Goal: Task Accomplishment & Management: Use online tool/utility

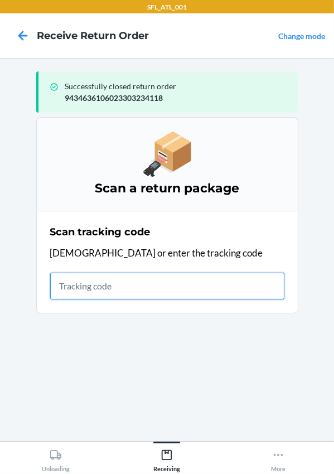
drag, startPoint x: 154, startPoint y: 286, endPoint x: 212, endPoint y: 250, distance: 67.8
click at [154, 286] on input "text" at bounding box center [167, 286] width 234 height 27
type input "420302599434636106023304737786"
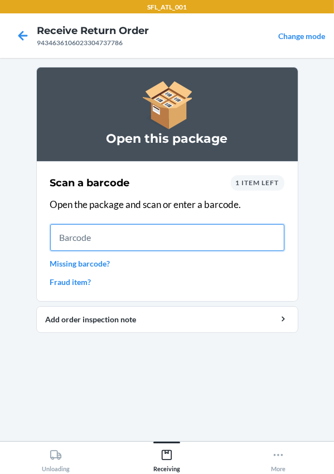
click at [115, 245] on input "text" at bounding box center [167, 237] width 234 height 27
type input "735380020927"
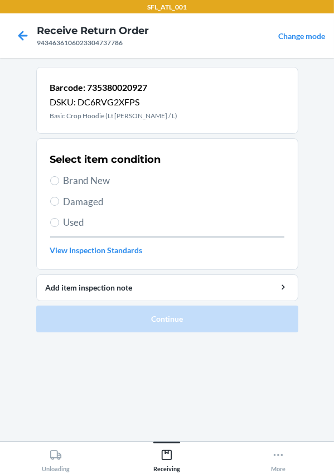
click at [73, 175] on span "Brand New" at bounding box center [174, 180] width 221 height 15
click at [59, 176] on input "Brand New" at bounding box center [54, 180] width 9 height 9
radio input "true"
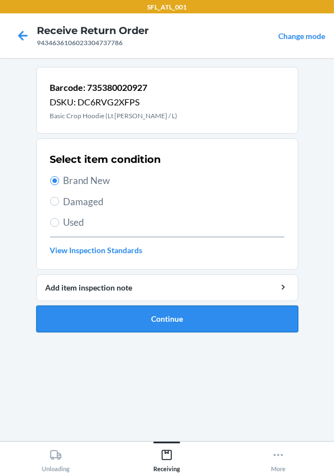
click at [173, 309] on button "Continue" at bounding box center [167, 319] width 262 height 27
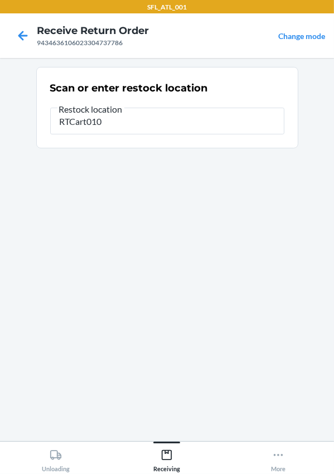
type input "RTCart010"
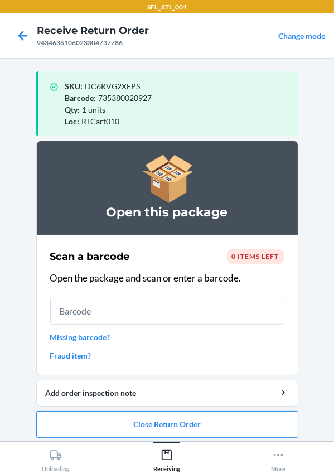
click at [232, 254] on span "0 items left" at bounding box center [255, 256] width 47 height 8
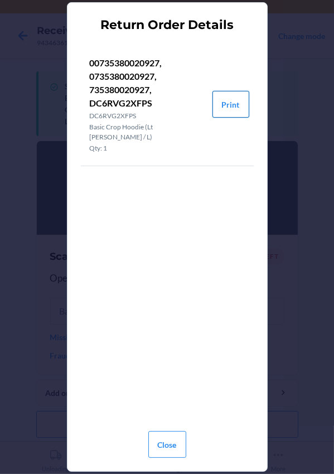
click at [231, 95] on button "Print" at bounding box center [230, 104] width 37 height 27
click at [168, 443] on button "Close" at bounding box center [167, 444] width 38 height 27
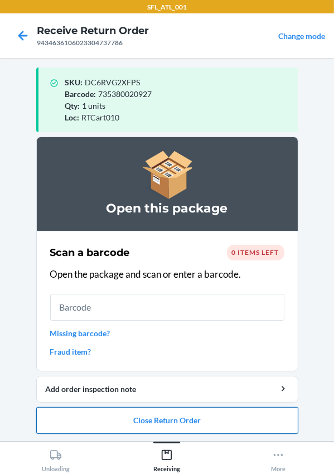
scroll to position [5, 0]
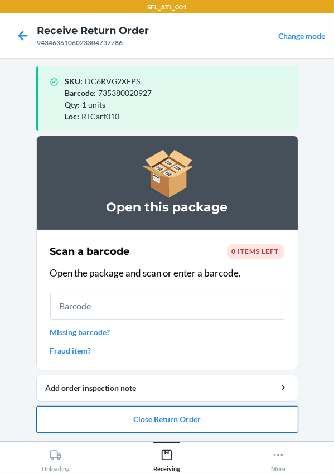
click at [162, 413] on button "Close Return Order" at bounding box center [167, 419] width 262 height 27
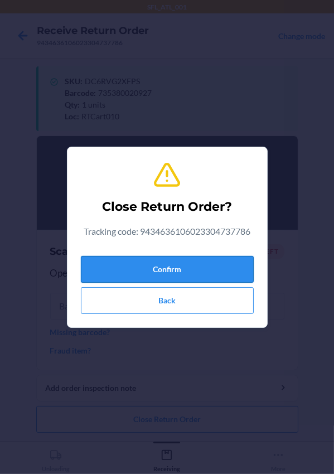
click at [167, 267] on button "Confirm" at bounding box center [167, 269] width 173 height 27
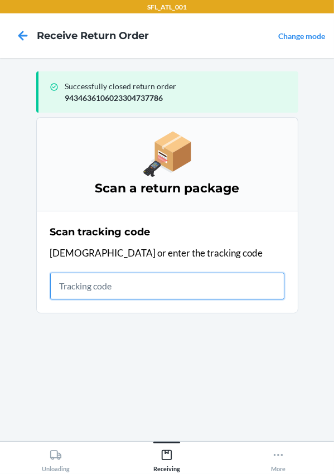
click at [107, 296] on input "text" at bounding box center [167, 286] width 234 height 27
click at [90, 290] on input "text" at bounding box center [167, 286] width 234 height 27
type input "420302599434636106023304546852"
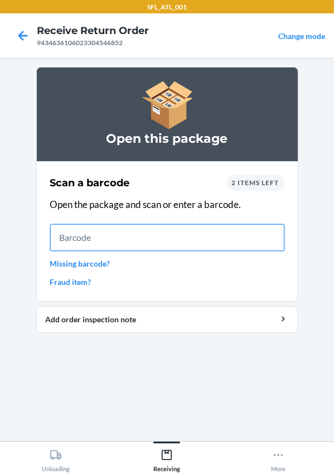
click at [90, 230] on input "text" at bounding box center [167, 237] width 234 height 27
type input "614347458150"
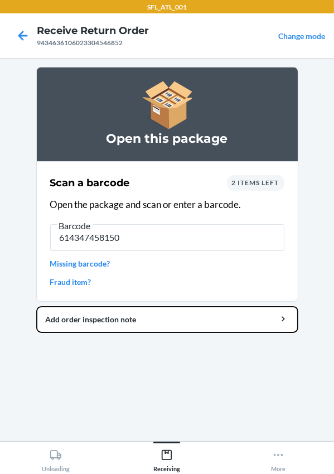
click at [36, 306] on button "Add order inspection note" at bounding box center [167, 319] width 262 height 27
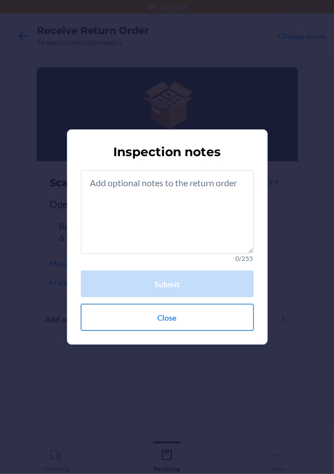
click at [206, 307] on button "Close" at bounding box center [167, 317] width 173 height 27
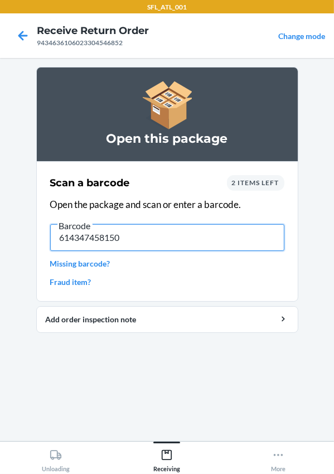
click at [173, 239] on input "614347458150" at bounding box center [167, 237] width 234 height 27
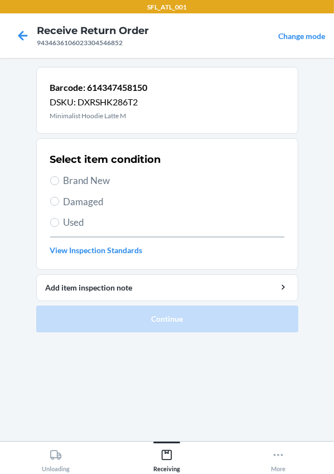
click at [70, 177] on span "Brand New" at bounding box center [174, 180] width 221 height 15
click at [59, 177] on input "Brand New" at bounding box center [54, 180] width 9 height 9
radio input "true"
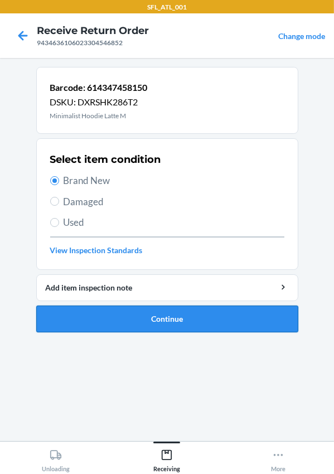
click at [124, 322] on button "Continue" at bounding box center [167, 319] width 262 height 27
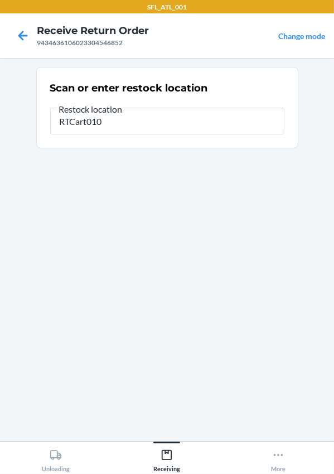
type input "RTCart010"
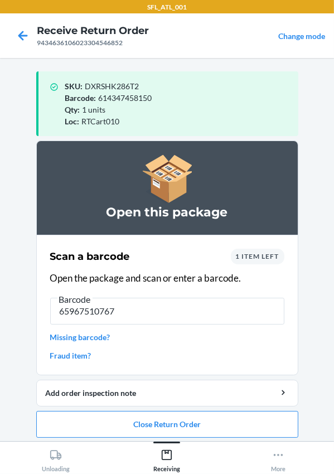
type input "659675107677"
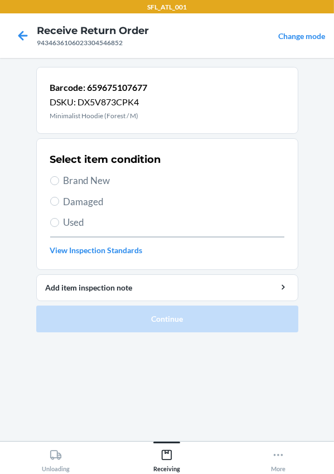
click at [80, 181] on span "Brand New" at bounding box center [174, 180] width 221 height 15
click at [59, 181] on input "Brand New" at bounding box center [54, 180] width 9 height 9
radio input "true"
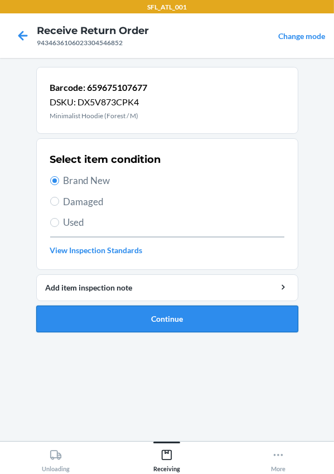
click at [132, 316] on button "Continue" at bounding box center [167, 319] width 262 height 27
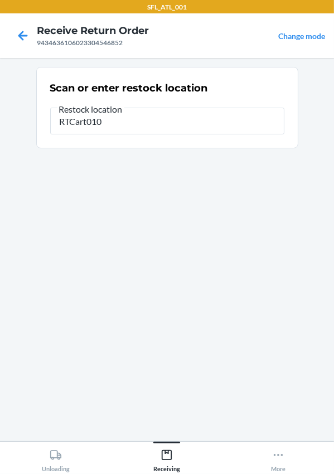
type input "RTCart010"
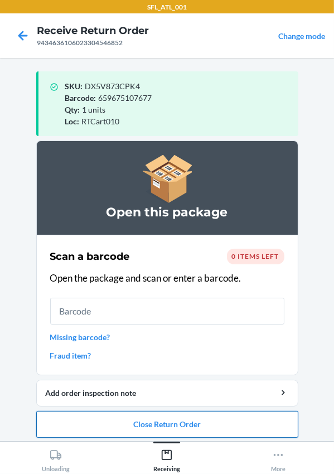
click at [141, 428] on button "Close Return Order" at bounding box center [167, 424] width 262 height 27
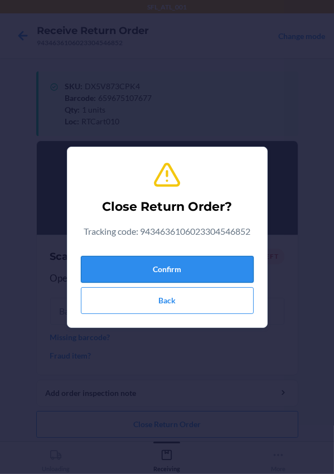
click at [157, 266] on button "Confirm" at bounding box center [167, 269] width 173 height 27
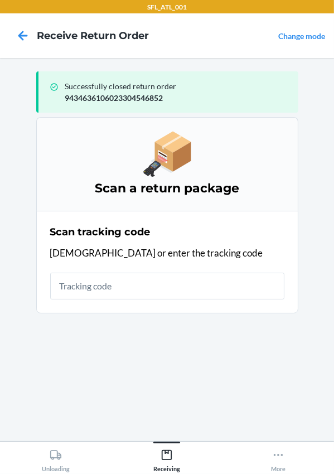
type input "u"
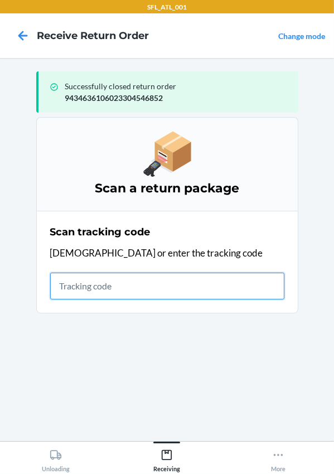
click at [148, 284] on input "text" at bounding box center [167, 286] width 234 height 27
type input "420302599434636106023305056275"
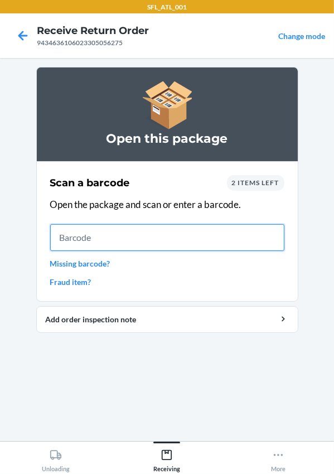
click at [70, 235] on input "text" at bounding box center [167, 237] width 234 height 27
type input "612461386489"
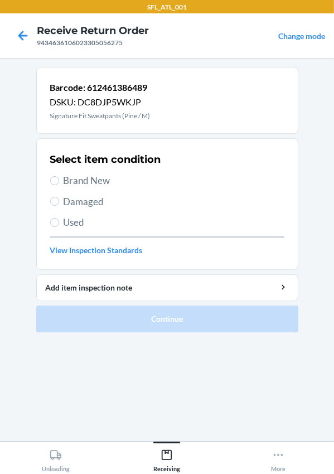
click at [85, 195] on span "Damaged" at bounding box center [174, 202] width 221 height 15
click at [59, 197] on input "Damaged" at bounding box center [54, 201] width 9 height 9
radio input "true"
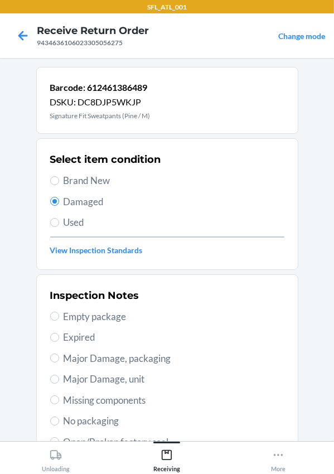
click at [90, 186] on span "Brand New" at bounding box center [174, 180] width 221 height 15
click at [59, 185] on input "Brand New" at bounding box center [54, 180] width 9 height 9
radio input "true"
radio input "false"
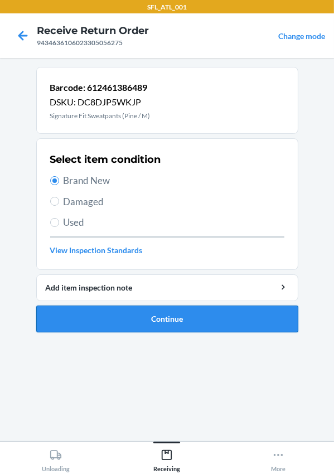
click at [143, 320] on button "Continue" at bounding box center [167, 319] width 262 height 27
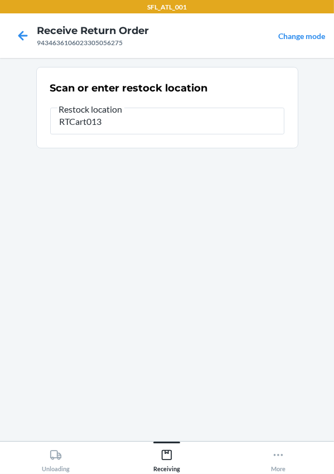
type input "RTCart013"
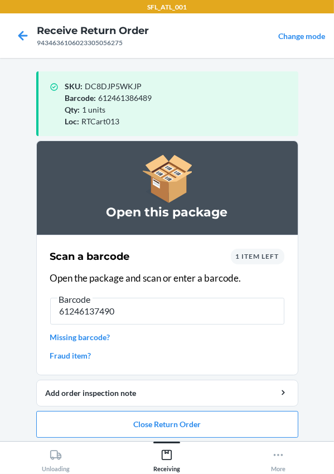
type input "612461374905"
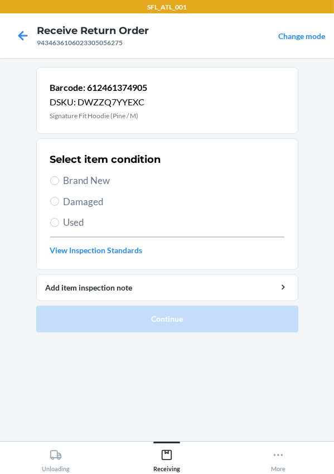
click at [69, 183] on span "Brand New" at bounding box center [174, 180] width 221 height 15
click at [59, 183] on input "Brand New" at bounding box center [54, 180] width 9 height 9
radio input "true"
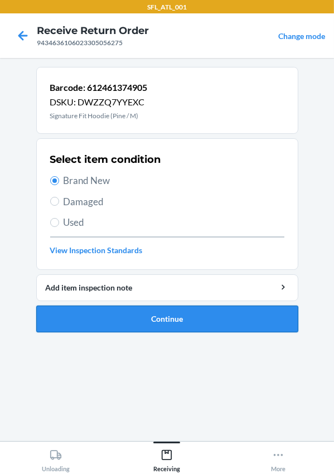
click at [111, 316] on button "Continue" at bounding box center [167, 319] width 262 height 27
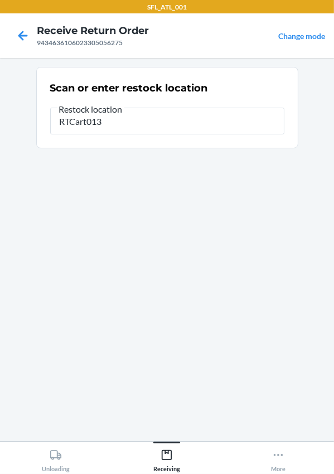
type input "RTCart013"
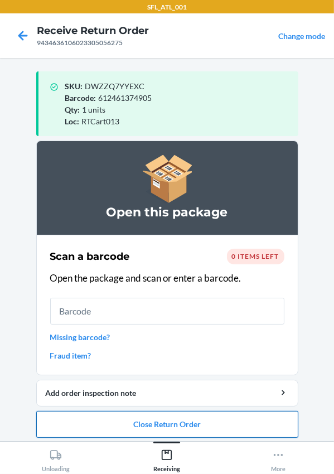
click at [191, 424] on button "Close Return Order" at bounding box center [167, 424] width 262 height 27
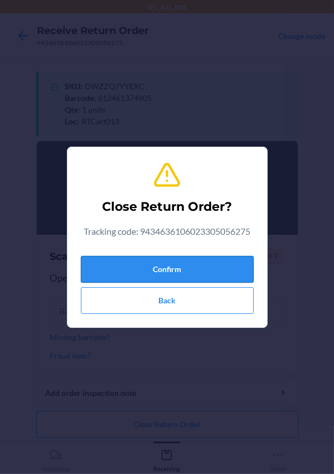
click at [147, 264] on button "Confirm" at bounding box center [167, 269] width 173 height 27
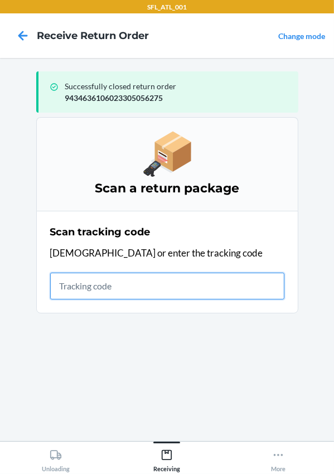
click at [88, 294] on input "text" at bounding box center [167, 286] width 234 height 27
type input "420302599434636106023303281914"
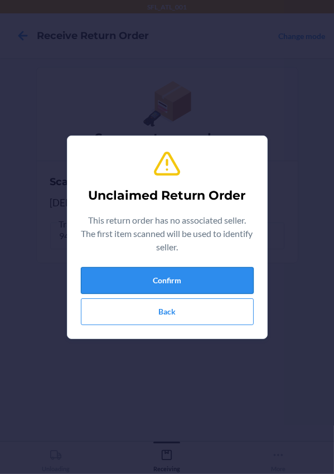
click at [119, 276] on button "Confirm" at bounding box center [167, 280] width 173 height 27
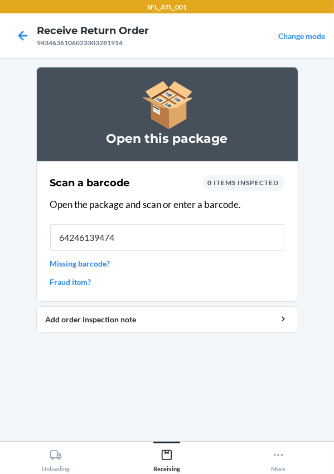
type input "642461394740"
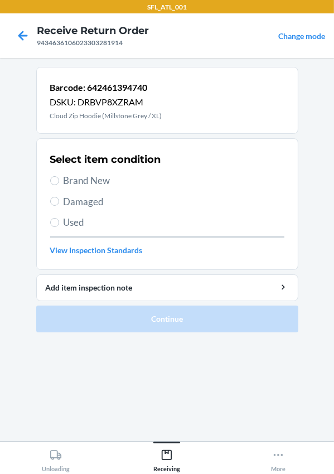
click at [75, 178] on span "Brand New" at bounding box center [174, 180] width 221 height 15
click at [59, 178] on input "Brand New" at bounding box center [54, 180] width 9 height 9
radio input "true"
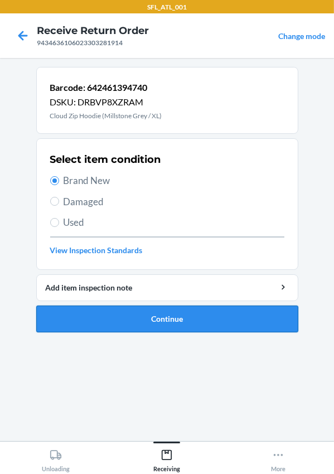
click at [145, 318] on button "Continue" at bounding box center [167, 319] width 262 height 27
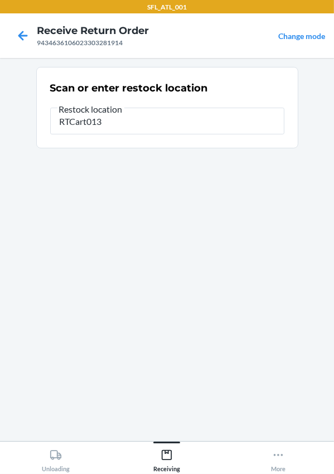
type input "RTCart013"
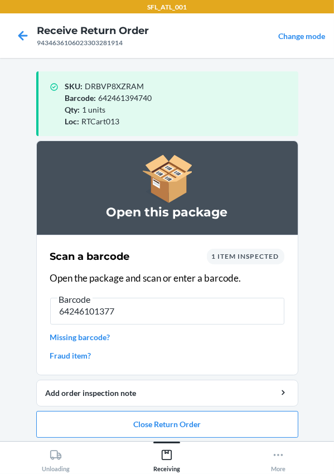
type input "642461013771"
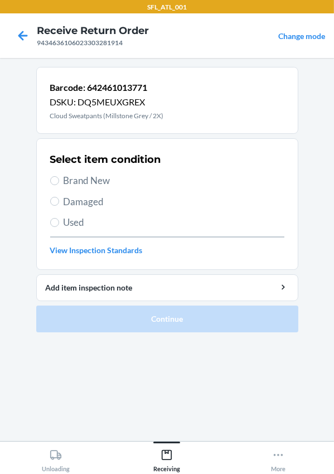
click at [76, 186] on span "Brand New" at bounding box center [174, 180] width 221 height 15
click at [59, 185] on input "Brand New" at bounding box center [54, 180] width 9 height 9
radio input "true"
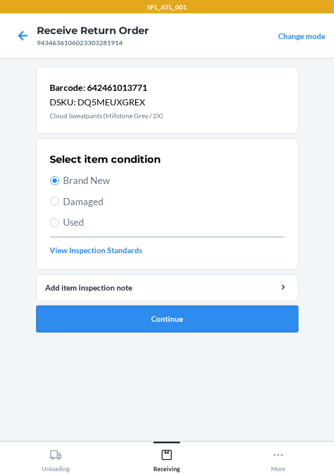
click at [116, 320] on button "Continue" at bounding box center [167, 319] width 262 height 27
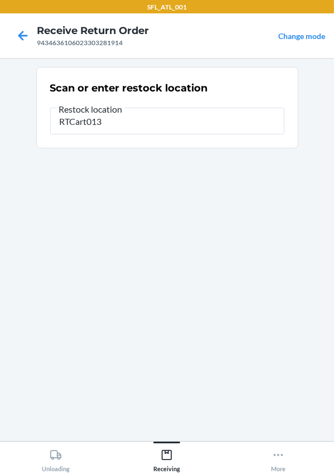
type input "RTCart013"
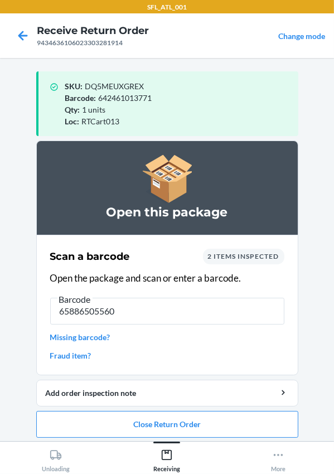
type input "658865055606"
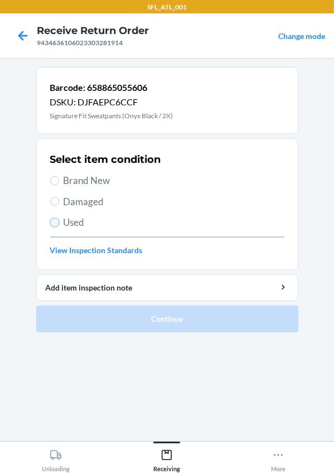
click at [56, 221] on input "Used" at bounding box center [54, 222] width 9 height 9
radio input "true"
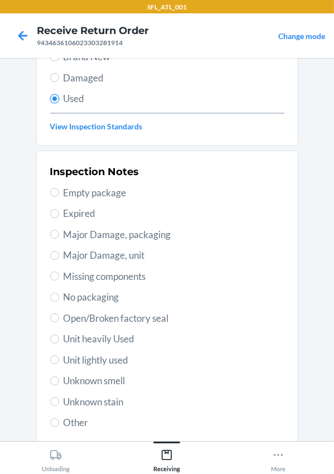
scroll to position [196, 0]
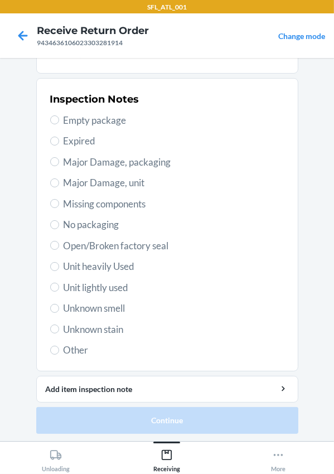
click at [92, 268] on span "Unit heavily Used" at bounding box center [174, 266] width 221 height 15
click at [59, 268] on input "Unit heavily Used" at bounding box center [54, 266] width 9 height 9
radio input "true"
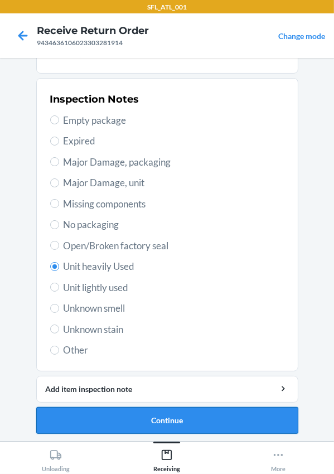
click at [128, 422] on button "Continue" at bounding box center [167, 420] width 262 height 27
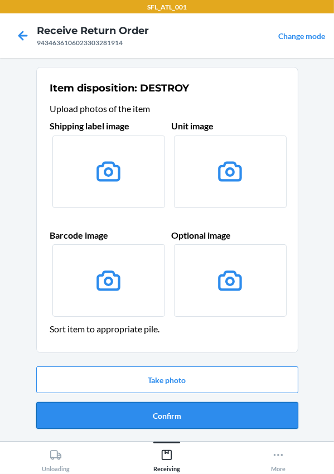
click at [166, 416] on button "Confirm" at bounding box center [167, 415] width 262 height 27
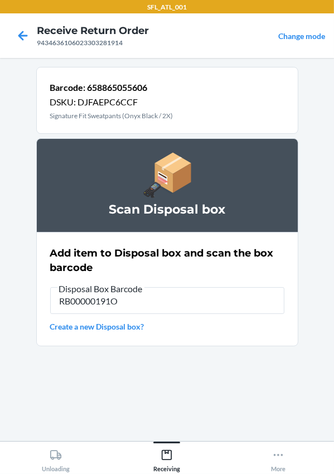
type input "RB00000191O"
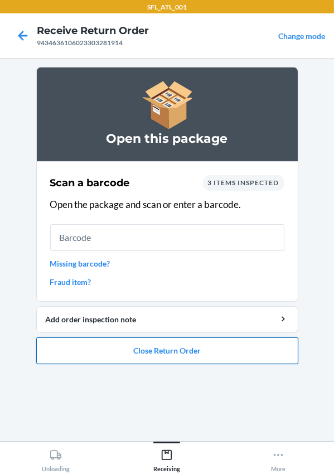
click at [110, 350] on button "Close Return Order" at bounding box center [167, 350] width 262 height 27
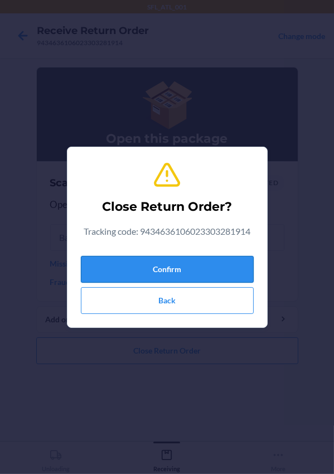
click at [119, 266] on button "Confirm" at bounding box center [167, 269] width 173 height 27
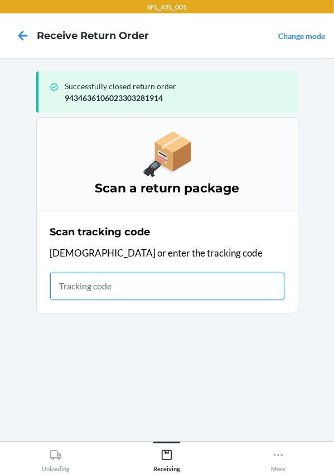
click at [99, 281] on input "text" at bounding box center [167, 286] width 234 height 27
type input "420302599434636106023304268440"
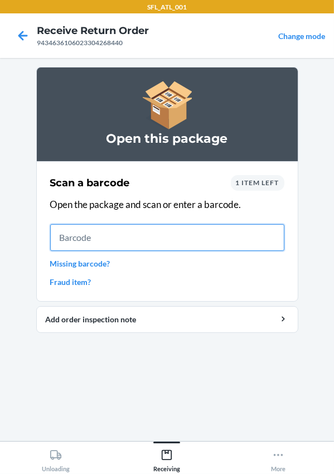
drag, startPoint x: 62, startPoint y: 241, endPoint x: 62, endPoint y: 248, distance: 7.3
click at [62, 248] on input "text" at bounding box center [167, 237] width 234 height 27
type input "642461406726"
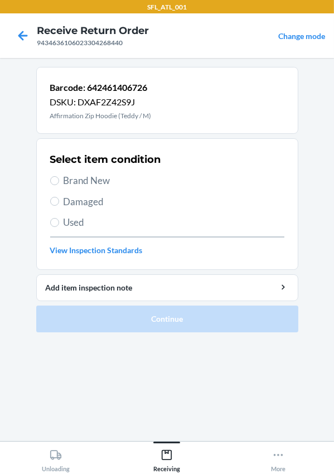
click at [61, 185] on label "Brand New" at bounding box center [167, 180] width 234 height 15
click at [59, 185] on input "Brand New" at bounding box center [54, 180] width 9 height 9
radio input "true"
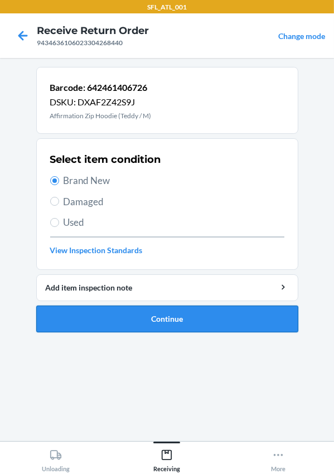
click at [124, 323] on button "Continue" at bounding box center [167, 319] width 262 height 27
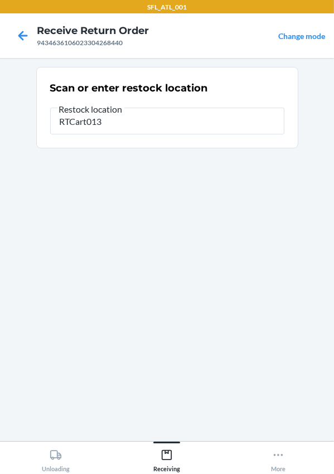
type input "RTCart013"
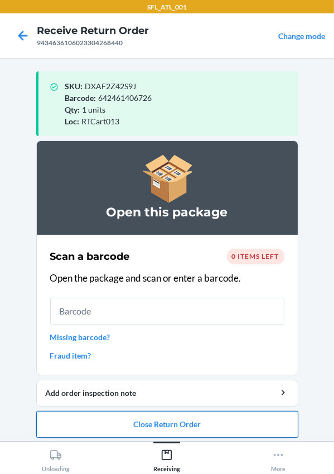
click at [149, 422] on button "Close Return Order" at bounding box center [167, 424] width 262 height 27
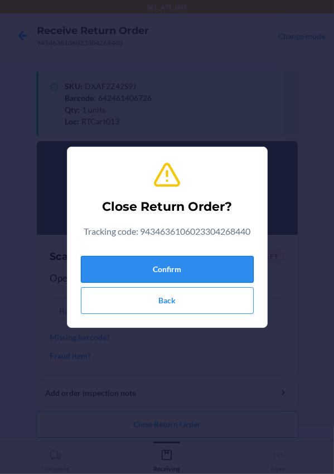
click at [162, 254] on div "Confirm Back" at bounding box center [167, 283] width 173 height 62
click at [162, 264] on button "Confirm" at bounding box center [167, 269] width 173 height 27
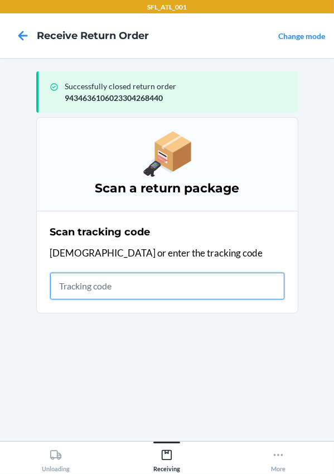
click at [90, 290] on input "text" at bounding box center [167, 286] width 234 height 27
type input "420302599434636106023304429704"
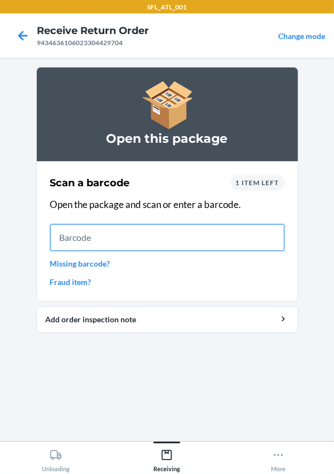
click at [89, 235] on input "text" at bounding box center [167, 237] width 234 height 27
type input "642461357561"
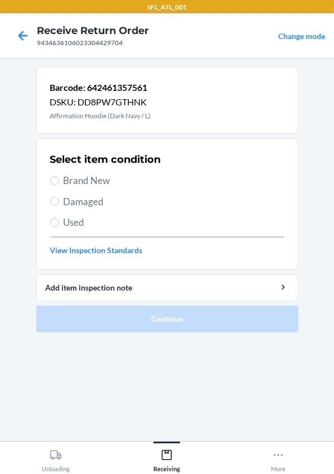
click at [85, 183] on span "Brand New" at bounding box center [174, 180] width 221 height 15
click at [59, 183] on input "Brand New" at bounding box center [54, 180] width 9 height 9
radio input "true"
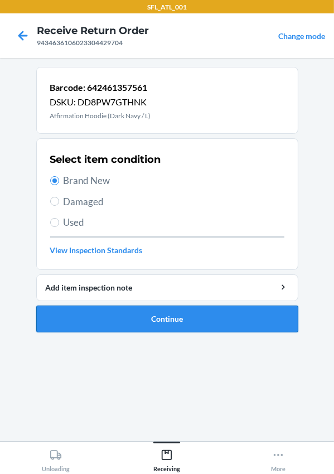
click at [127, 321] on button "Continue" at bounding box center [167, 319] width 262 height 27
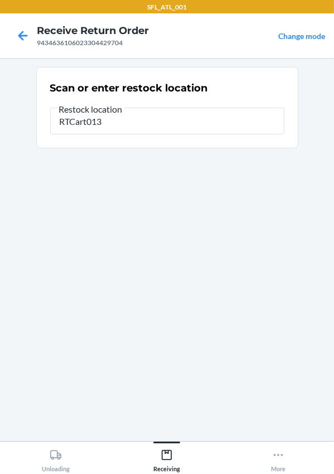
type input "RTCart013"
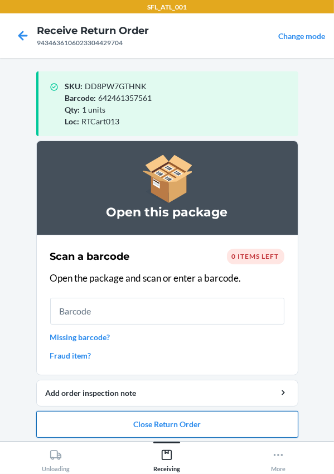
click at [152, 424] on button "Close Return Order" at bounding box center [167, 424] width 262 height 27
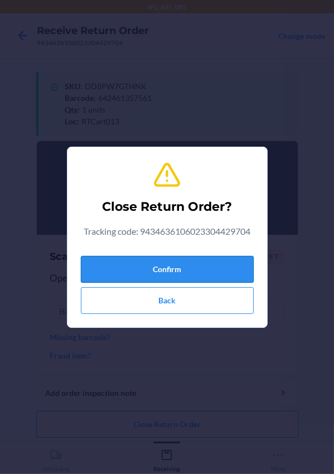
click at [164, 267] on button "Confirm" at bounding box center [167, 269] width 173 height 27
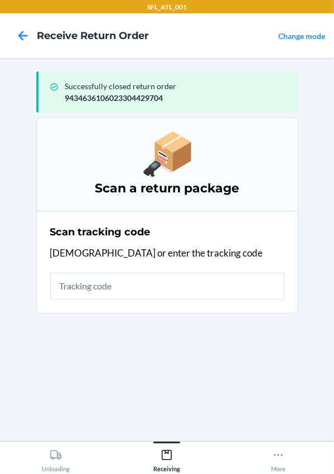
click at [42, 283] on section "Scan tracking code Scan or enter the tracking code" at bounding box center [167, 262] width 262 height 103
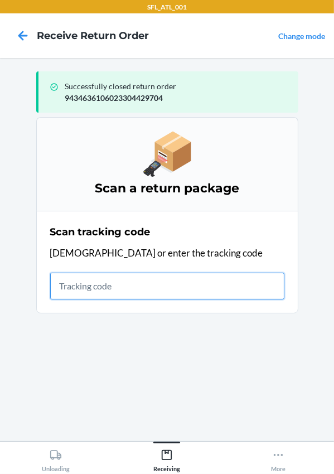
click at [67, 285] on input "text" at bounding box center [167, 286] width 234 height 27
type input "420302599434636106023304092281"
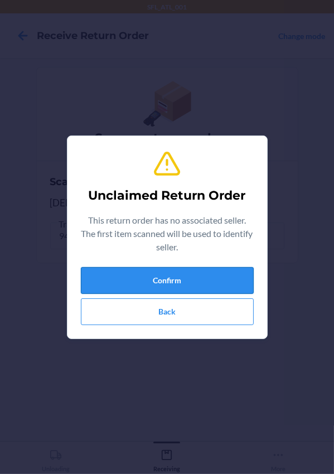
click at [109, 270] on button "Confirm" at bounding box center [167, 280] width 173 height 27
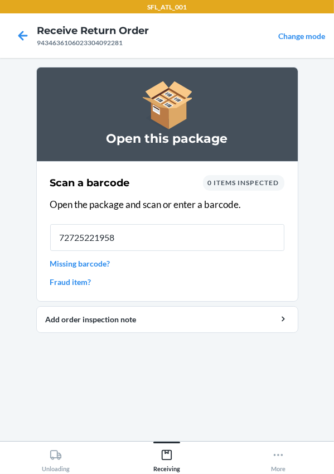
type input "727252219584"
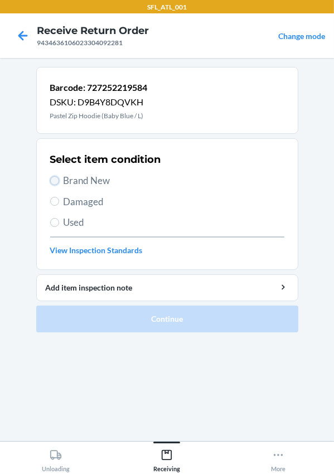
click at [56, 181] on input "Brand New" at bounding box center [54, 180] width 9 height 9
radio input "true"
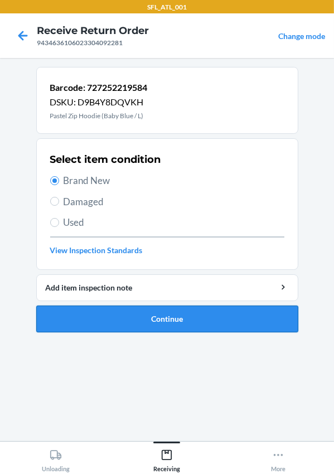
click at [148, 324] on button "Continue" at bounding box center [167, 319] width 262 height 27
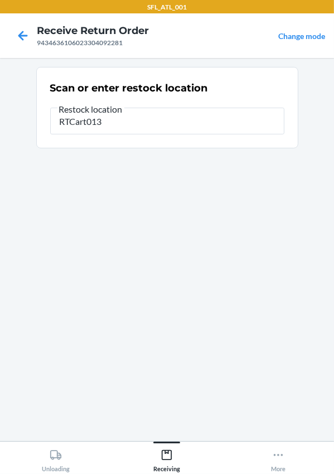
type input "RTCart013"
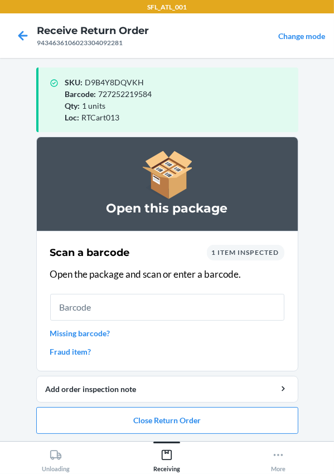
scroll to position [5, 0]
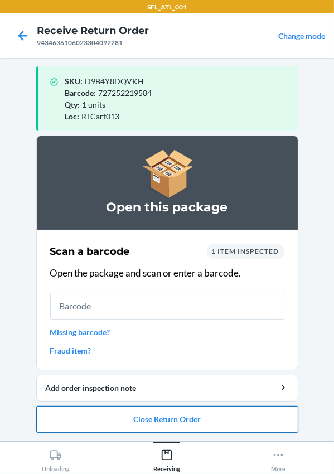
click at [154, 418] on button "Close Return Order" at bounding box center [167, 419] width 262 height 27
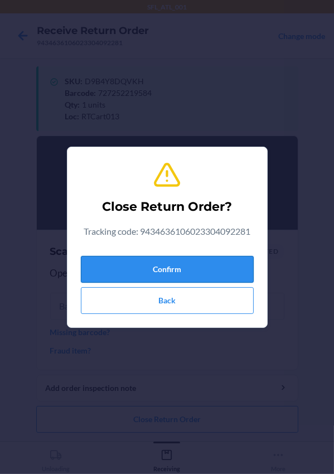
click at [170, 268] on button "Confirm" at bounding box center [167, 269] width 173 height 27
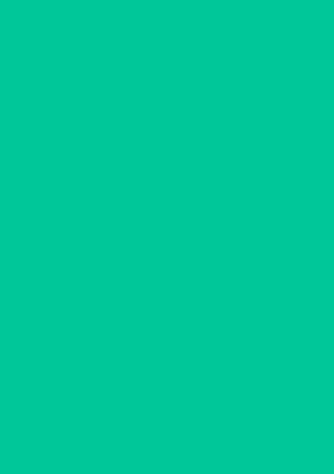
scroll to position [0, 0]
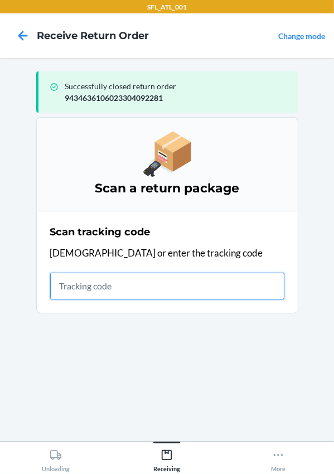
click at [100, 286] on input "text" at bounding box center [167, 286] width 234 height 27
type input "420302599434636106023304189097"
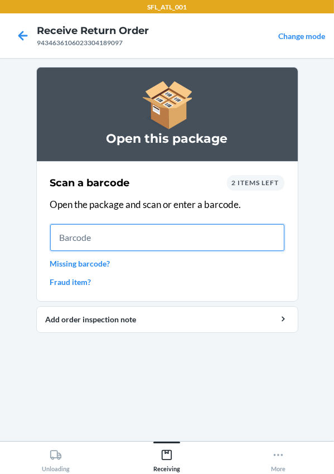
click at [134, 248] on input "text" at bounding box center [167, 237] width 234 height 27
type input "612461064455"
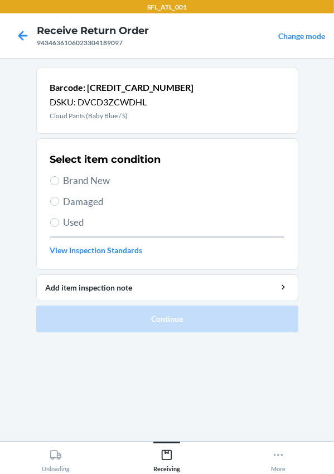
click at [73, 183] on span "Brand New" at bounding box center [174, 180] width 221 height 15
click at [59, 183] on input "Brand New" at bounding box center [54, 180] width 9 height 9
radio input "true"
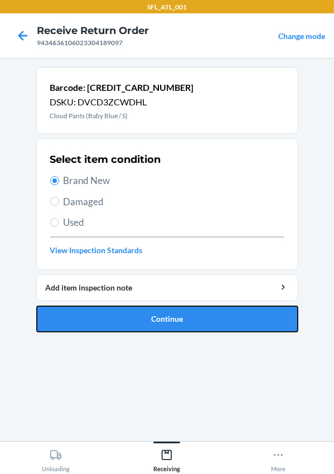
click at [139, 317] on button "Continue" at bounding box center [167, 319] width 262 height 27
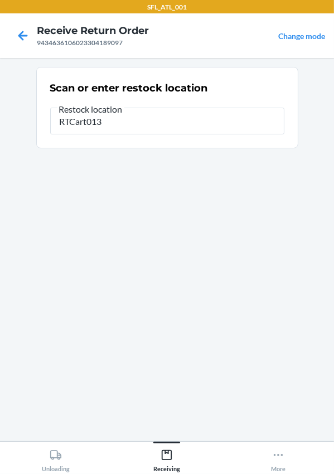
type input "RTCart013"
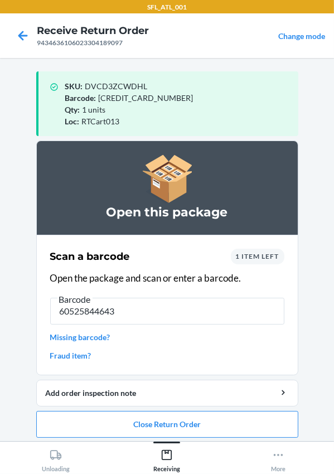
type input "605258446435"
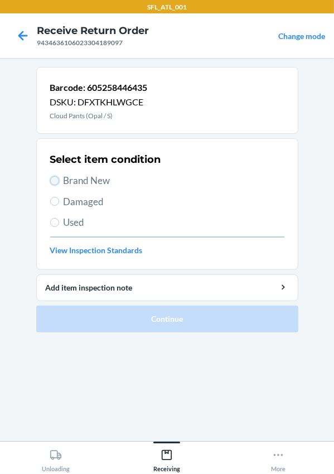
click at [55, 184] on input "Brand New" at bounding box center [54, 180] width 9 height 9
radio input "true"
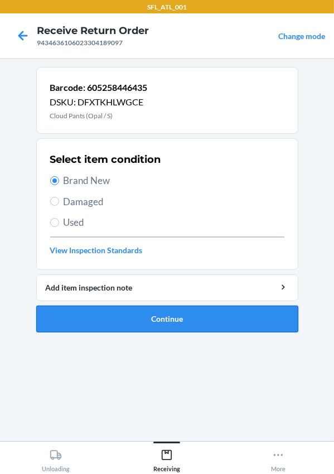
click at [98, 316] on button "Continue" at bounding box center [167, 319] width 262 height 27
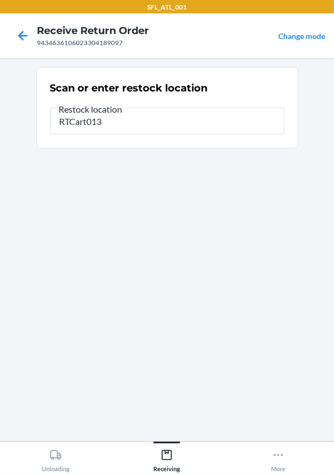
type input "RTCart013"
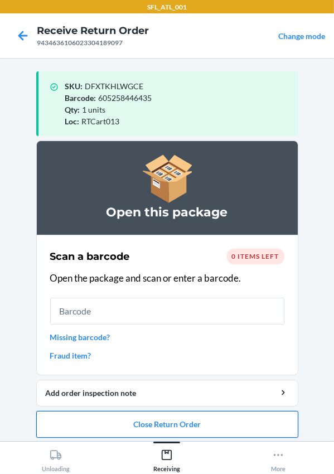
click at [170, 418] on button "Close Return Order" at bounding box center [167, 424] width 262 height 27
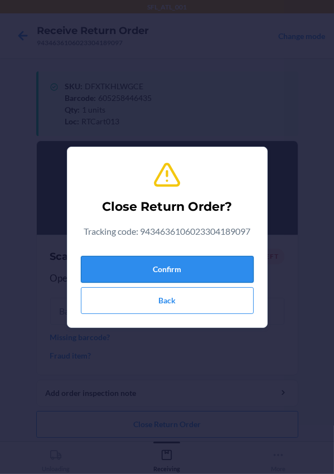
click at [163, 264] on button "Confirm" at bounding box center [167, 269] width 173 height 27
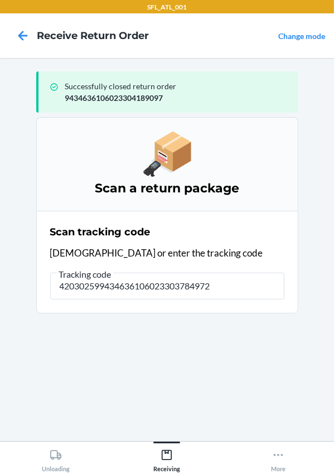
type input "420302599434636106023303784972"
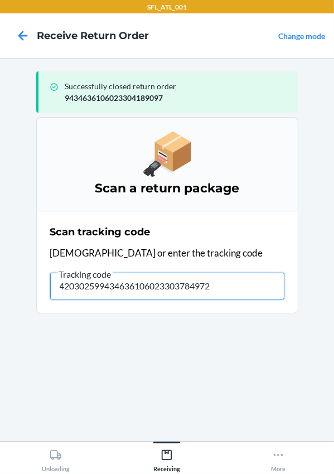
click at [234, 286] on input "420302599434636106023303784972" at bounding box center [167, 286] width 234 height 27
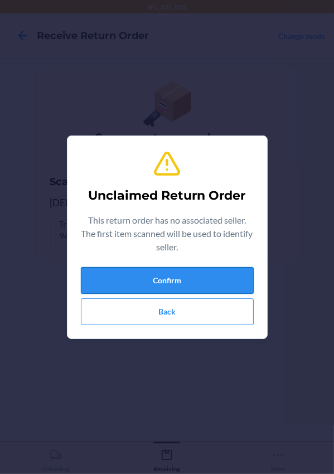
click at [118, 289] on button "Confirm" at bounding box center [167, 280] width 173 height 27
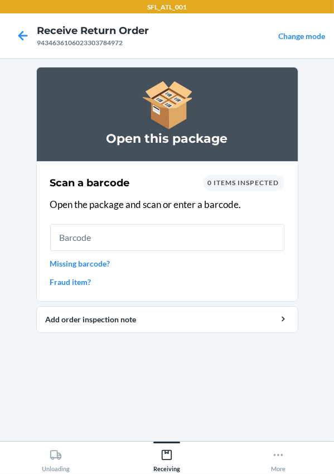
click at [126, 243] on input "text" at bounding box center [167, 237] width 234 height 27
type input "613527214289"
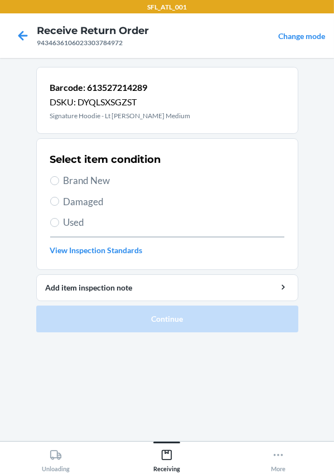
click at [84, 180] on span "Brand New" at bounding box center [174, 180] width 221 height 15
click at [59, 180] on input "Brand New" at bounding box center [54, 180] width 9 height 9
radio input "true"
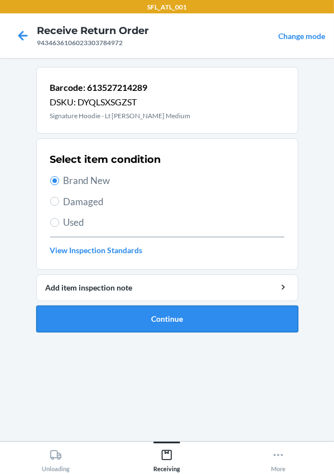
click at [95, 330] on button "Continue" at bounding box center [167, 319] width 262 height 27
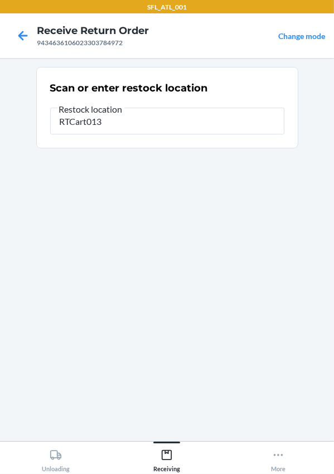
type input "RTCart013"
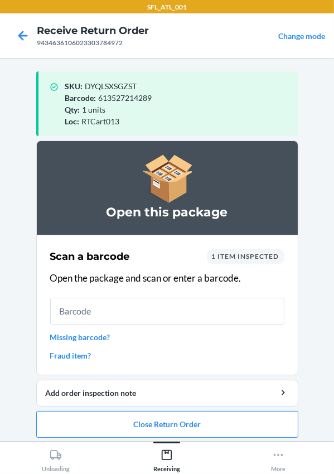
click at [96, 304] on input "text" at bounding box center [167, 311] width 234 height 27
type input "642461682663"
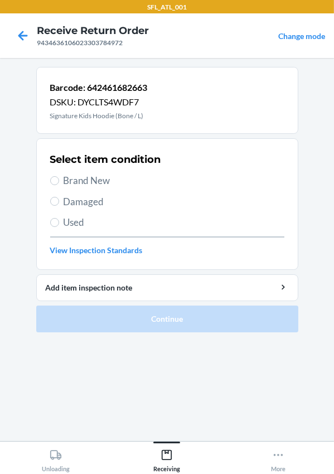
click at [74, 188] on div "Select item condition Brand New Damaged Used View Inspection Standards" at bounding box center [167, 204] width 234 height 110
click at [71, 178] on span "Brand New" at bounding box center [174, 180] width 221 height 15
click at [59, 178] on input "Brand New" at bounding box center [54, 180] width 9 height 9
radio input "true"
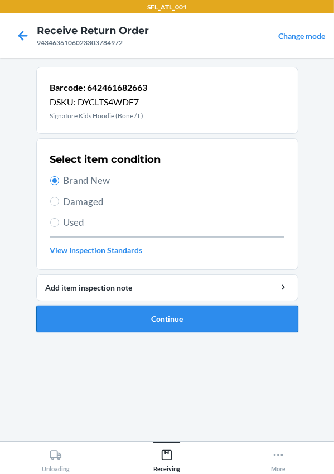
click at [127, 311] on button "Continue" at bounding box center [167, 319] width 262 height 27
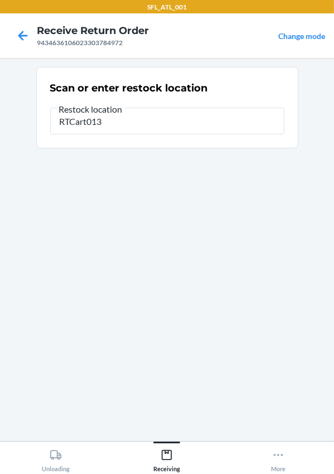
type input "RTCart013"
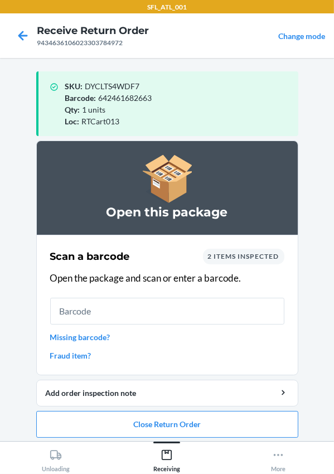
click at [201, 249] on div "Scan a barcode 2 items inspected" at bounding box center [167, 257] width 234 height 16
click at [213, 254] on span "2 items inspected" at bounding box center [243, 256] width 71 height 8
click at [216, 257] on span "2 items inspected" at bounding box center [243, 256] width 71 height 8
click at [235, 253] on span "2 items inspected" at bounding box center [243, 256] width 71 height 8
click at [235, 254] on span "2 items inspected" at bounding box center [243, 256] width 71 height 8
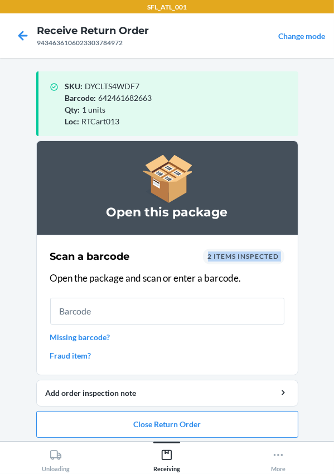
click at [235, 254] on span "2 items inspected" at bounding box center [243, 256] width 71 height 8
click at [235, 256] on span "2 items inspected" at bounding box center [243, 256] width 71 height 8
click at [223, 254] on span "2 items inspected" at bounding box center [243, 256] width 71 height 8
click at [233, 260] on div "2 items inspected" at bounding box center [243, 257] width 81 height 16
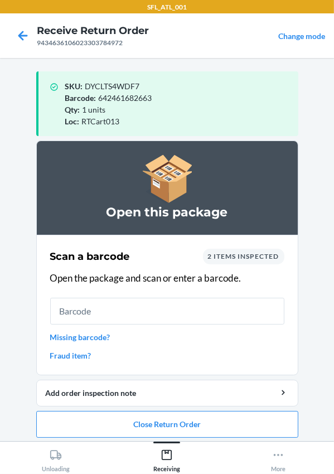
click at [232, 260] on div "2 items inspected" at bounding box center [243, 257] width 81 height 16
click at [236, 258] on span "2 items inspected" at bounding box center [243, 256] width 71 height 8
click at [256, 262] on div "2 items inspected" at bounding box center [243, 257] width 81 height 16
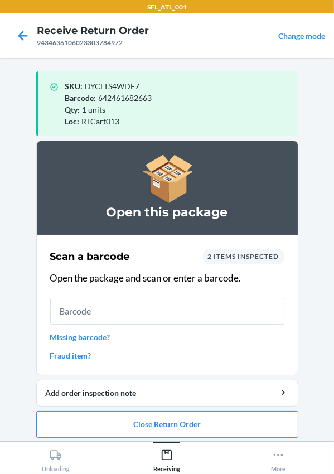
click at [256, 258] on span "2 items inspected" at bounding box center [243, 256] width 71 height 8
click at [253, 253] on span "2 items inspected" at bounding box center [243, 256] width 71 height 8
click at [172, 158] on icon at bounding box center [179, 163] width 23 height 17
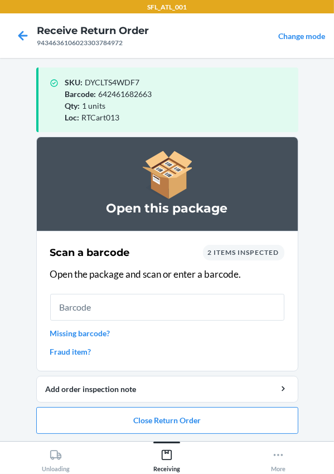
scroll to position [5, 0]
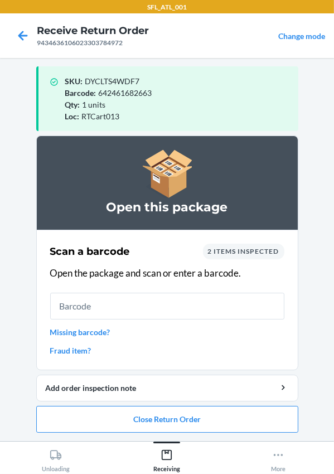
click at [215, 245] on div "2 items inspected" at bounding box center [243, 252] width 81 height 16
click at [107, 92] on span "642461682663" at bounding box center [126, 92] width 54 height 9
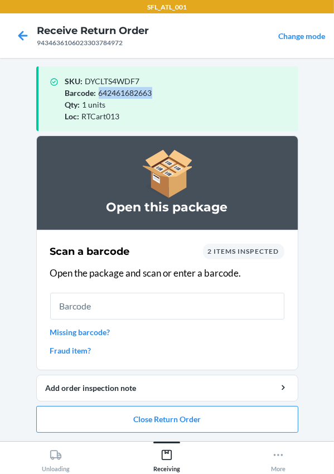
click at [107, 92] on span "642461682663" at bounding box center [126, 92] width 54 height 9
copy span "642461682663"
click at [235, 254] on span "2 items inspected" at bounding box center [243, 251] width 71 height 8
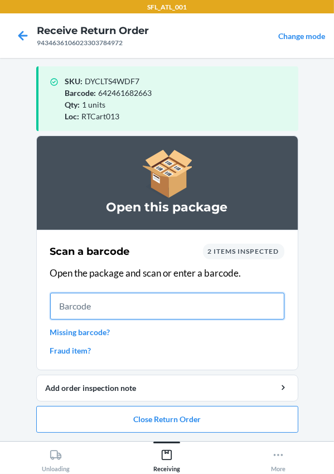
click at [136, 298] on input "text" at bounding box center [167, 306] width 234 height 27
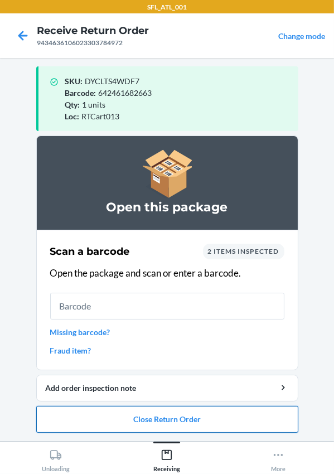
click at [139, 427] on button "Close Return Order" at bounding box center [167, 419] width 262 height 27
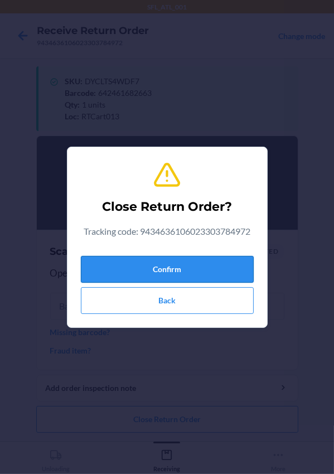
click at [151, 267] on button "Confirm" at bounding box center [167, 269] width 173 height 27
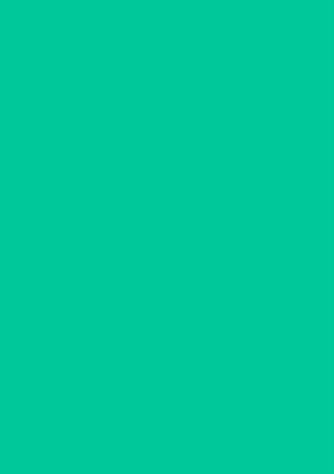
scroll to position [0, 0]
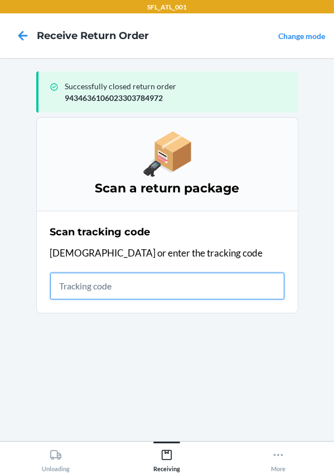
click at [167, 281] on input "text" at bounding box center [167, 286] width 234 height 27
type input "420302599434636106023304240088"
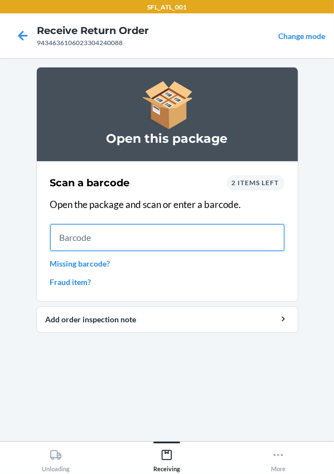
click at [73, 239] on input "text" at bounding box center [167, 237] width 234 height 27
type input "727252703823"
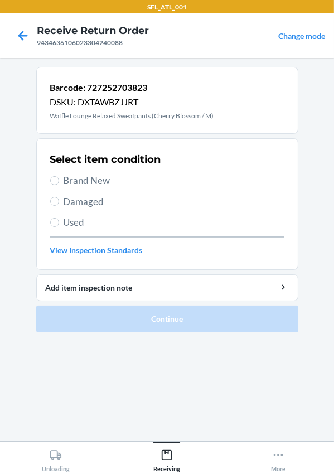
click at [73, 182] on span "Brand New" at bounding box center [174, 180] width 221 height 15
click at [59, 182] on input "Brand New" at bounding box center [54, 180] width 9 height 9
radio input "true"
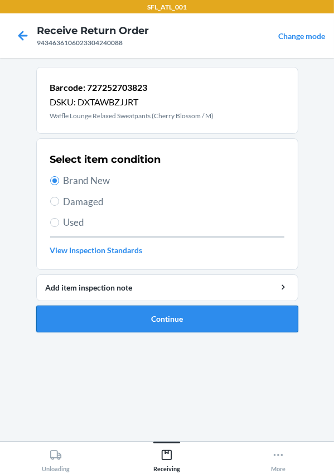
click at [118, 316] on button "Continue" at bounding box center [167, 319] width 262 height 27
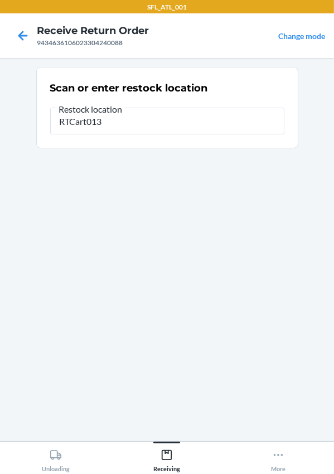
type input "RTCart013"
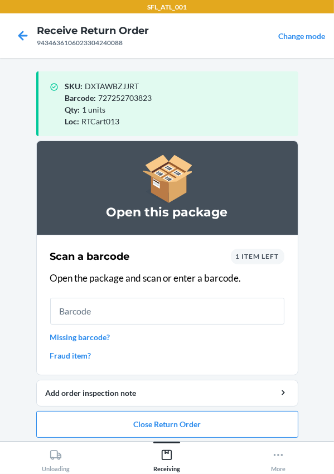
scroll to position [5, 0]
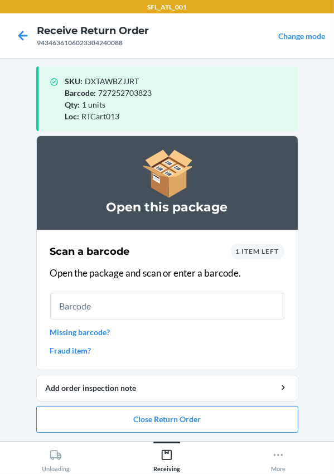
click at [106, 301] on input "text" at bounding box center [167, 306] width 234 height 27
click at [142, 316] on input "text" at bounding box center [167, 306] width 234 height 27
type input "727252604045"
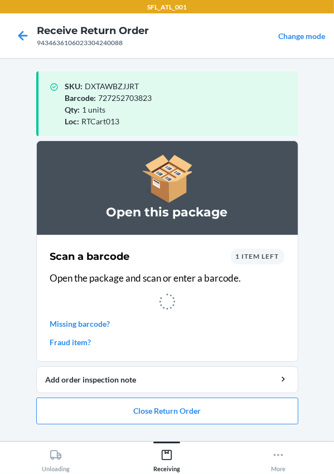
scroll to position [0, 0]
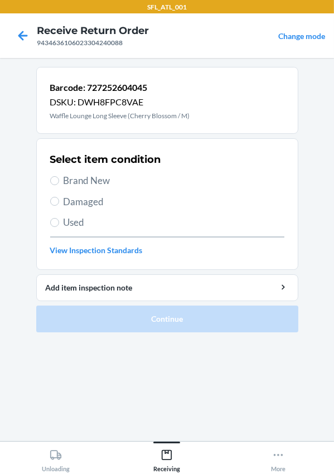
click at [96, 182] on span "Brand New" at bounding box center [174, 180] width 221 height 15
click at [59, 182] on input "Brand New" at bounding box center [54, 180] width 9 height 9
radio input "true"
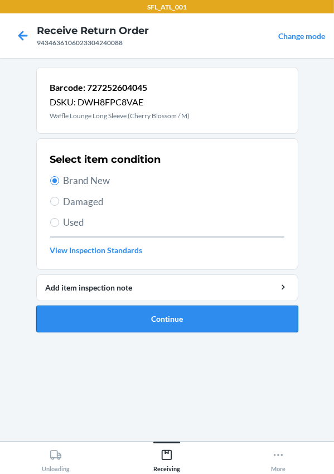
click at [157, 312] on button "Continue" at bounding box center [167, 319] width 262 height 27
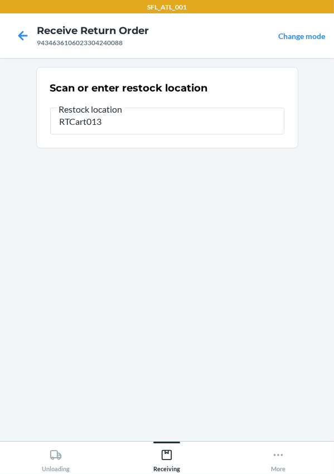
type input "RTCart013"
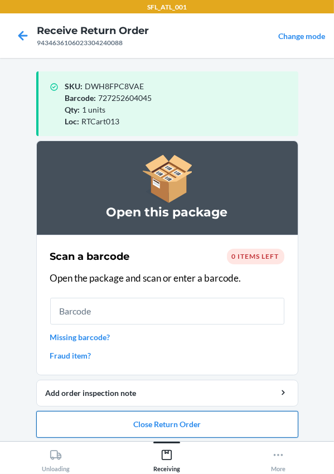
click at [165, 427] on button "Close Return Order" at bounding box center [167, 424] width 262 height 27
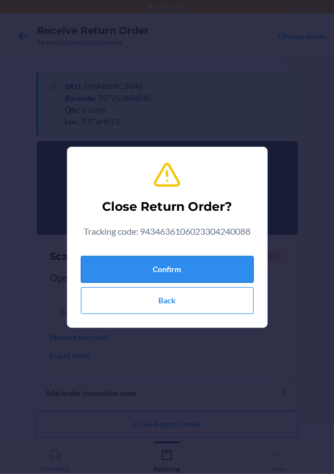
click at [133, 269] on button "Confirm" at bounding box center [167, 269] width 173 height 27
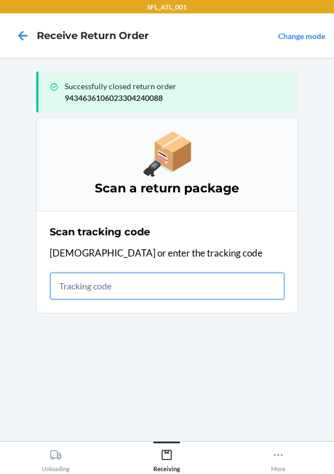
click at [103, 290] on input "text" at bounding box center [167, 286] width 234 height 27
type input "420302599434636106023301645428"
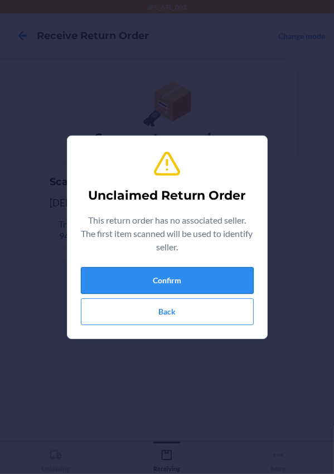
click at [105, 273] on button "Confirm" at bounding box center [167, 280] width 173 height 27
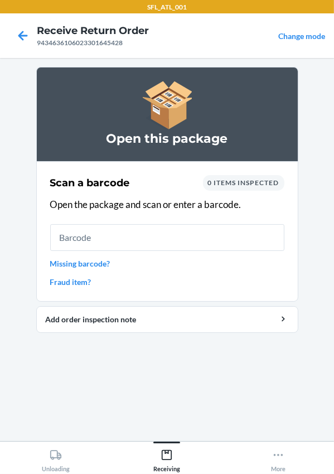
click at [57, 234] on input "text" at bounding box center [167, 237] width 234 height 27
type input "610655754304"
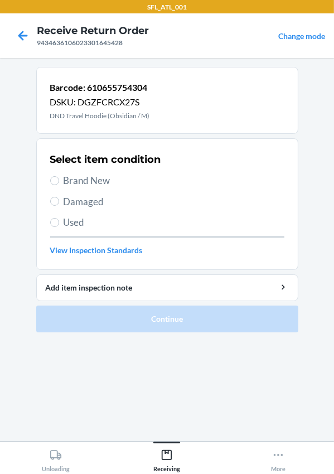
click at [69, 223] on span "Used" at bounding box center [174, 222] width 221 height 15
click at [59, 223] on input "Used" at bounding box center [54, 222] width 9 height 9
radio input "true"
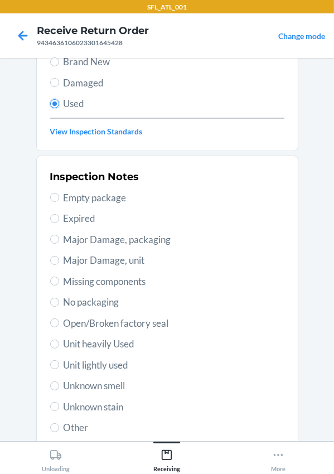
scroll to position [196, 0]
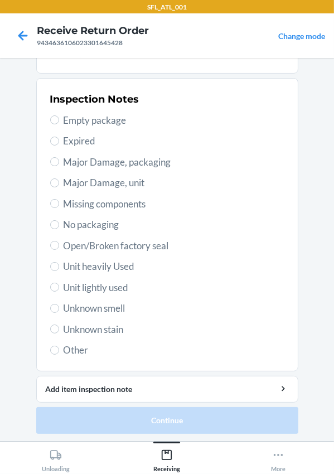
click at [100, 259] on span "Unit heavily Used" at bounding box center [174, 266] width 221 height 15
click at [59, 262] on input "Unit heavily Used" at bounding box center [54, 266] width 9 height 9
radio input "true"
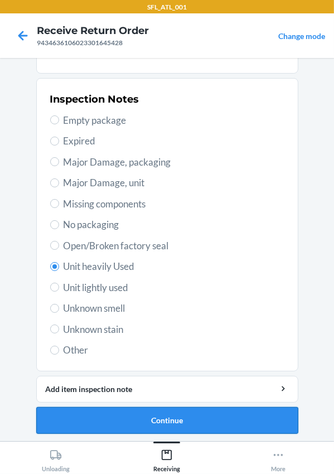
click at [134, 417] on button "Continue" at bounding box center [167, 420] width 262 height 27
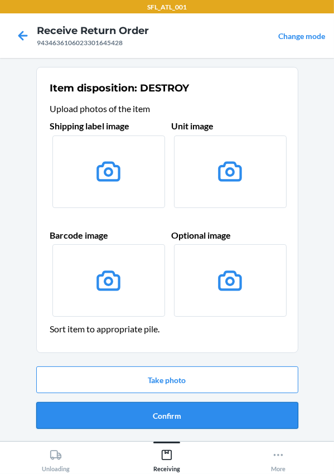
click at [160, 410] on button "Confirm" at bounding box center [167, 415] width 262 height 27
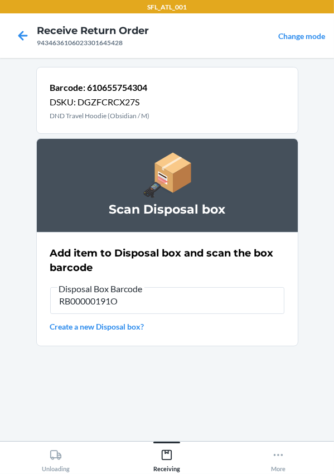
type input "RB00000191O"
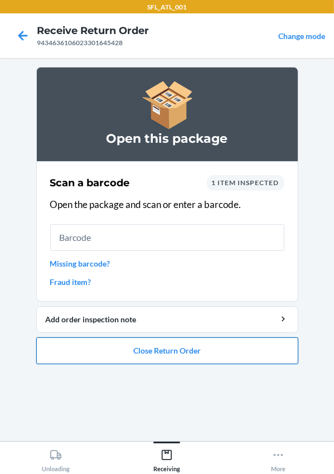
click at [145, 350] on button "Close Return Order" at bounding box center [167, 350] width 262 height 27
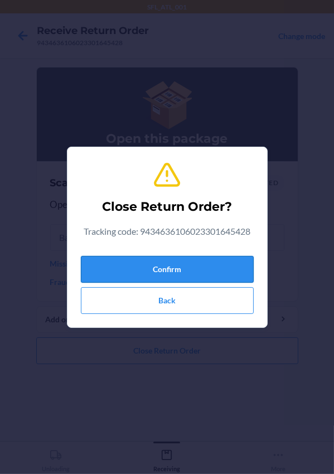
click at [123, 269] on button "Confirm" at bounding box center [167, 269] width 173 height 27
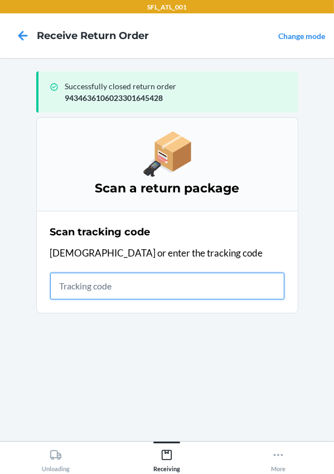
click at [67, 278] on input "text" at bounding box center [167, 286] width 234 height 27
click at [86, 284] on input "text" at bounding box center [167, 286] width 234 height 27
type input "420302599434636106023304452047"
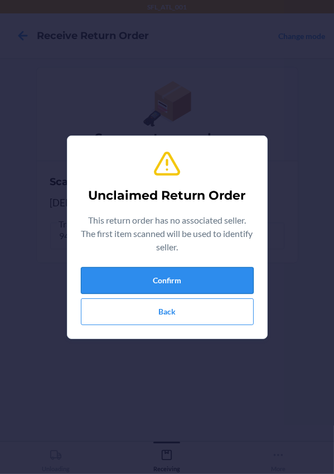
click at [181, 284] on button "Confirm" at bounding box center [167, 280] width 173 height 27
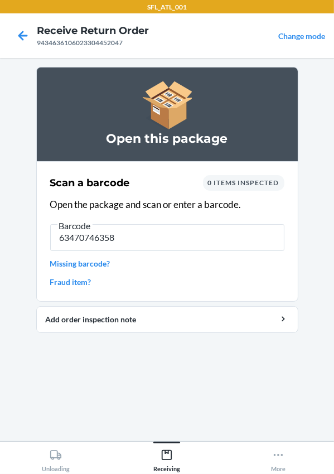
type input "634707463587"
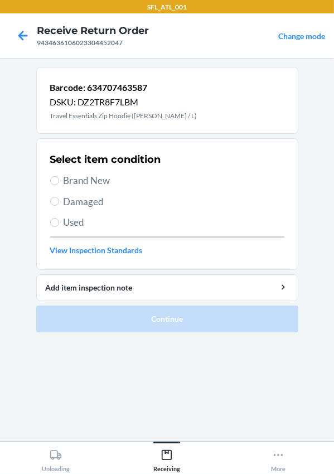
click at [80, 183] on span "Brand New" at bounding box center [174, 180] width 221 height 15
click at [59, 183] on input "Brand New" at bounding box center [54, 180] width 9 height 9
radio input "true"
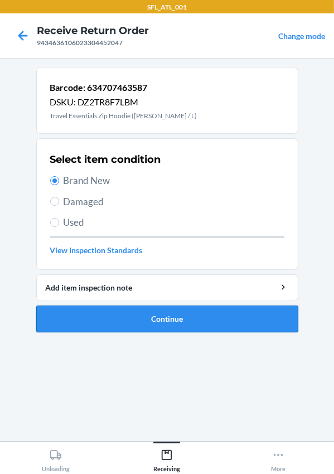
click at [122, 326] on button "Continue" at bounding box center [167, 319] width 262 height 27
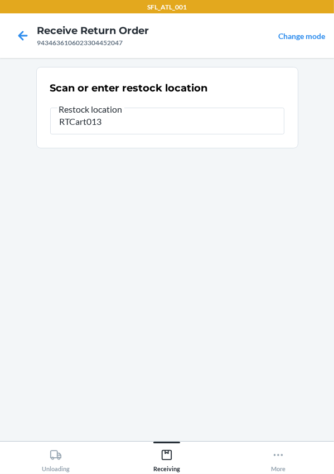
type input "RTCart013"
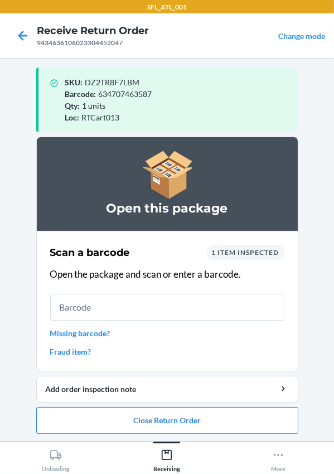
scroll to position [5, 0]
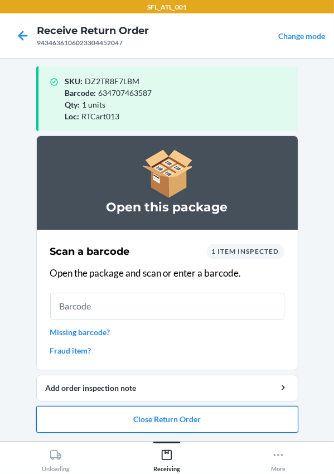
click at [185, 423] on button "Close Return Order" at bounding box center [167, 419] width 262 height 27
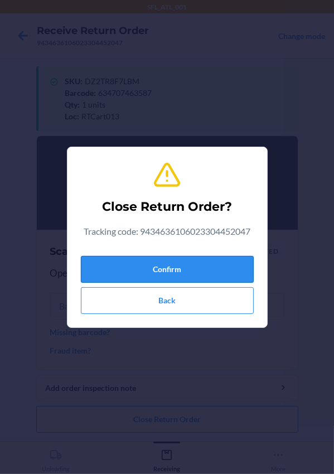
click at [152, 262] on button "Confirm" at bounding box center [167, 269] width 173 height 27
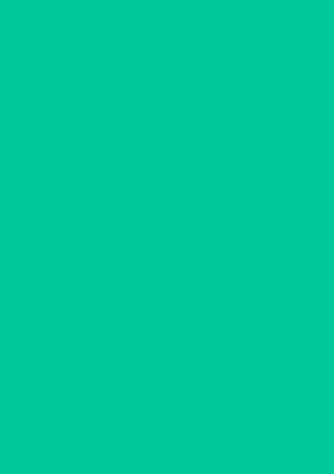
scroll to position [0, 0]
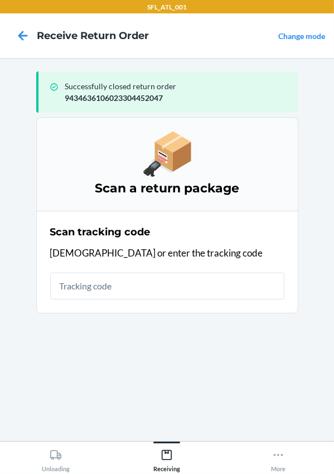
click at [193, 223] on div "Scan tracking code Scan or enter the tracking code" at bounding box center [167, 261] width 234 height 81
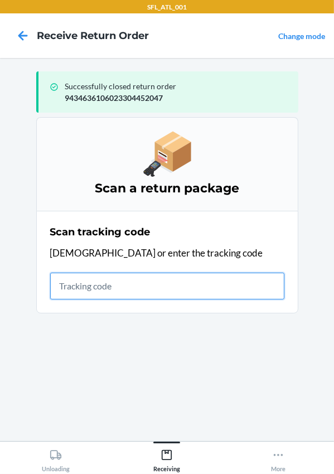
click at [115, 277] on input "text" at bounding box center [167, 286] width 234 height 27
type input "420302599434636106023303942853"
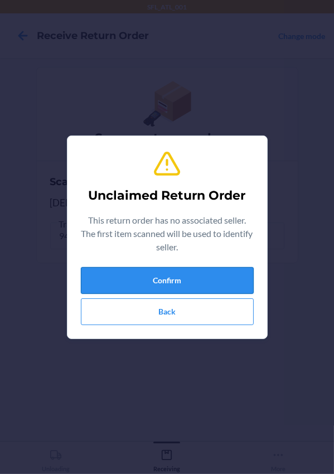
click at [127, 277] on button "Confirm" at bounding box center [167, 280] width 173 height 27
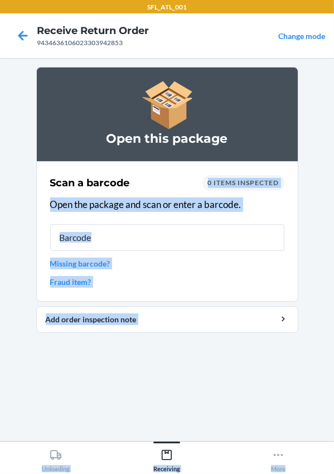
drag, startPoint x: 290, startPoint y: 288, endPoint x: 151, endPoint y: 489, distance: 244.1
click at [151, 473] on html "SFL_ATL_001 Receive Return Order 9434636106023303942853 Change mode Open this p…" at bounding box center [167, 237] width 334 height 474
click at [187, 366] on section "Open this package Scan a barcode 0 items inspected Open the package and scan or…" at bounding box center [167, 249] width 262 height 365
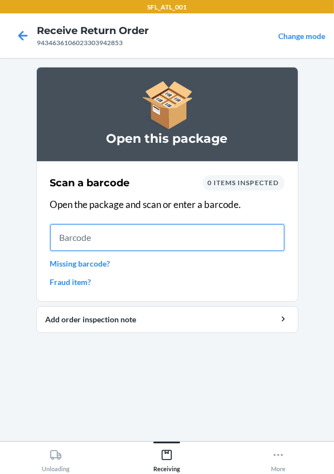
click at [94, 238] on input "text" at bounding box center [167, 237] width 234 height 27
type input "659359564352"
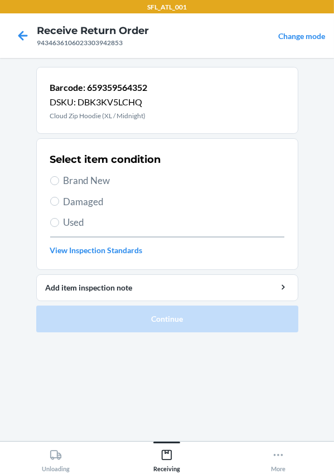
click at [73, 222] on span "Used" at bounding box center [174, 222] width 221 height 15
click at [59, 222] on input "Used" at bounding box center [54, 222] width 9 height 9
radio input "true"
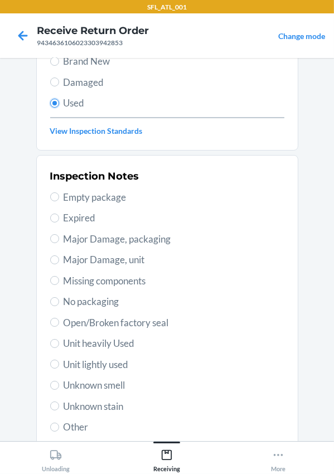
scroll to position [196, 0]
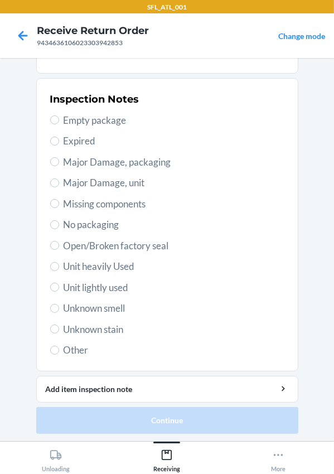
click at [68, 264] on span "Unit heavily Used" at bounding box center [174, 266] width 221 height 15
click at [59, 264] on input "Unit heavily Used" at bounding box center [54, 266] width 9 height 9
radio input "true"
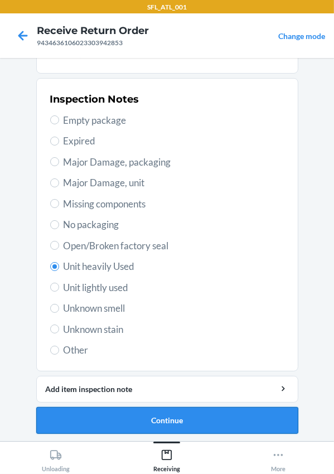
click at [148, 409] on button "Continue" at bounding box center [167, 420] width 262 height 27
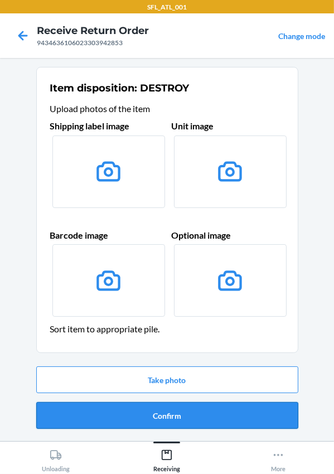
click at [181, 415] on button "Confirm" at bounding box center [167, 415] width 262 height 27
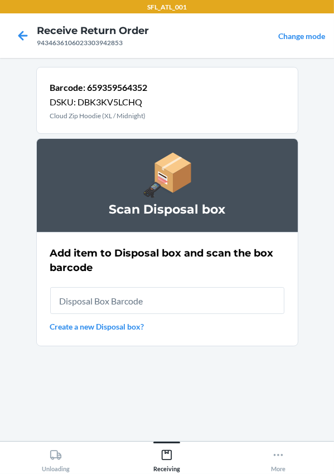
click at [129, 290] on input "text" at bounding box center [167, 300] width 234 height 27
click at [126, 317] on div "Add item to Disposal box and scan the box barcode Create a new Disposal box?" at bounding box center [167, 289] width 234 height 93
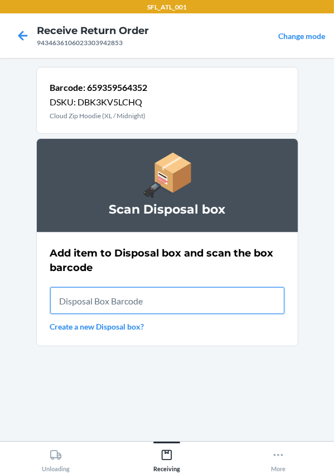
click at [126, 307] on input "text" at bounding box center [167, 300] width 234 height 27
type input "RB00000191O"
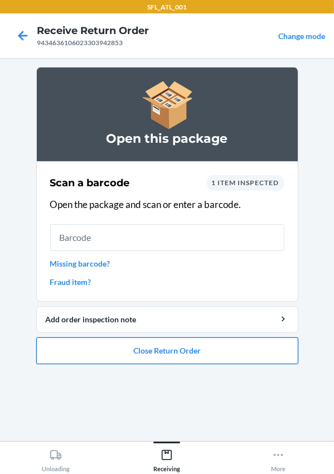
click at [109, 346] on button "Close Return Order" at bounding box center [167, 350] width 262 height 27
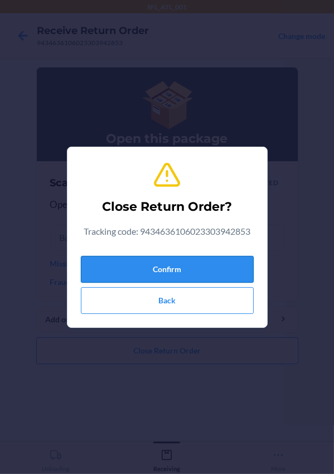
click at [105, 270] on button "Confirm" at bounding box center [167, 269] width 173 height 27
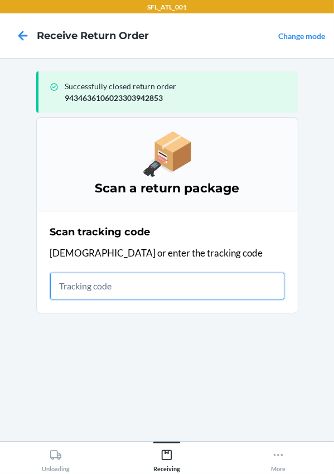
click at [91, 290] on input "text" at bounding box center [167, 286] width 234 height 27
type input "420302599434636106023303321672"
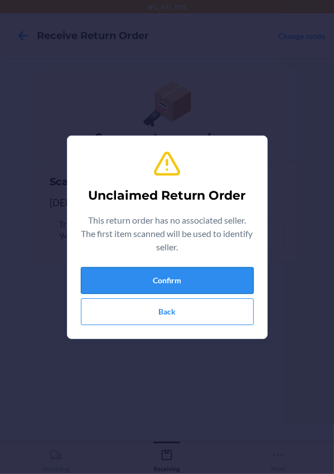
click at [94, 269] on button "Confirm" at bounding box center [167, 280] width 173 height 27
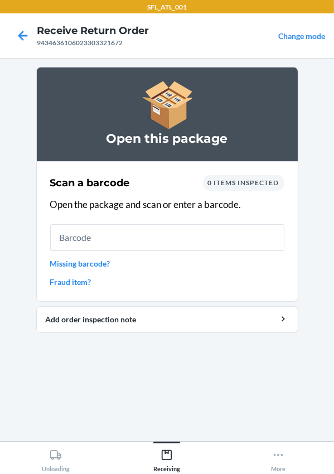
click at [99, 231] on input "text" at bounding box center [167, 237] width 234 height 27
type input "642461099768"
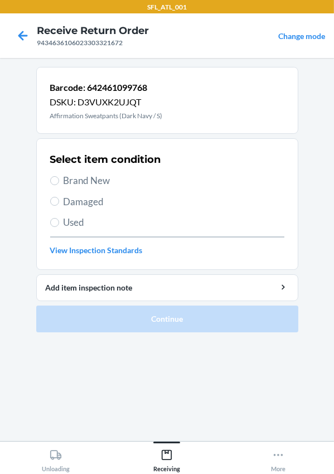
click at [76, 221] on span "Used" at bounding box center [174, 222] width 221 height 15
click at [59, 221] on input "Used" at bounding box center [54, 222] width 9 height 9
radio input "true"
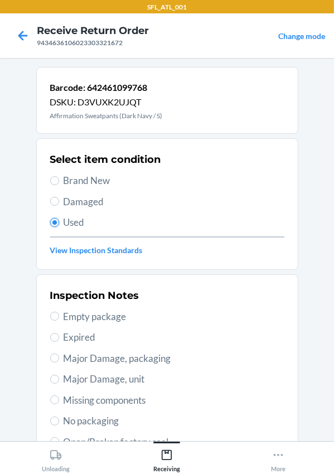
scroll to position [196, 0]
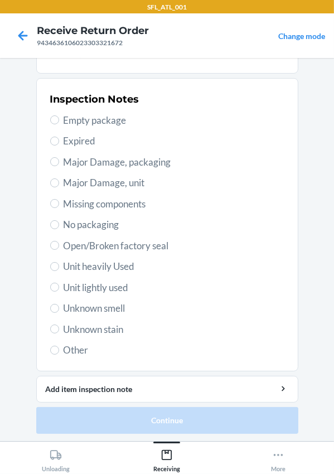
click at [95, 267] on span "Unit heavily Used" at bounding box center [174, 266] width 221 height 15
click at [59, 267] on input "Unit heavily Used" at bounding box center [54, 266] width 9 height 9
radio input "true"
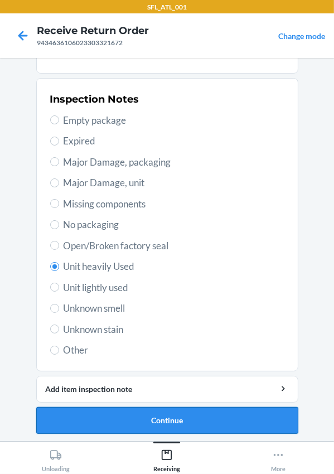
click at [192, 412] on button "Continue" at bounding box center [167, 420] width 262 height 27
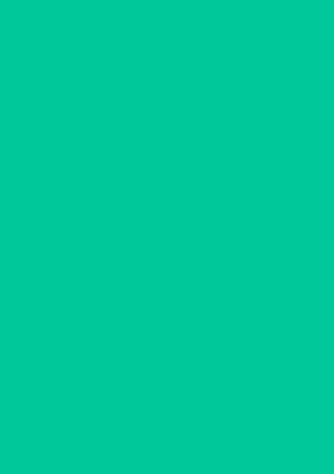
scroll to position [0, 0]
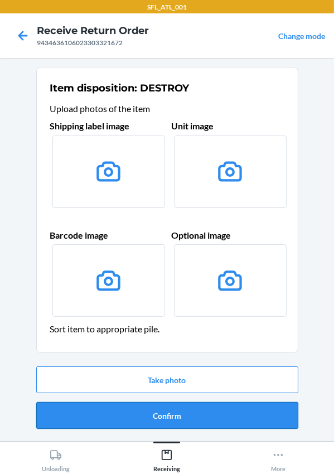
click at [212, 420] on button "Confirm" at bounding box center [167, 415] width 262 height 27
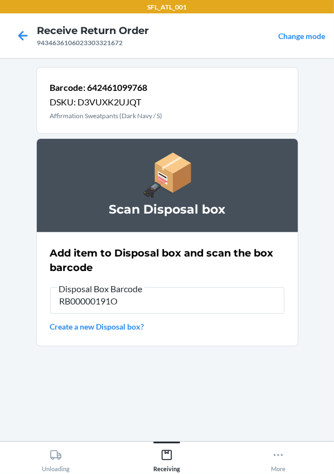
type input "RB00000191O"
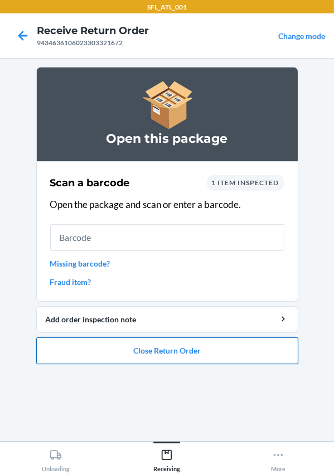
click at [103, 347] on button "Close Return Order" at bounding box center [167, 350] width 262 height 27
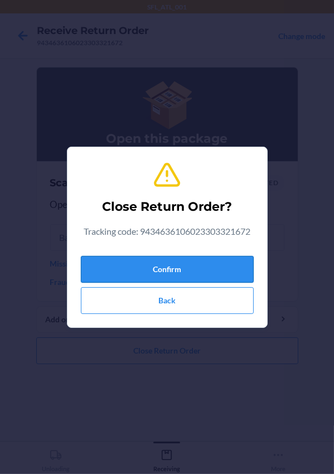
click at [132, 270] on button "Confirm" at bounding box center [167, 269] width 173 height 27
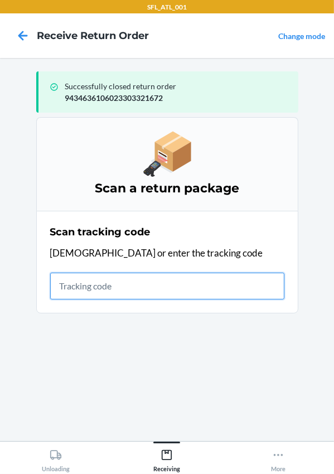
click at [84, 296] on input "text" at bounding box center [167, 286] width 234 height 27
type input "420302599434636106023303223310"
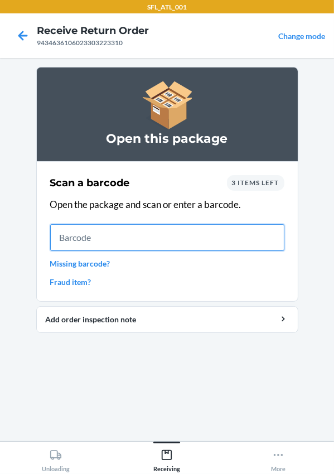
click at [142, 234] on input "text" at bounding box center [167, 237] width 234 height 27
type input "721755176559"
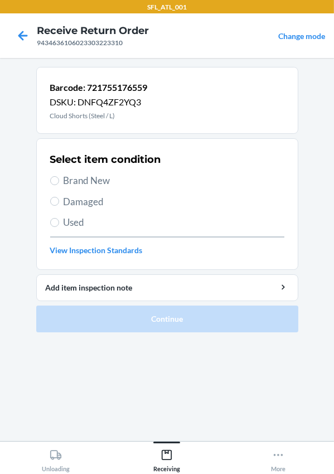
click at [76, 181] on span "Brand New" at bounding box center [174, 180] width 221 height 15
click at [59, 181] on input "Brand New" at bounding box center [54, 180] width 9 height 9
radio input "true"
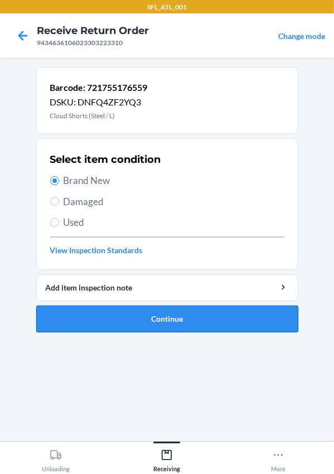
click at [118, 308] on button "Continue" at bounding box center [167, 319] width 262 height 27
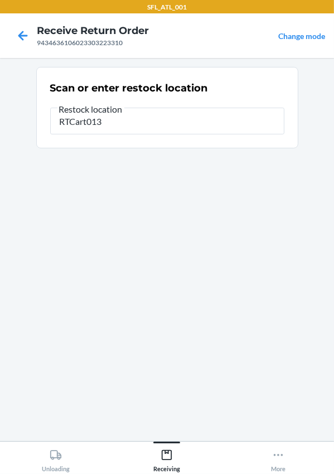
type input "RTCart013"
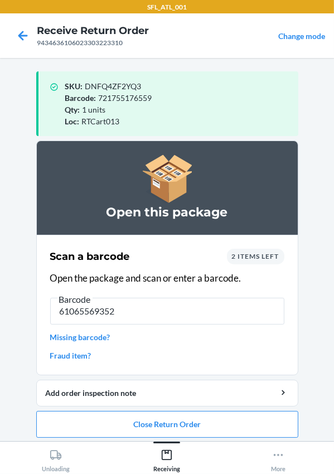
type input "610655693528"
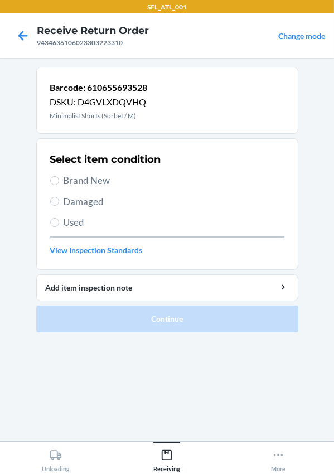
click at [67, 177] on span "Brand New" at bounding box center [174, 180] width 221 height 15
click at [59, 177] on input "Brand New" at bounding box center [54, 180] width 9 height 9
radio input "true"
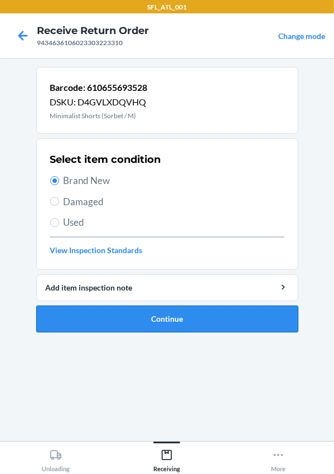
click at [151, 306] on button "Continue" at bounding box center [167, 319] width 262 height 27
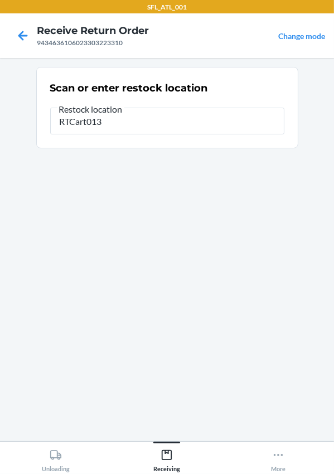
type input "RTCart013"
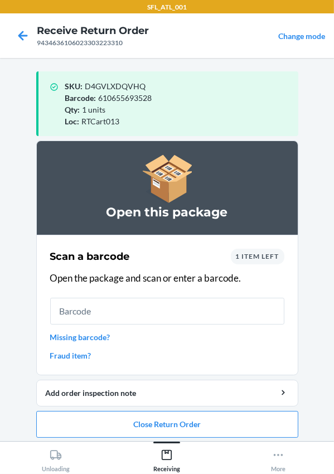
click at [82, 312] on input "text" at bounding box center [167, 311] width 234 height 27
click at [239, 263] on div "1 item left" at bounding box center [258, 257] width 54 height 16
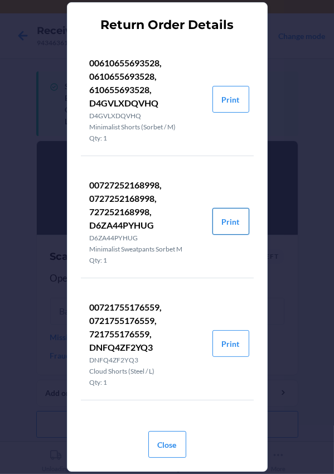
click at [228, 221] on button "Print" at bounding box center [230, 221] width 37 height 27
click at [161, 457] on button "Close" at bounding box center [167, 444] width 38 height 27
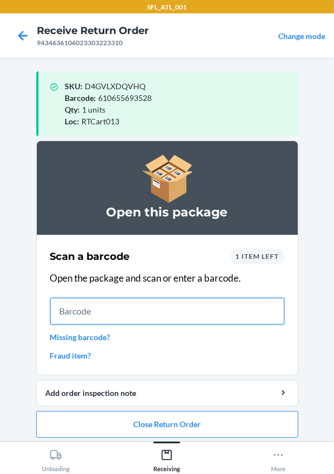
click at [71, 304] on input "text" at bounding box center [167, 311] width 234 height 27
type input "0727252168998"
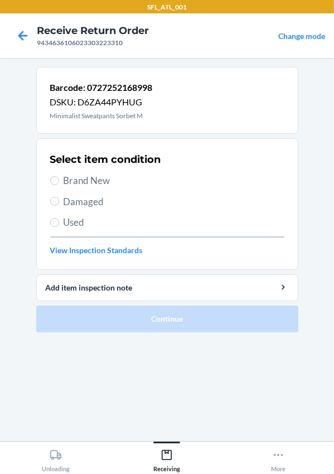
click at [75, 186] on span "Brand New" at bounding box center [174, 180] width 221 height 15
click at [59, 185] on input "Brand New" at bounding box center [54, 180] width 9 height 9
radio input "true"
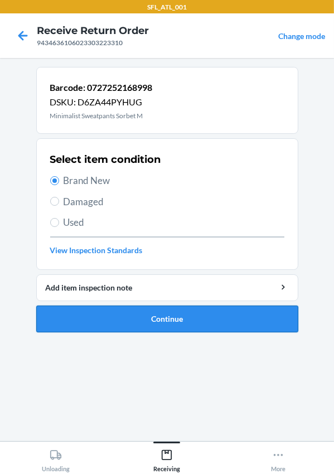
click at [166, 330] on button "Continue" at bounding box center [167, 319] width 262 height 27
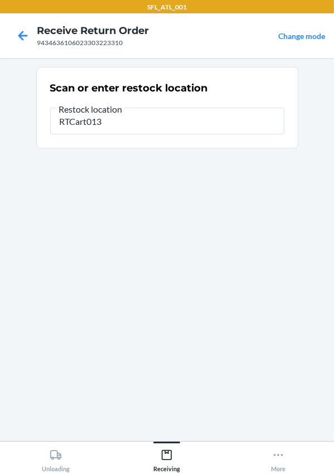
type input "RTCart013"
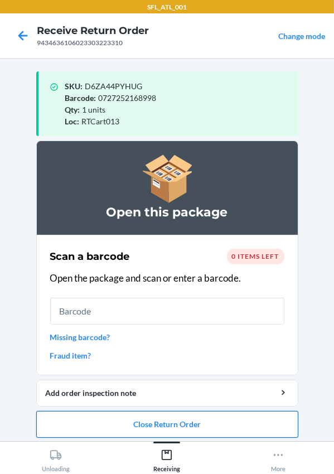
click at [142, 430] on button "Close Return Order" at bounding box center [167, 424] width 262 height 27
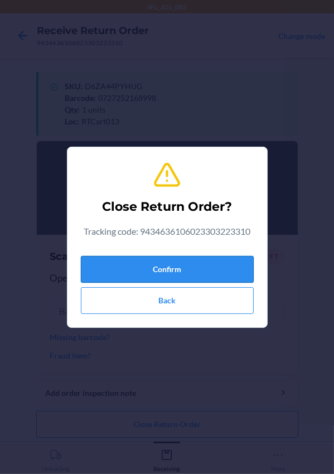
click at [143, 273] on button "Confirm" at bounding box center [167, 269] width 173 height 27
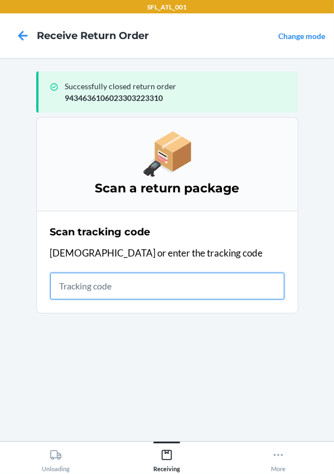
click at [109, 281] on input "text" at bounding box center [167, 286] width 234 height 27
type input "420302599434636106023302993771"
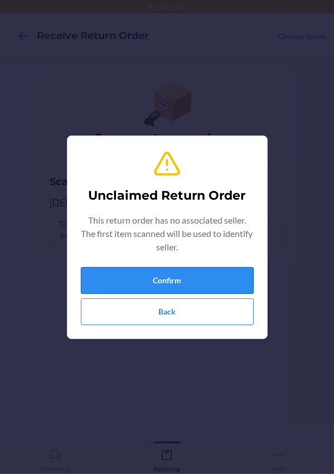
click at [95, 286] on button "Confirm" at bounding box center [167, 280] width 173 height 27
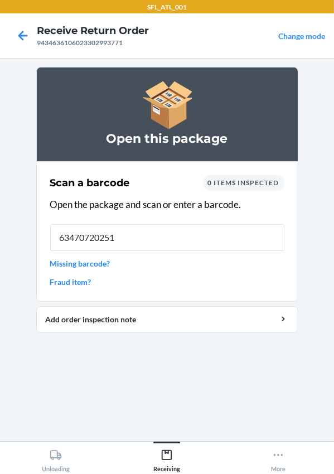
type input "634707202513"
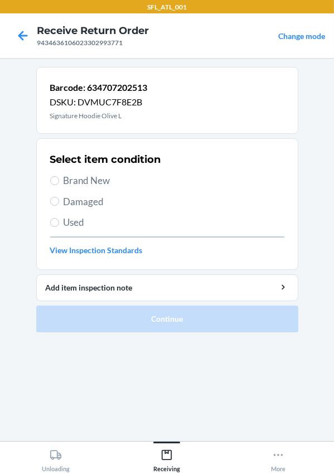
click at [80, 174] on span "Brand New" at bounding box center [174, 180] width 221 height 15
click at [59, 176] on input "Brand New" at bounding box center [54, 180] width 9 height 9
radio input "true"
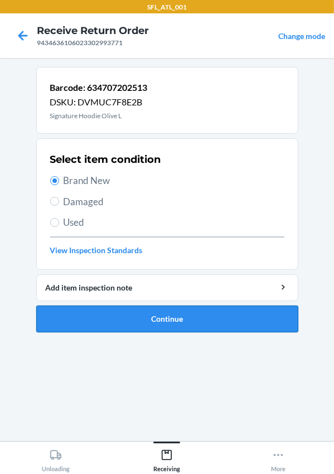
click at [149, 313] on button "Continue" at bounding box center [167, 319] width 262 height 27
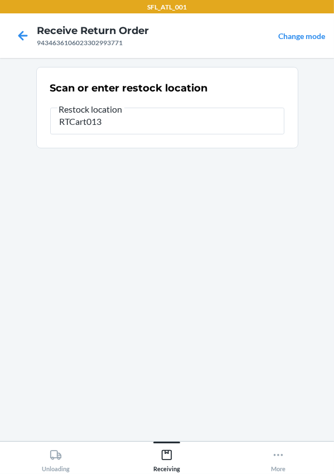
type input "RTCart013"
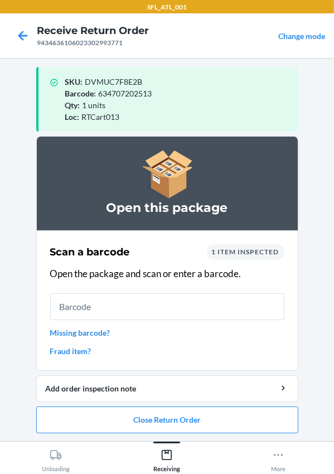
scroll to position [5, 0]
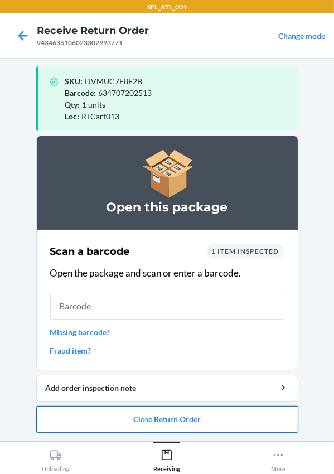
click at [169, 418] on button "Close Return Order" at bounding box center [167, 419] width 262 height 27
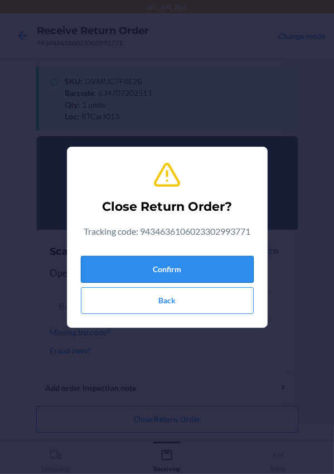
click at [139, 274] on button "Confirm" at bounding box center [167, 269] width 173 height 27
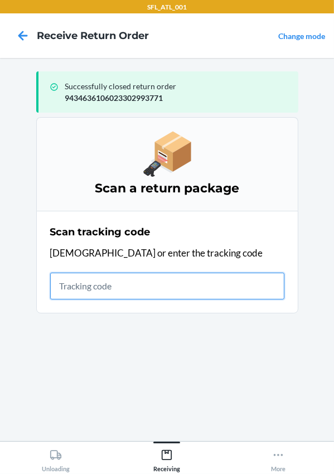
click at [78, 288] on input "text" at bounding box center [167, 286] width 234 height 27
type input "420302599434636106023303859403"
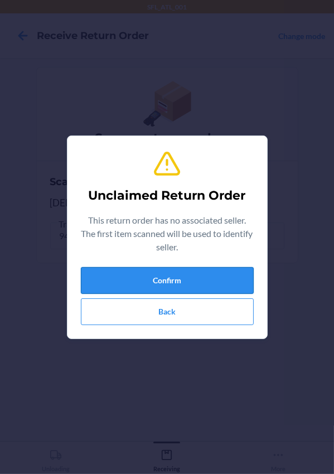
click at [93, 282] on button "Confirm" at bounding box center [167, 280] width 173 height 27
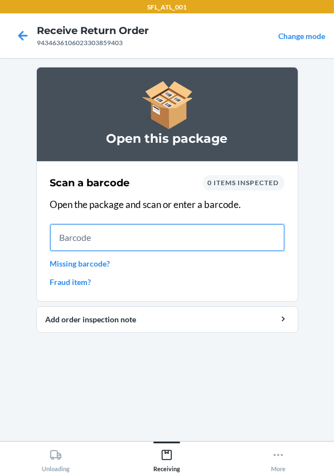
click at [94, 235] on input "text" at bounding box center [167, 237] width 234 height 27
type input "605258132772"
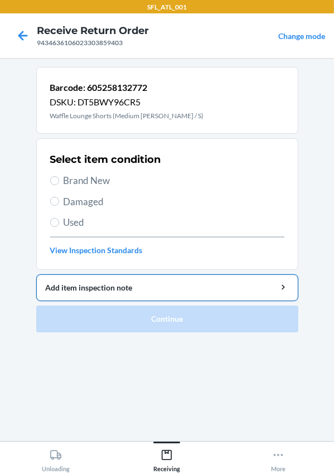
click at [95, 264] on section "Select item condition Brand New Damaged Used View Inspection Standards" at bounding box center [167, 204] width 262 height 132
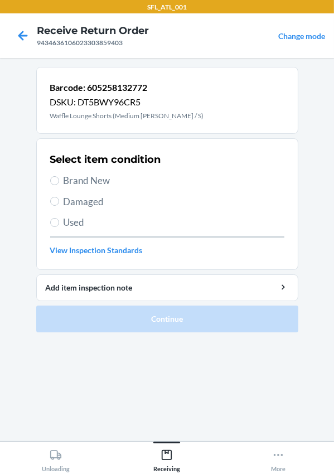
drag, startPoint x: 223, startPoint y: 489, endPoint x: 201, endPoint y: 489, distance: 22.3
click at [201, 473] on html "SFL_ATL_001 Receive Return Order 9434636106023303859403 Change mode Barcode: 60…" at bounding box center [167, 237] width 334 height 474
click at [69, 182] on span "Brand New" at bounding box center [174, 180] width 221 height 15
click at [59, 182] on input "Brand New" at bounding box center [54, 180] width 9 height 9
radio input "true"
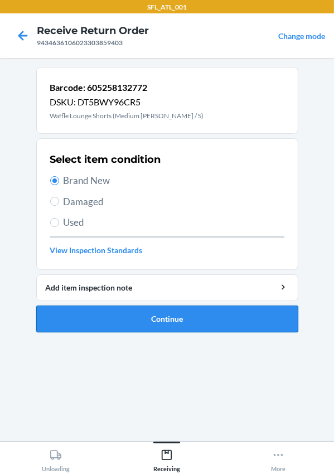
click at [163, 321] on button "Continue" at bounding box center [167, 319] width 262 height 27
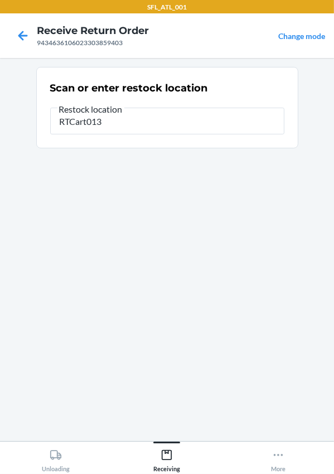
type input "RTCart013"
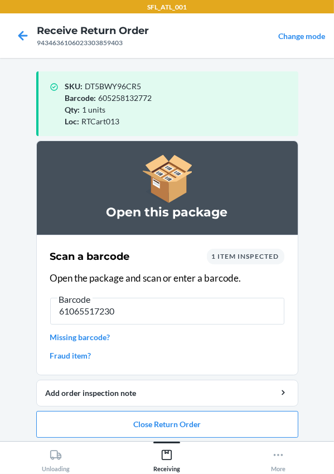
type input "610655172306"
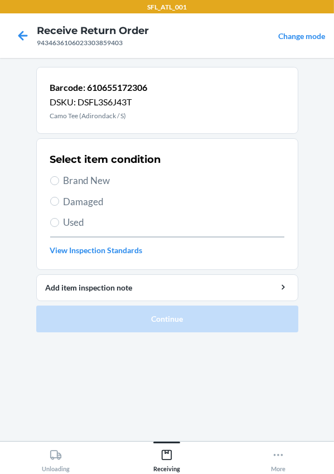
click at [64, 175] on span "Brand New" at bounding box center [174, 180] width 221 height 15
click at [59, 176] on input "Brand New" at bounding box center [54, 180] width 9 height 9
radio input "true"
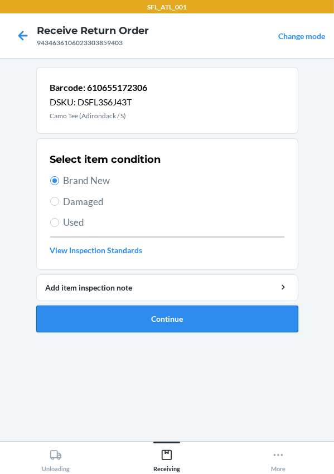
click at [107, 316] on button "Continue" at bounding box center [167, 319] width 262 height 27
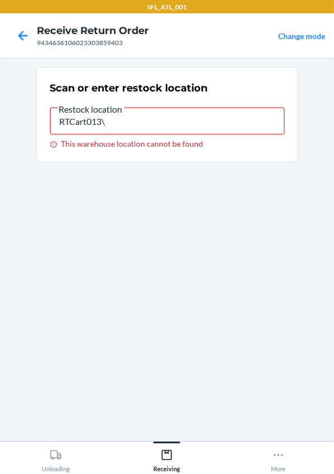
click at [141, 125] on input "RTCart013\" at bounding box center [167, 121] width 234 height 27
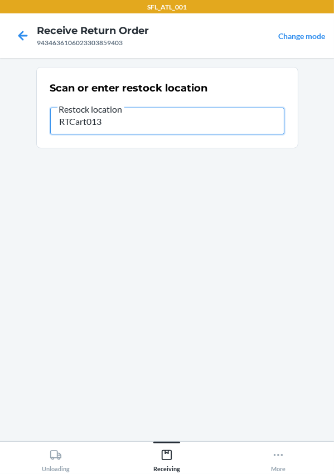
type input "RTCart013"
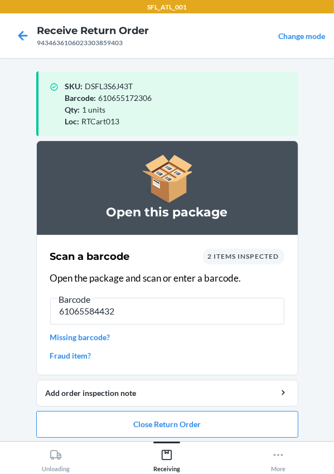
type input "610655844326"
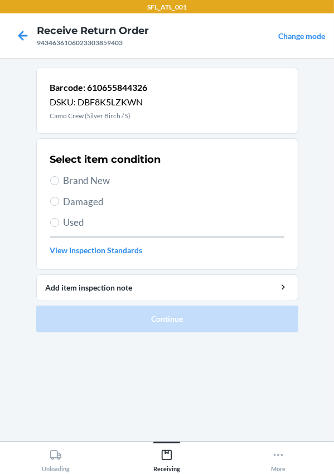
click at [69, 176] on span "Brand New" at bounding box center [174, 180] width 221 height 15
click at [59, 176] on input "Brand New" at bounding box center [54, 180] width 9 height 9
radio input "true"
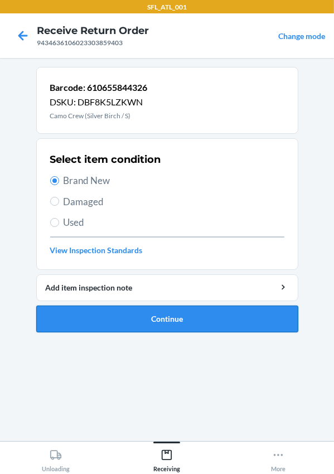
click at [106, 312] on button "Continue" at bounding box center [167, 319] width 262 height 27
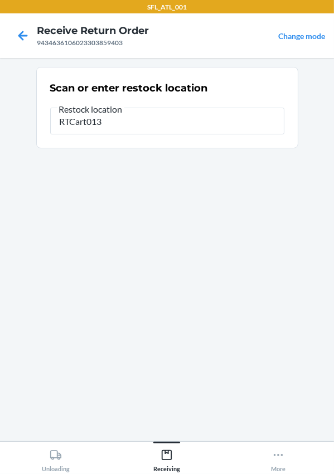
type input "RTCart013"
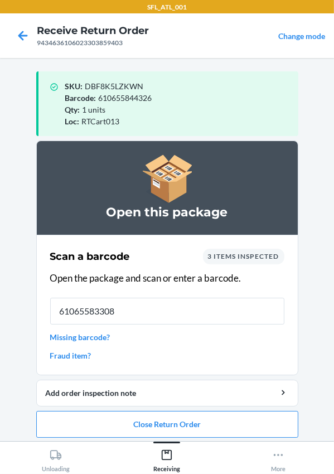
type input "610655833085"
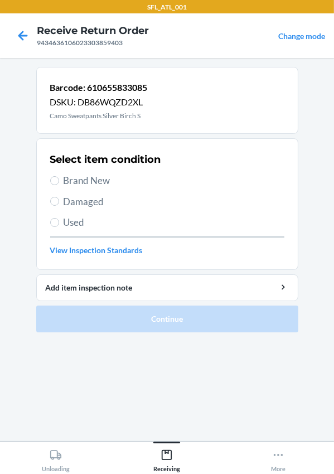
click at [78, 178] on span "Brand New" at bounding box center [174, 180] width 221 height 15
click at [59, 178] on input "Brand New" at bounding box center [54, 180] width 9 height 9
radio input "true"
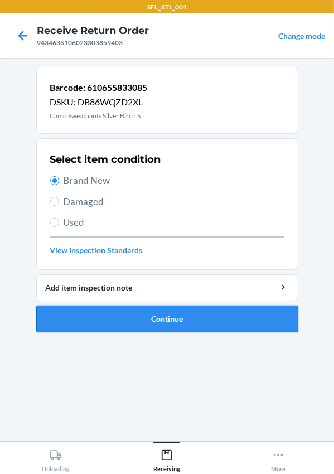
click at [154, 315] on button "Continue" at bounding box center [167, 319] width 262 height 27
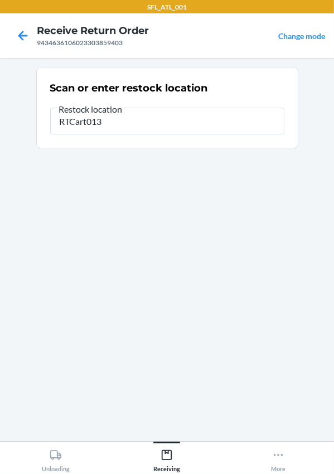
type input "RTCart013"
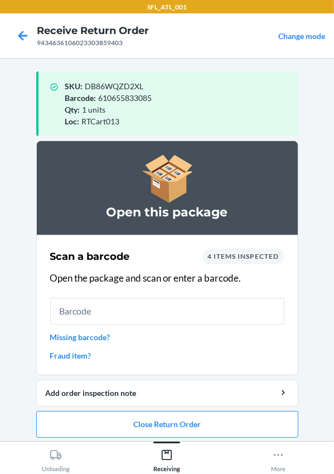
click at [226, 256] on span "4 items inspected" at bounding box center [243, 256] width 71 height 8
click at [172, 432] on button "Close Return Order" at bounding box center [167, 424] width 262 height 27
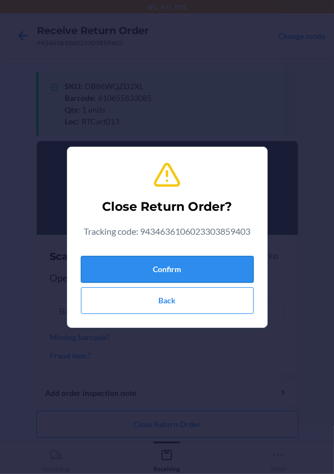
click at [159, 268] on button "Confirm" at bounding box center [167, 269] width 173 height 27
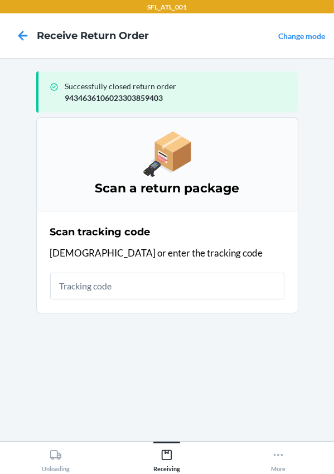
click at [190, 240] on div "Scan tracking code Scan or enter the tracking code" at bounding box center [167, 261] width 234 height 81
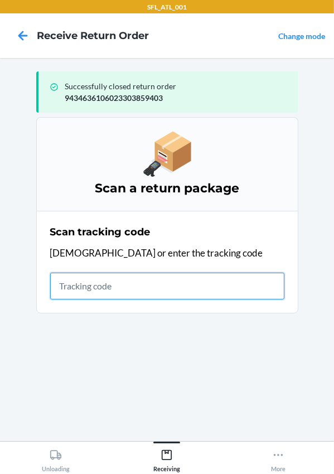
click at [78, 277] on input "text" at bounding box center [167, 286] width 234 height 27
type input "420302599434636106023304321916"
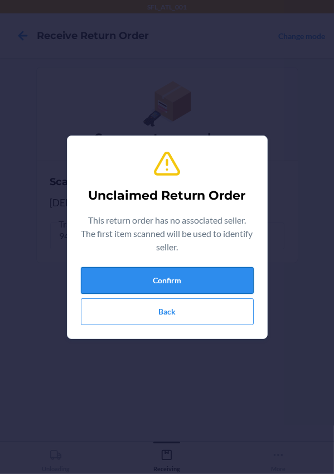
click at [196, 278] on button "Confirm" at bounding box center [167, 280] width 173 height 27
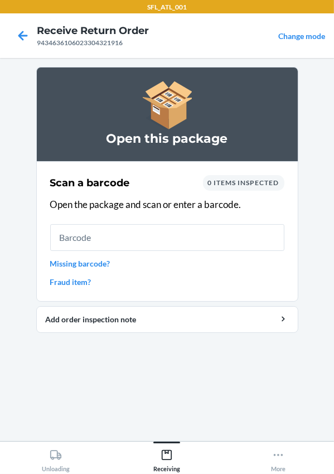
click at [150, 237] on input "text" at bounding box center [167, 237] width 234 height 27
type input "642461846157"
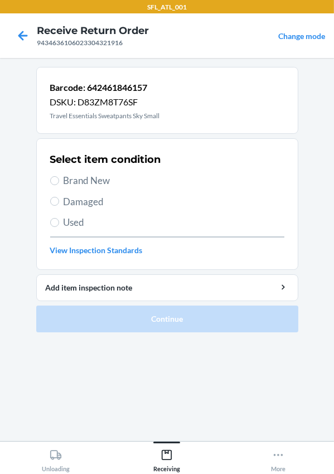
click at [75, 178] on span "Brand New" at bounding box center [174, 180] width 221 height 15
click at [59, 178] on input "Brand New" at bounding box center [54, 180] width 9 height 9
radio input "true"
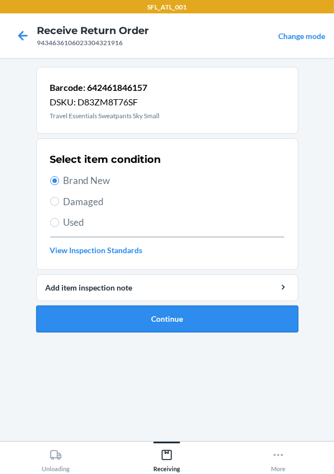
click at [104, 327] on button "Continue" at bounding box center [167, 319] width 262 height 27
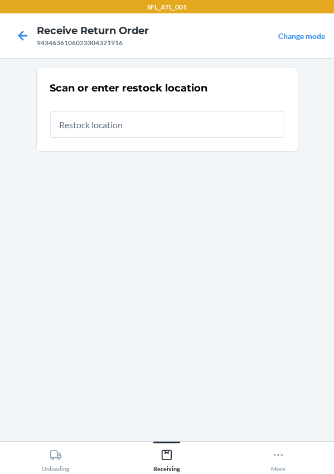
click at [119, 124] on input "text" at bounding box center [167, 124] width 234 height 27
type input "RTCart013"
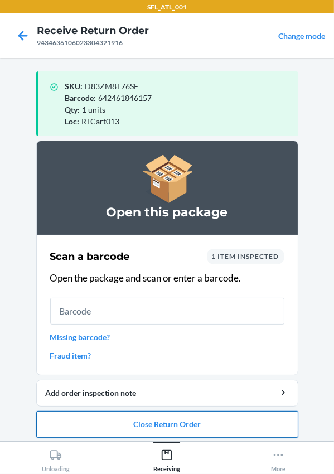
click at [186, 421] on button "Close Return Order" at bounding box center [167, 424] width 262 height 27
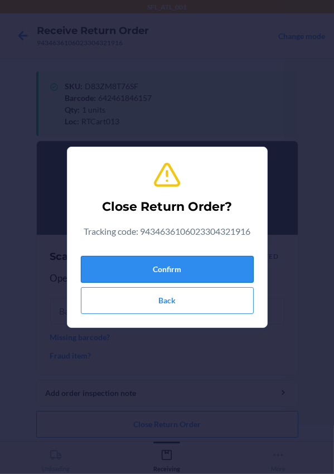
click at [164, 272] on button "Confirm" at bounding box center [167, 269] width 173 height 27
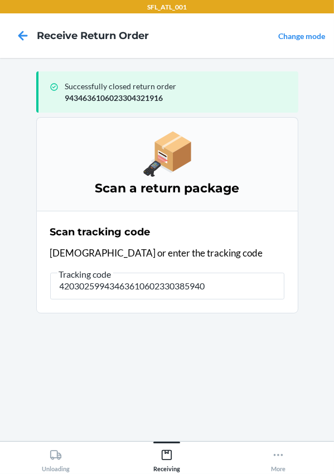
type input "420302599434636106023303859403"
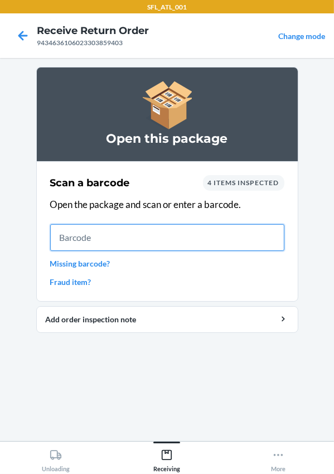
click at [91, 229] on input "text" at bounding box center [167, 237] width 234 height 27
click at [85, 247] on input "text" at bounding box center [167, 237] width 234 height 27
type input "605258311672"
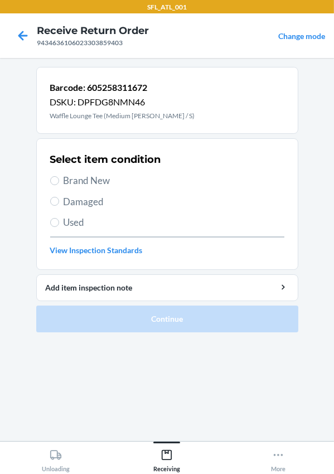
click at [75, 173] on span "Brand New" at bounding box center [174, 180] width 221 height 15
click at [59, 176] on input "Brand New" at bounding box center [54, 180] width 9 height 9
radio input "true"
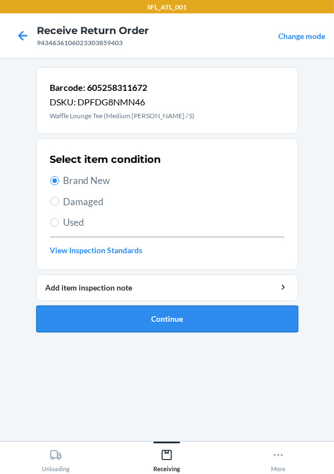
click at [154, 310] on button "Continue" at bounding box center [167, 319] width 262 height 27
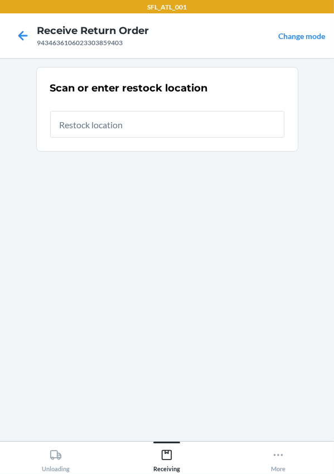
click at [71, 132] on input "text" at bounding box center [167, 124] width 234 height 27
type input "RTCart013"
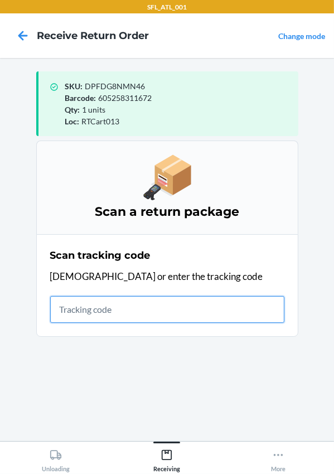
click at [104, 319] on input "text" at bounding box center [167, 309] width 234 height 27
type input "420302599434636106023303859403"
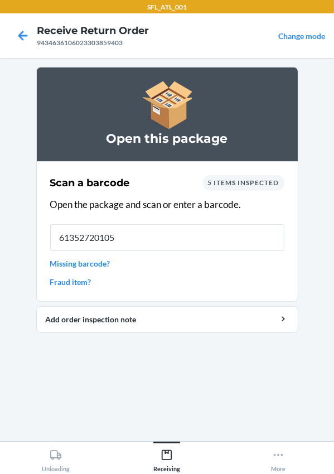
type input "613527201050"
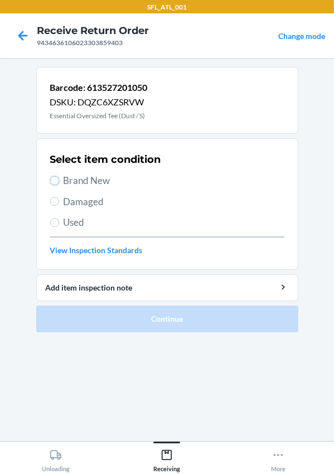
click at [53, 180] on input "Brand New" at bounding box center [54, 180] width 9 height 9
radio input "true"
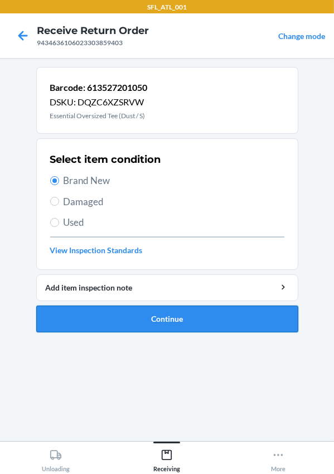
click at [143, 317] on button "Continue" at bounding box center [167, 319] width 262 height 27
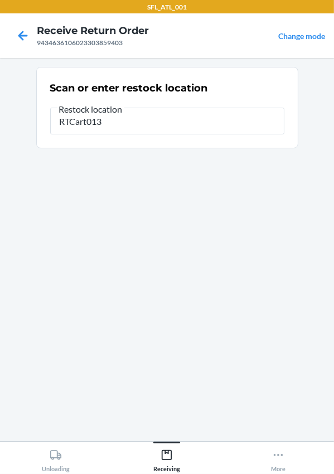
type input "RTCart013"
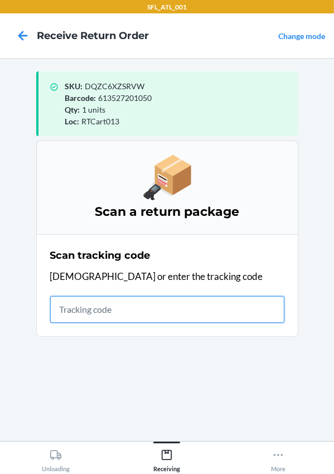
click at [170, 314] on input "text" at bounding box center [167, 309] width 234 height 27
type input "420302599434636106023303754371"
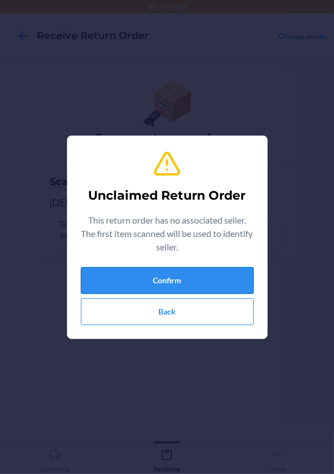
click at [123, 278] on button "Confirm" at bounding box center [167, 280] width 173 height 27
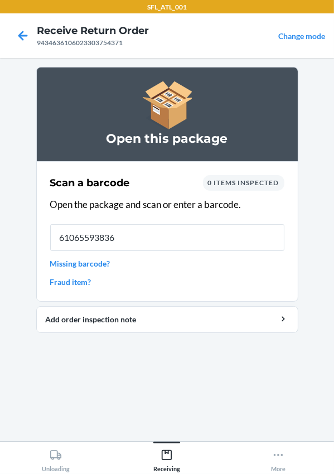
type input "610655938360"
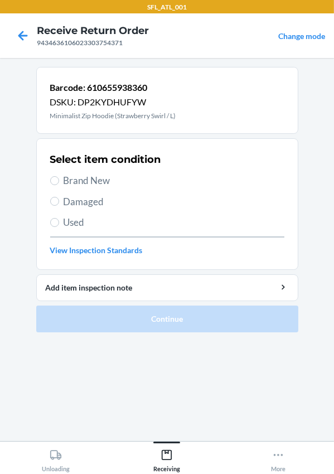
click at [73, 183] on span "Brand New" at bounding box center [174, 180] width 221 height 15
click at [59, 183] on input "Brand New" at bounding box center [54, 180] width 9 height 9
radio input "true"
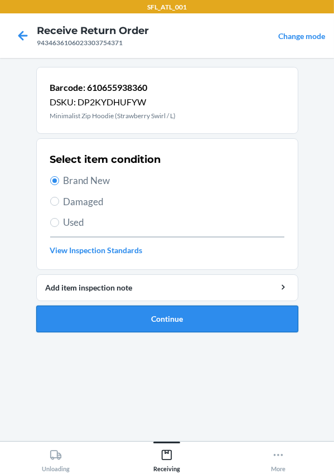
click at [117, 310] on button "Continue" at bounding box center [167, 319] width 262 height 27
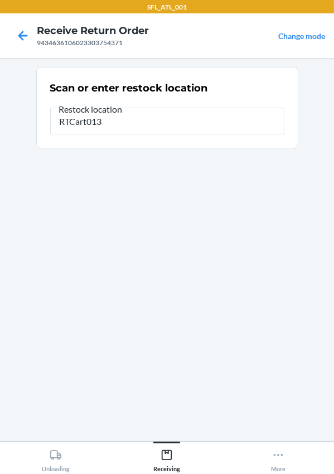
type input "RTCart013"
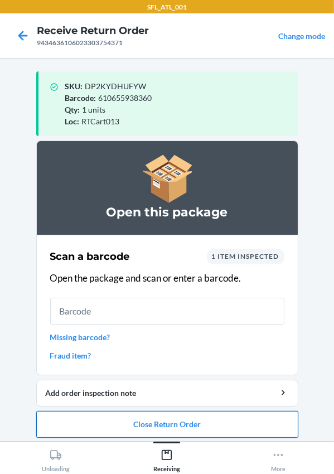
click at [191, 426] on button "Close Return Order" at bounding box center [167, 424] width 262 height 27
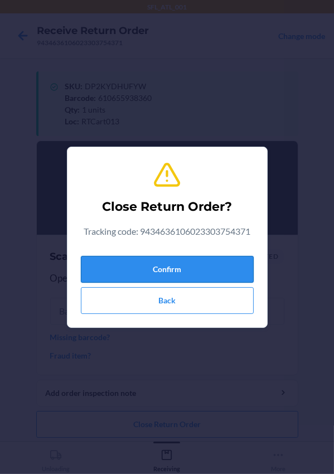
click at [153, 275] on button "Confirm" at bounding box center [167, 269] width 173 height 27
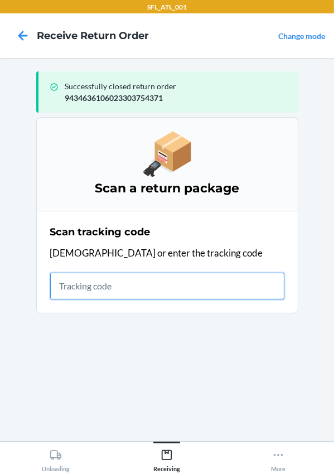
click at [101, 278] on input "text" at bounding box center [167, 286] width 234 height 27
type input "420302599434636106023303163982"
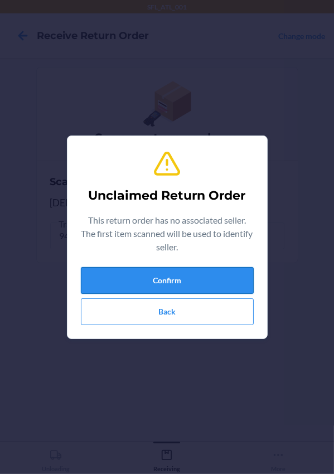
click at [149, 267] on button "Confirm" at bounding box center [167, 280] width 173 height 27
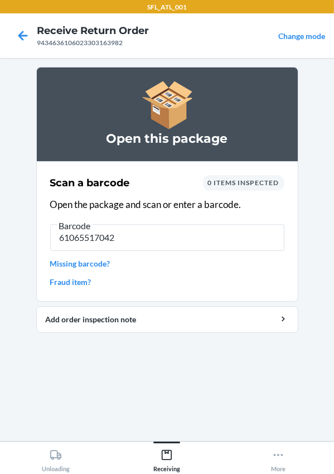
type input "610655170425"
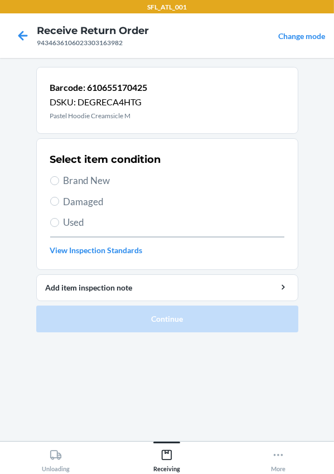
click at [59, 184] on label "Brand New" at bounding box center [167, 180] width 234 height 15
click at [59, 184] on input "Brand New" at bounding box center [54, 180] width 9 height 9
radio input "true"
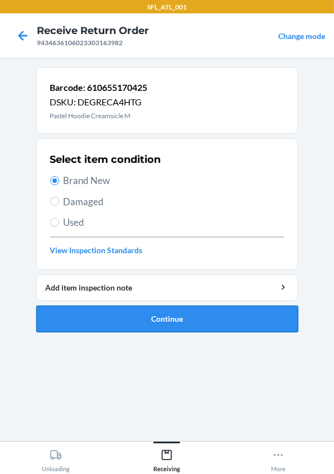
click at [100, 312] on button "Continue" at bounding box center [167, 319] width 262 height 27
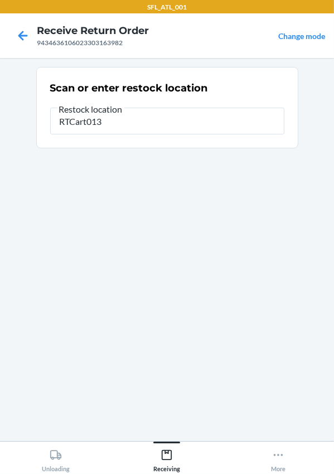
type input "RTCart013"
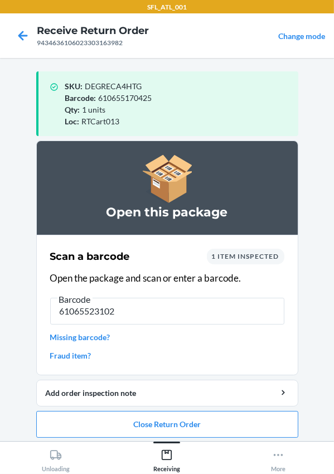
type input "610655231027"
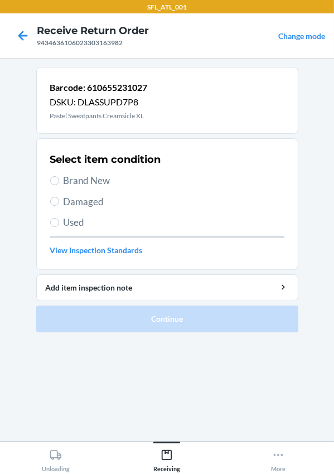
click at [82, 176] on span "Brand New" at bounding box center [174, 180] width 221 height 15
click at [59, 176] on input "Brand New" at bounding box center [54, 180] width 9 height 9
radio input "true"
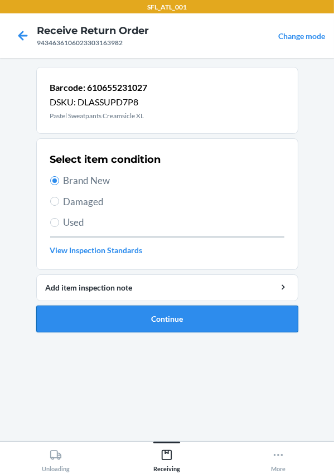
click at [147, 324] on button "Continue" at bounding box center [167, 319] width 262 height 27
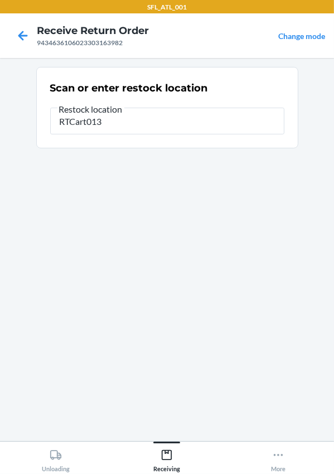
type input "RTCart013"
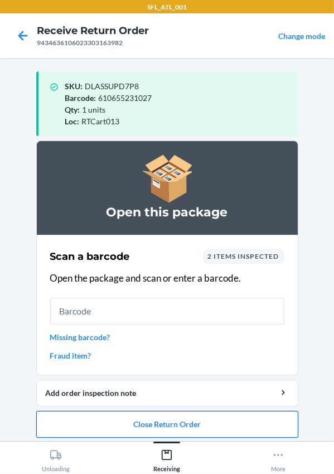
click at [138, 422] on button "Close Return Order" at bounding box center [167, 424] width 262 height 27
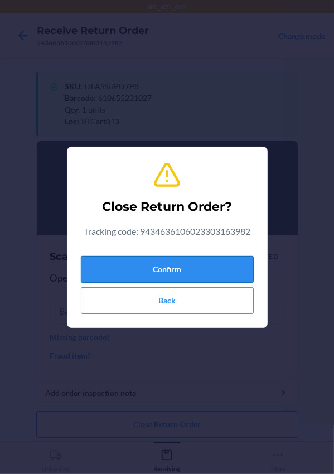
click at [156, 265] on button "Confirm" at bounding box center [167, 269] width 173 height 27
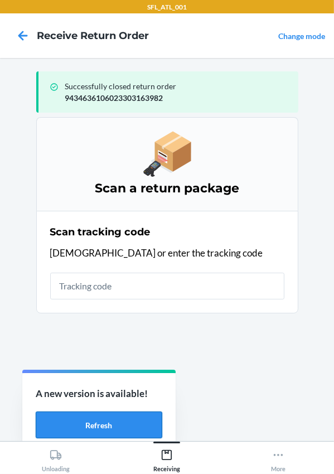
click at [92, 429] on button "Refresh" at bounding box center [99, 425] width 127 height 27
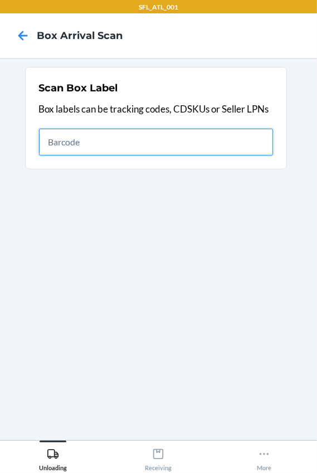
click at [195, 153] on input "text" at bounding box center [156, 142] width 234 height 27
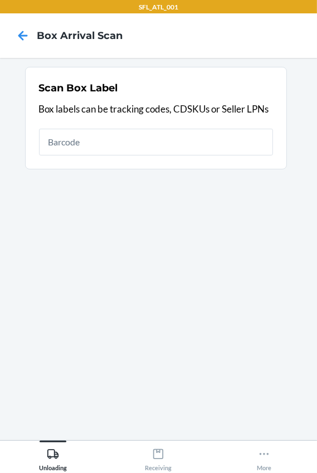
click at [145, 156] on div "Scan Box Label Box labels can be tracking codes, CDSKUs or Seller LPNs" at bounding box center [156, 118] width 234 height 81
click at [148, 127] on div "Scan Box Label Box labels can be tracking codes, CDSKUs or Seller LPNs" at bounding box center [156, 118] width 234 height 81
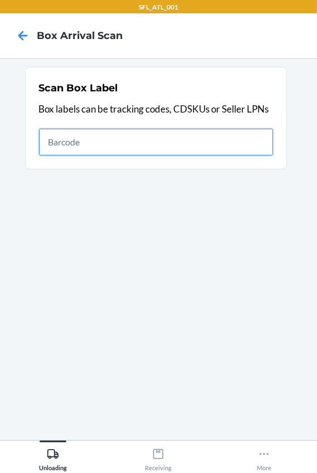
click at [142, 139] on input "text" at bounding box center [156, 142] width 234 height 27
type input "420302599434636106023303037696"
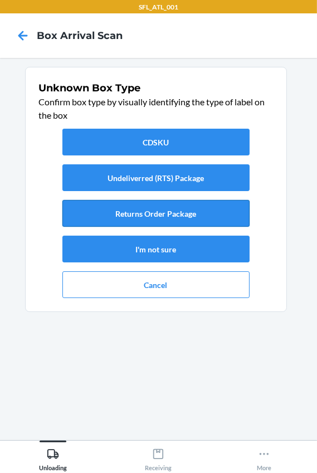
click at [132, 219] on button "Returns Order Package" at bounding box center [155, 213] width 187 height 27
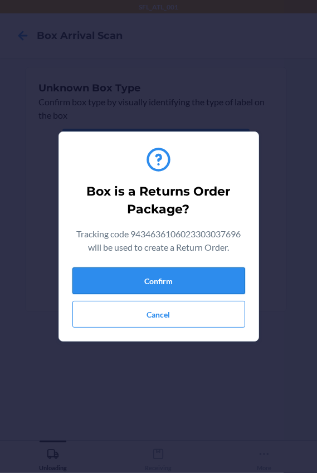
click at [170, 282] on button "Confirm" at bounding box center [159, 281] width 173 height 27
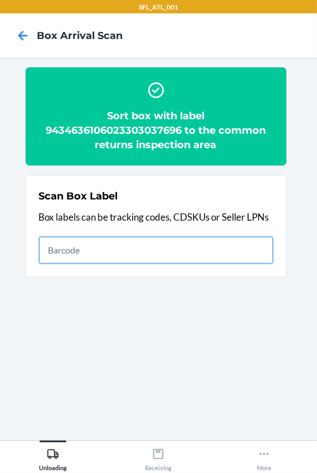
click at [149, 254] on input "text" at bounding box center [156, 250] width 234 height 27
type input "9434636106023301313303"
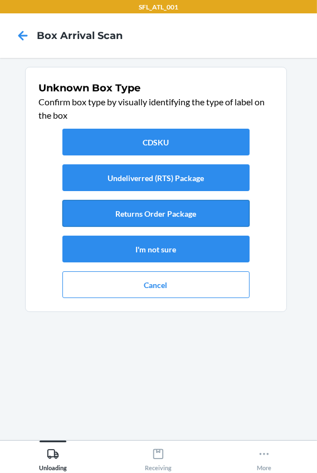
click at [125, 218] on button "Returns Order Package" at bounding box center [155, 213] width 187 height 27
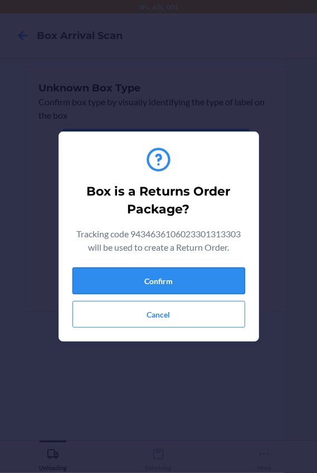
click at [143, 290] on button "Confirm" at bounding box center [159, 281] width 173 height 27
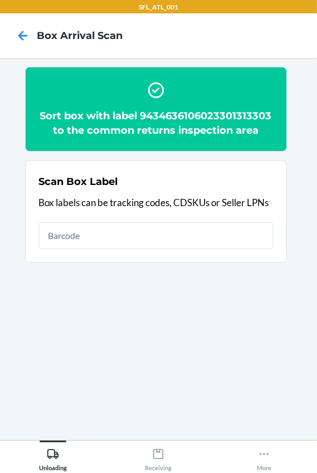
click at [164, 117] on h2 "Sort box with label 9434636106023301313303 to the common returns inspection area" at bounding box center [156, 123] width 234 height 29
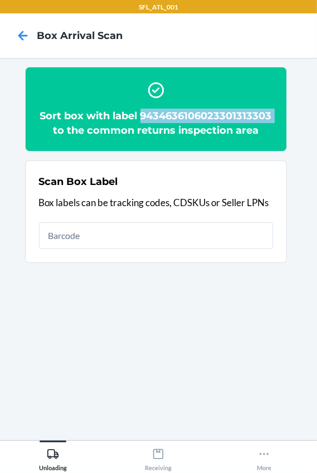
click at [164, 117] on h2 "Sort box with label 9434636106023301313303 to the common returns inspection area" at bounding box center [156, 123] width 234 height 29
copy h2 "9434636106023301313303"
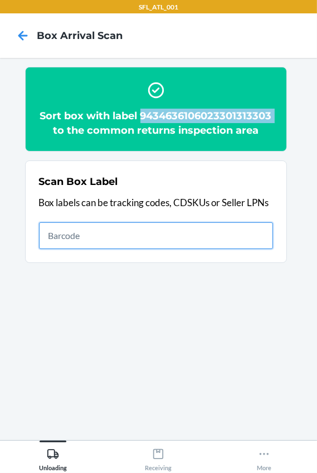
click at [84, 238] on input "text" at bounding box center [156, 236] width 234 height 27
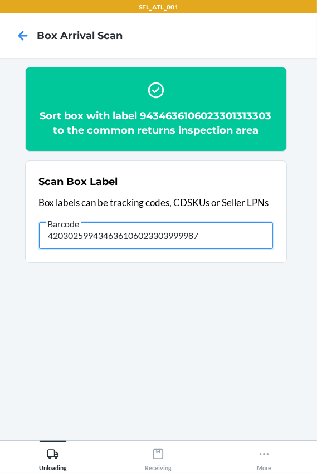
type input "420302599434636106023303999987"
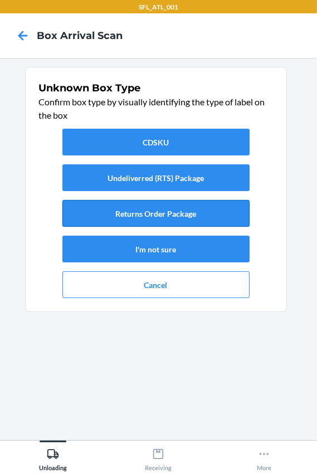
click at [158, 214] on button "Returns Order Package" at bounding box center [155, 213] width 187 height 27
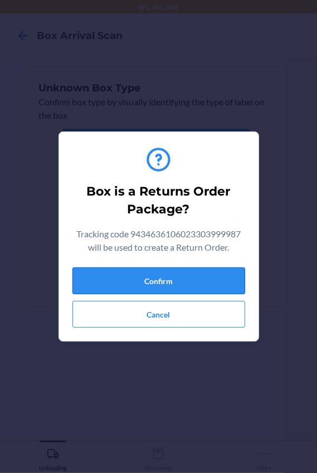
click at [191, 281] on button "Confirm" at bounding box center [159, 281] width 173 height 27
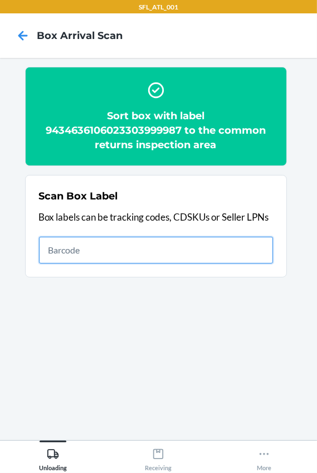
click at [111, 254] on input "text" at bounding box center [156, 250] width 234 height 27
type input "420302599434636106023302869526"
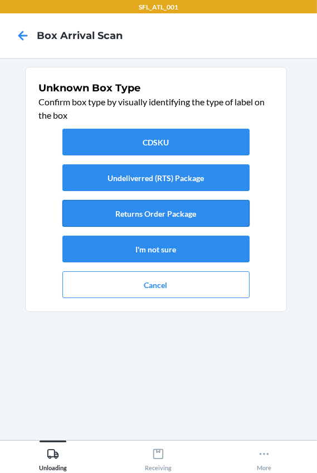
click at [163, 212] on button "Returns Order Package" at bounding box center [155, 213] width 187 height 27
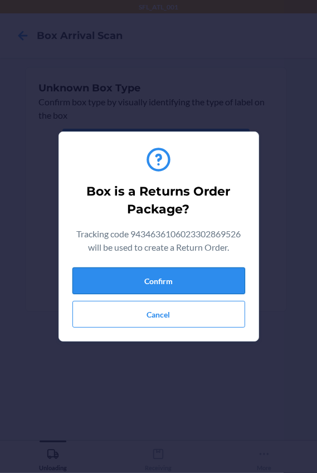
click at [186, 271] on button "Confirm" at bounding box center [159, 281] width 173 height 27
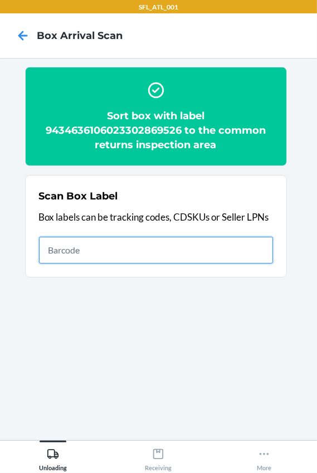
click at [70, 247] on input "text" at bounding box center [156, 250] width 234 height 27
type input "420302599434636106023304172617"
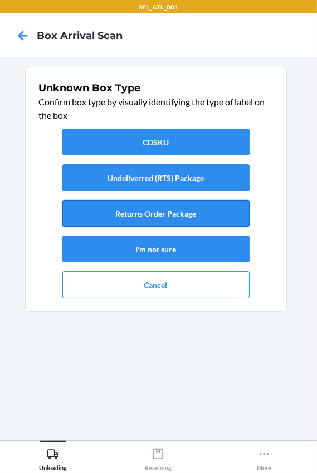
click at [162, 225] on button "Returns Order Package" at bounding box center [155, 213] width 187 height 27
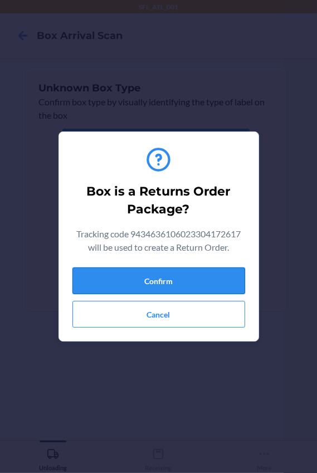
click at [163, 277] on button "Confirm" at bounding box center [159, 281] width 173 height 27
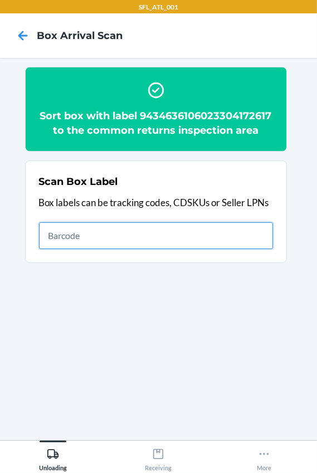
click at [66, 249] on input "text" at bounding box center [156, 236] width 234 height 27
type input "420302599434636106023303987793"
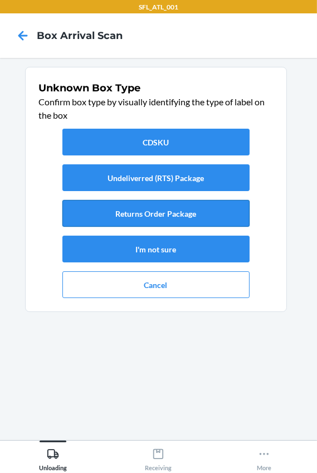
click at [113, 206] on button "Returns Order Package" at bounding box center [155, 213] width 187 height 27
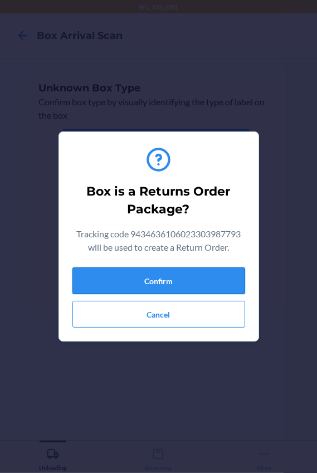
click at [180, 284] on button "Confirm" at bounding box center [159, 281] width 173 height 27
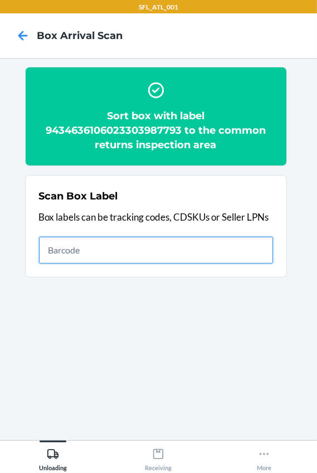
click at [90, 245] on input "text" at bounding box center [156, 250] width 234 height 27
type input "420302599434636106023303693236"
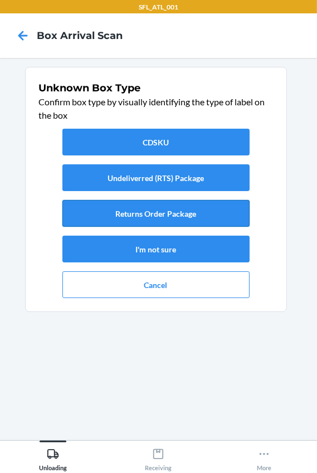
click at [128, 213] on button "Returns Order Package" at bounding box center [155, 213] width 187 height 27
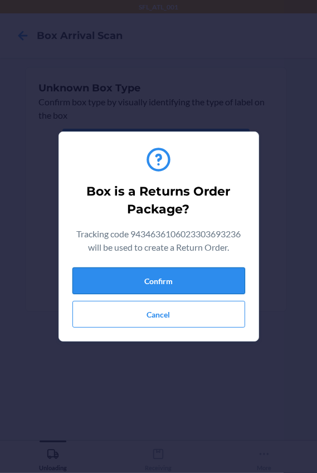
click at [161, 274] on button "Confirm" at bounding box center [159, 281] width 173 height 27
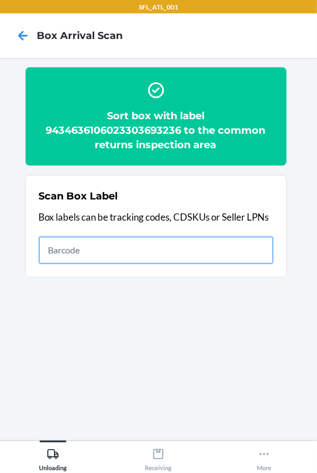
click at [71, 246] on input "text" at bounding box center [156, 250] width 234 height 27
type input "420302599434636106023304233059"
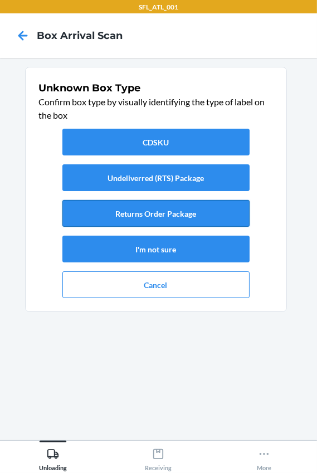
click at [132, 205] on button "Returns Order Package" at bounding box center [155, 213] width 187 height 27
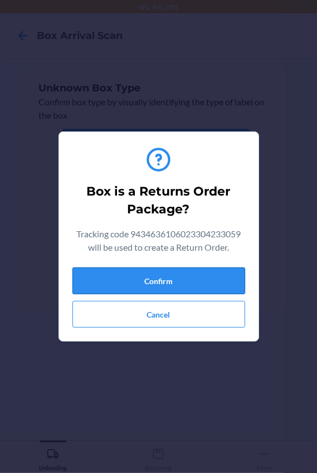
click at [158, 279] on button "Confirm" at bounding box center [159, 281] width 173 height 27
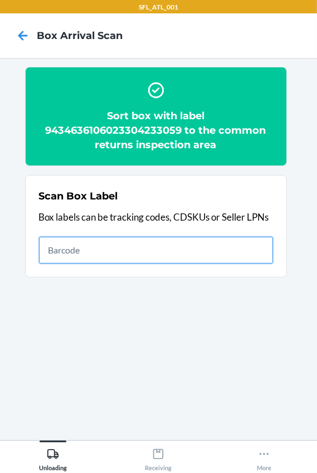
click at [83, 258] on input "text" at bounding box center [156, 250] width 234 height 27
type input "420302599434636106023303708664"
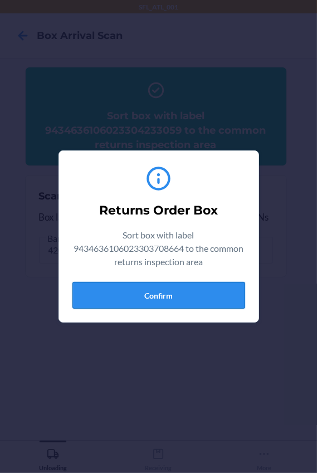
click at [207, 302] on button "Confirm" at bounding box center [159, 295] width 173 height 27
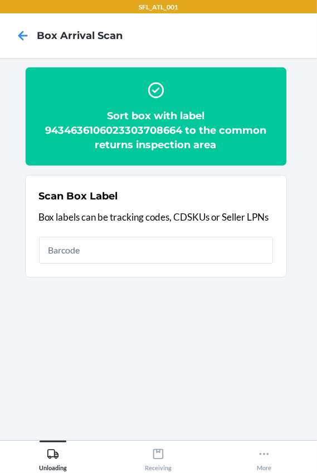
click at [83, 269] on section "Scan Box Label Box labels can be tracking codes, CDSKUs or Seller LPNs" at bounding box center [156, 226] width 262 height 103
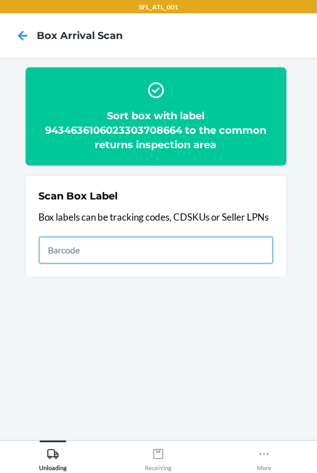
click at [108, 254] on input "text" at bounding box center [156, 250] width 234 height 27
click at [76, 253] on input "text" at bounding box center [156, 250] width 234 height 27
type input "420302599434636106023304395702"
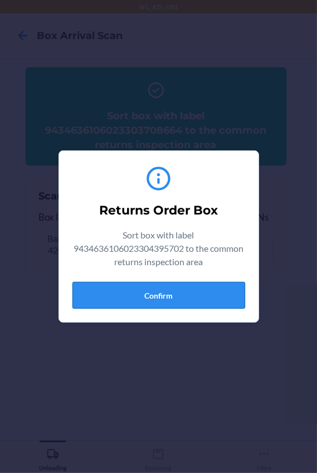
click at [129, 284] on button "Confirm" at bounding box center [159, 295] width 173 height 27
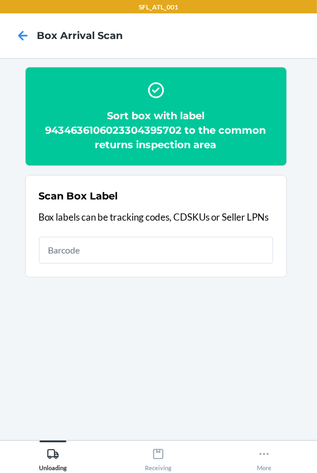
click at [162, 132] on h2 "Sort box with label 9434636106023304395702 to the common returns inspection area" at bounding box center [156, 131] width 234 height 44
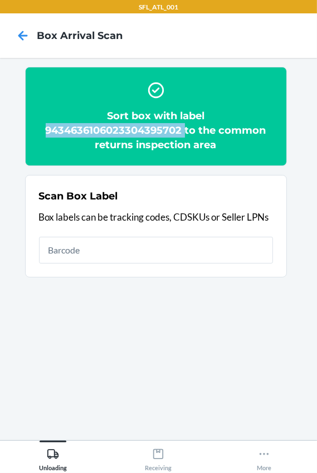
click at [162, 132] on h2 "Sort box with label 9434636106023304395702 to the common returns inspection area" at bounding box center [156, 131] width 234 height 44
copy h2 "9434636106023304395702"
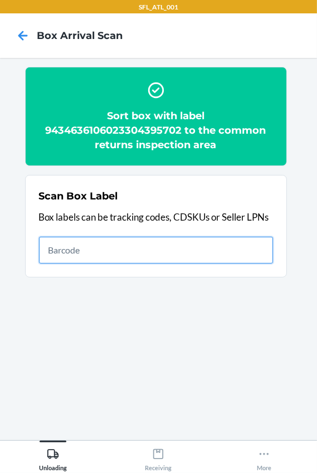
click at [71, 241] on input "text" at bounding box center [156, 250] width 234 height 27
type input "420302599434636106023304196118"
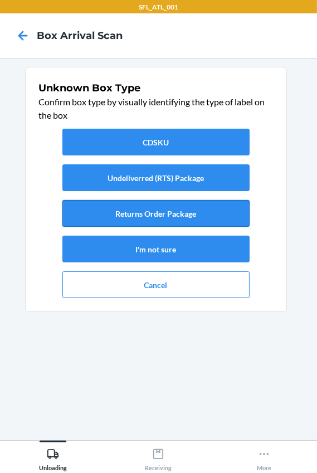
click at [106, 221] on button "Returns Order Package" at bounding box center [155, 213] width 187 height 27
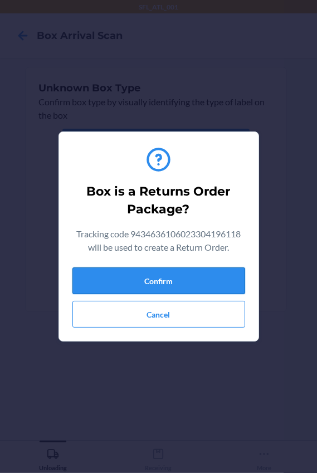
click at [191, 284] on button "Confirm" at bounding box center [159, 281] width 173 height 27
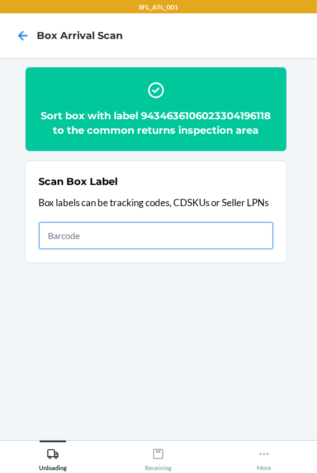
click at [151, 245] on input "text" at bounding box center [156, 236] width 234 height 27
type input "420302599434636106023303687549"
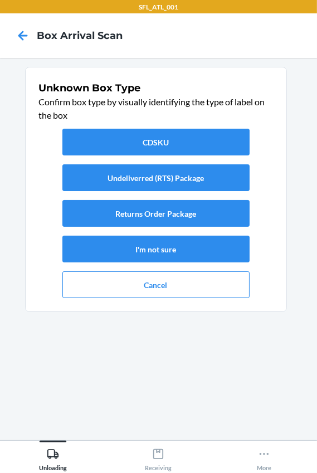
click at [224, 228] on div "CDSKU Undeliverred (RTS) Package Returns Order Package I'm not sure Cancel" at bounding box center [156, 213] width 234 height 178
click at [234, 214] on button "Returns Order Package" at bounding box center [155, 213] width 187 height 27
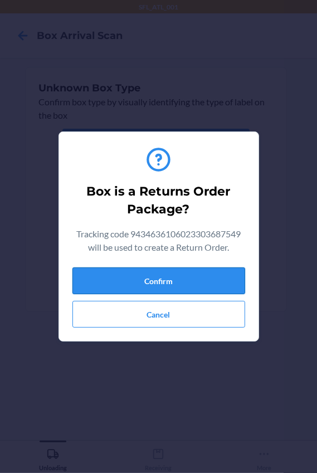
click at [224, 283] on button "Confirm" at bounding box center [159, 281] width 173 height 27
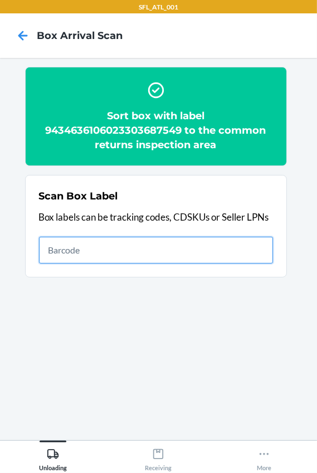
click at [75, 238] on input "text" at bounding box center [156, 250] width 234 height 27
type input "420302599434636106023303113192"
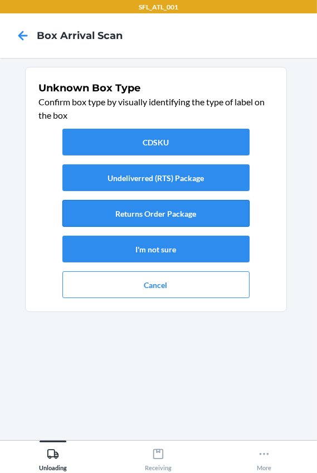
click at [219, 214] on button "Returns Order Package" at bounding box center [155, 213] width 187 height 27
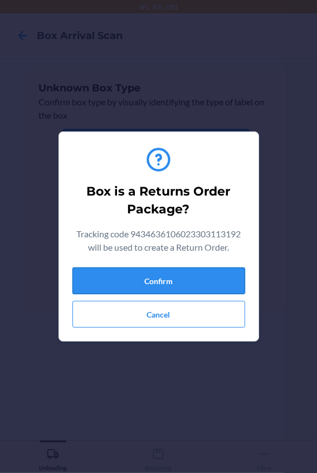
click at [205, 281] on button "Confirm" at bounding box center [159, 281] width 173 height 27
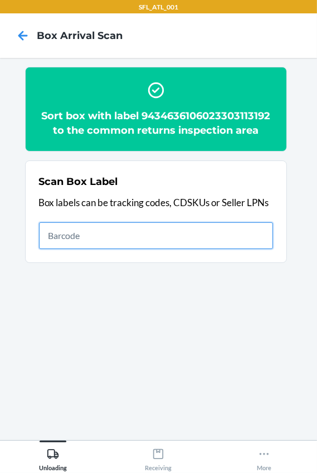
click at [119, 236] on input "text" at bounding box center [156, 236] width 234 height 27
type input "420302599434636106023303984396"
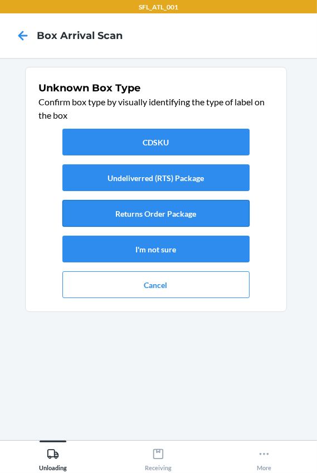
click at [210, 217] on button "Returns Order Package" at bounding box center [155, 213] width 187 height 27
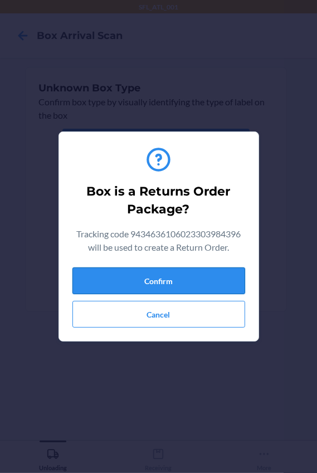
click at [199, 273] on button "Confirm" at bounding box center [159, 281] width 173 height 27
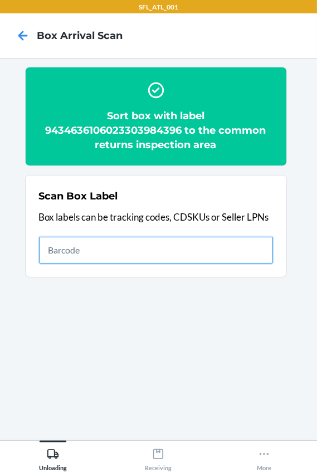
click at [123, 250] on input "text" at bounding box center [156, 250] width 234 height 27
type input "420302599434636106023304086884"
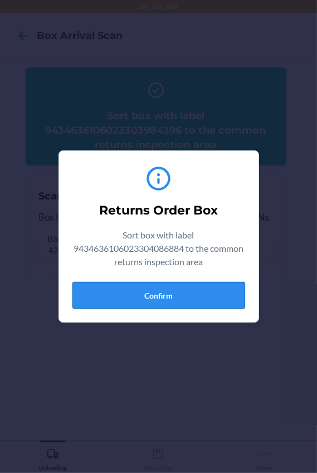
click at [171, 283] on button "Confirm" at bounding box center [159, 295] width 173 height 27
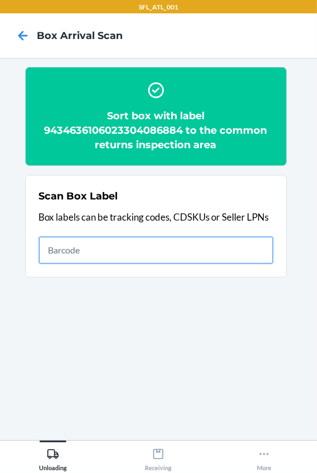
click at [47, 255] on input "text" at bounding box center [156, 250] width 234 height 27
type input "420302599434636106023300875130"
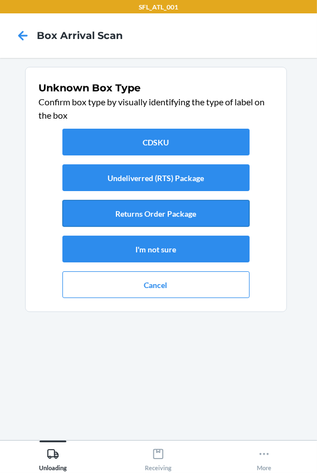
click at [91, 221] on button "Returns Order Package" at bounding box center [155, 213] width 187 height 27
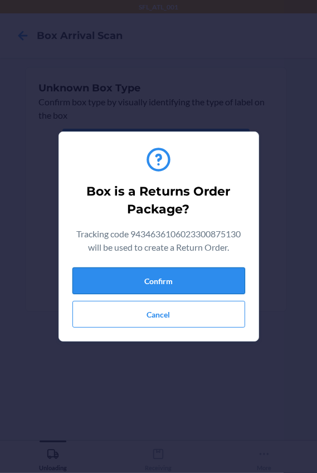
click at [174, 273] on button "Confirm" at bounding box center [159, 281] width 173 height 27
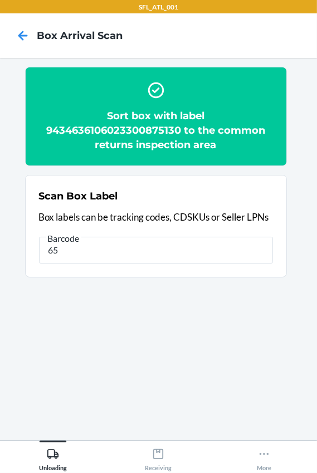
type input "6"
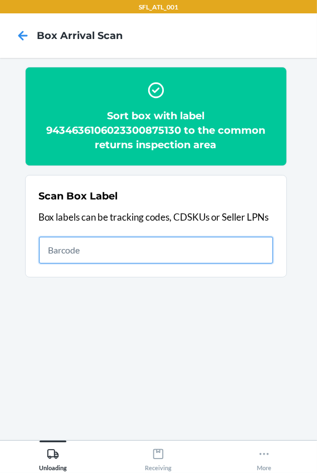
click at [94, 237] on input "text" at bounding box center [156, 250] width 234 height 27
type input "420302599434636106023303497605"
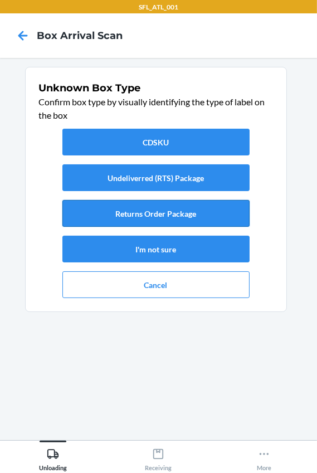
click at [118, 219] on button "Returns Order Package" at bounding box center [155, 213] width 187 height 27
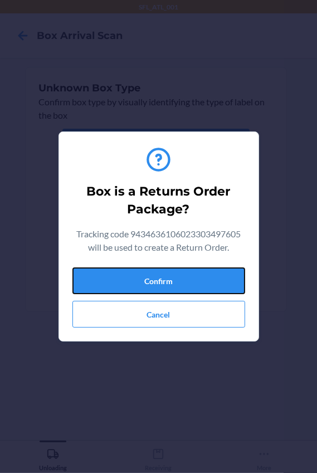
drag, startPoint x: 180, startPoint y: 279, endPoint x: 316, endPoint y: 281, distance: 135.5
click at [180, 279] on button "Confirm" at bounding box center [159, 281] width 173 height 27
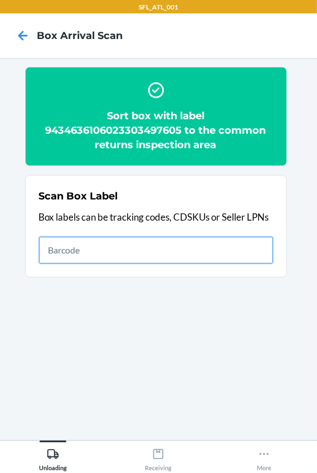
click at [108, 246] on input "text" at bounding box center [156, 250] width 234 height 27
click at [76, 255] on input "text" at bounding box center [156, 250] width 234 height 27
type input "420302599434636106023304286444"
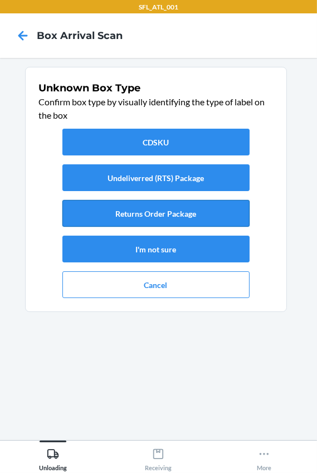
click at [120, 206] on button "Returns Order Package" at bounding box center [155, 213] width 187 height 27
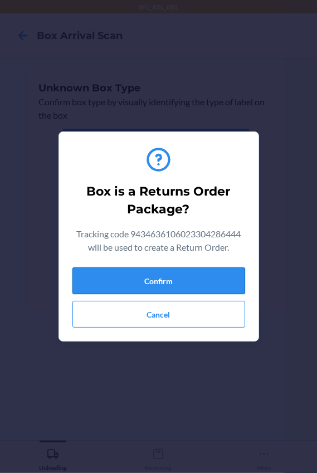
click at [136, 278] on button "Confirm" at bounding box center [159, 281] width 173 height 27
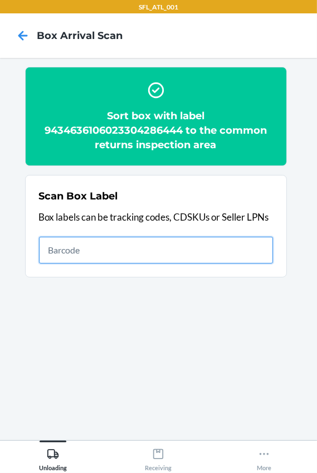
click at [84, 261] on input "text" at bounding box center [156, 250] width 234 height 27
type input "420302599434636106023304189714"
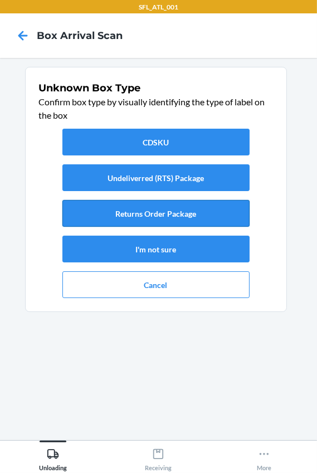
click at [158, 204] on button "Returns Order Package" at bounding box center [155, 213] width 187 height 27
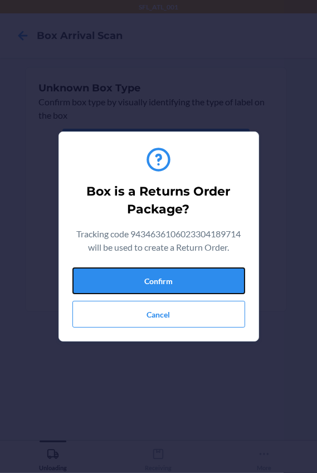
drag, startPoint x: 156, startPoint y: 283, endPoint x: 298, endPoint y: 281, distance: 142.2
click at [156, 283] on button "Confirm" at bounding box center [159, 281] width 173 height 27
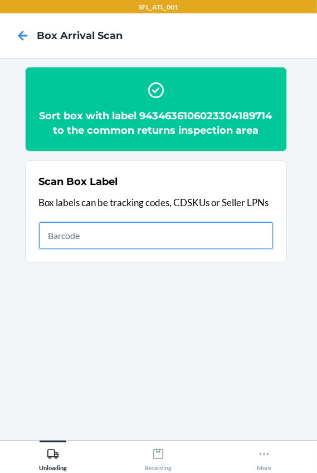
click at [96, 249] on input "text" at bounding box center [156, 236] width 234 height 27
click at [116, 249] on input "text" at bounding box center [156, 236] width 234 height 27
click at [100, 249] on input "text" at bounding box center [156, 236] width 234 height 27
type input "420302599434636106023303052804"
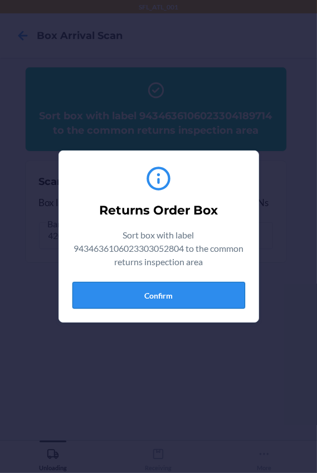
click at [168, 301] on button "Confirm" at bounding box center [159, 295] width 173 height 27
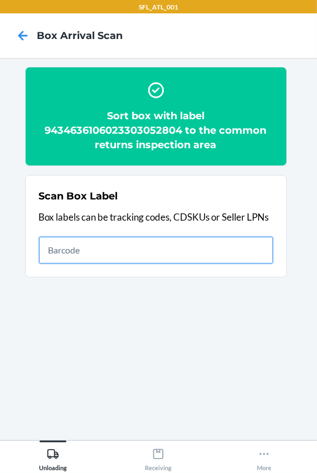
click at [94, 246] on input "text" at bounding box center [156, 250] width 234 height 27
type input "420302599434636106023305046122"
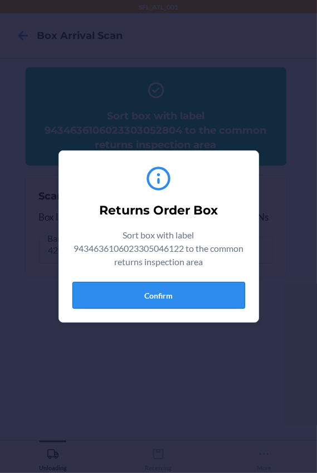
click at [173, 300] on button "Confirm" at bounding box center [159, 295] width 173 height 27
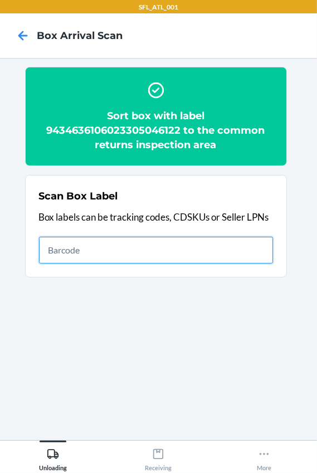
drag, startPoint x: 50, startPoint y: 246, endPoint x: 56, endPoint y: 249, distance: 6.2
click at [50, 246] on input "text" at bounding box center [156, 250] width 234 height 27
click at [89, 255] on input "text" at bounding box center [156, 250] width 234 height 27
type input "420302599434636106023302092405"
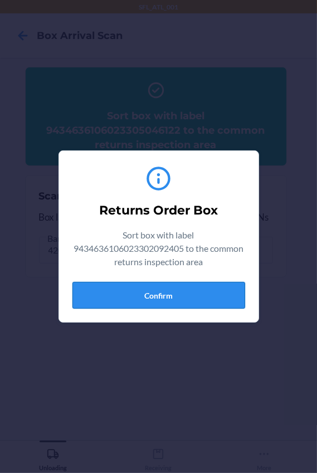
click at [170, 284] on button "Confirm" at bounding box center [159, 295] width 173 height 27
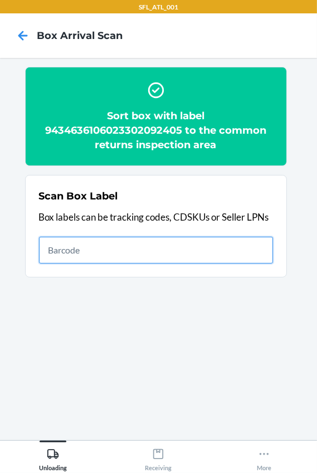
click at [176, 245] on input "text" at bounding box center [156, 250] width 234 height 27
type input "420302599434636106023304255648"
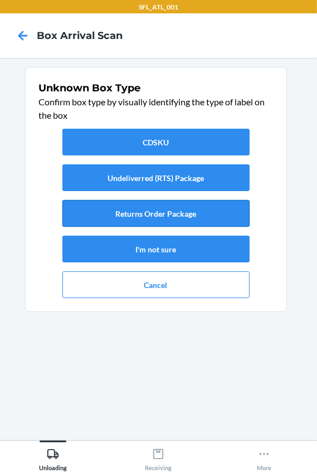
click at [103, 211] on button "Returns Order Package" at bounding box center [155, 213] width 187 height 27
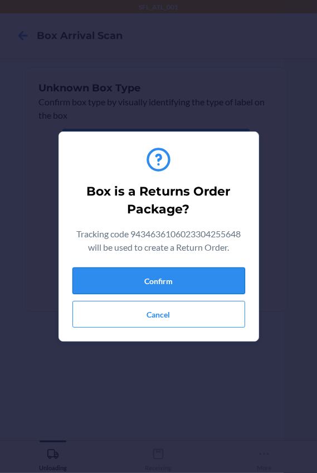
click at [144, 270] on button "Confirm" at bounding box center [159, 281] width 173 height 27
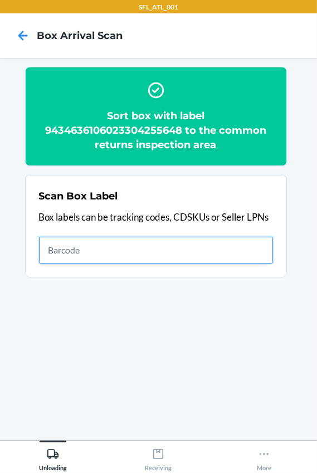
click at [76, 259] on input "text" at bounding box center [156, 250] width 234 height 27
type input "420302599434636106023304426932"
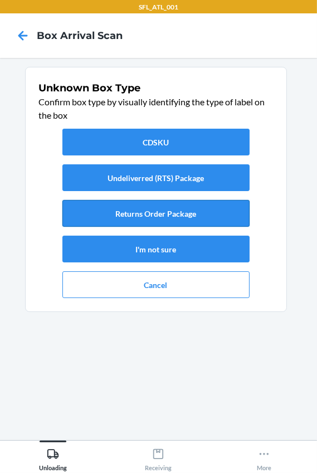
click at [136, 216] on button "Returns Order Package" at bounding box center [155, 213] width 187 height 27
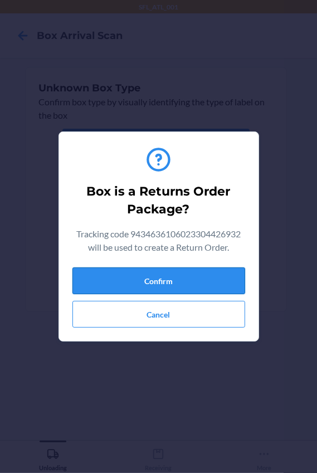
click at [167, 287] on button "Confirm" at bounding box center [159, 281] width 173 height 27
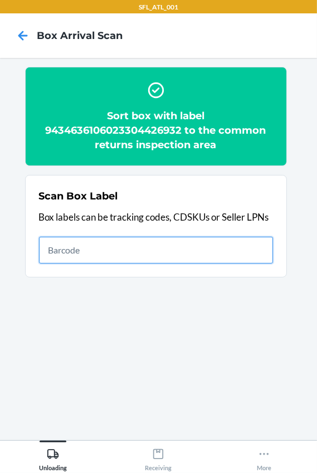
click at [178, 251] on input "text" at bounding box center [156, 250] width 234 height 27
type input "420302599434636106023303717994"
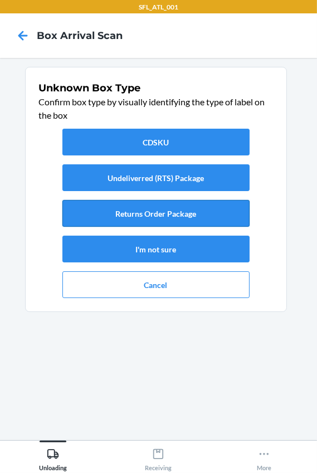
click at [140, 216] on button "Returns Order Package" at bounding box center [155, 213] width 187 height 27
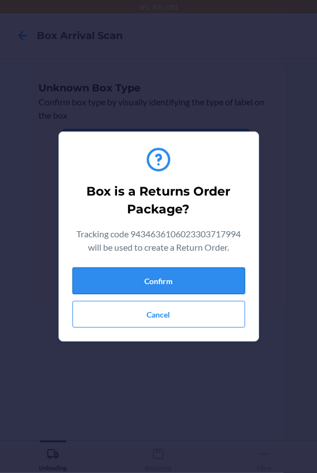
click at [167, 287] on button "Confirm" at bounding box center [159, 281] width 173 height 27
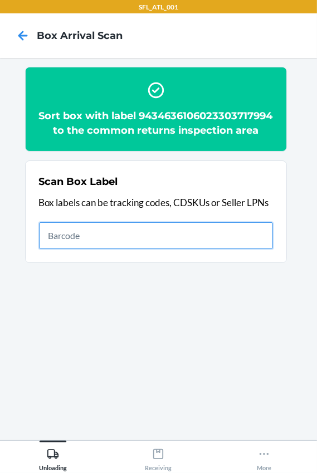
click at [108, 240] on input "text" at bounding box center [156, 236] width 234 height 27
type input "420302599434636106023303245473"
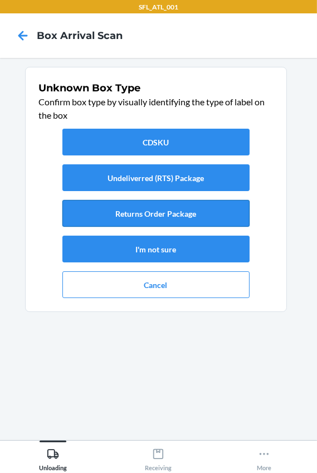
click at [123, 203] on button "Returns Order Package" at bounding box center [155, 213] width 187 height 27
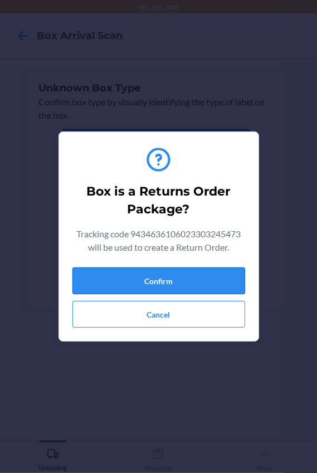
click at [154, 283] on button "Confirm" at bounding box center [159, 281] width 173 height 27
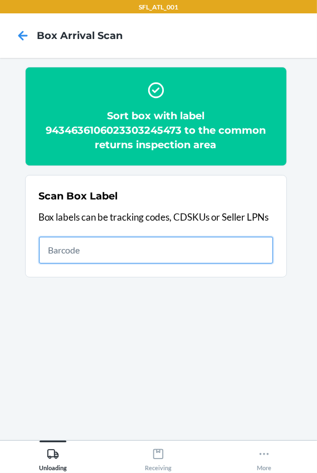
click at [60, 256] on input "text" at bounding box center [156, 250] width 234 height 27
type input "420302599434636106023302948313"
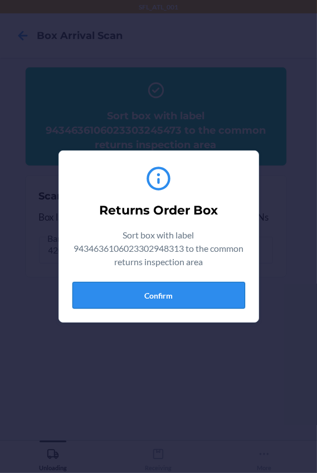
click at [164, 290] on button "Confirm" at bounding box center [159, 295] width 173 height 27
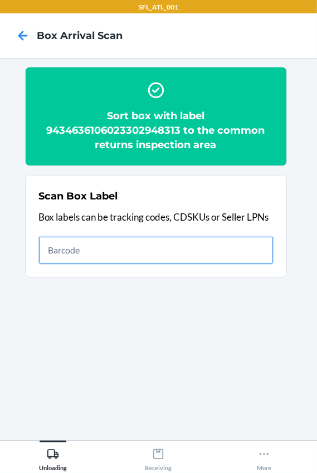
click at [130, 245] on input "text" at bounding box center [156, 250] width 234 height 27
type input "420302599434636106023304302410"
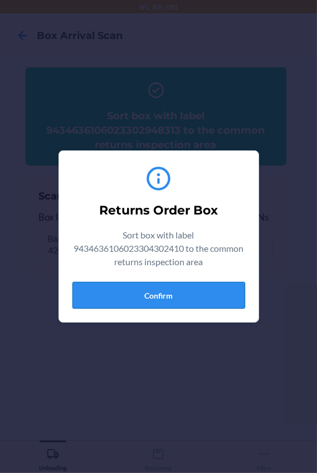
click at [154, 301] on button "Confirm" at bounding box center [159, 295] width 173 height 27
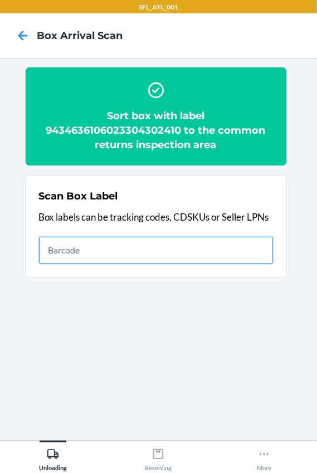
click at [128, 243] on input "text" at bounding box center [156, 250] width 234 height 27
type input "9434636106023304606969"
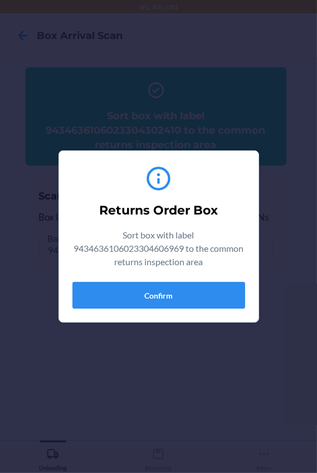
drag, startPoint x: 119, startPoint y: 311, endPoint x: 124, endPoint y: 298, distance: 13.8
click at [119, 310] on div "Returns Order Box Sort box with label 9434636106023304606969 to the common retu…" at bounding box center [159, 236] width 173 height 153
click at [126, 285] on button "Confirm" at bounding box center [159, 295] width 173 height 27
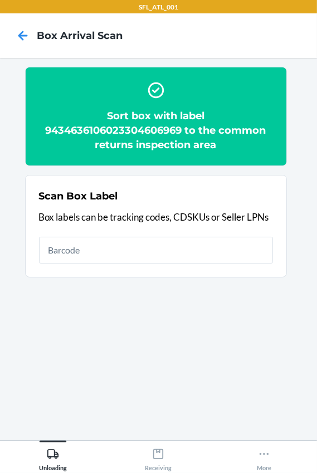
click at [117, 126] on h2 "Sort box with label 9434636106023304606969 to the common returns inspection area" at bounding box center [156, 131] width 234 height 44
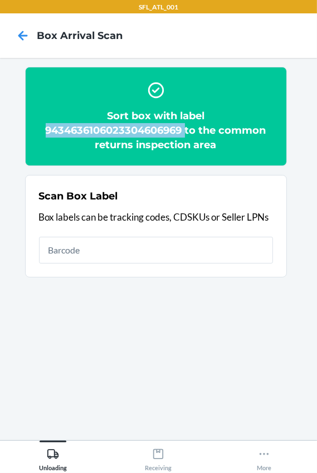
click at [117, 126] on h2 "Sort box with label 9434636106023304606969 to the common returns inspection area" at bounding box center [156, 131] width 234 height 44
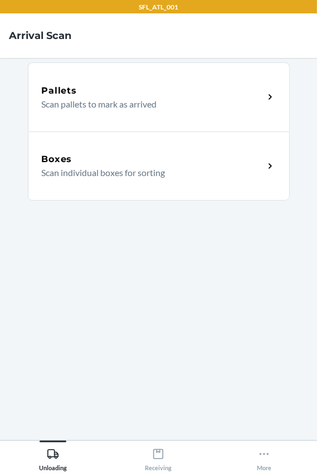
click at [108, 156] on div "Boxes" at bounding box center [153, 159] width 223 height 13
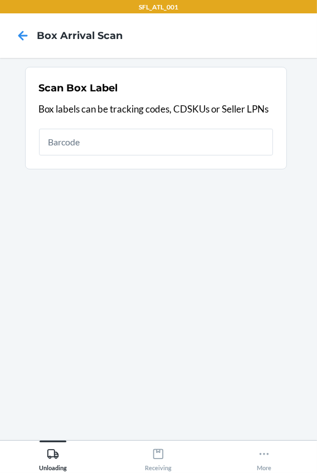
click at [110, 145] on input "text" at bounding box center [156, 142] width 234 height 27
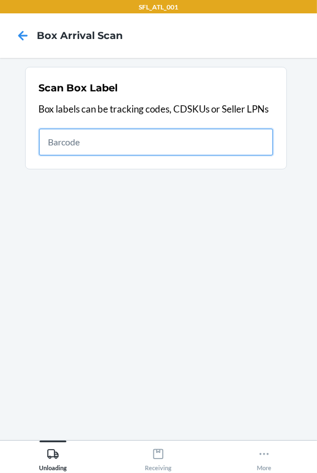
drag, startPoint x: 312, startPoint y: 172, endPoint x: 147, endPoint y: 140, distance: 168.7
click at [147, 140] on input "text" at bounding box center [156, 142] width 234 height 27
type input "420302599434636106023304606969"
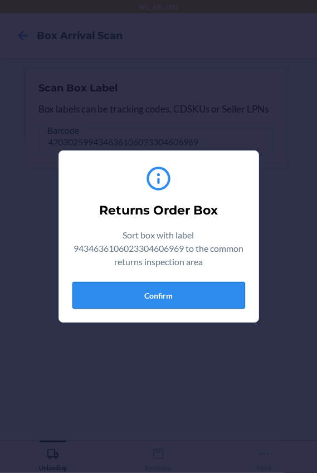
click at [207, 301] on button "Confirm" at bounding box center [159, 295] width 173 height 27
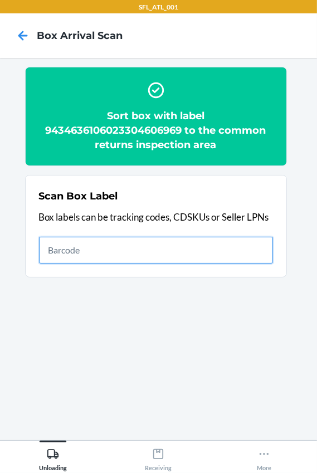
click at [237, 262] on input "text" at bounding box center [156, 250] width 234 height 27
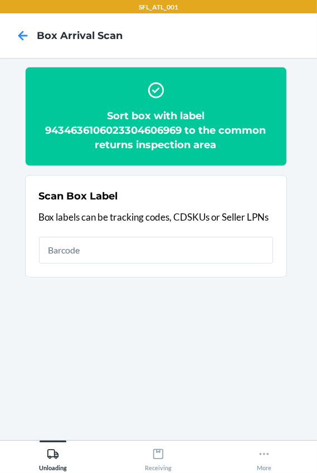
click at [28, 244] on section "Sort box with label 9434636106023304606969 to the common returns inspection are…" at bounding box center [158, 249] width 299 height 365
click at [135, 220] on p "Box labels can be tracking codes, CDSKUs or Seller LPNs" at bounding box center [156, 217] width 234 height 15
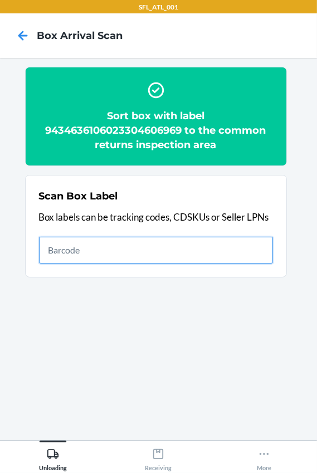
click at [111, 252] on input "text" at bounding box center [156, 250] width 234 height 27
type input "420302599434636106023305627581"
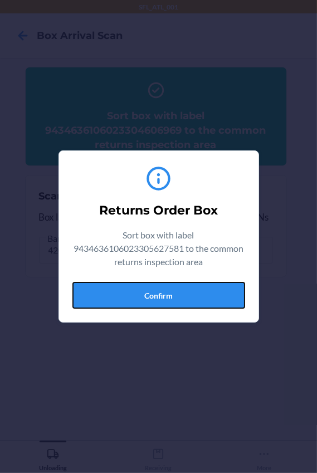
click at [172, 295] on button "Confirm" at bounding box center [159, 295] width 173 height 27
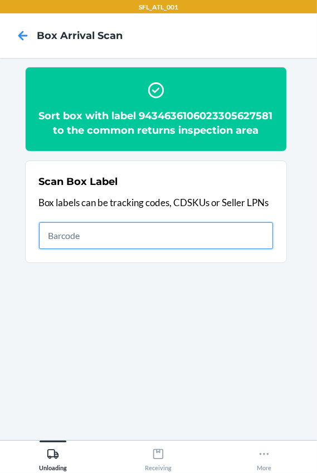
click at [126, 249] on input "text" at bounding box center [156, 236] width 234 height 27
type input "420302599434636106023305748651"
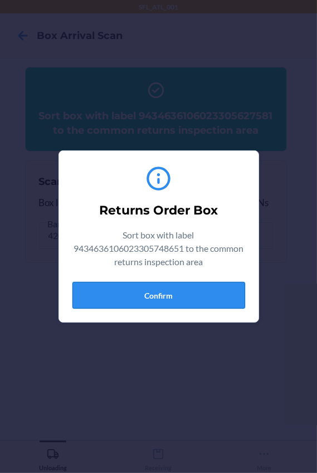
click at [176, 292] on button "Confirm" at bounding box center [159, 295] width 173 height 27
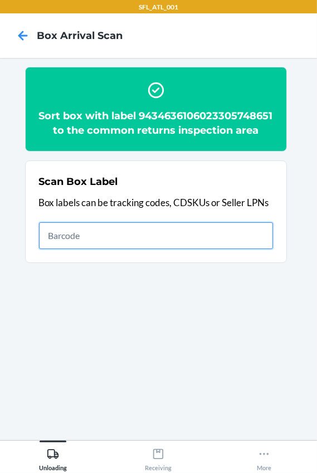
click at [86, 248] on input "text" at bounding box center [156, 236] width 234 height 27
type input "420302599434636106023304730640"
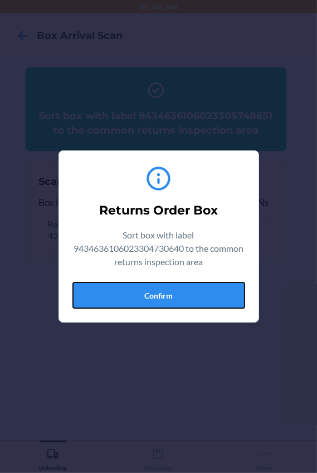
click at [146, 293] on button "Confirm" at bounding box center [159, 295] width 173 height 27
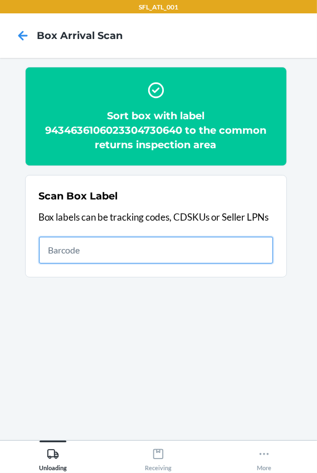
click at [82, 247] on input "text" at bounding box center [156, 250] width 234 height 27
type input "420302599434636106023304871022"
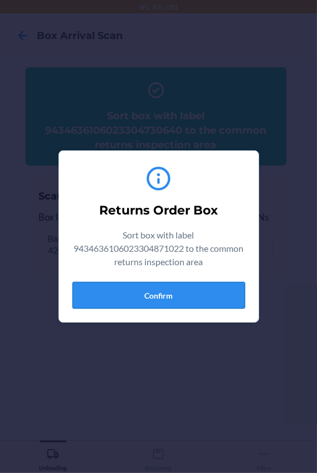
click at [170, 305] on button "Confirm" at bounding box center [159, 295] width 173 height 27
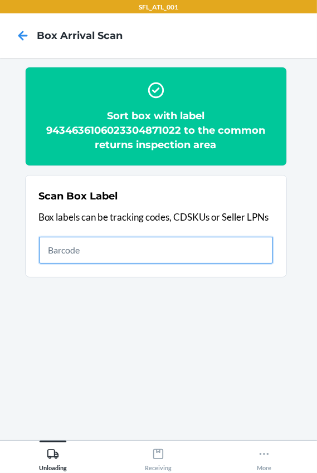
click at [113, 237] on input "text" at bounding box center [156, 250] width 234 height 27
type input "420302599434636106023305694545"
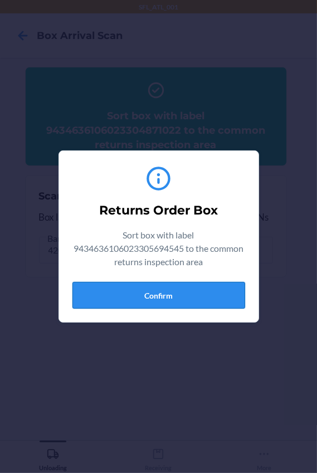
click at [127, 298] on button "Confirm" at bounding box center [159, 295] width 173 height 27
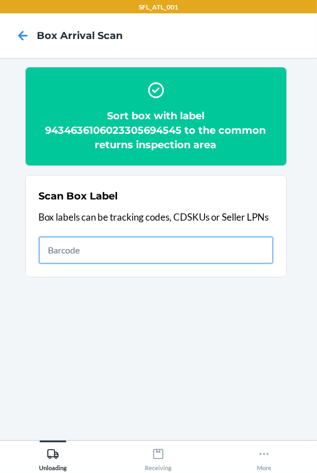
click at [162, 243] on input "text" at bounding box center [156, 250] width 234 height 27
type input "420302599434636106023305043909"
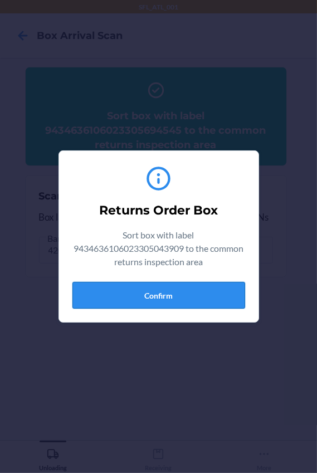
click at [134, 297] on button "Confirm" at bounding box center [159, 295] width 173 height 27
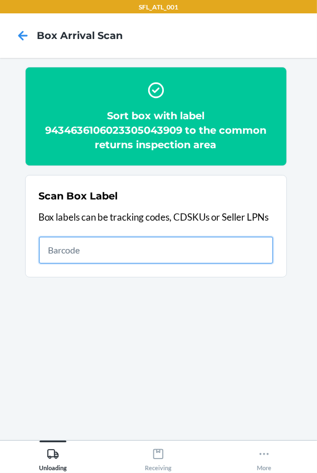
click at [144, 252] on input "text" at bounding box center [156, 250] width 234 height 27
type input "420302599434636106023305557154"
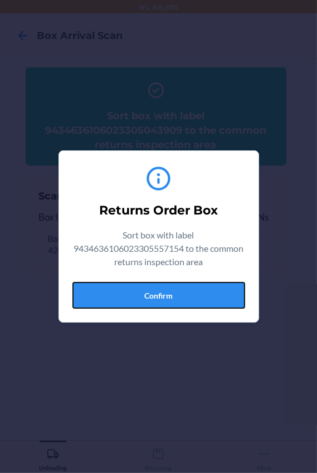
drag, startPoint x: 142, startPoint y: 294, endPoint x: 270, endPoint y: 289, distance: 128.4
click at [145, 292] on button "Confirm" at bounding box center [159, 295] width 173 height 27
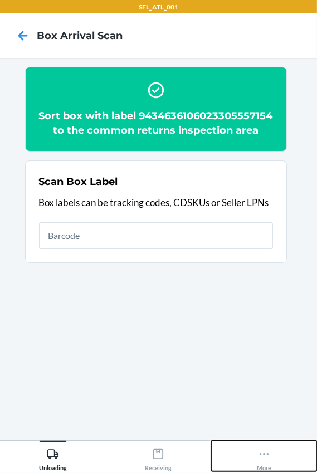
drag, startPoint x: 392, startPoint y: 216, endPoint x: 734, endPoint y: -55, distance: 436.6
click at [317, 0] on html "SFL_ATL_001 Box Arrival Scan Sort box with label 9434636106023305557154 to the …" at bounding box center [158, 236] width 317 height 473
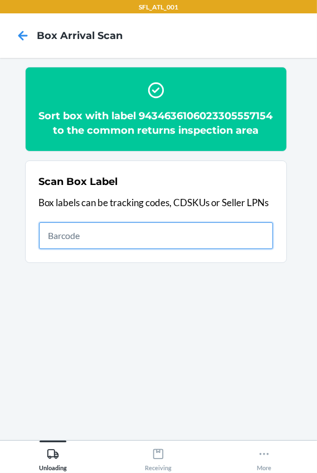
click at [67, 249] on input "text" at bounding box center [156, 236] width 234 height 27
type input "420302599434636106023305573185\"
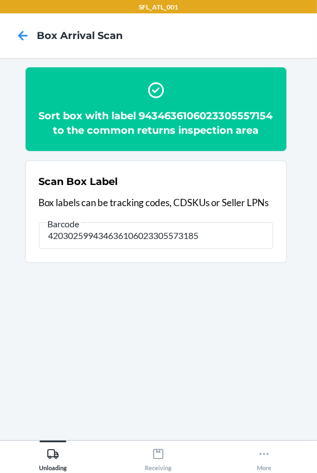
type input "420302599434636106023305573185"
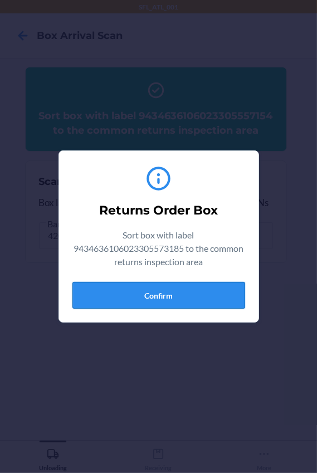
click at [148, 308] on button "Confirm" at bounding box center [159, 295] width 173 height 27
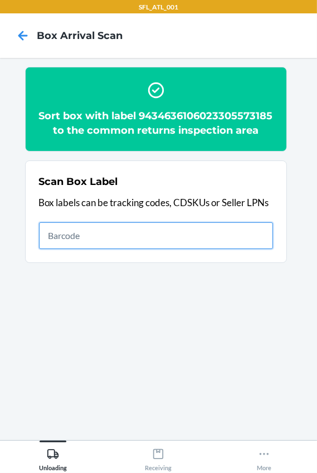
click at [51, 248] on input "text" at bounding box center [156, 236] width 234 height 27
type input "420302599434636106023305071391"
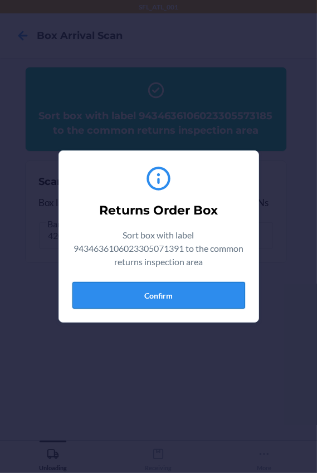
click at [170, 296] on button "Confirm" at bounding box center [159, 295] width 173 height 27
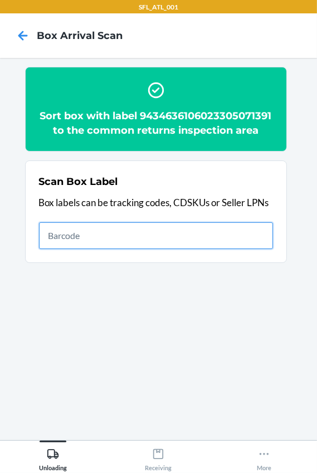
click at [61, 223] on input "text" at bounding box center [156, 236] width 234 height 27
type input "420302599434636106023304317773"
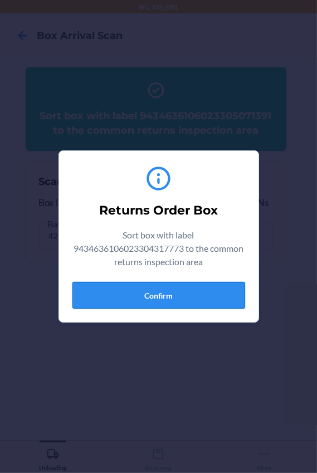
click at [213, 291] on button "Confirm" at bounding box center [159, 295] width 173 height 27
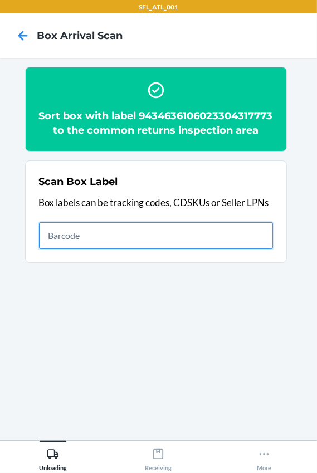
click at [186, 247] on input "text" at bounding box center [156, 236] width 234 height 27
type input "420302599434636106023305659896"
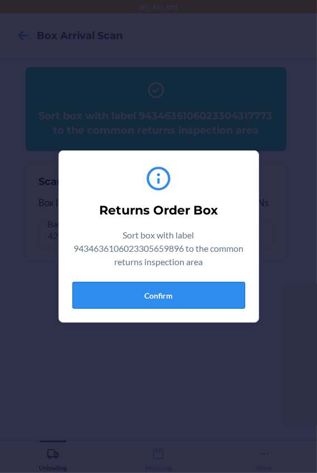
click at [125, 286] on button "Confirm" at bounding box center [159, 295] width 173 height 27
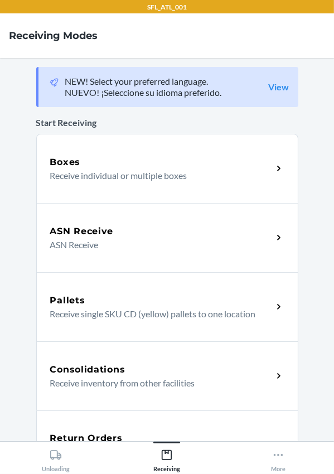
scroll to position [234, 0]
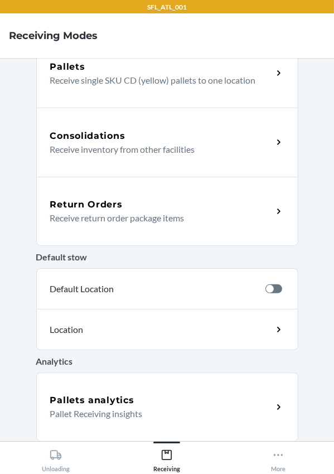
click at [82, 201] on h5 "Return Orders" at bounding box center [86, 204] width 73 height 13
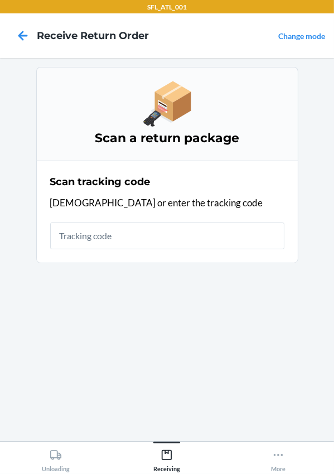
scroll to position [0, 0]
click at [81, 231] on input "text" at bounding box center [167, 236] width 234 height 27
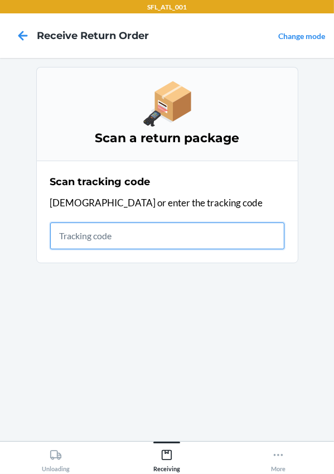
click at [106, 233] on input "text" at bounding box center [167, 236] width 234 height 27
type input "420302599434636106023303037696"
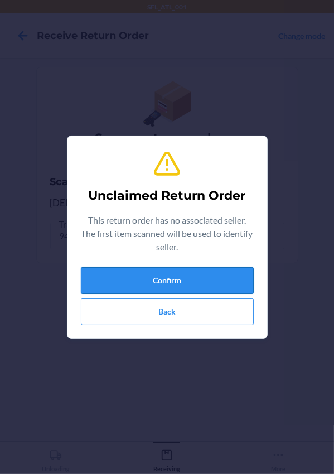
click at [170, 284] on button "Confirm" at bounding box center [167, 280] width 173 height 27
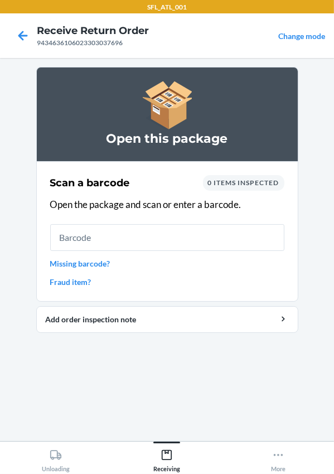
click at [254, 173] on div "Scan a barcode 0 items inspected Open the package and scan or enter a barcode. …" at bounding box center [167, 231] width 234 height 119
click at [250, 187] on div "0 items inspected" at bounding box center [243, 183] width 81 height 16
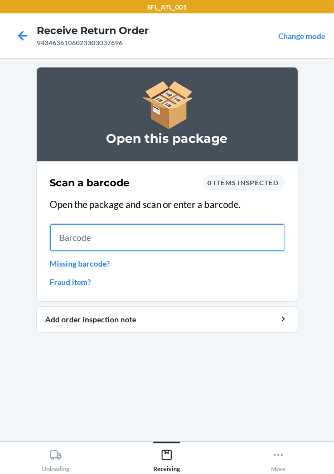
click at [148, 246] on input "text" at bounding box center [167, 237] width 234 height 27
type input "610655256600"
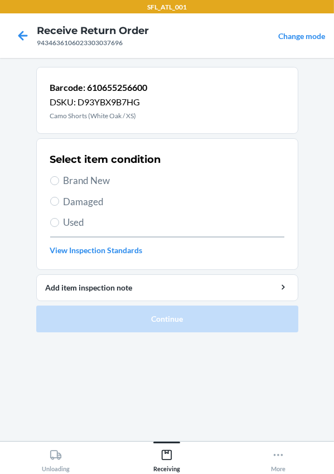
click at [83, 178] on span "Brand New" at bounding box center [174, 180] width 221 height 15
click at [59, 178] on input "Brand New" at bounding box center [54, 180] width 9 height 9
radio input "true"
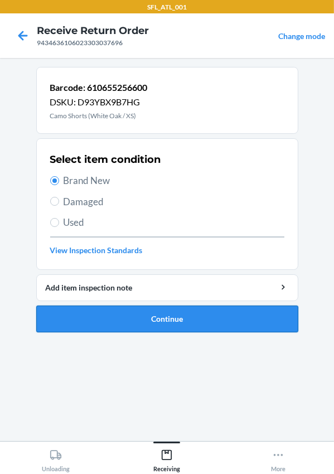
click at [156, 312] on button "Continue" at bounding box center [167, 319] width 262 height 27
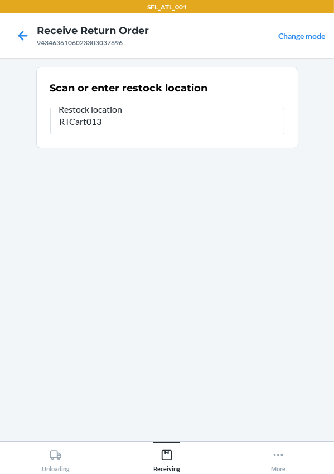
type input "RTCart013"
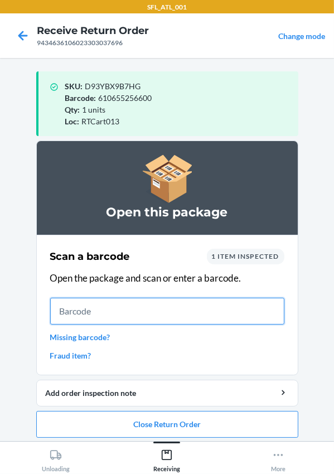
click at [151, 322] on input "text" at bounding box center [167, 311] width 234 height 27
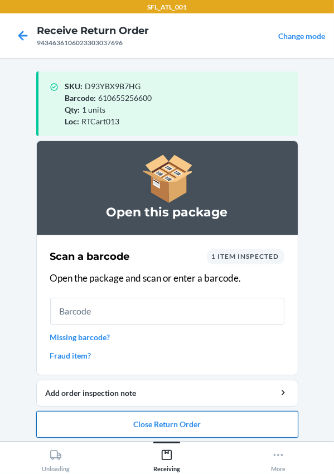
click at [163, 421] on button "Close Return Order" at bounding box center [167, 424] width 262 height 27
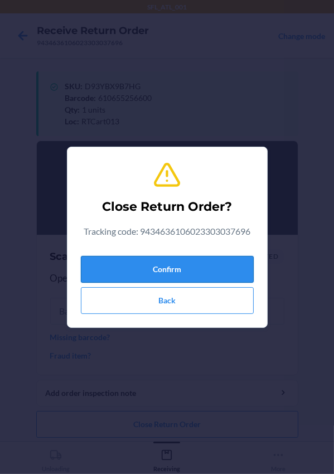
click at [155, 273] on button "Confirm" at bounding box center [167, 269] width 173 height 27
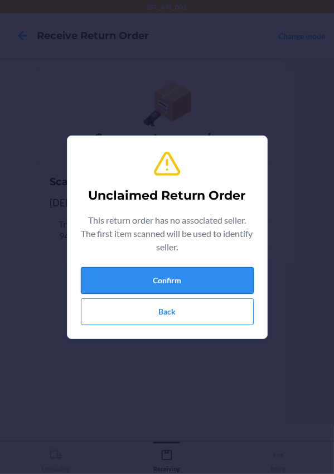
click at [145, 283] on button "Confirm" at bounding box center [167, 280] width 173 height 27
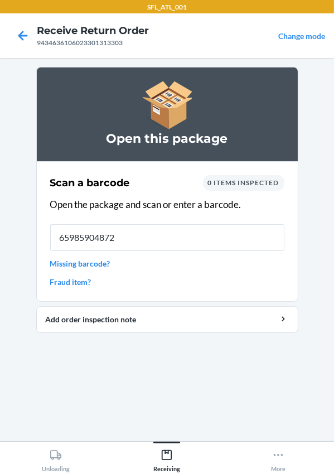
type input "659859048727"
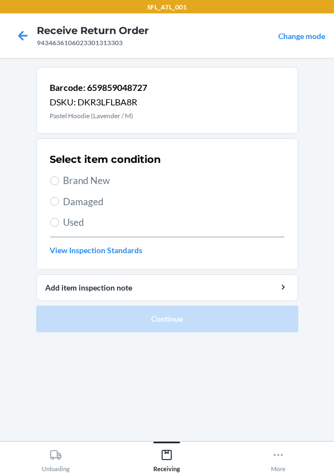
click at [95, 175] on span "Brand New" at bounding box center [174, 180] width 221 height 15
click at [59, 176] on input "Brand New" at bounding box center [54, 180] width 9 height 9
radio input "true"
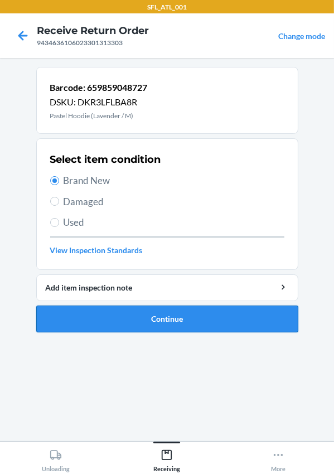
click at [136, 312] on button "Continue" at bounding box center [167, 319] width 262 height 27
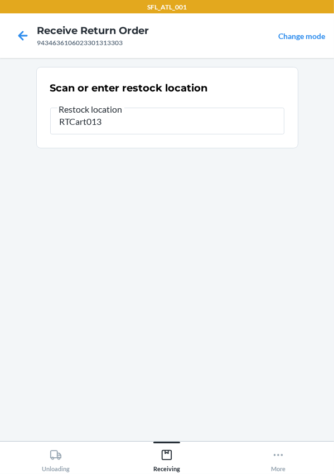
type input "RTCart013"
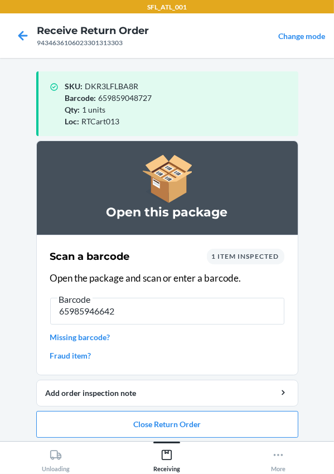
type input "659859466422"
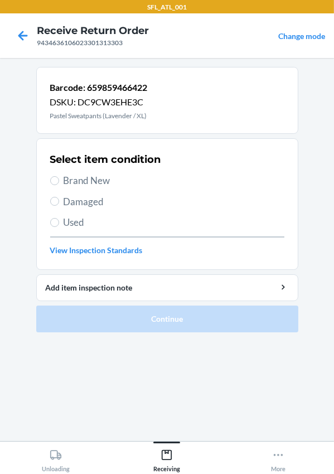
click at [78, 175] on span "Brand New" at bounding box center [174, 180] width 221 height 15
click at [59, 176] on input "Brand New" at bounding box center [54, 180] width 9 height 9
radio input "true"
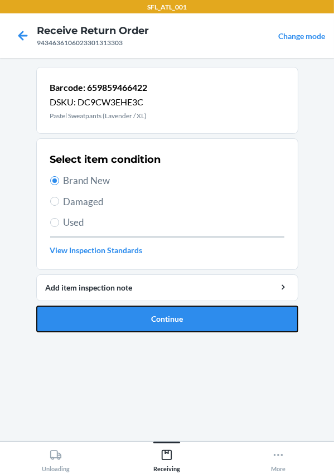
click at [159, 326] on button "Continue" at bounding box center [167, 319] width 262 height 27
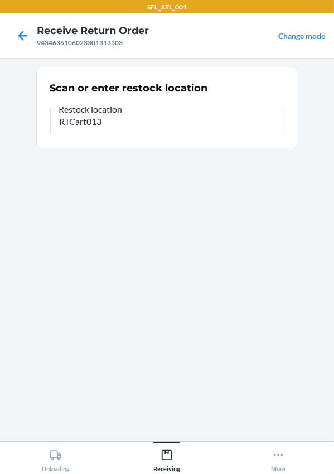
type input "RTCart013"
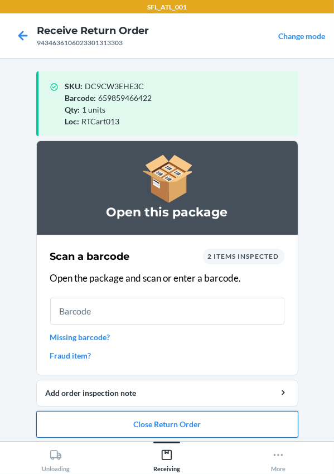
scroll to position [5, 0]
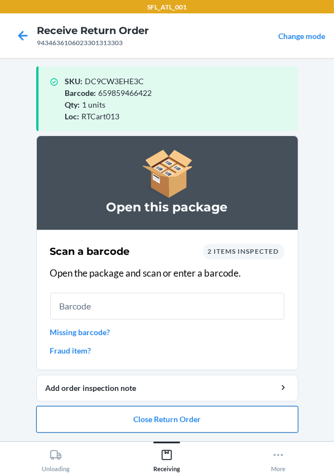
click at [185, 413] on button "Close Return Order" at bounding box center [167, 419] width 262 height 27
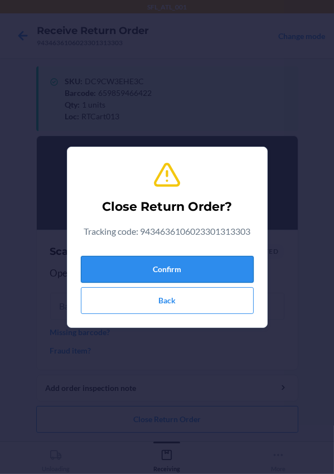
click at [158, 267] on button "Confirm" at bounding box center [167, 269] width 173 height 27
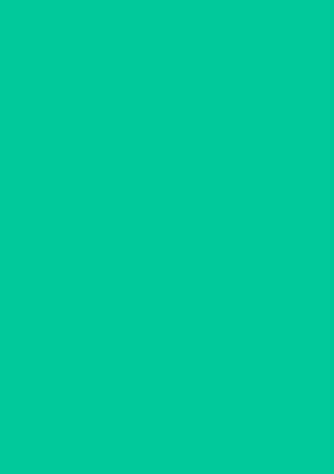
scroll to position [0, 0]
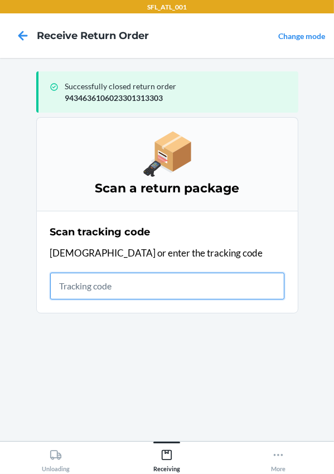
click at [79, 278] on input "text" at bounding box center [167, 286] width 234 height 27
type input "420302599434636106023303999987"
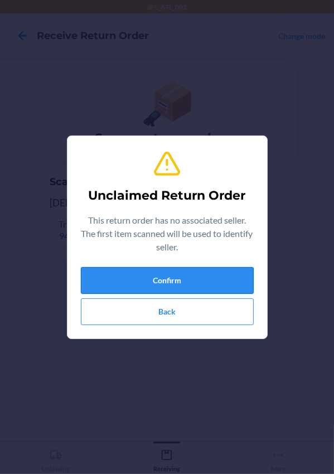
click at [133, 289] on button "Confirm" at bounding box center [167, 280] width 173 height 27
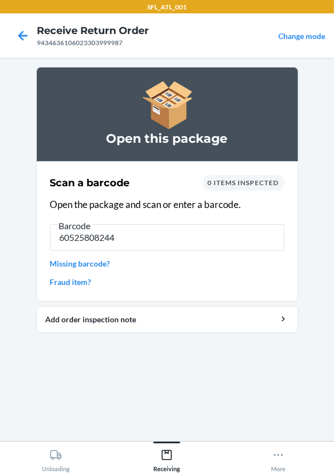
type input "605258082442"
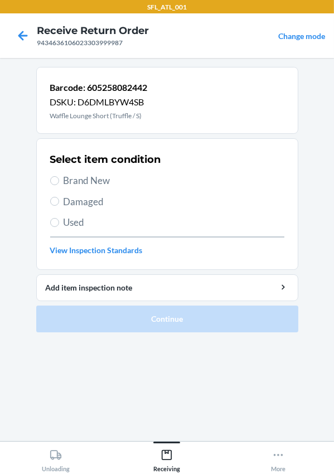
click at [80, 180] on span "Brand New" at bounding box center [174, 180] width 221 height 15
click at [59, 180] on input "Brand New" at bounding box center [54, 180] width 9 height 9
radio input "true"
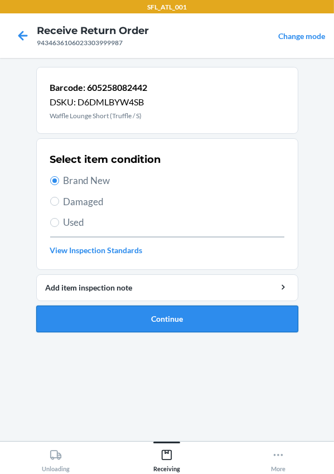
click at [185, 317] on button "Continue" at bounding box center [167, 319] width 262 height 27
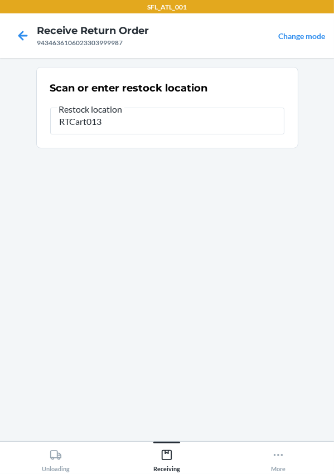
type input "RTCart013"
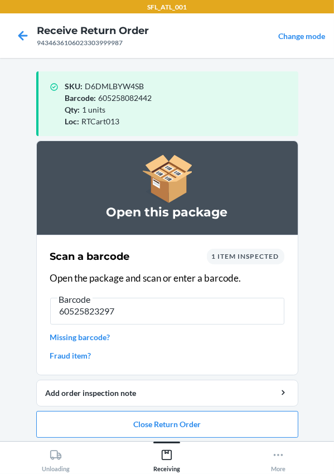
type input "605258232977"
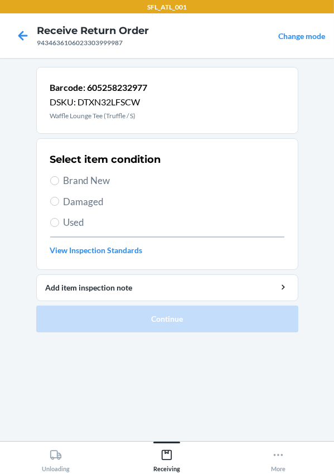
click at [66, 180] on span "Brand New" at bounding box center [174, 180] width 221 height 15
click at [59, 180] on input "Brand New" at bounding box center [54, 180] width 9 height 9
radio input "true"
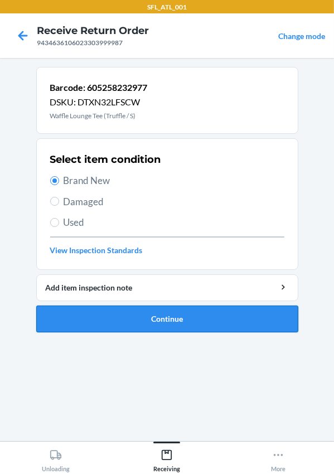
click at [110, 328] on button "Continue" at bounding box center [167, 319] width 262 height 27
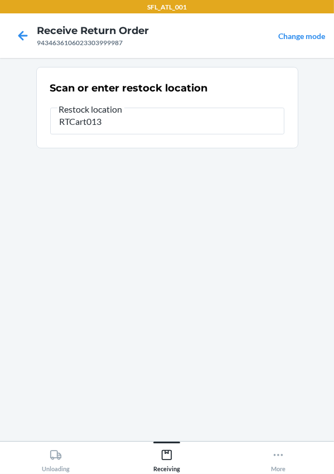
type input "RTCart013"
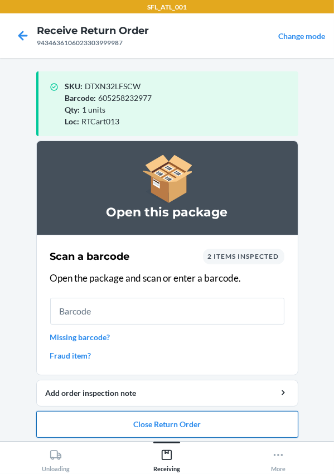
click at [133, 422] on button "Close Return Order" at bounding box center [167, 424] width 262 height 27
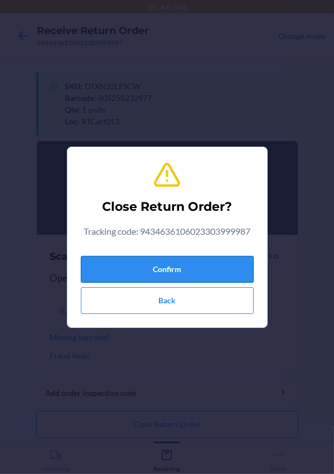
click at [137, 270] on button "Confirm" at bounding box center [167, 269] width 173 height 27
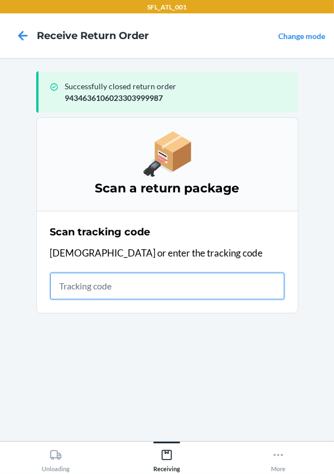
click at [121, 296] on input "text" at bounding box center [167, 286] width 234 height 27
type input "420302599434636106023302869526"
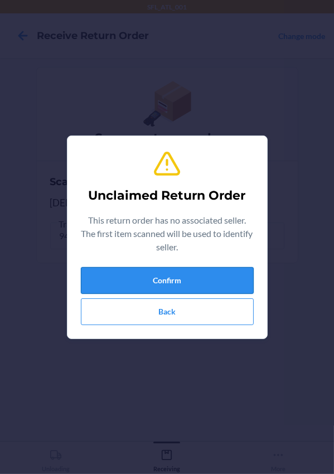
click at [134, 281] on button "Confirm" at bounding box center [167, 280] width 173 height 27
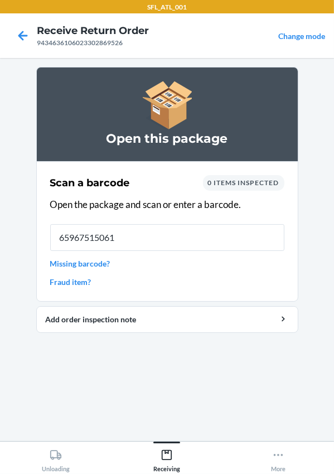
type input "659675150611"
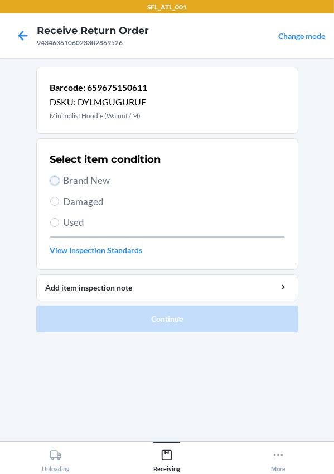
click at [57, 181] on input "Brand New" at bounding box center [54, 180] width 9 height 9
radio input "true"
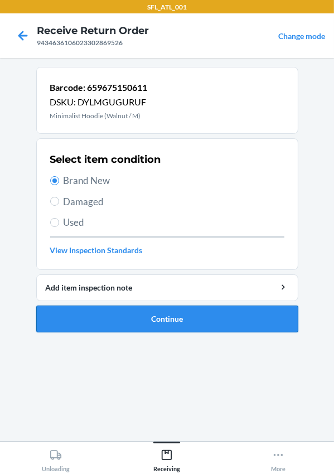
click at [117, 310] on button "Continue" at bounding box center [167, 319] width 262 height 27
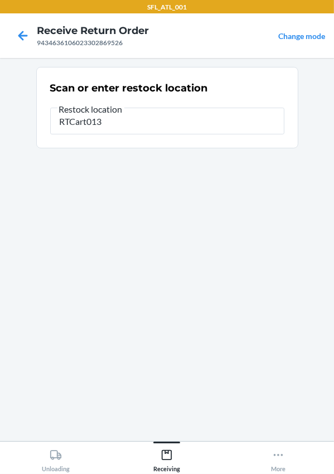
type input "RTCart013"
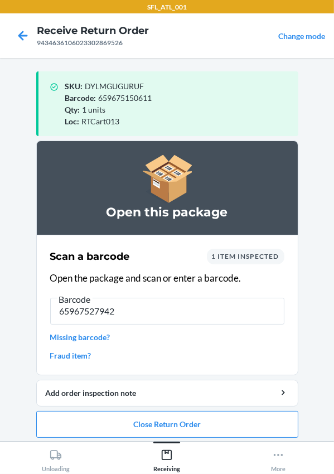
type input "659675279428"
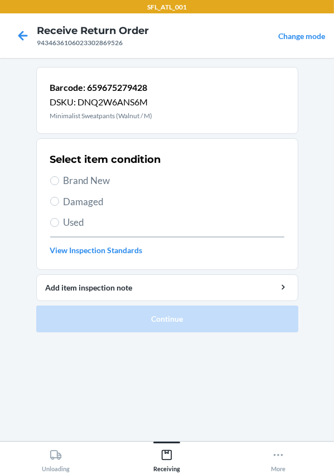
click at [83, 180] on span "Brand New" at bounding box center [174, 180] width 221 height 15
click at [59, 180] on input "Brand New" at bounding box center [54, 180] width 9 height 9
radio input "true"
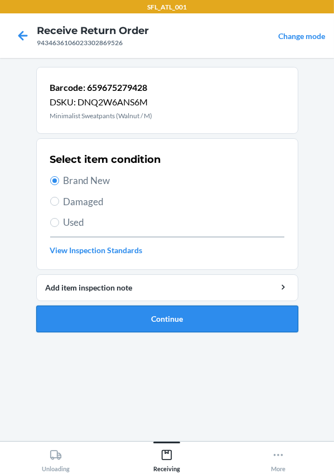
click at [130, 323] on button "Continue" at bounding box center [167, 319] width 262 height 27
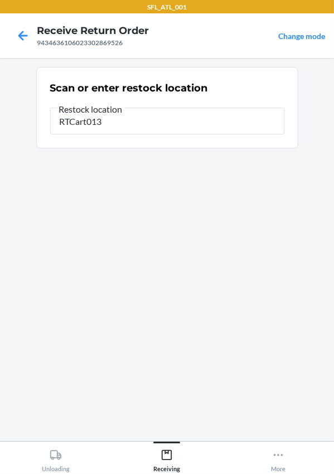
type input "RTCart013"
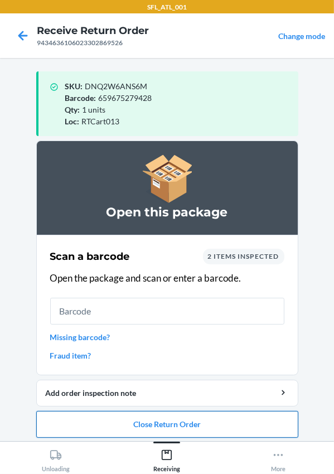
click at [180, 422] on button "Close Return Order" at bounding box center [167, 424] width 262 height 27
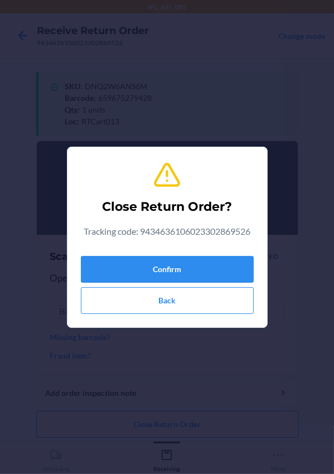
click at [144, 252] on div "Confirm Back" at bounding box center [167, 283] width 173 height 62
click at [138, 269] on button "Confirm" at bounding box center [167, 269] width 173 height 27
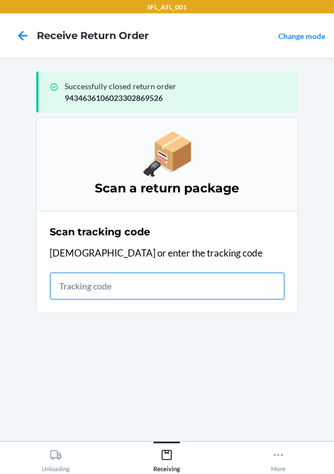
click at [171, 283] on input "text" at bounding box center [167, 286] width 234 height 27
type input "420302599434636106023304172617"
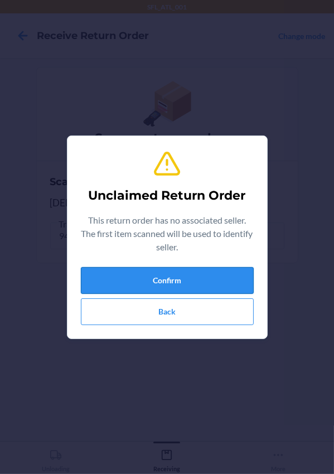
click at [128, 276] on button "Confirm" at bounding box center [167, 280] width 173 height 27
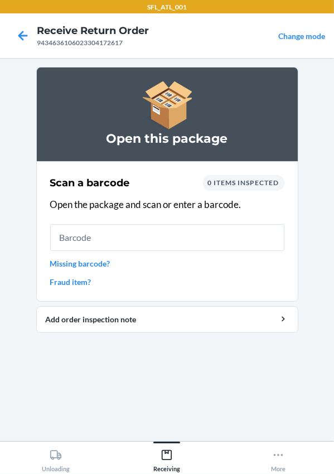
click at [139, 238] on input "text" at bounding box center [167, 237] width 234 height 27
type input "612461198846"
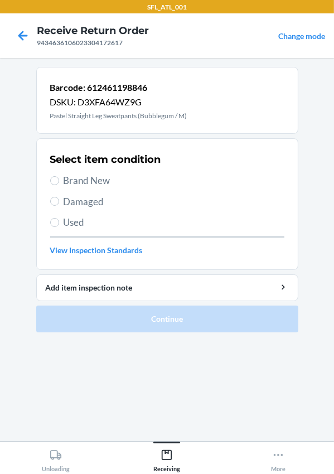
click at [69, 182] on span "Brand New" at bounding box center [174, 180] width 221 height 15
click at [59, 182] on input "Brand New" at bounding box center [54, 180] width 9 height 9
radio input "true"
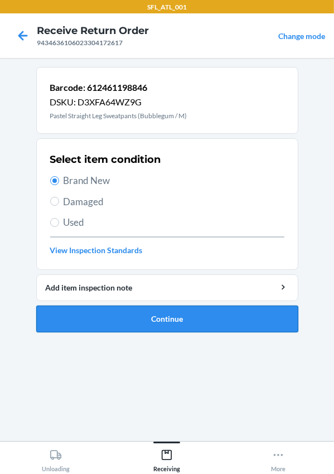
click at [138, 317] on button "Continue" at bounding box center [167, 319] width 262 height 27
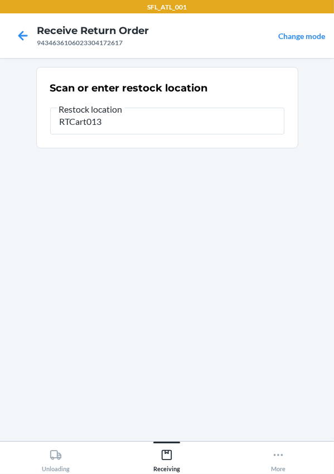
type input "RTCart013"
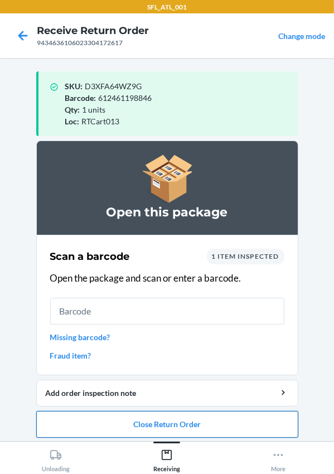
click at [175, 427] on button "Close Return Order" at bounding box center [167, 424] width 262 height 27
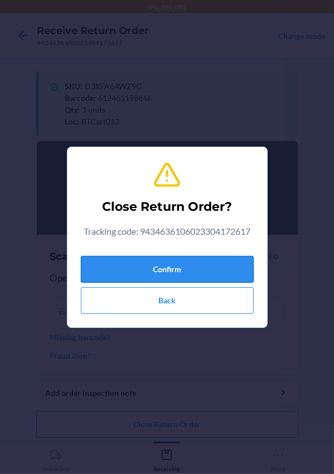
click at [151, 267] on button "Confirm" at bounding box center [167, 269] width 173 height 27
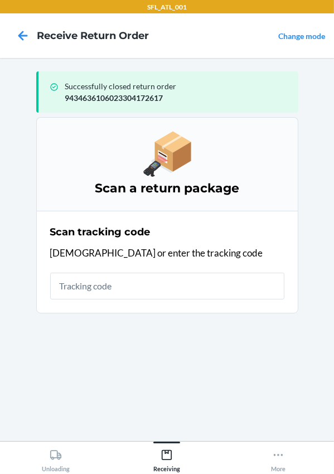
click at [76, 281] on input "text" at bounding box center [167, 286] width 234 height 27
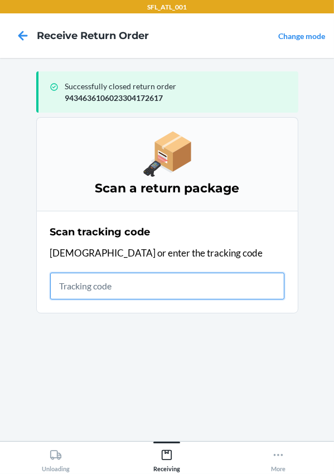
click at [103, 283] on input "text" at bounding box center [167, 286] width 234 height 27
type input "420302599434636106023303987793"
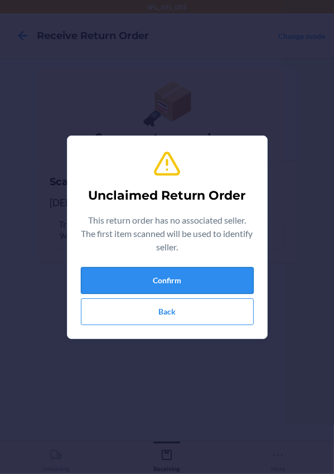
click at [151, 283] on button "Confirm" at bounding box center [167, 280] width 173 height 27
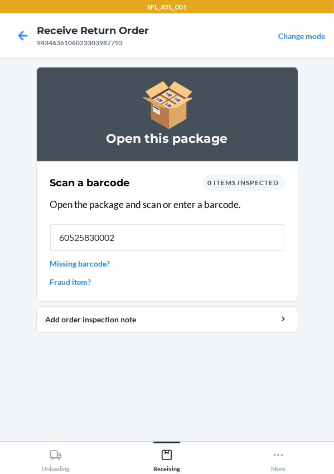
type input "605258300027"
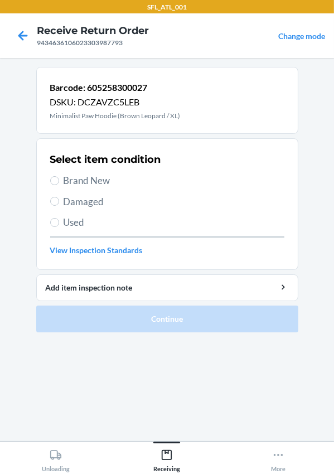
click at [69, 182] on span "Brand New" at bounding box center [174, 180] width 221 height 15
click at [59, 182] on input "Brand New" at bounding box center [54, 180] width 9 height 9
radio input "true"
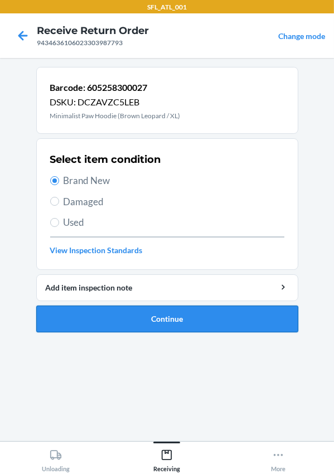
click at [160, 308] on button "Continue" at bounding box center [167, 319] width 262 height 27
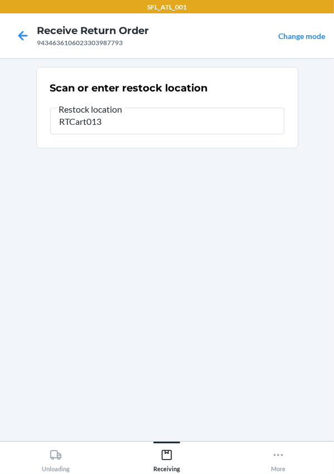
type input "RTCart013"
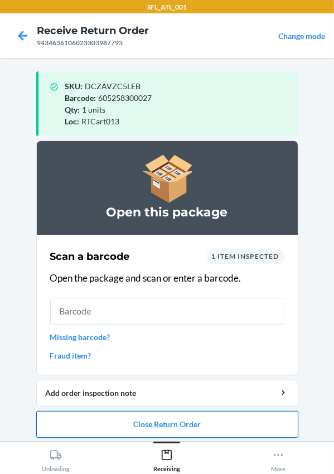
click at [162, 427] on button "Close Return Order" at bounding box center [167, 424] width 262 height 27
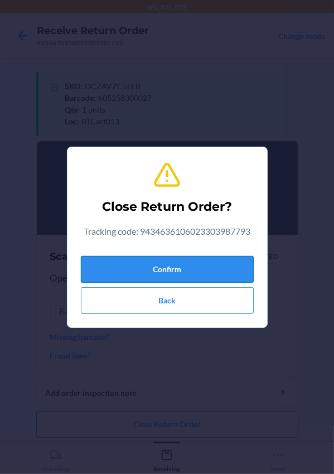
click at [167, 264] on button "Confirm" at bounding box center [167, 269] width 173 height 27
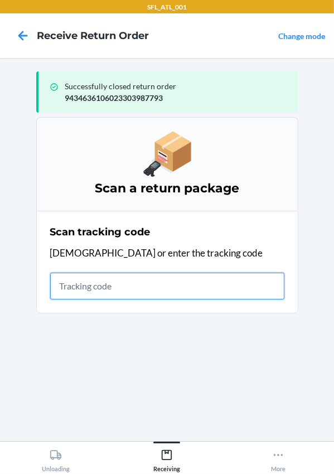
click at [122, 281] on input "text" at bounding box center [167, 286] width 234 height 27
type input "420302599434636106023303693236"
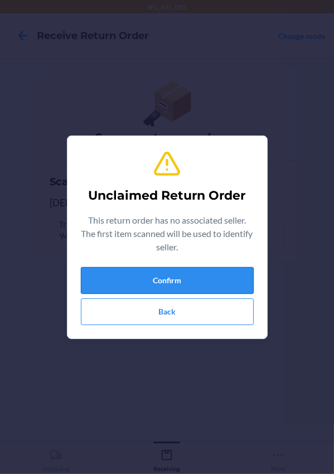
click at [124, 271] on button "Confirm" at bounding box center [167, 280] width 173 height 27
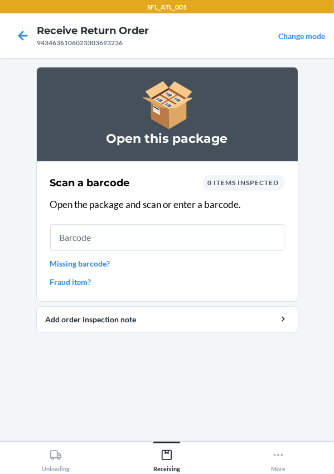
click at [128, 241] on input "text" at bounding box center [167, 237] width 234 height 27
type input "612461247162"
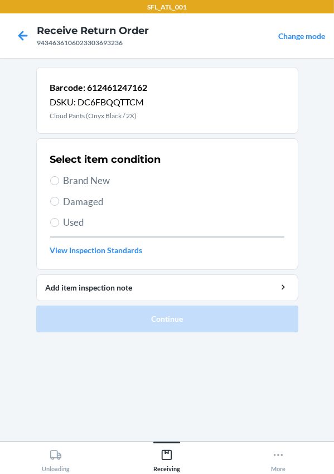
click at [61, 180] on label "Brand New" at bounding box center [167, 180] width 234 height 15
click at [59, 180] on input "Brand New" at bounding box center [54, 180] width 9 height 9
radio input "true"
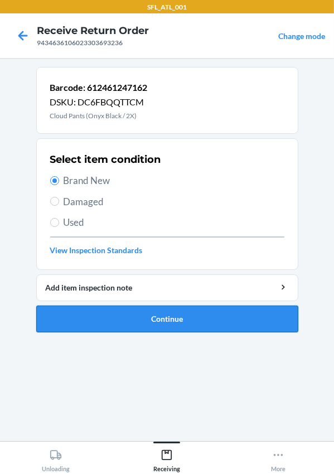
click at [160, 306] on button "Continue" at bounding box center [167, 319] width 262 height 27
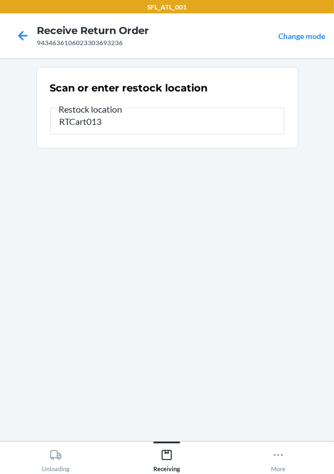
type input "RTCart013"
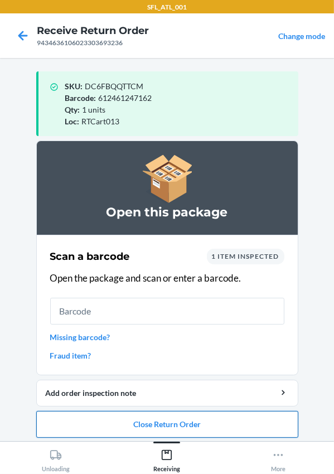
click at [168, 413] on button "Close Return Order" at bounding box center [167, 424] width 262 height 27
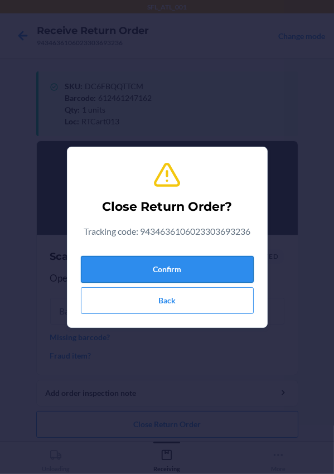
click at [166, 265] on button "Confirm" at bounding box center [167, 269] width 173 height 27
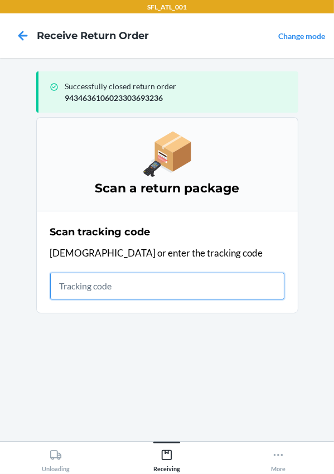
click at [117, 276] on input "text" at bounding box center [167, 286] width 234 height 27
type input "420302599434636106023304233059"
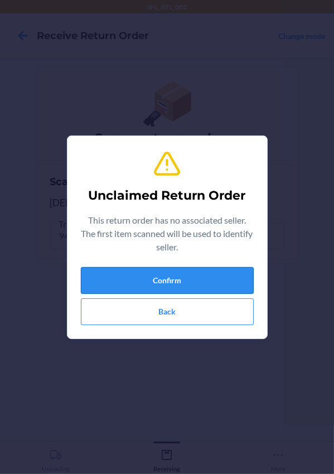
click at [156, 269] on button "Confirm" at bounding box center [167, 280] width 173 height 27
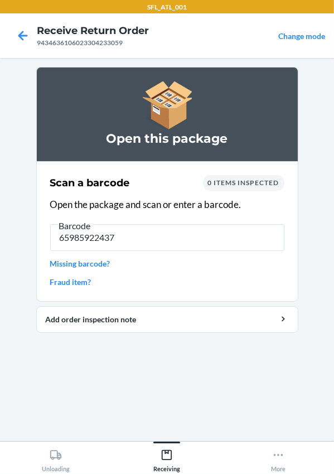
type input "659859224374"
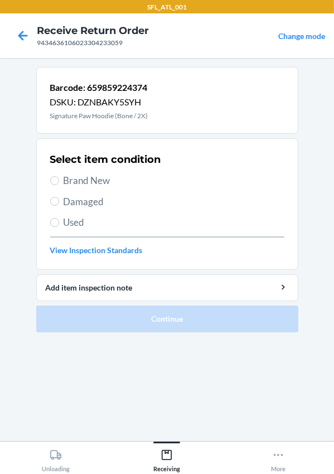
click at [78, 226] on span "Used" at bounding box center [174, 222] width 221 height 15
click at [59, 226] on input "Used" at bounding box center [54, 222] width 9 height 9
radio input "true"
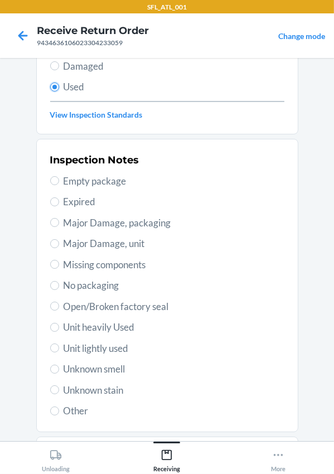
scroll to position [196, 0]
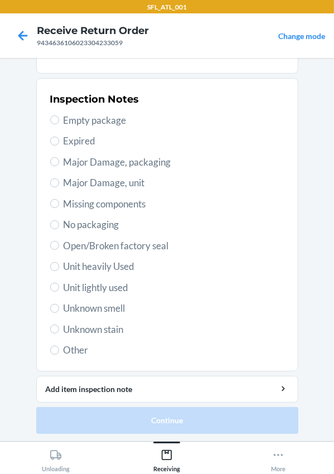
click at [69, 267] on span "Unit heavily Used" at bounding box center [174, 266] width 221 height 15
click at [59, 267] on input "Unit heavily Used" at bounding box center [54, 266] width 9 height 9
radio input "true"
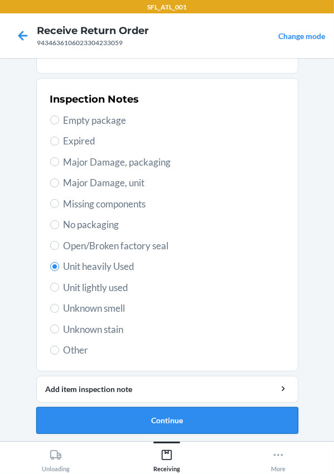
click at [137, 426] on button "Continue" at bounding box center [167, 420] width 262 height 27
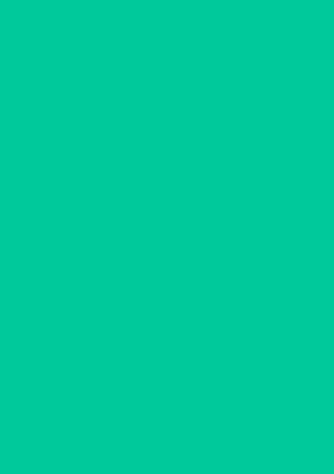
scroll to position [0, 0]
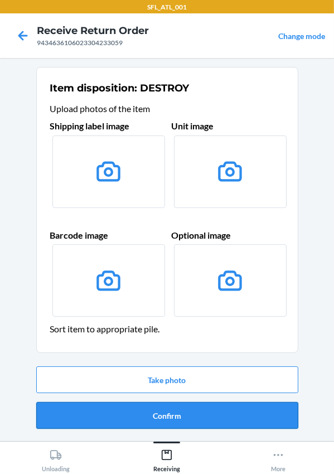
click at [169, 408] on button "Confirm" at bounding box center [167, 415] width 262 height 27
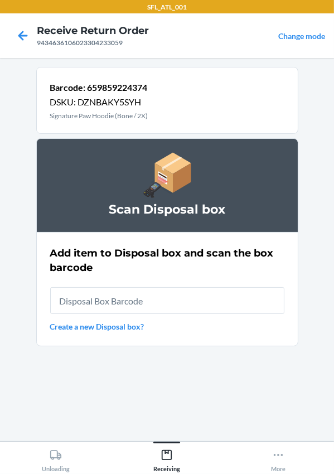
click at [127, 308] on input "text" at bounding box center [167, 300] width 234 height 27
type input "RB00000191O"
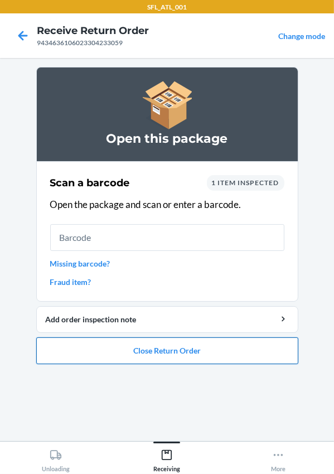
click at [133, 347] on button "Close Return Order" at bounding box center [167, 350] width 262 height 27
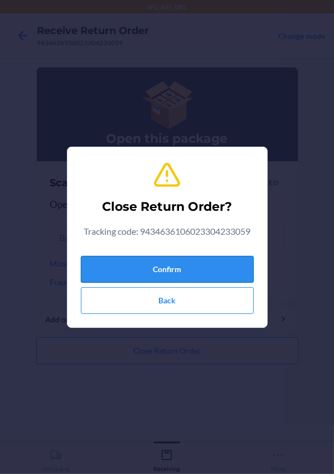
click at [137, 269] on button "Confirm" at bounding box center [167, 269] width 173 height 27
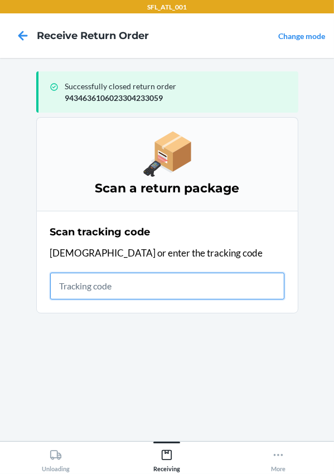
click at [103, 289] on input "text" at bounding box center [167, 286] width 234 height 27
type input "420302599434636106023303708664"
click at [262, 285] on input "420302599434636106023303708664" at bounding box center [167, 286] width 234 height 27
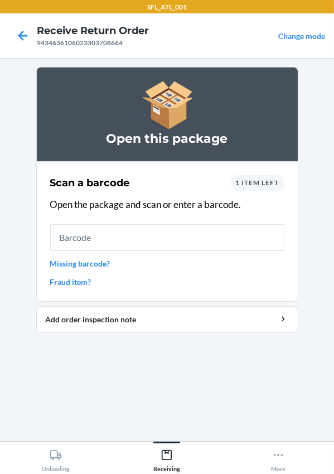
click at [121, 234] on input "text" at bounding box center [167, 237] width 234 height 27
type input "850045820374"
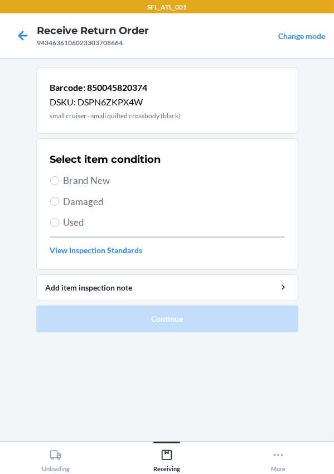
click at [84, 182] on span "Brand New" at bounding box center [174, 180] width 221 height 15
click at [59, 182] on input "Brand New" at bounding box center [54, 180] width 9 height 9
radio input "true"
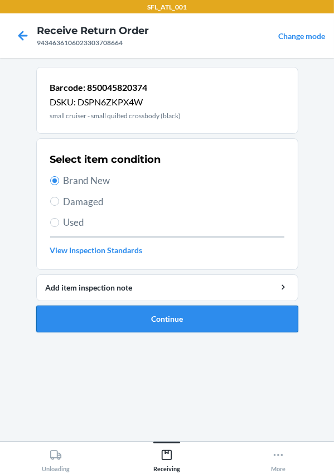
click at [137, 312] on button "Continue" at bounding box center [167, 319] width 262 height 27
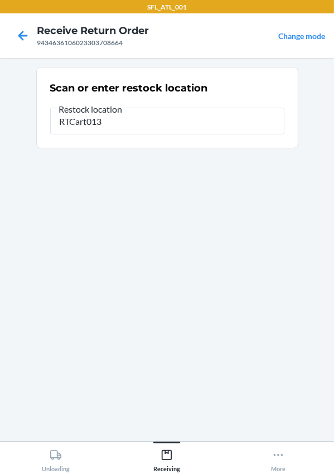
type input "RTCart013"
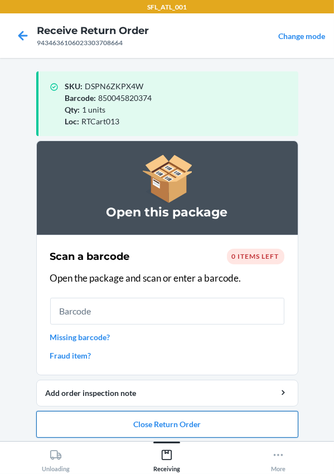
click at [184, 432] on button "Close Return Order" at bounding box center [167, 424] width 262 height 27
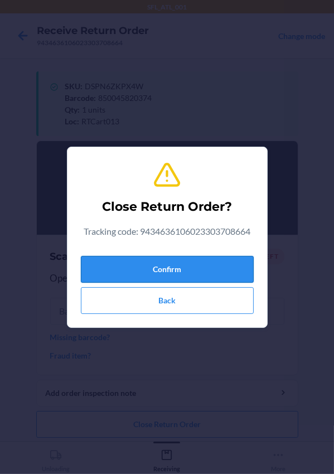
click at [172, 268] on button "Confirm" at bounding box center [167, 269] width 173 height 27
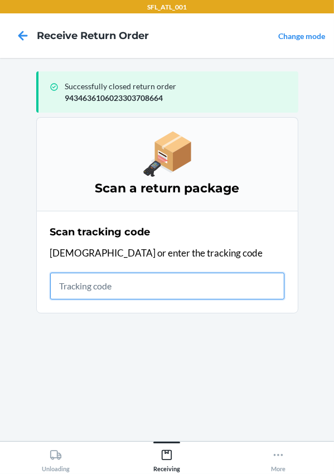
click at [114, 284] on input "text" at bounding box center [167, 286] width 234 height 27
type input "420302599434636106023304395702"
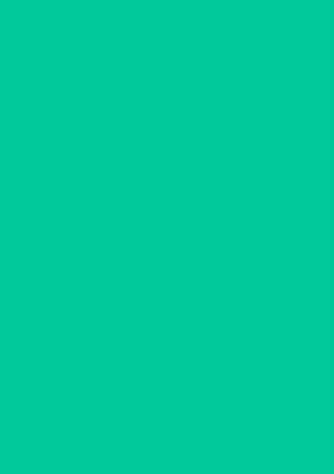
click at [167, 267] on link "Missing barcode?" at bounding box center [167, 264] width 234 height 12
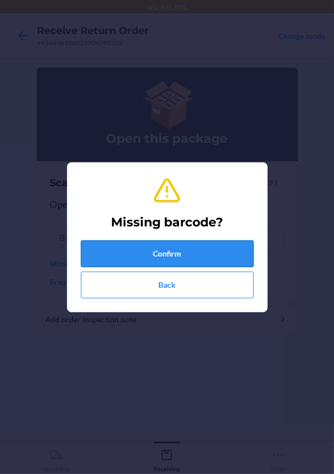
click at [167, 254] on button "Confirm" at bounding box center [167, 253] width 173 height 27
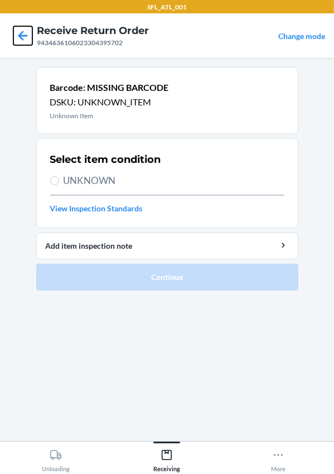
click at [23, 40] on icon at bounding box center [22, 35] width 19 height 19
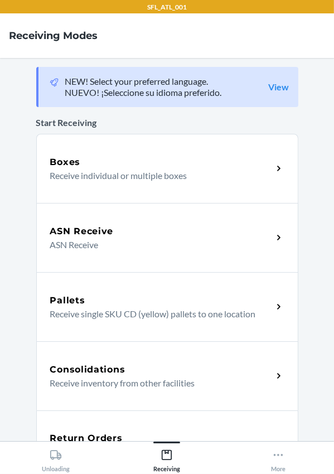
scroll to position [234, 0]
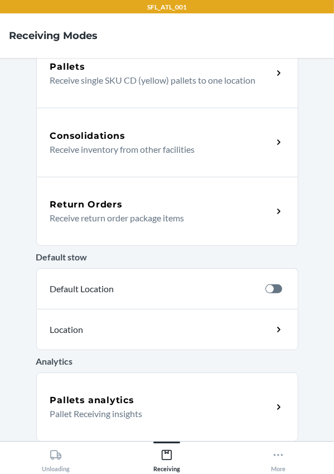
click at [96, 210] on h5 "Return Orders" at bounding box center [86, 204] width 73 height 13
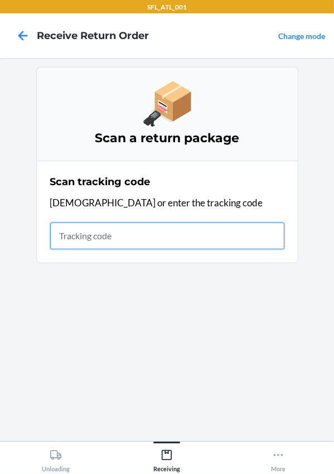
click at [128, 247] on input "text" at bounding box center [167, 236] width 234 height 27
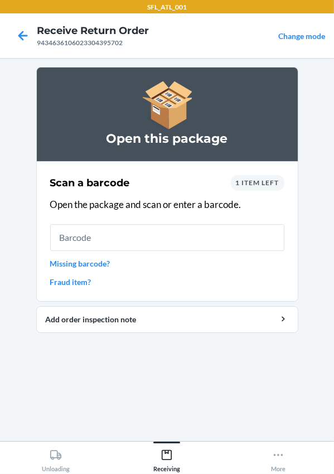
click at [163, 245] on input "text" at bounding box center [167, 237] width 234 height 27
click at [254, 185] on span "1 item left" at bounding box center [258, 182] width 44 height 8
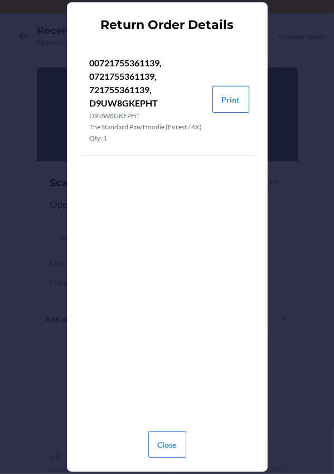
click at [219, 105] on button "Print" at bounding box center [230, 99] width 37 height 27
click at [160, 447] on button "Close" at bounding box center [167, 444] width 38 height 27
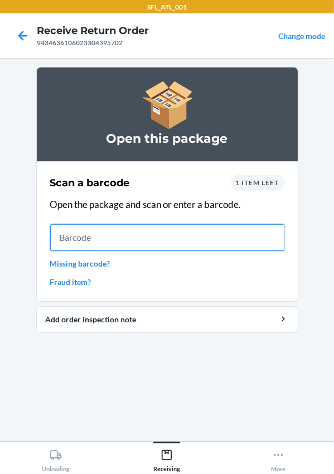
click at [123, 236] on input "text" at bounding box center [167, 237] width 234 height 27
type input "0721755361139"
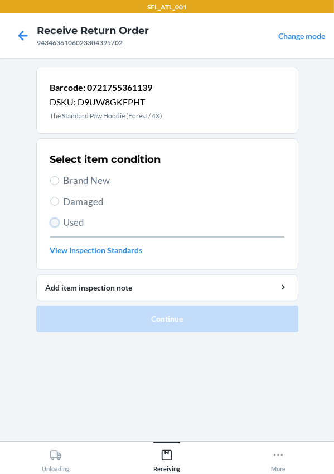
click at [57, 224] on input "Used" at bounding box center [54, 222] width 9 height 9
radio input "true"
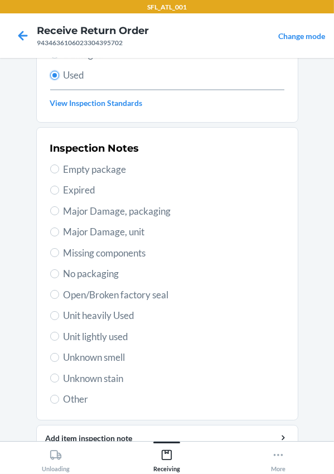
scroll to position [196, 0]
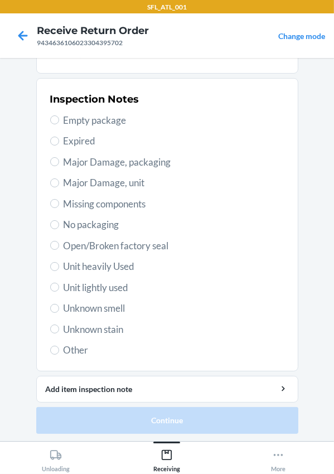
click at [90, 270] on span "Unit heavily Used" at bounding box center [174, 266] width 221 height 15
click at [59, 270] on input "Unit heavily Used" at bounding box center [54, 266] width 9 height 9
radio input "true"
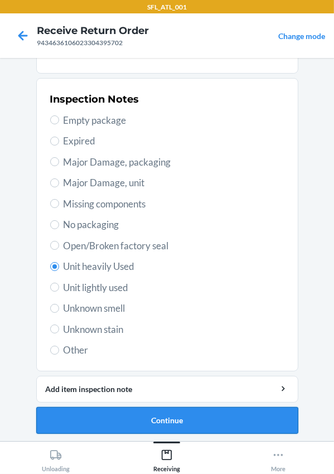
click at [145, 415] on button "Continue" at bounding box center [167, 420] width 262 height 27
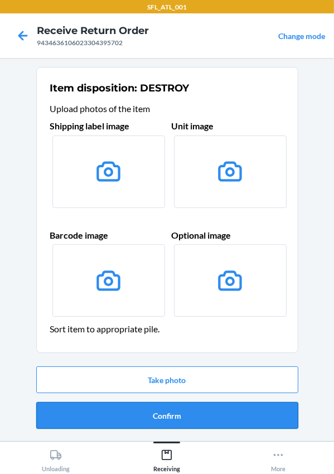
click at [151, 408] on button "Confirm" at bounding box center [167, 415] width 262 height 27
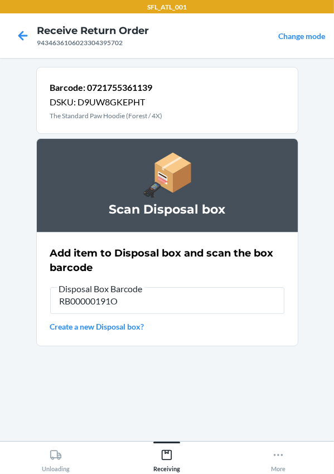
type input "RB00000191O"
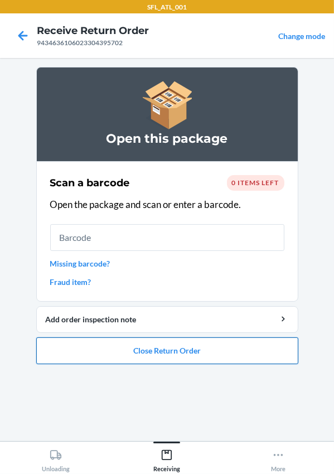
click at [205, 342] on button "Close Return Order" at bounding box center [167, 350] width 262 height 27
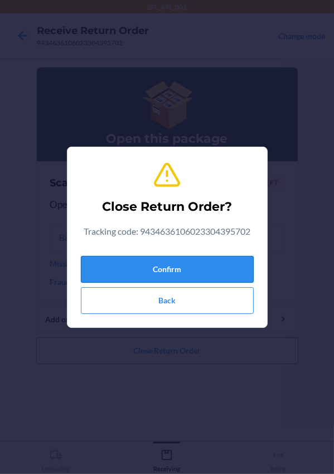
click at [181, 265] on button "Confirm" at bounding box center [167, 269] width 173 height 27
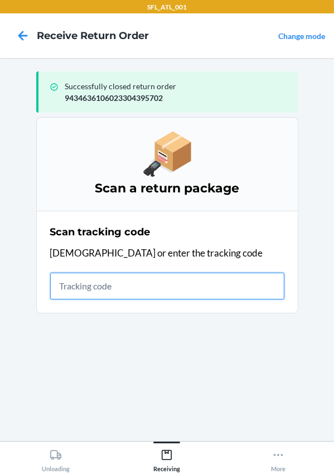
click at [84, 293] on input "text" at bounding box center [167, 286] width 234 height 27
type input "420302599434636106023304196118"
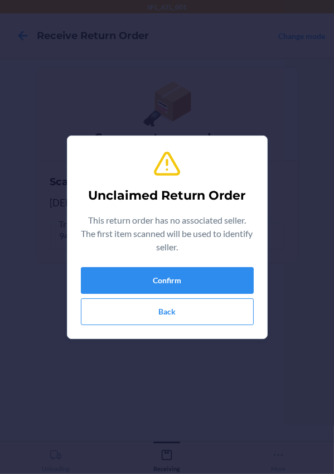
click at [208, 55] on div "Unclaimed Return Order This return order has no associated seller. The first it…" at bounding box center [167, 237] width 334 height 474
click at [152, 277] on button "Confirm" at bounding box center [167, 280] width 173 height 27
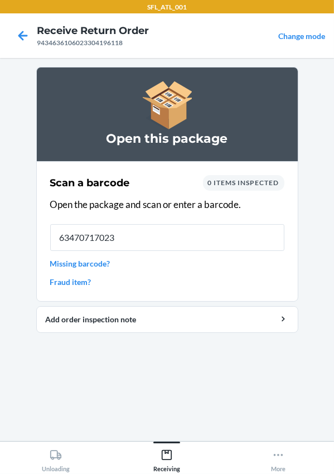
type input "634707170232"
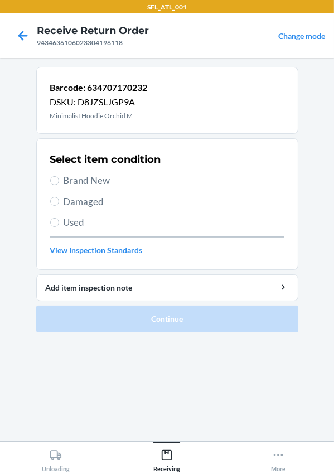
click at [75, 182] on span "Brand New" at bounding box center [174, 180] width 221 height 15
click at [59, 182] on input "Brand New" at bounding box center [54, 180] width 9 height 9
radio input "true"
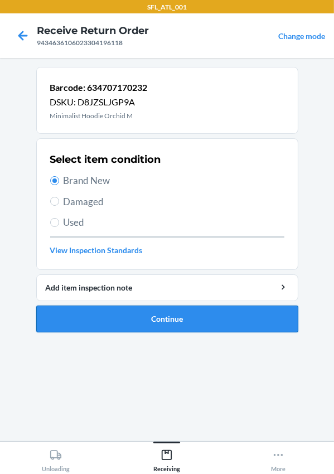
click at [112, 320] on button "Continue" at bounding box center [167, 319] width 262 height 27
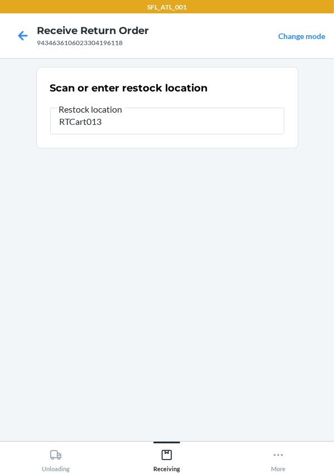
type input "RTCart013"
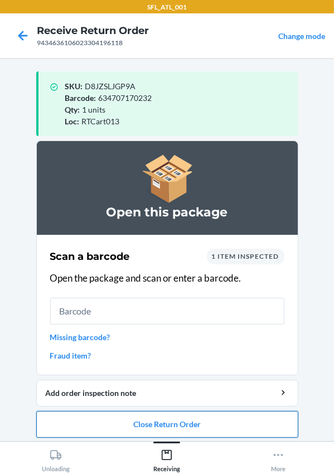
click at [156, 421] on button "Close Return Order" at bounding box center [167, 424] width 262 height 27
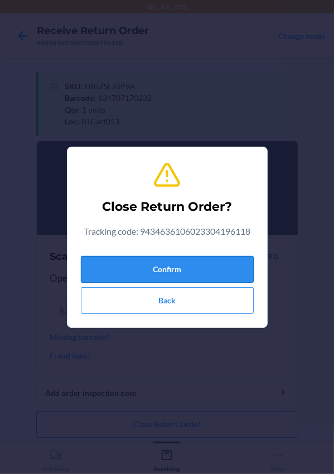
click at [153, 273] on button "Confirm" at bounding box center [167, 269] width 173 height 27
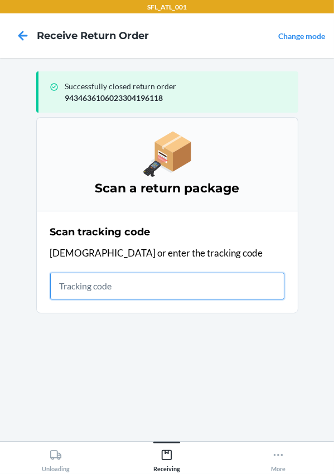
click at [103, 281] on input "text" at bounding box center [167, 286] width 234 height 27
type input "420302599434636106023303687549"
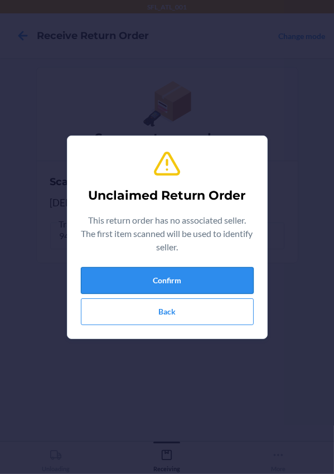
click at [112, 284] on button "Confirm" at bounding box center [167, 280] width 173 height 27
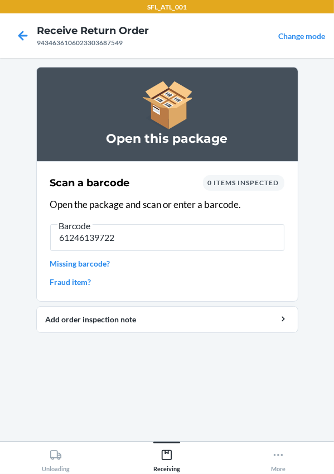
type input "612461397225"
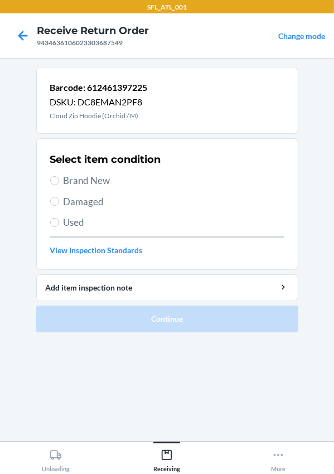
click at [70, 186] on span "Brand New" at bounding box center [174, 180] width 221 height 15
click at [59, 185] on input "Brand New" at bounding box center [54, 180] width 9 height 9
radio input "true"
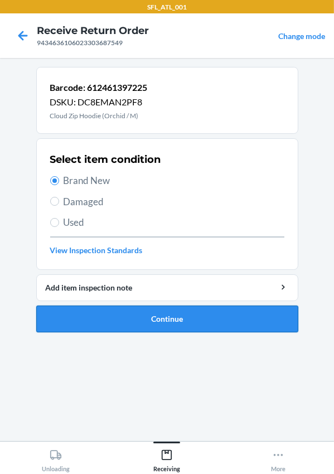
click at [138, 312] on button "Continue" at bounding box center [167, 319] width 262 height 27
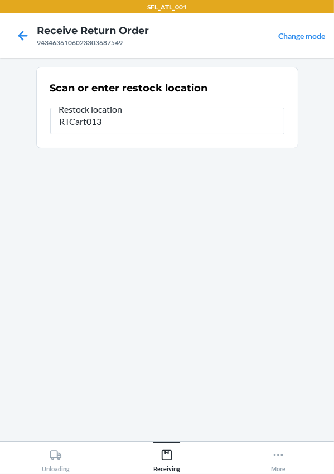
type input "RTCart013"
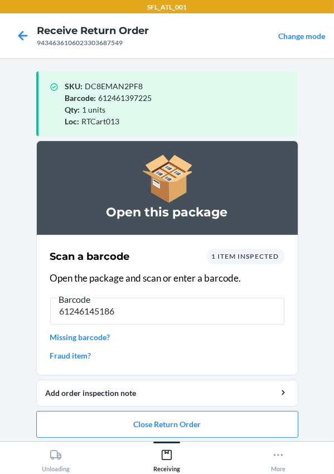
type input "612461451866"
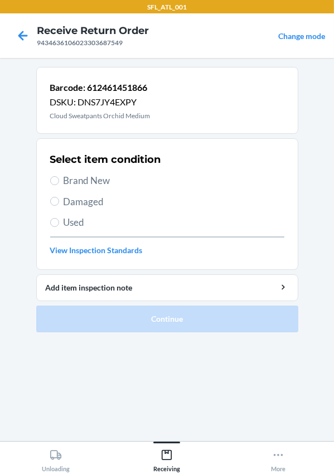
click at [95, 177] on span "Brand New" at bounding box center [174, 180] width 221 height 15
click at [59, 177] on input "Brand New" at bounding box center [54, 180] width 9 height 9
radio input "true"
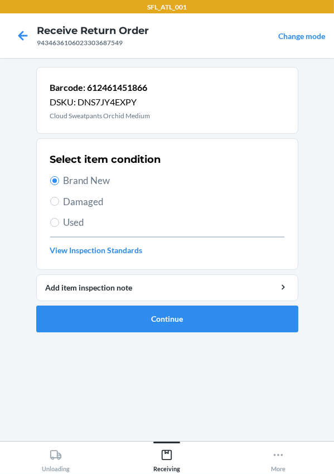
click at [103, 335] on ol "Barcode: 612461451866 DSKU: DNS7JY4EXPY Cloud Sweatpants Orchid Medium Select i…" at bounding box center [167, 204] width 262 height 274
click at [118, 306] on button "Continue" at bounding box center [167, 319] width 262 height 27
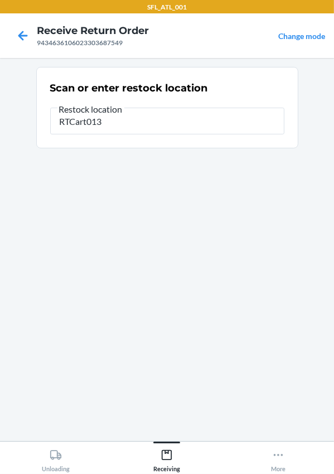
type input "RTCart013"
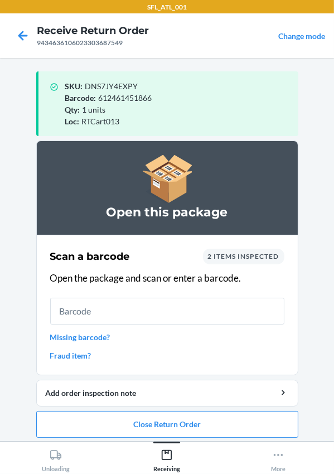
click at [178, 438] on ol "Open this package Scan a barcode 2 items inspected Open the package and scan or…" at bounding box center [167, 294] width 262 height 306
click at [195, 422] on button "Close Return Order" at bounding box center [167, 424] width 262 height 27
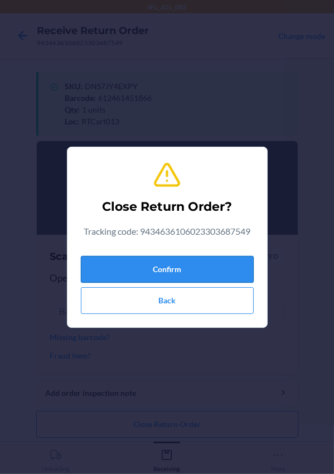
click at [143, 273] on button "Confirm" at bounding box center [167, 269] width 173 height 27
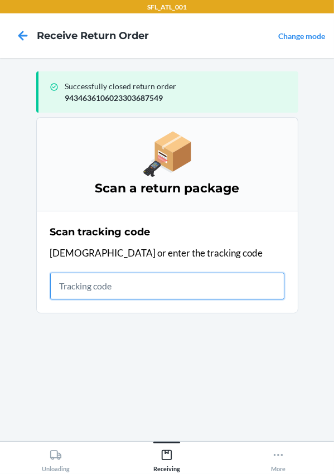
click at [114, 288] on input "text" at bounding box center [167, 286] width 234 height 27
type input "420302599434636106023303113192"
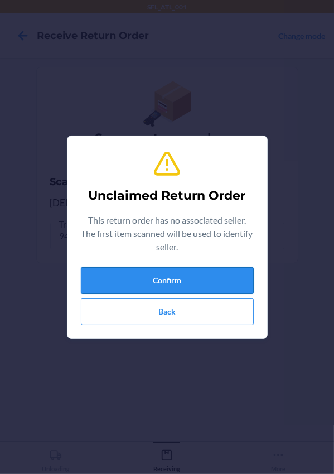
click at [99, 284] on button "Confirm" at bounding box center [167, 280] width 173 height 27
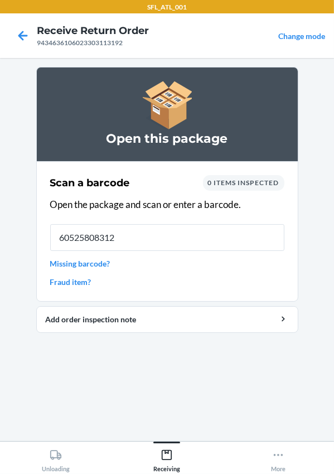
type input "605258083128"
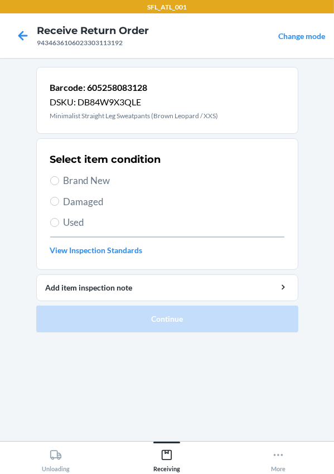
click at [79, 182] on span "Brand New" at bounding box center [174, 180] width 221 height 15
click at [59, 182] on input "Brand New" at bounding box center [54, 180] width 9 height 9
radio input "true"
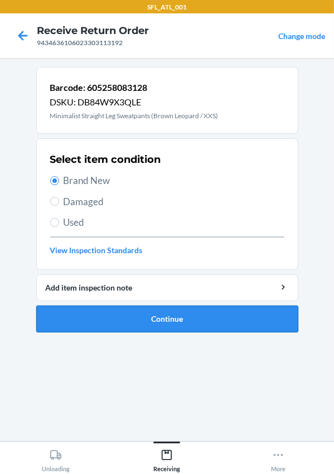
click at [88, 319] on button "Continue" at bounding box center [167, 319] width 262 height 27
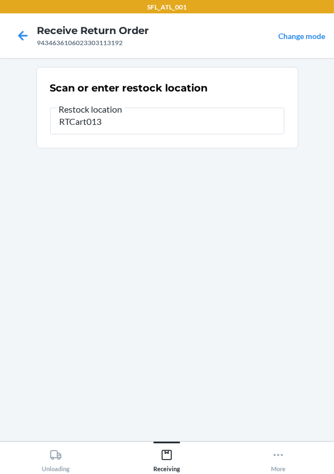
type input "RTCart013"
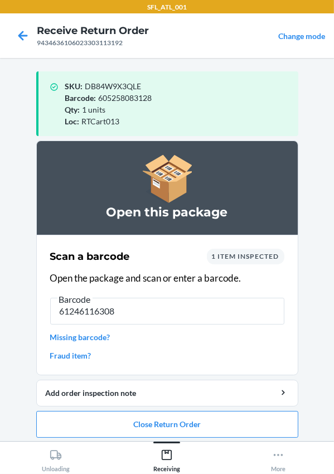
type input "612461163080"
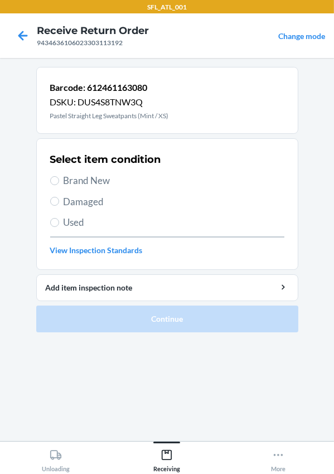
click at [64, 181] on span "Brand New" at bounding box center [174, 180] width 221 height 15
click at [59, 181] on input "Brand New" at bounding box center [54, 180] width 9 height 9
radio input "true"
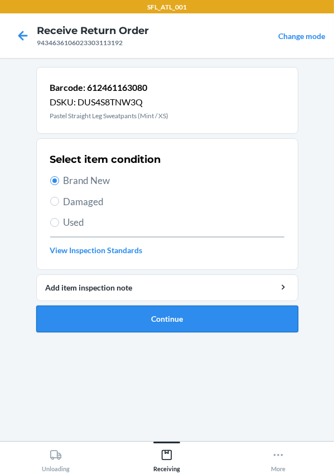
click at [99, 318] on button "Continue" at bounding box center [167, 319] width 262 height 27
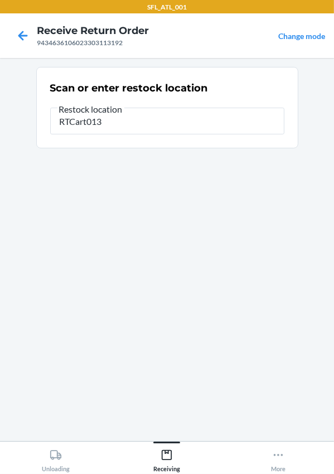
type input "RTCart013"
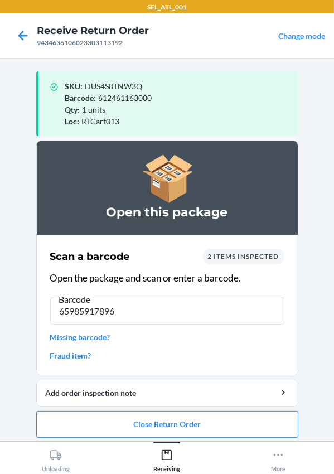
type input "[CREDIT_CARD_NUMBER]"
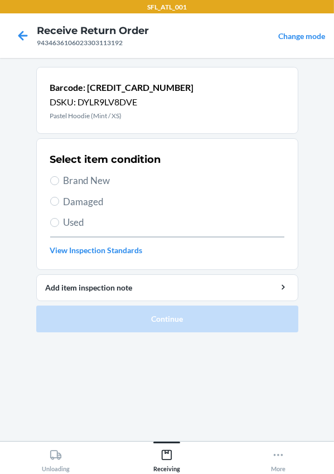
click at [80, 179] on span "Brand New" at bounding box center [174, 180] width 221 height 15
click at [59, 179] on input "Brand New" at bounding box center [54, 180] width 9 height 9
radio input "true"
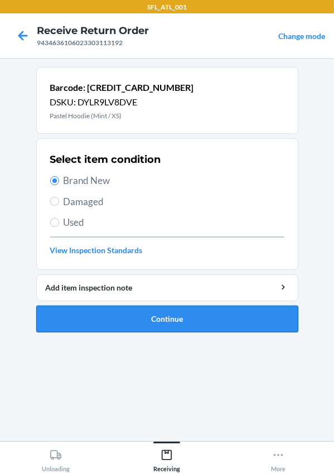
click at [129, 311] on button "Continue" at bounding box center [167, 319] width 262 height 27
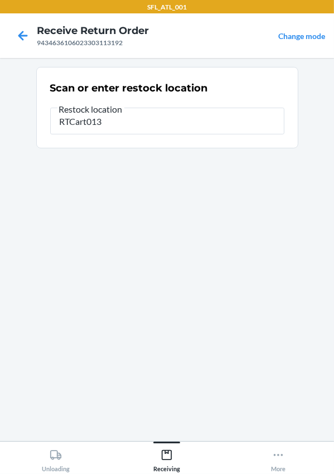
type input "RTCart013"
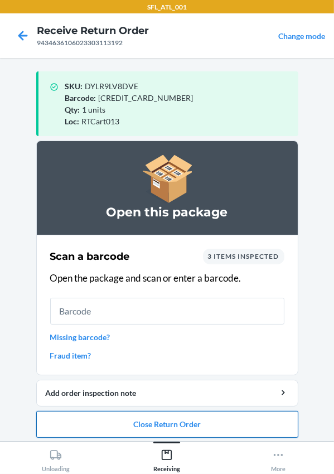
click at [109, 433] on button "Close Return Order" at bounding box center [167, 424] width 262 height 27
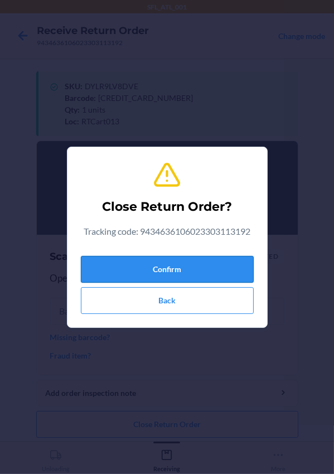
click at [151, 266] on button "Confirm" at bounding box center [167, 269] width 173 height 27
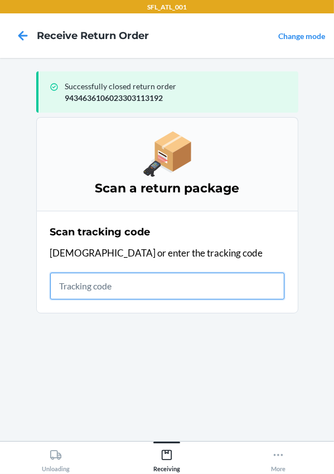
click at [117, 281] on input "text" at bounding box center [167, 286] width 234 height 27
type input "420302599434636106023303984396"
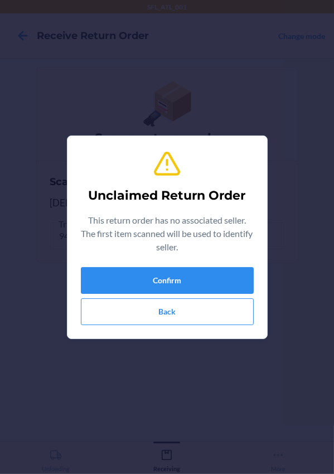
click at [65, 288] on div "Unclaimed Return Order This return order has no associated seller. The first it…" at bounding box center [167, 237] width 334 height 474
click at [89, 281] on button "Confirm" at bounding box center [167, 280] width 173 height 27
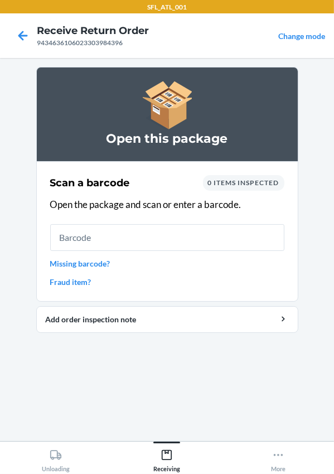
click at [109, 230] on input "text" at bounding box center [167, 237] width 234 height 27
type input "735380442781"
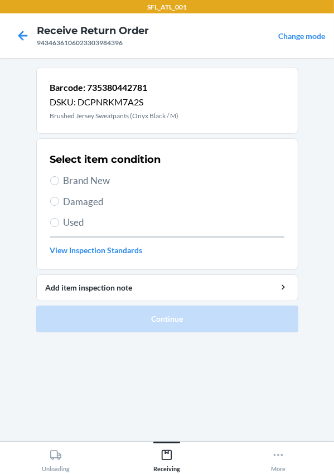
click at [122, 176] on span "Brand New" at bounding box center [174, 180] width 221 height 15
click at [59, 176] on input "Brand New" at bounding box center [54, 180] width 9 height 9
radio input "true"
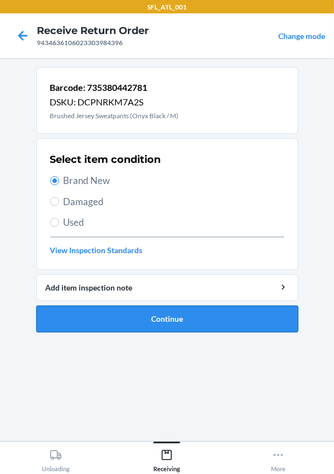
click at [148, 312] on button "Continue" at bounding box center [167, 319] width 262 height 27
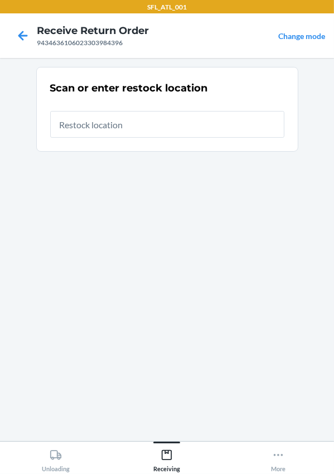
click at [144, 129] on input "text" at bounding box center [167, 124] width 234 height 27
type input "RTCart013"
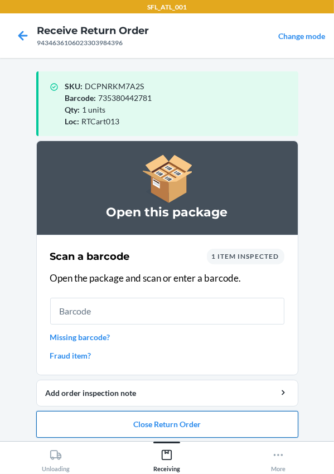
click at [111, 417] on button "Close Return Order" at bounding box center [167, 424] width 262 height 27
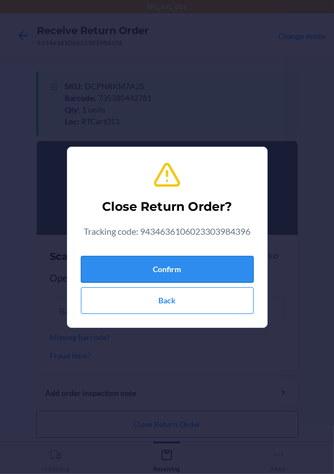
click at [117, 274] on button "Confirm" at bounding box center [167, 269] width 173 height 27
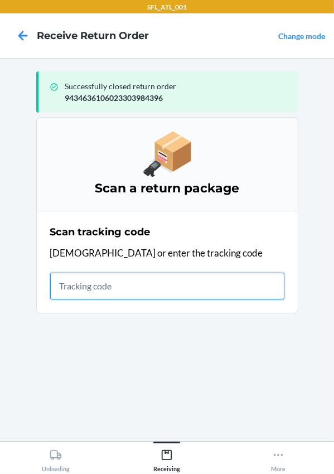
click at [103, 281] on input "text" at bounding box center [167, 286] width 234 height 27
type input "420302599434636106023304086884"
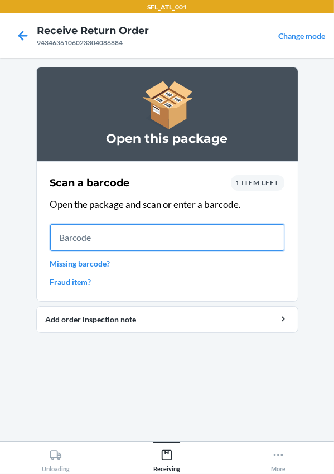
click at [98, 236] on input "text" at bounding box center [167, 237] width 234 height 27
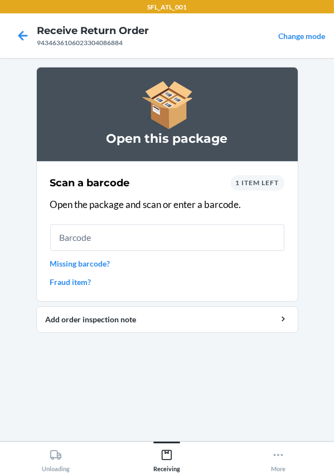
click at [269, 177] on div "1 item left" at bounding box center [258, 183] width 54 height 16
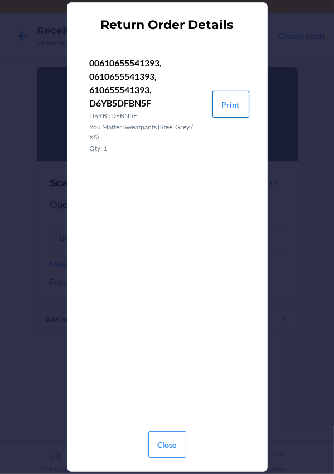
click at [225, 104] on button "Print" at bounding box center [230, 104] width 37 height 27
click at [174, 438] on button "Close" at bounding box center [167, 444] width 38 height 27
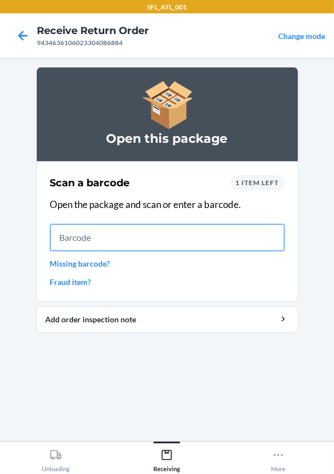
click at [116, 243] on input "text" at bounding box center [167, 237] width 234 height 27
type input "0610655541393"
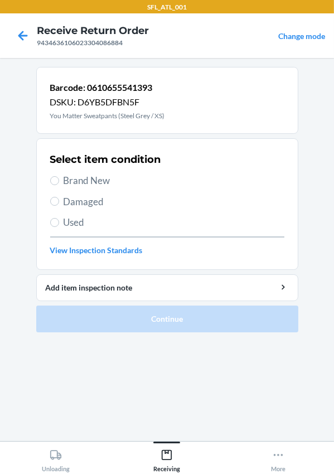
click at [108, 186] on span "Brand New" at bounding box center [174, 180] width 221 height 15
click at [59, 185] on input "Brand New" at bounding box center [54, 180] width 9 height 9
radio input "true"
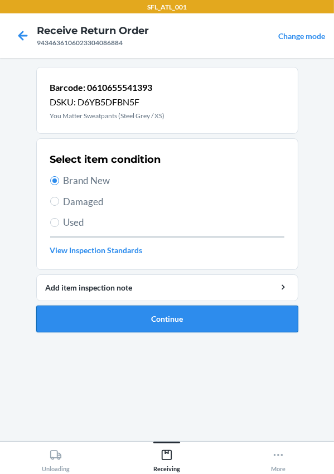
click at [182, 312] on button "Continue" at bounding box center [167, 319] width 262 height 27
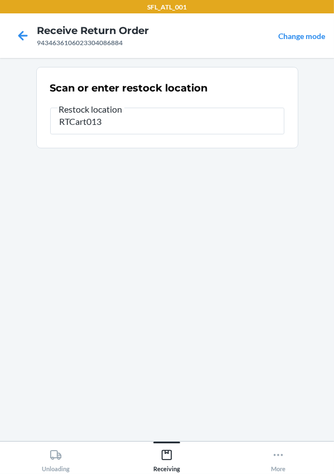
type input "RTCart013"
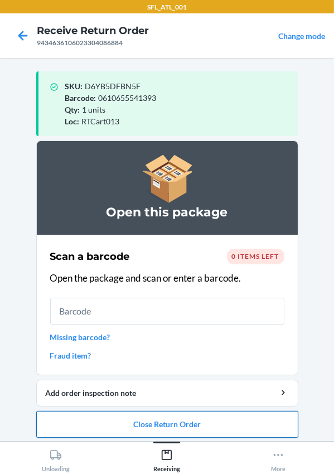
click at [161, 428] on button "Close Return Order" at bounding box center [167, 424] width 262 height 27
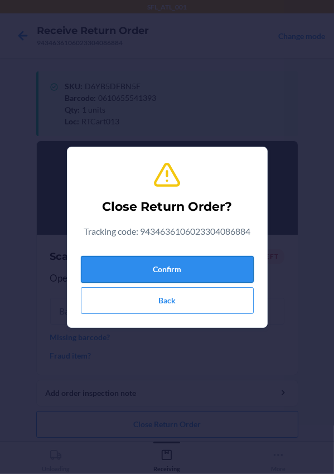
click at [139, 272] on button "Confirm" at bounding box center [167, 269] width 173 height 27
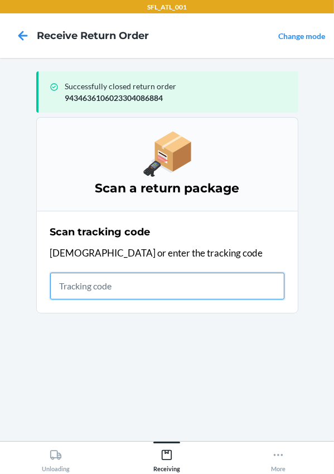
click at [133, 286] on input "text" at bounding box center [167, 286] width 234 height 27
type input "420302599434636106023300875130"
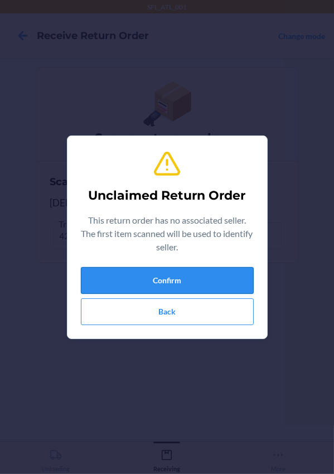
click at [119, 282] on button "Confirm" at bounding box center [167, 280] width 173 height 27
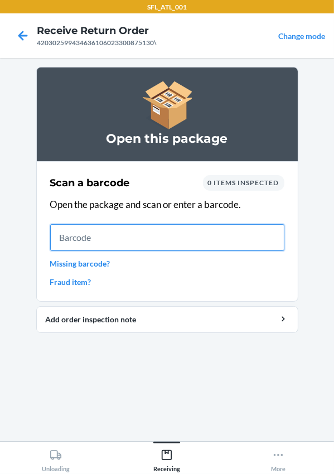
click at [102, 248] on input "text" at bounding box center [167, 237] width 234 height 27
type input "658865376510"
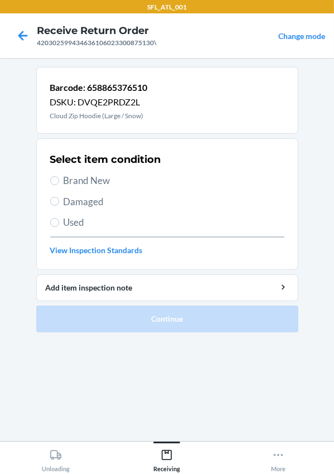
click at [93, 183] on span "Brand New" at bounding box center [174, 180] width 221 height 15
click at [59, 183] on input "Brand New" at bounding box center [54, 180] width 9 height 9
radio input "true"
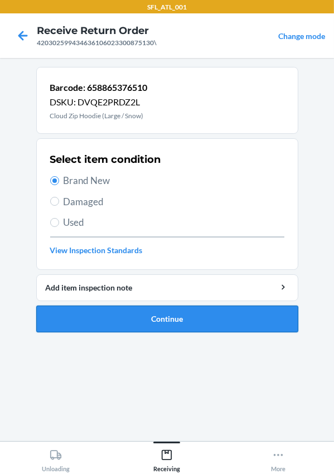
click at [156, 312] on button "Continue" at bounding box center [167, 319] width 262 height 27
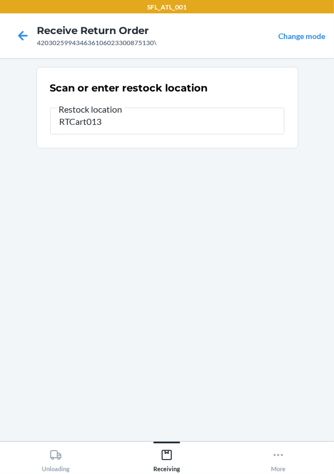
type input "RTCart013"
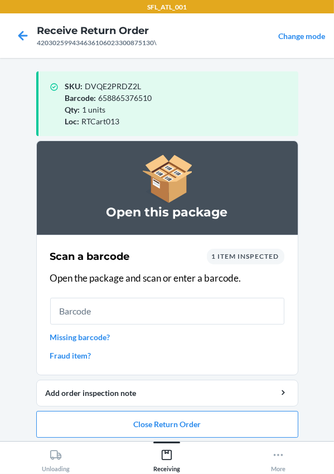
click at [223, 268] on div "Scan a barcode 1 item inspected Open the package and scan or enter a barcode. M…" at bounding box center [167, 304] width 234 height 119
click at [226, 263] on div "1 item inspected" at bounding box center [246, 257] width 78 height 16
click at [226, 262] on div "1 item inspected" at bounding box center [246, 257] width 78 height 16
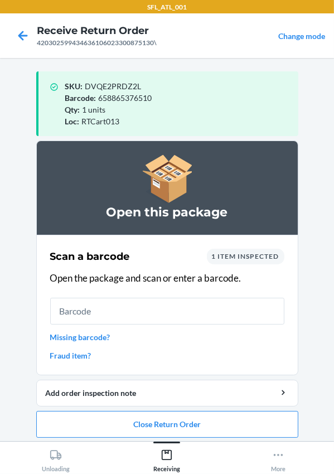
click at [110, 98] on span "658865376510" at bounding box center [126, 97] width 54 height 9
copy span "658865376510"
click at [162, 431] on button "Close Return Order" at bounding box center [167, 424] width 262 height 27
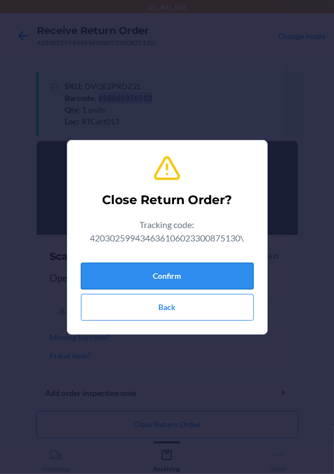
click at [177, 277] on button "Confirm" at bounding box center [167, 276] width 173 height 27
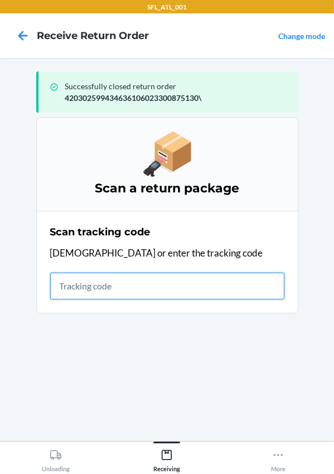
click at [72, 296] on input "text" at bounding box center [167, 286] width 234 height 27
type input "420302599434636106023303497605"
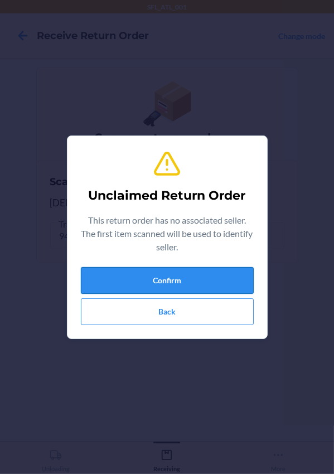
click at [149, 269] on button "Confirm" at bounding box center [167, 280] width 173 height 27
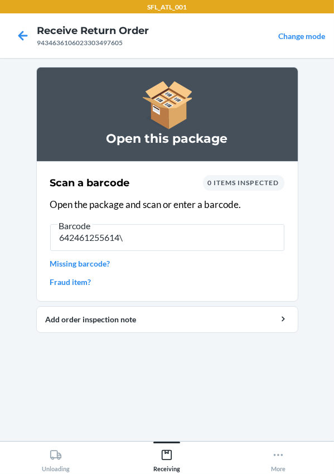
type input "642461255614"
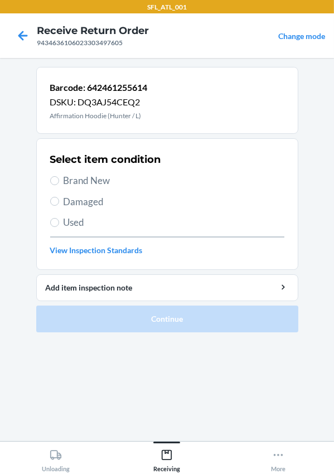
click at [82, 183] on span "Brand New" at bounding box center [174, 180] width 221 height 15
click at [59, 183] on input "Brand New" at bounding box center [54, 180] width 9 height 9
radio input "true"
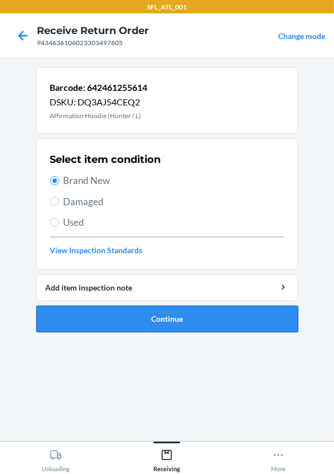
click at [168, 312] on button "Continue" at bounding box center [167, 319] width 262 height 27
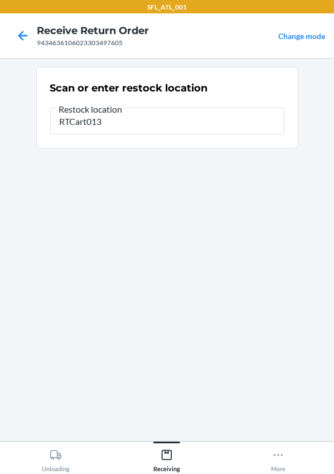
type input "RTCart013"
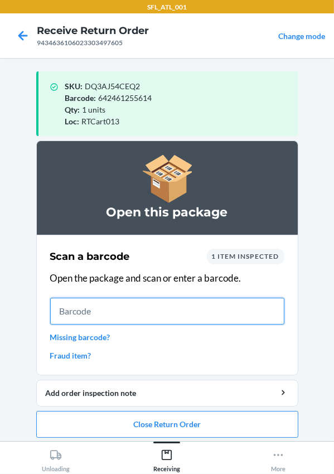
click at [138, 308] on input "text" at bounding box center [167, 311] width 234 height 27
type input "642461298161"
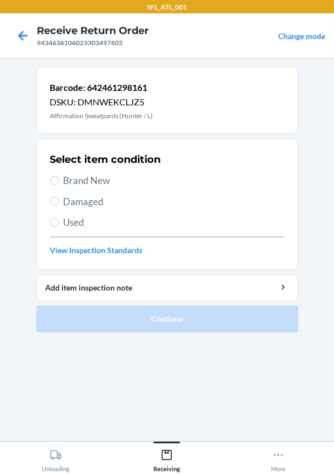
click at [92, 178] on span "Brand New" at bounding box center [174, 180] width 221 height 15
click at [59, 178] on input "Brand New" at bounding box center [54, 180] width 9 height 9
radio input "true"
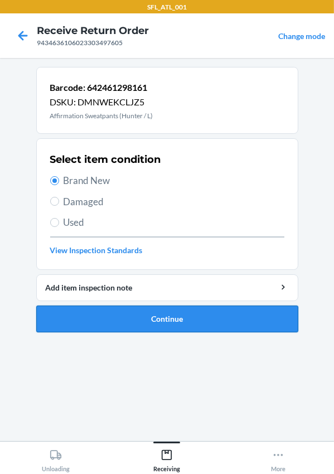
click at [119, 312] on button "Continue" at bounding box center [167, 319] width 262 height 27
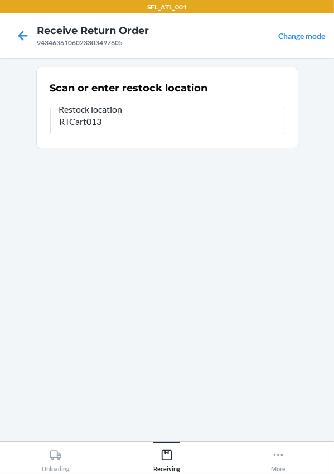
type input "RTCart013"
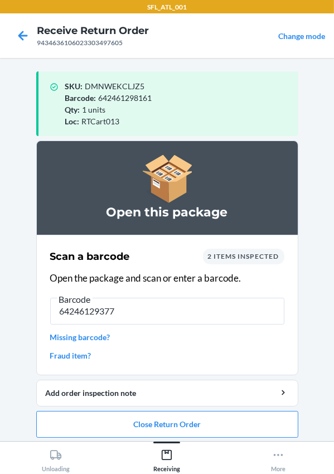
type input "642461293777"
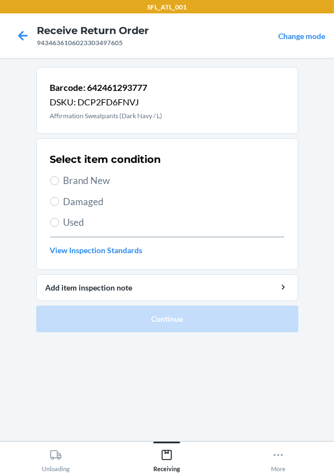
click at [81, 181] on span "Brand New" at bounding box center [174, 180] width 221 height 15
click at [59, 181] on input "Brand New" at bounding box center [54, 180] width 9 height 9
radio input "true"
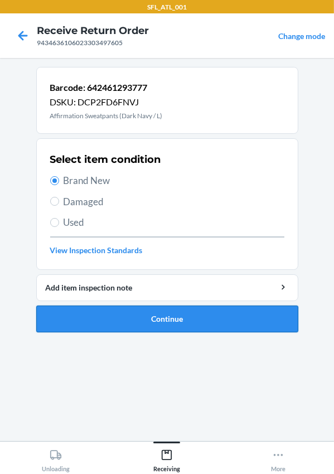
click at [144, 315] on button "Continue" at bounding box center [167, 319] width 262 height 27
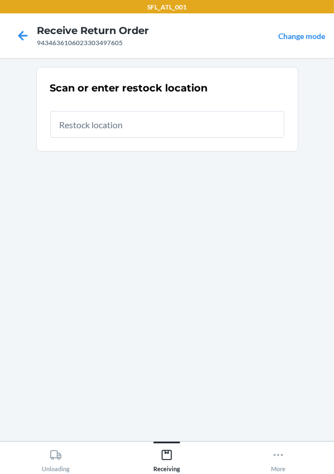
click at [128, 127] on input "text" at bounding box center [167, 124] width 234 height 27
type input "RTCart013"
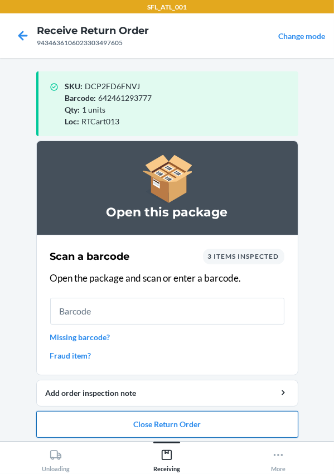
click at [143, 422] on button "Close Return Order" at bounding box center [167, 424] width 262 height 27
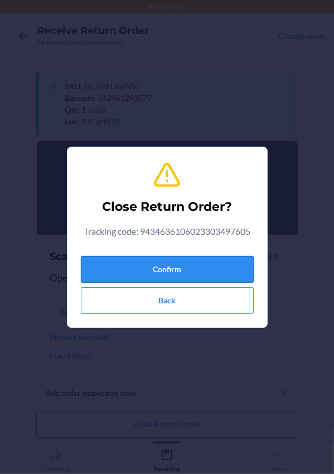
click at [136, 269] on button "Confirm" at bounding box center [167, 269] width 173 height 27
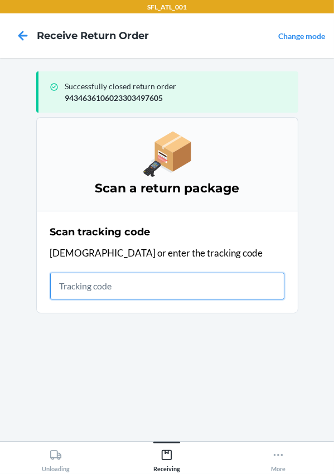
click at [136, 273] on input "text" at bounding box center [167, 286] width 234 height 27
type input "420302599434636106023304286444"
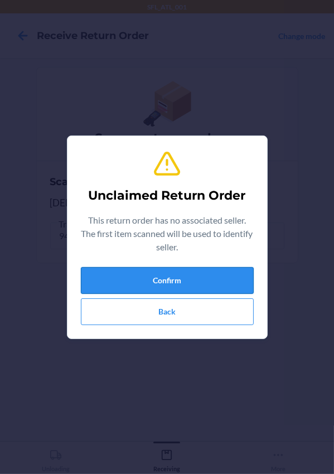
click at [148, 279] on button "Confirm" at bounding box center [167, 280] width 173 height 27
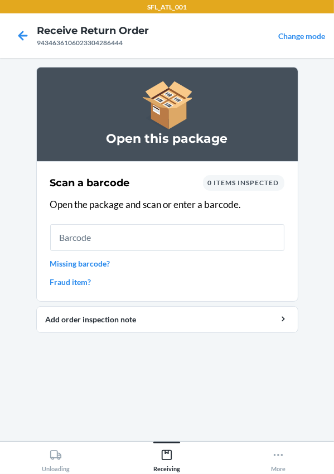
click at [100, 227] on input "text" at bounding box center [167, 237] width 234 height 27
type input "659657240606"
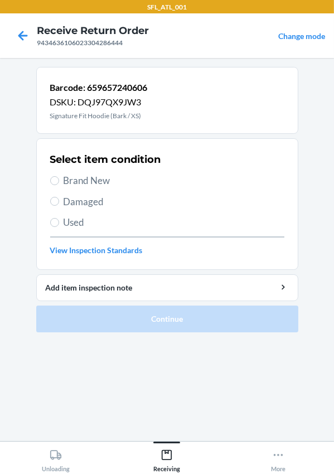
click at [91, 177] on span "Brand New" at bounding box center [174, 180] width 221 height 15
click at [59, 177] on input "Brand New" at bounding box center [54, 180] width 9 height 9
radio input "true"
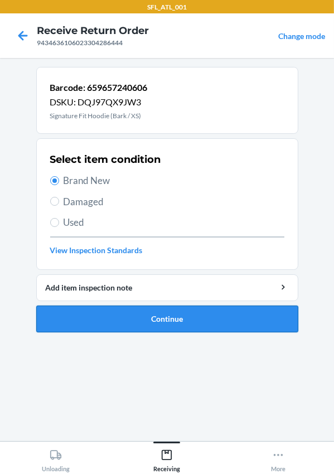
click at [151, 315] on button "Continue" at bounding box center [167, 319] width 262 height 27
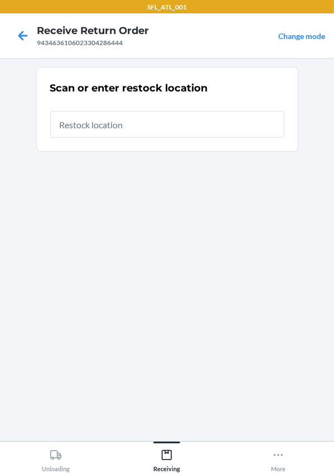
click at [117, 133] on input "text" at bounding box center [167, 124] width 234 height 27
type input "RTCart013"
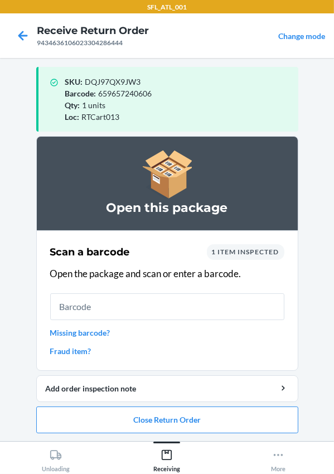
scroll to position [5, 0]
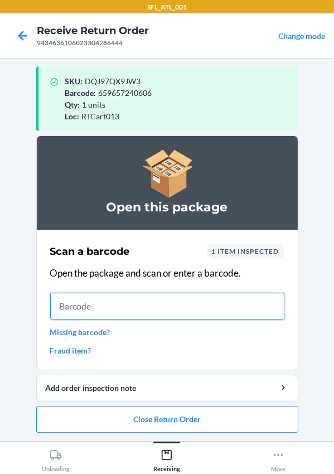
click at [118, 294] on input "text" at bounding box center [167, 306] width 234 height 27
type input "642461250091"
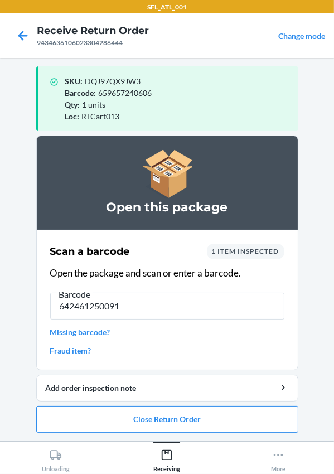
scroll to position [0, 0]
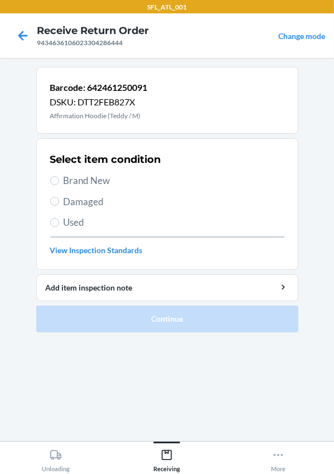
click at [88, 177] on span "Brand New" at bounding box center [174, 180] width 221 height 15
click at [59, 177] on input "Brand New" at bounding box center [54, 180] width 9 height 9
radio input "true"
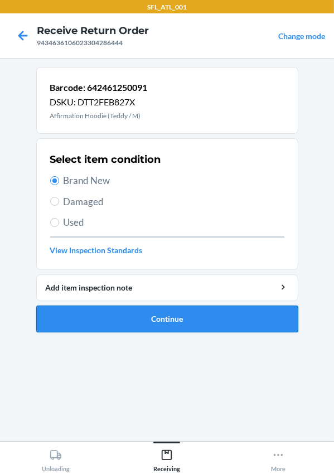
click at [132, 312] on button "Continue" at bounding box center [167, 319] width 262 height 27
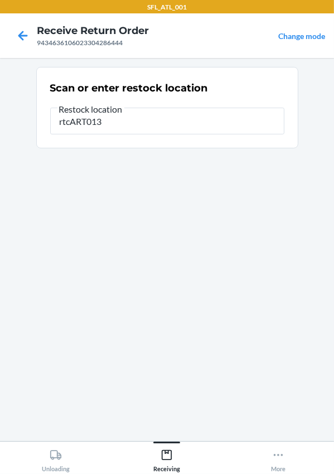
type input "rtcART013"
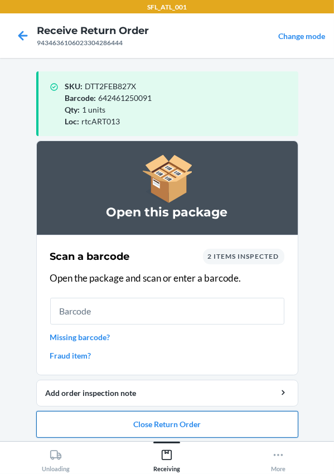
click at [153, 422] on button "Close Return Order" at bounding box center [167, 424] width 262 height 27
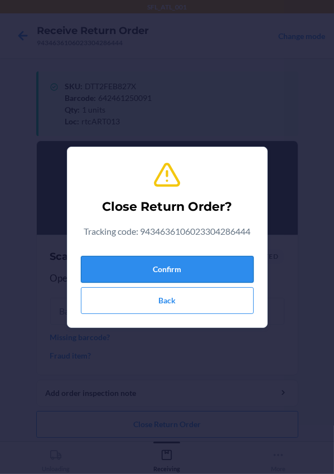
click at [153, 268] on button "Confirm" at bounding box center [167, 269] width 173 height 27
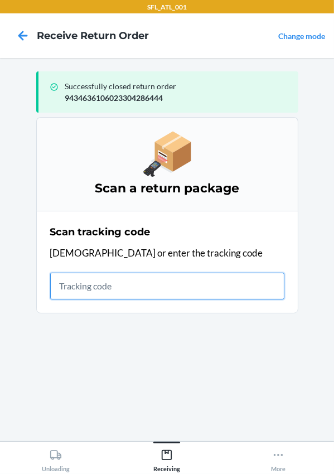
click at [113, 292] on input "text" at bounding box center [167, 286] width 234 height 27
type input "420302599434636106023304189714"
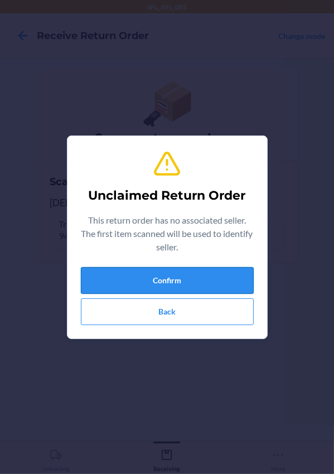
click at [127, 277] on button "Confirm" at bounding box center [167, 280] width 173 height 27
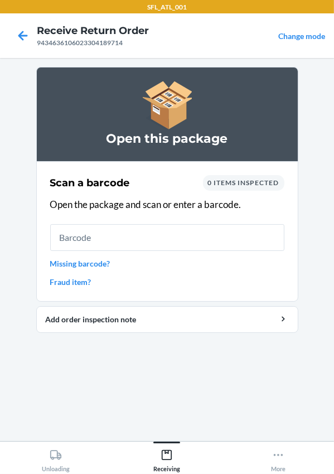
click at [117, 243] on input "text" at bounding box center [167, 237] width 234 height 27
type input "634855412895"
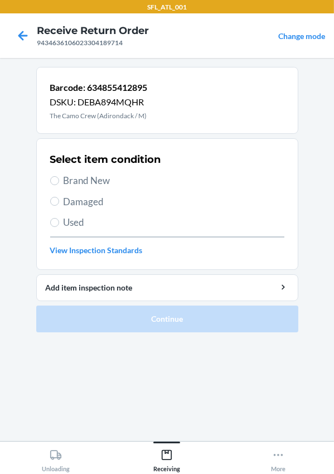
click at [60, 175] on label "Brand New" at bounding box center [167, 180] width 234 height 15
click at [59, 176] on input "Brand New" at bounding box center [54, 180] width 9 height 9
radio input "true"
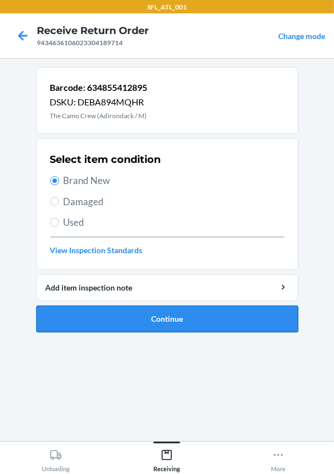
click at [123, 321] on button "Continue" at bounding box center [167, 319] width 262 height 27
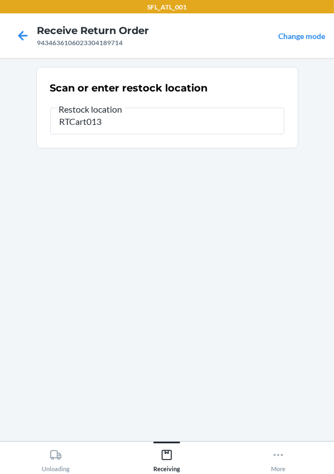
type input "RTCart013"
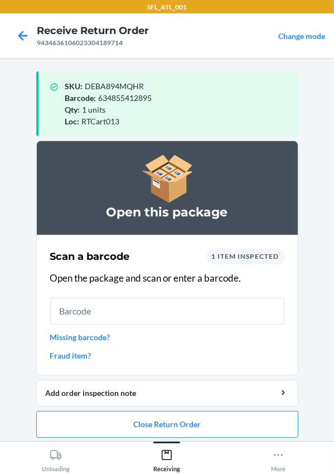
click at [106, 100] on span "634855412895" at bounding box center [126, 97] width 54 height 9
copy span "634855412895"
click at [182, 99] on div "Barcode : 634855412895" at bounding box center [177, 98] width 224 height 12
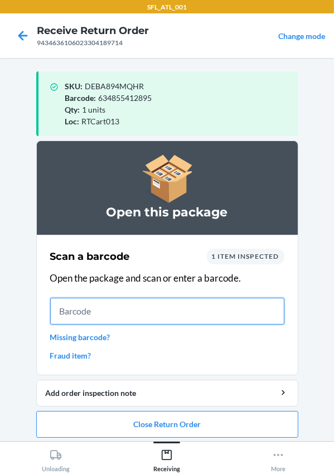
click at [114, 320] on input "text" at bounding box center [167, 311] width 234 height 27
type input "634855412895"
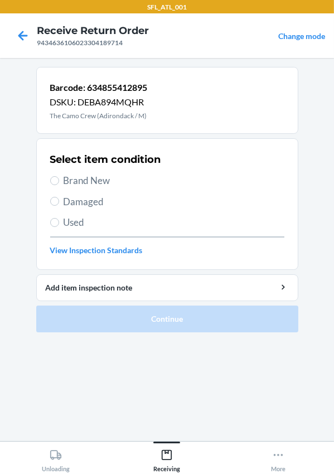
click at [93, 181] on span "Brand New" at bounding box center [174, 180] width 221 height 15
click at [59, 181] on input "Brand New" at bounding box center [54, 180] width 9 height 9
radio input "true"
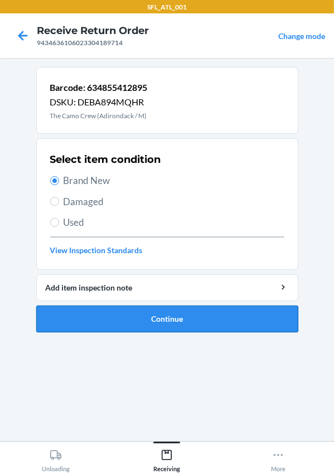
click at [151, 314] on button "Continue" at bounding box center [167, 319] width 262 height 27
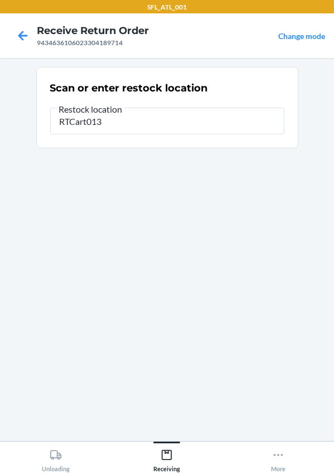
type input "RTCart013"
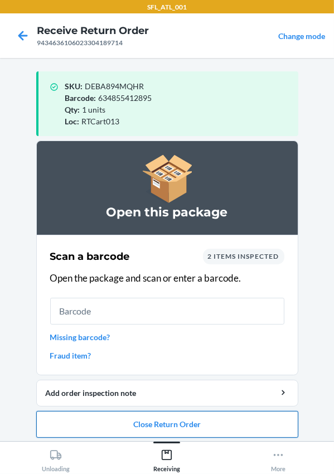
click at [217, 422] on button "Close Return Order" at bounding box center [167, 424] width 262 height 27
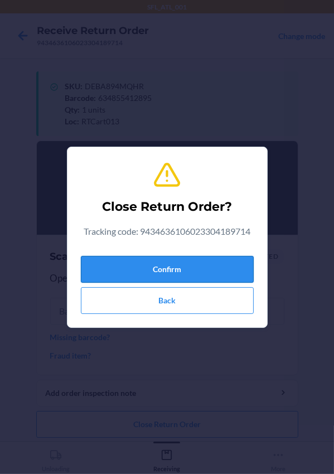
click at [125, 262] on button "Confirm" at bounding box center [167, 269] width 173 height 27
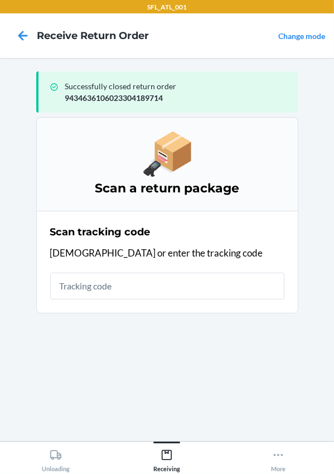
click at [234, 249] on p "[DEMOGRAPHIC_DATA] or enter the tracking code" at bounding box center [167, 253] width 234 height 15
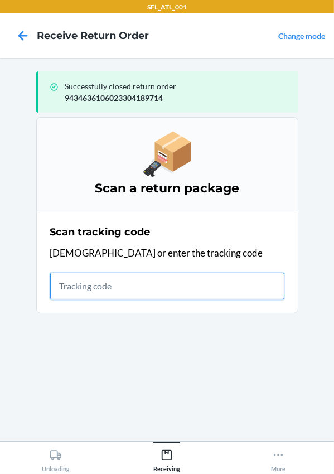
click at [114, 283] on input "text" at bounding box center [167, 286] width 234 height 27
click at [84, 295] on input "text" at bounding box center [167, 286] width 234 height 27
type input "420302599434636106023303052804"
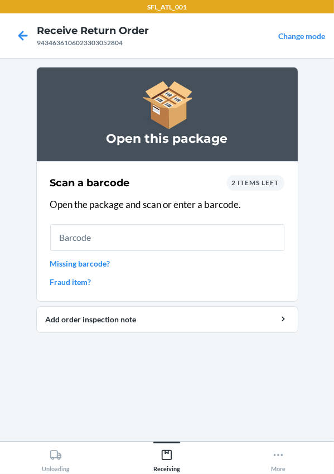
click at [248, 182] on span "2 items left" at bounding box center [255, 182] width 47 height 8
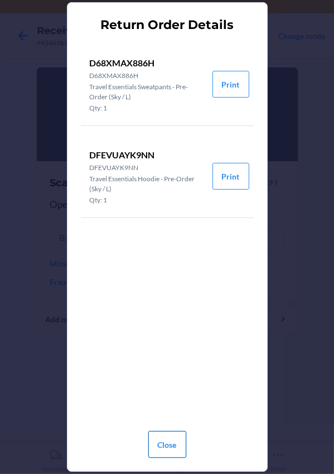
click at [171, 438] on button "Close" at bounding box center [167, 444] width 38 height 27
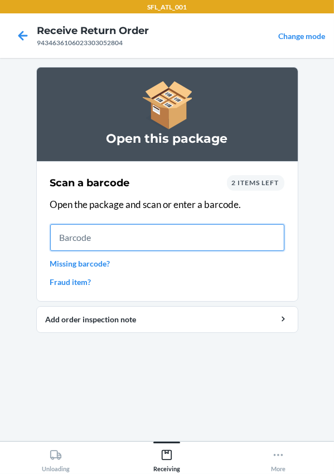
click at [136, 240] on input "text" at bounding box center [167, 237] width 234 height 27
type input "[CREDIT_CARD_NUMBER]"
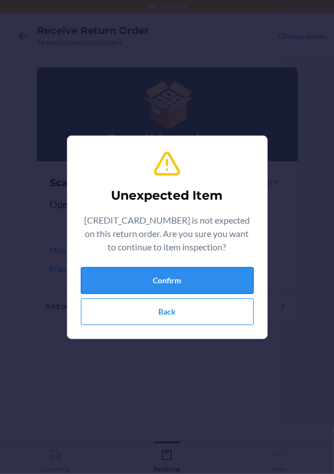
click at [162, 281] on button "Confirm" at bounding box center [167, 280] width 173 height 27
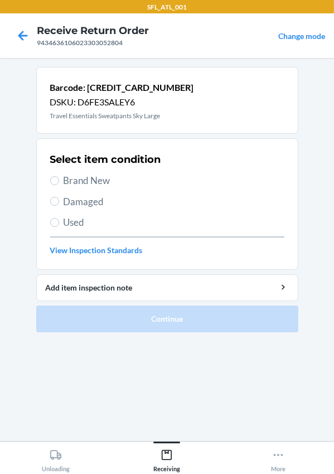
click at [90, 182] on span "Brand New" at bounding box center [174, 180] width 221 height 15
click at [59, 182] on input "Brand New" at bounding box center [54, 180] width 9 height 9
radio input "true"
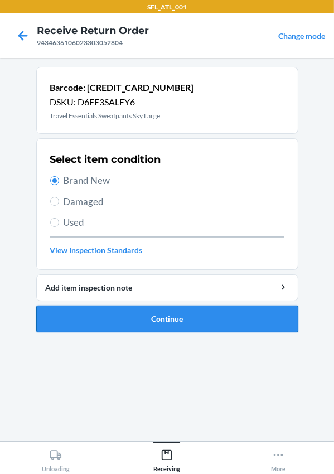
click at [130, 315] on button "Continue" at bounding box center [167, 319] width 262 height 27
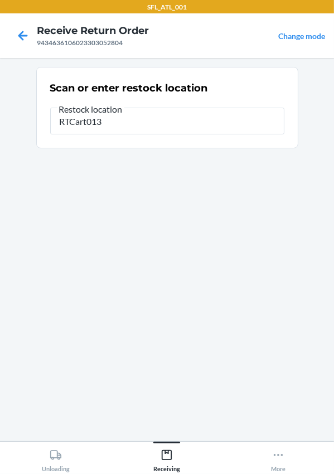
type input "RTCart013"
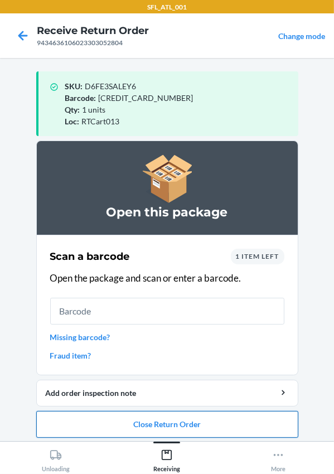
click at [147, 424] on button "Close Return Order" at bounding box center [167, 424] width 262 height 27
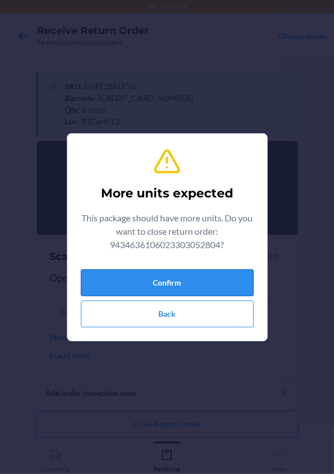
click at [139, 275] on button "Confirm" at bounding box center [167, 282] width 173 height 27
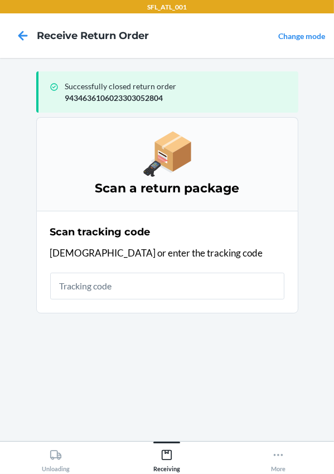
type input "h"
click at [76, 287] on input "h" at bounding box center [167, 286] width 234 height 27
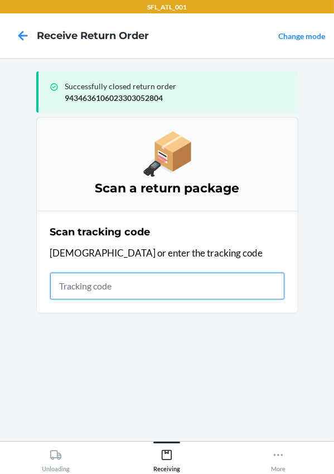
click at [112, 289] on input "text" at bounding box center [167, 286] width 234 height 27
type input "420302599434636106023305046122"
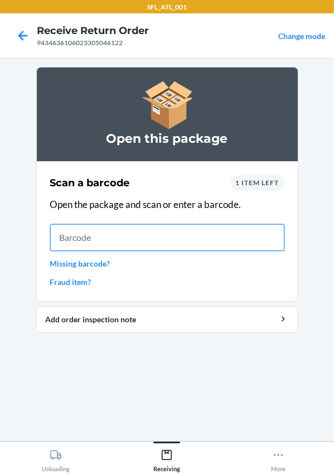
click at [114, 240] on input "text" at bounding box center [167, 237] width 234 height 27
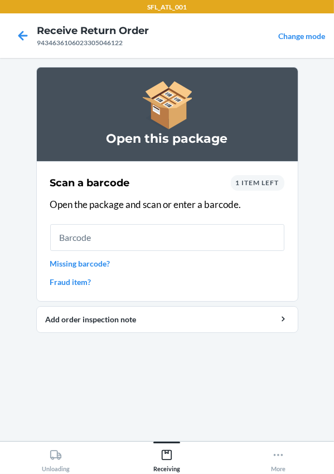
click at [250, 181] on span "1 item left" at bounding box center [258, 182] width 44 height 8
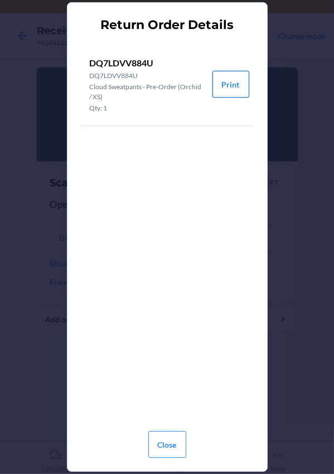
click at [239, 80] on button "Print" at bounding box center [230, 84] width 37 height 27
click at [175, 440] on button "Close" at bounding box center [167, 444] width 38 height 27
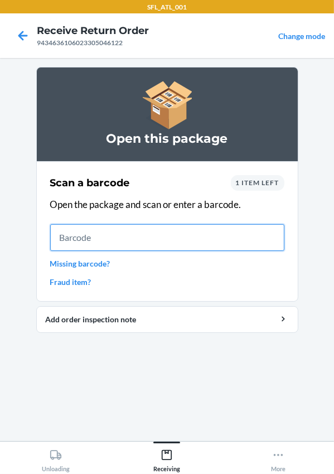
click at [128, 241] on input "text" at bounding box center [167, 237] width 234 height 27
type input "DQ7LDVV884U"
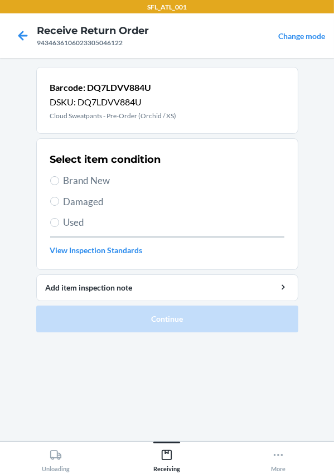
click at [69, 176] on span "Brand New" at bounding box center [174, 180] width 221 height 15
click at [59, 176] on input "Brand New" at bounding box center [54, 180] width 9 height 9
radio input "true"
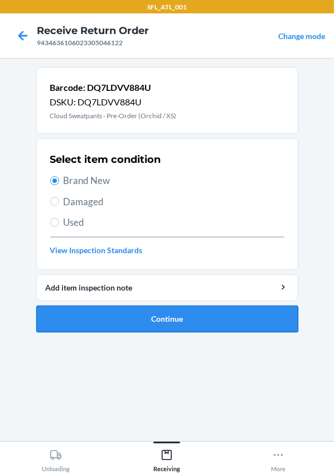
click at [159, 316] on button "Continue" at bounding box center [167, 319] width 262 height 27
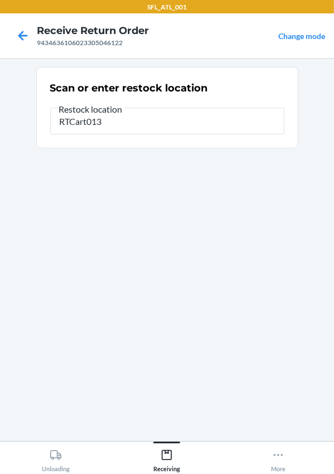
type input "RTCart013"
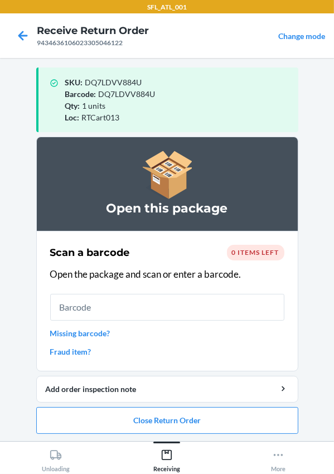
scroll to position [5, 0]
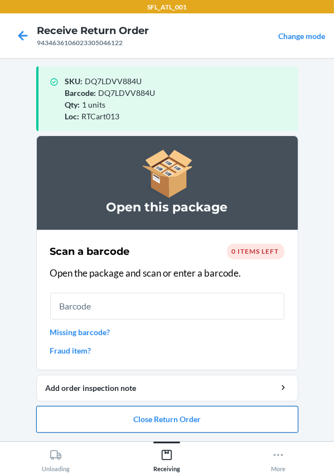
click at [173, 426] on button "Close Return Order" at bounding box center [167, 419] width 262 height 27
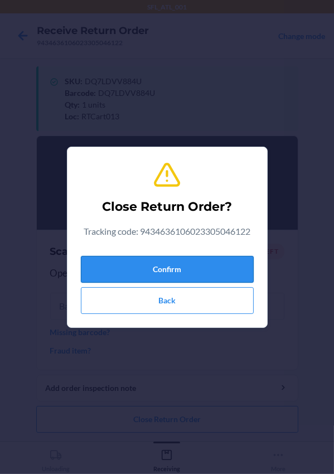
click at [156, 272] on button "Confirm" at bounding box center [167, 269] width 173 height 27
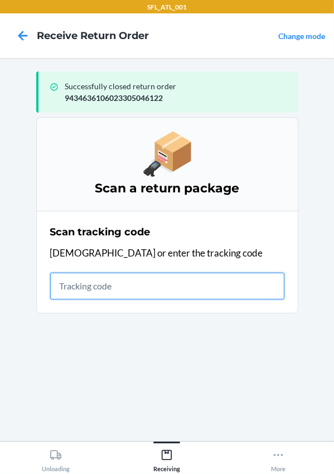
click at [99, 278] on input "text" at bounding box center [167, 286] width 234 height 27
click at [136, 291] on input "text" at bounding box center [167, 286] width 234 height 27
type input "420302599434636106023302092405"
click at [237, 278] on input "420302599434636106023302092405" at bounding box center [167, 286] width 234 height 27
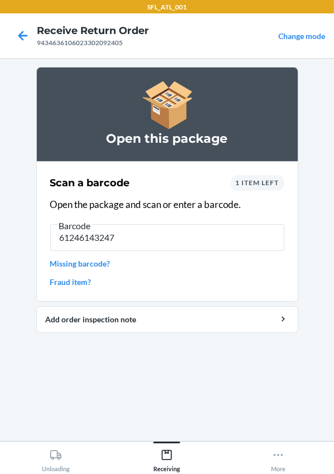
type input "612461432476"
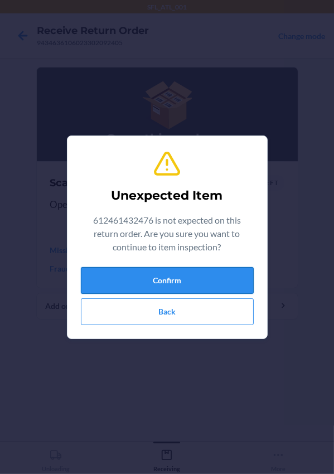
click at [146, 283] on button "Confirm" at bounding box center [167, 280] width 173 height 27
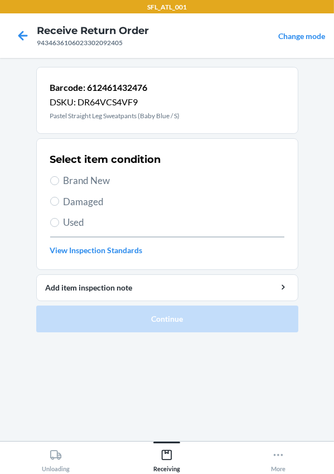
click at [70, 182] on span "Brand New" at bounding box center [174, 180] width 221 height 15
click at [59, 182] on input "Brand New" at bounding box center [54, 180] width 9 height 9
radio input "true"
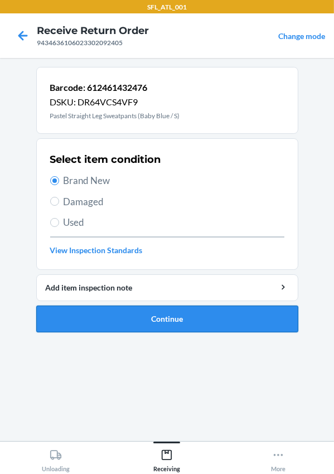
click at [139, 325] on button "Continue" at bounding box center [167, 319] width 262 height 27
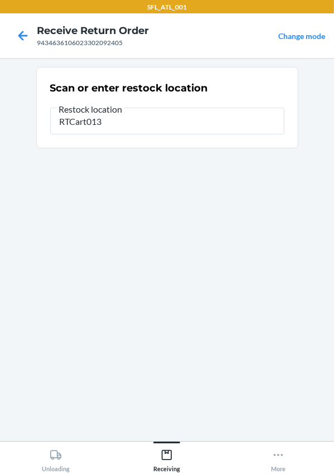
type input "RTCart013"
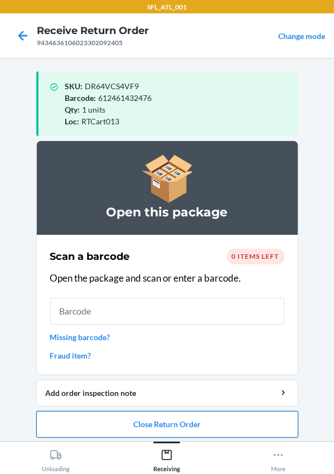
click at [141, 421] on button "Close Return Order" at bounding box center [167, 424] width 262 height 27
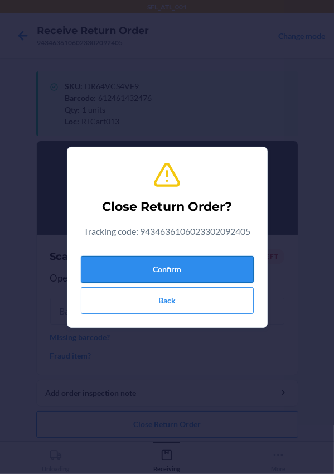
click at [114, 263] on button "Confirm" at bounding box center [167, 269] width 173 height 27
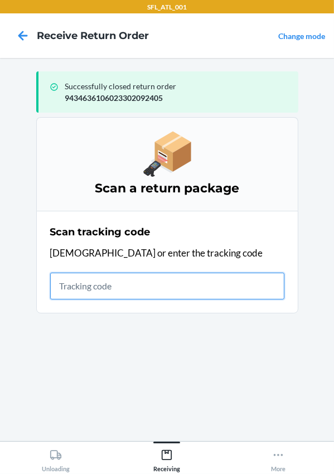
drag, startPoint x: 94, startPoint y: 289, endPoint x: 100, endPoint y: 296, distance: 9.1
click at [94, 289] on input "text" at bounding box center [167, 286] width 234 height 27
type input "420302599434636106023304255648"
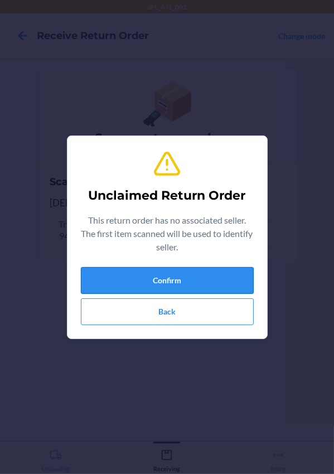
click at [198, 272] on button "Confirm" at bounding box center [167, 280] width 173 height 27
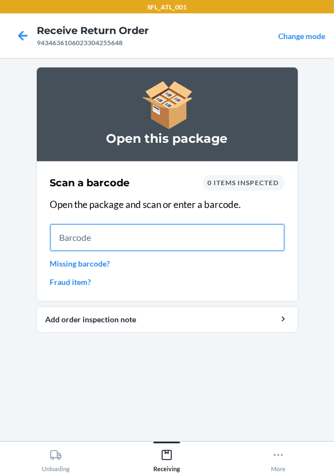
click at [113, 248] on input "text" at bounding box center [167, 237] width 234 height 27
type input "[CREDIT_CARD_NUMBER]"
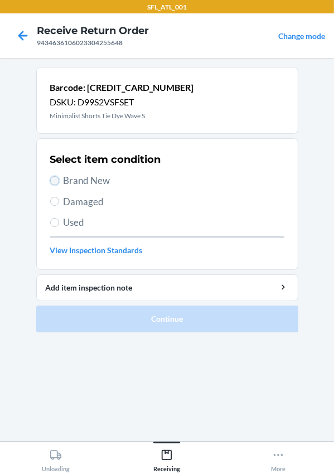
click at [54, 181] on input "Brand New" at bounding box center [54, 180] width 9 height 9
radio input "true"
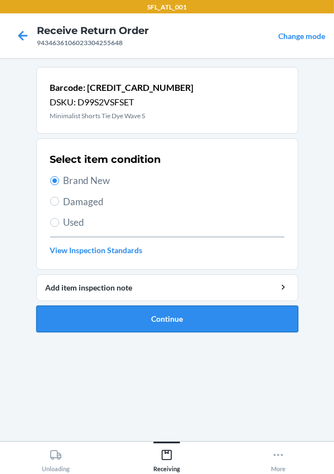
click at [162, 315] on button "Continue" at bounding box center [167, 319] width 262 height 27
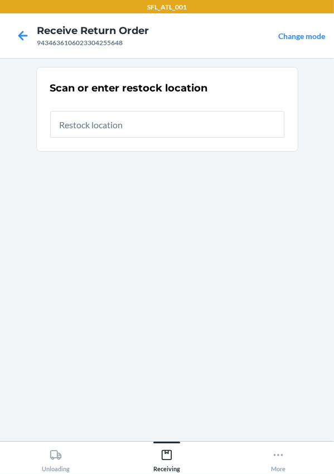
click at [118, 129] on input "text" at bounding box center [167, 124] width 234 height 27
type input "RTCart013"
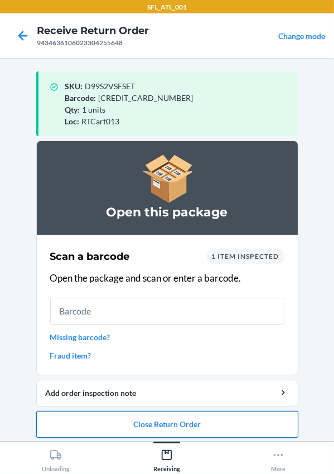
click at [168, 421] on button "Close Return Order" at bounding box center [167, 424] width 262 height 27
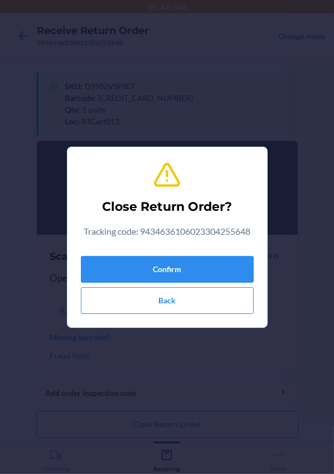
click at [143, 252] on div "Confirm Back" at bounding box center [167, 283] width 173 height 62
click at [139, 265] on button "Confirm" at bounding box center [167, 269] width 173 height 27
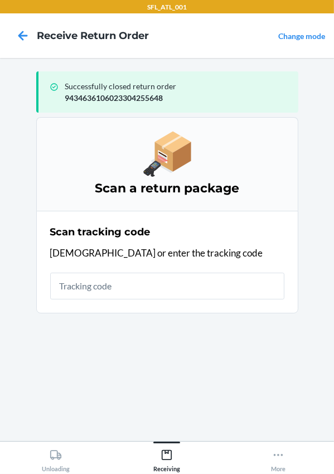
click at [73, 300] on div "Scan tracking code Scan or enter the tracking code" at bounding box center [167, 261] width 234 height 81
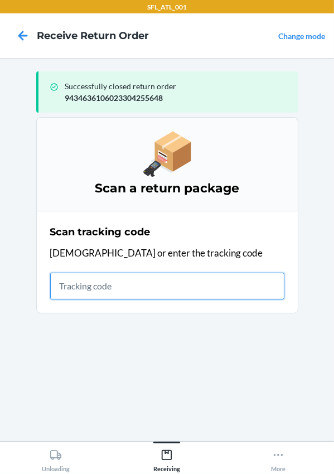
click at [77, 289] on input "text" at bounding box center [167, 286] width 234 height 27
type input "420302599434636106023304426932"
click at [256, 290] on input "420302599434636106023304426932" at bounding box center [167, 286] width 234 height 27
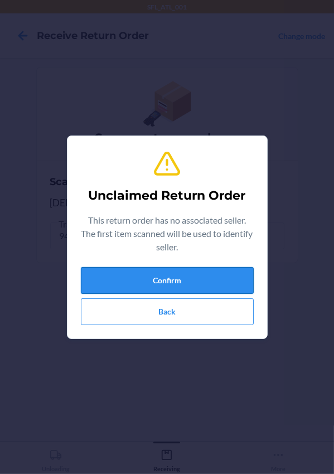
click at [207, 277] on button "Confirm" at bounding box center [167, 280] width 173 height 27
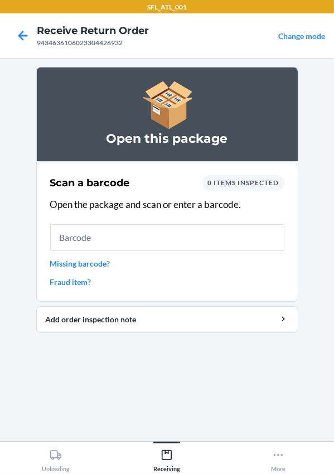
click at [108, 233] on input "text" at bounding box center [167, 237] width 234 height 27
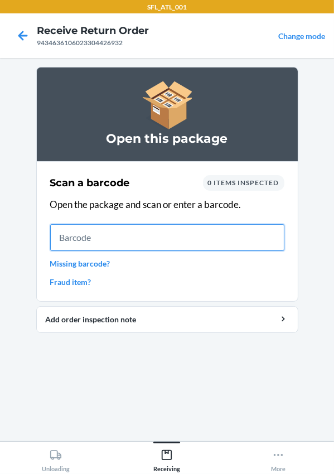
click at [95, 237] on input "text" at bounding box center [167, 237] width 234 height 27
type input "642461912302"
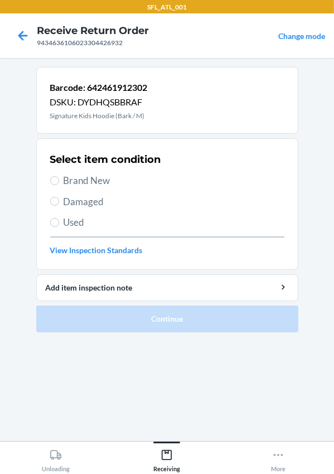
click at [60, 182] on label "Brand New" at bounding box center [167, 180] width 234 height 15
click at [59, 182] on input "Brand New" at bounding box center [54, 180] width 9 height 9
radio input "true"
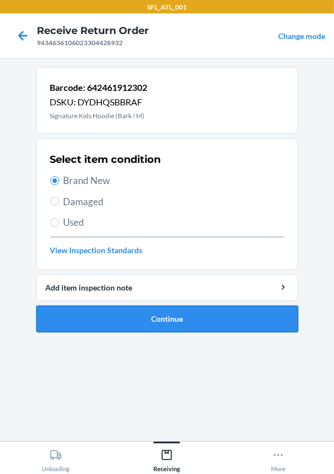
click at [139, 311] on button "Continue" at bounding box center [167, 319] width 262 height 27
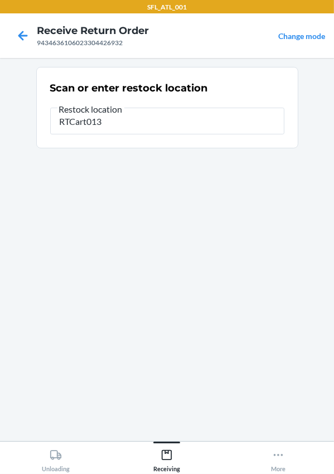
type input "RTCart013"
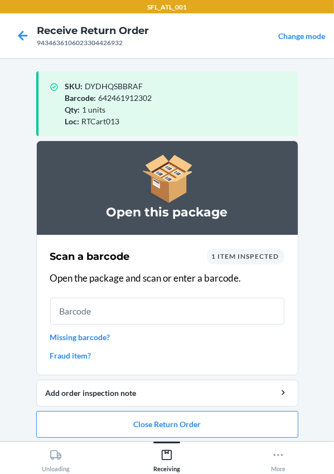
type input "+"
type input "642461907599"
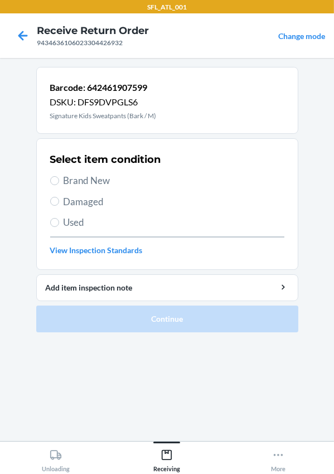
click at [85, 180] on span "Brand New" at bounding box center [174, 180] width 221 height 15
click at [59, 180] on input "Brand New" at bounding box center [54, 180] width 9 height 9
radio input "true"
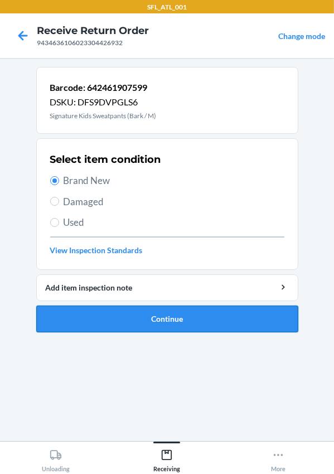
click at [123, 320] on button "Continue" at bounding box center [167, 319] width 262 height 27
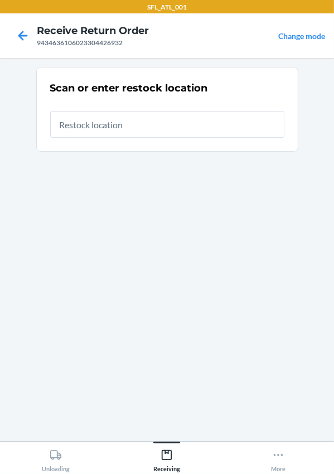
click at [127, 128] on input "text" at bounding box center [167, 124] width 234 height 27
type input "rtcART013"
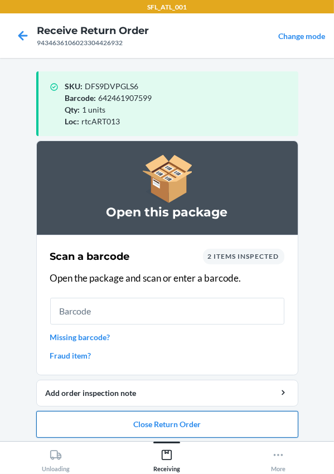
click at [168, 423] on button "Close Return Order" at bounding box center [167, 424] width 262 height 27
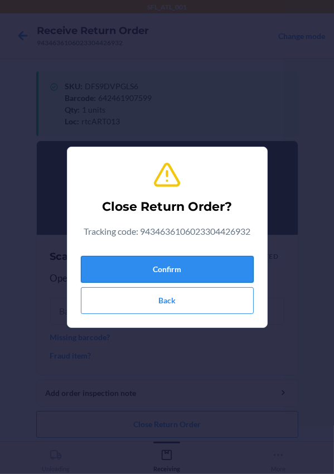
click at [156, 273] on button "Confirm" at bounding box center [167, 269] width 173 height 27
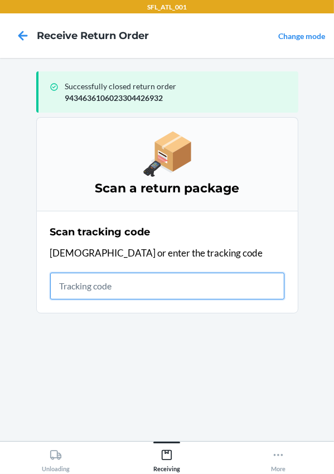
click at [124, 284] on input "text" at bounding box center [167, 286] width 234 height 27
type input "420302599434636106023303717994"
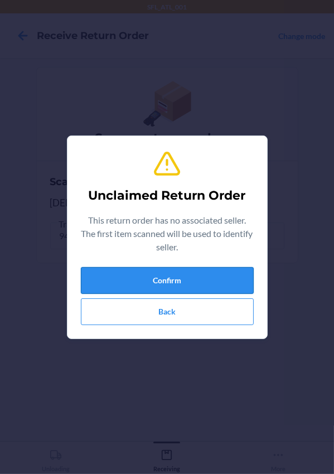
click at [205, 282] on button "Confirm" at bounding box center [167, 280] width 173 height 27
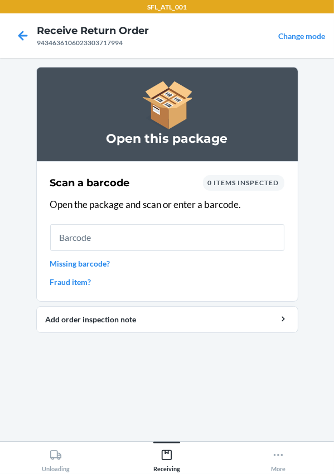
click at [117, 231] on input "text" at bounding box center [167, 237] width 234 height 27
type input "610655712366"
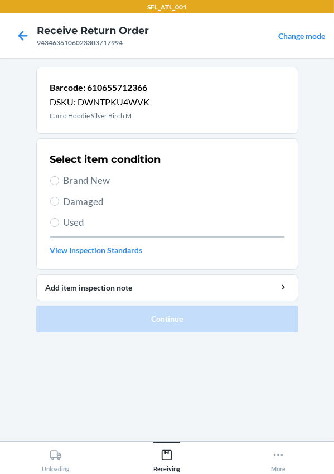
drag, startPoint x: 82, startPoint y: 176, endPoint x: 102, endPoint y: 206, distance: 35.9
click at [82, 176] on span "Brand New" at bounding box center [174, 180] width 221 height 15
click at [59, 176] on input "Brand New" at bounding box center [54, 180] width 9 height 9
radio input "true"
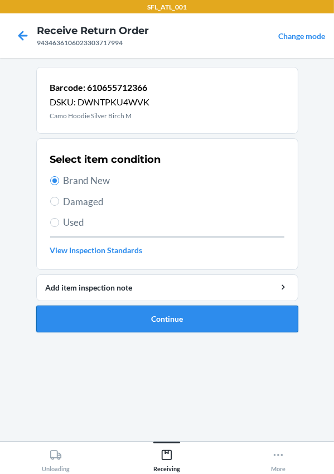
click at [142, 318] on button "Continue" at bounding box center [167, 319] width 262 height 27
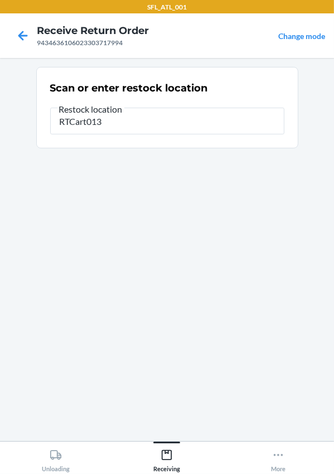
type input "RTCart013"
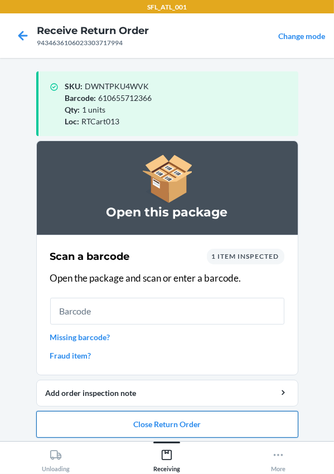
click at [136, 418] on button "Close Return Order" at bounding box center [167, 424] width 262 height 27
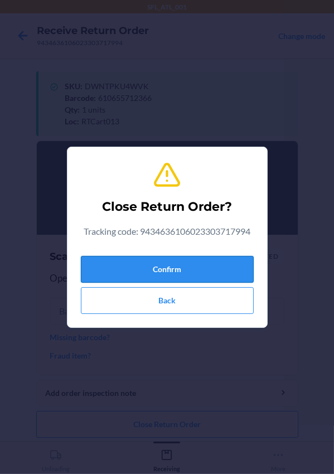
click at [130, 268] on button "Confirm" at bounding box center [167, 269] width 173 height 27
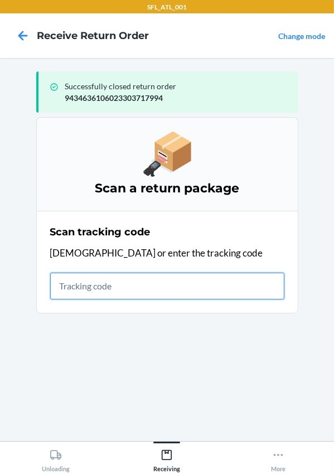
drag, startPoint x: 94, startPoint y: 292, endPoint x: 101, endPoint y: 288, distance: 8.2
click at [94, 292] on input "text" at bounding box center [167, 286] width 234 height 27
type input "420302599434636106023303245473"
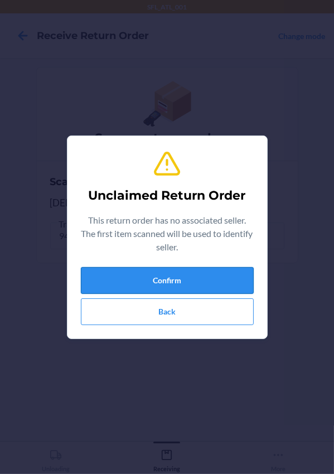
click at [143, 286] on button "Confirm" at bounding box center [167, 280] width 173 height 27
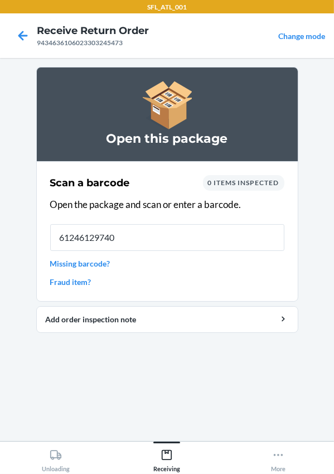
type input "[CREDIT_CARD_NUMBER]"
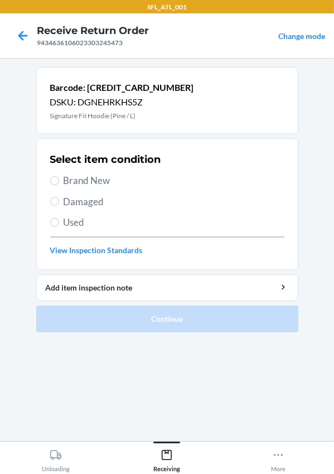
click at [106, 100] on p "DSKU: DGNEHRKHS5Z" at bounding box center [122, 101] width 144 height 13
copy p "DGNEHRKHS5Z"
click at [60, 212] on div "Select item condition Brand New Damaged Used View Inspection Standards" at bounding box center [167, 204] width 234 height 110
click at [59, 226] on label "Used" at bounding box center [167, 222] width 234 height 15
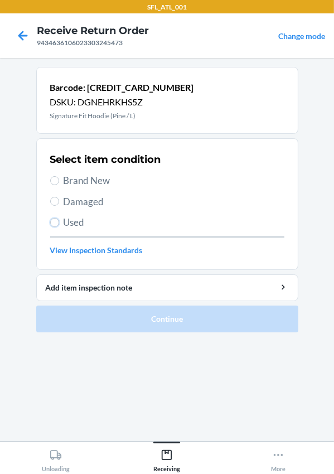
click at [59, 226] on input "Used" at bounding box center [54, 222] width 9 height 9
radio input "true"
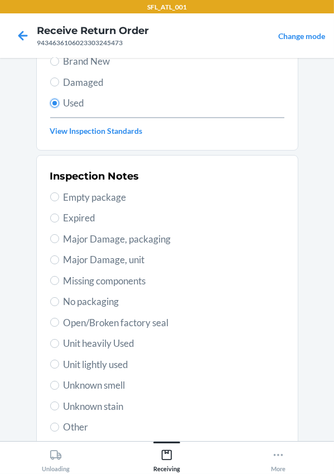
scroll to position [196, 0]
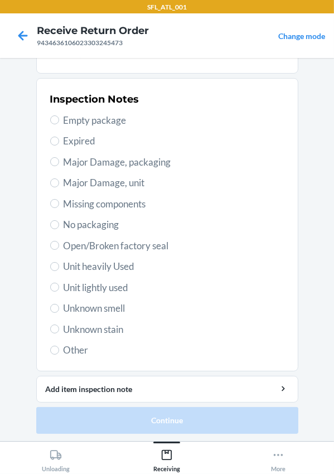
drag, startPoint x: 86, startPoint y: 267, endPoint x: 89, endPoint y: 365, distance: 98.2
click at [85, 267] on span "Unit heavily Used" at bounding box center [174, 266] width 221 height 15
click at [59, 267] on input "Unit heavily Used" at bounding box center [54, 266] width 9 height 9
radio input "true"
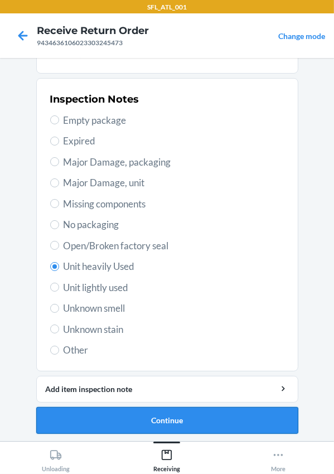
click at [125, 427] on button "Continue" at bounding box center [167, 420] width 262 height 27
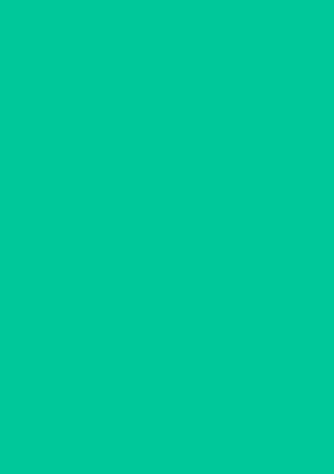
scroll to position [0, 0]
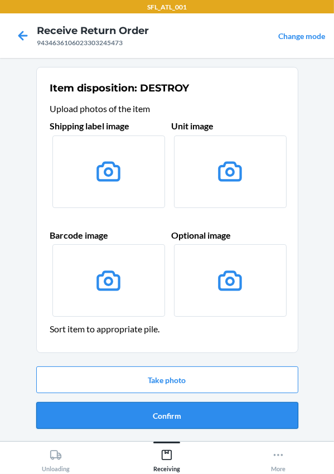
click at [176, 420] on button "Confirm" at bounding box center [167, 415] width 262 height 27
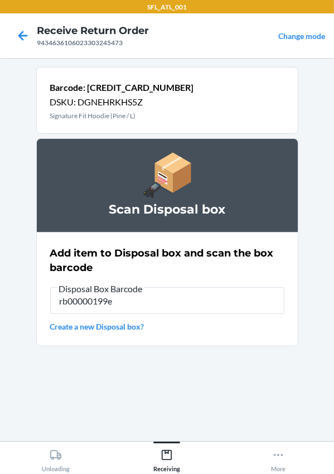
type input "rb00000199e"
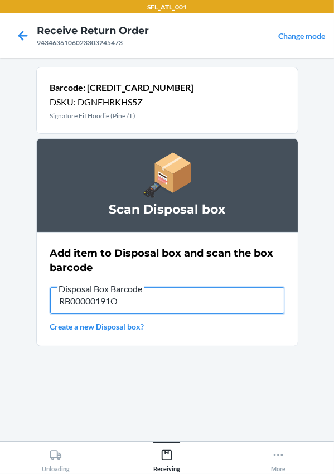
type input "RB00000191O"
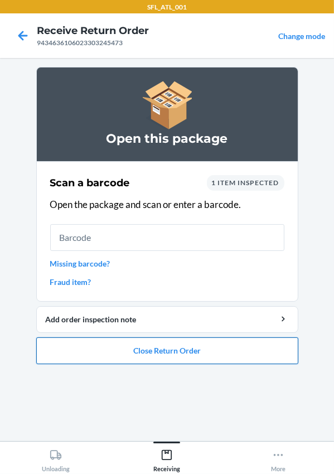
click at [155, 360] on button "Close Return Order" at bounding box center [167, 350] width 262 height 27
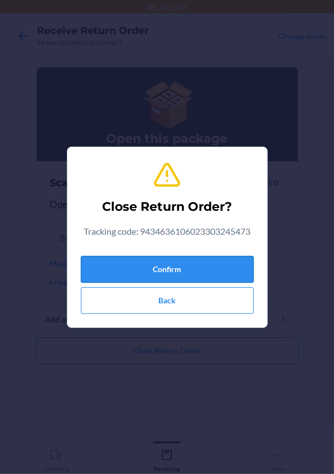
click at [164, 267] on button "Confirm" at bounding box center [167, 269] width 173 height 27
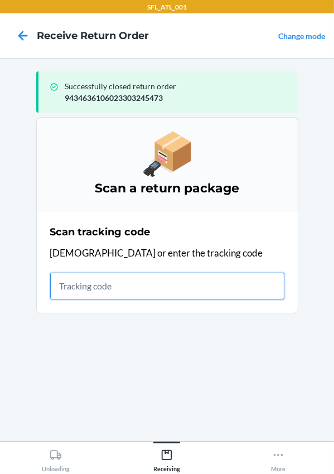
click at [115, 298] on input "text" at bounding box center [167, 286] width 234 height 27
type input "420302599434636106023302948313"
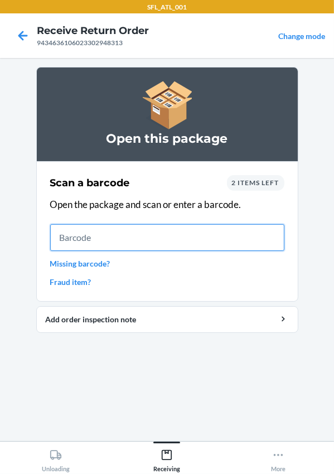
click at [110, 240] on input "text" at bounding box center [167, 237] width 234 height 27
type input "610655937363"
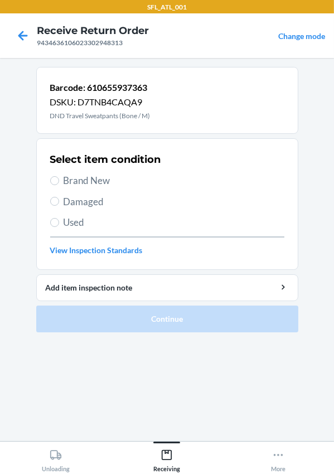
click at [74, 183] on span "Brand New" at bounding box center [174, 180] width 221 height 15
click at [59, 183] on input "Brand New" at bounding box center [54, 180] width 9 height 9
radio input "true"
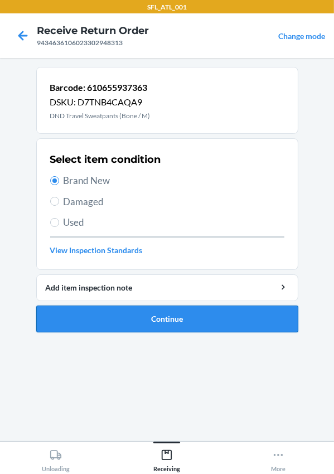
click at [149, 320] on button "Continue" at bounding box center [167, 319] width 262 height 27
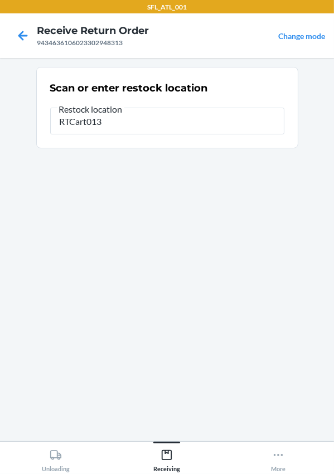
type input "RTCart013"
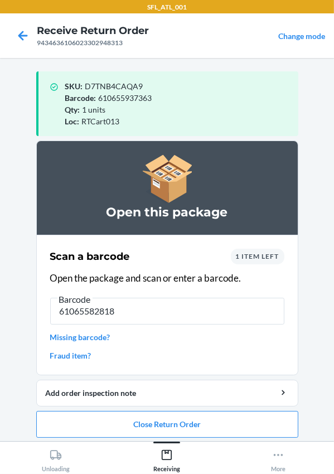
type input "[CREDIT_CARD_NUMBER]"
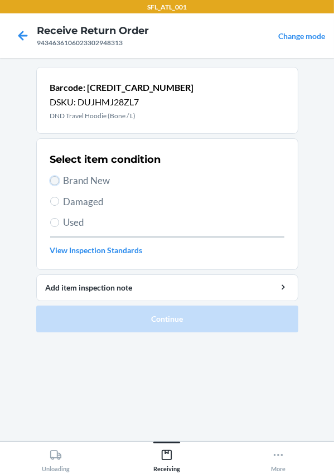
click at [56, 178] on input "Brand New" at bounding box center [54, 180] width 9 height 9
radio input "true"
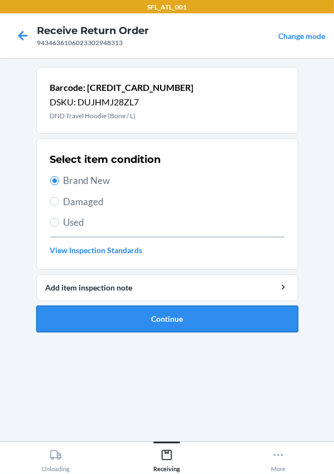
click at [133, 317] on button "Continue" at bounding box center [167, 319] width 262 height 27
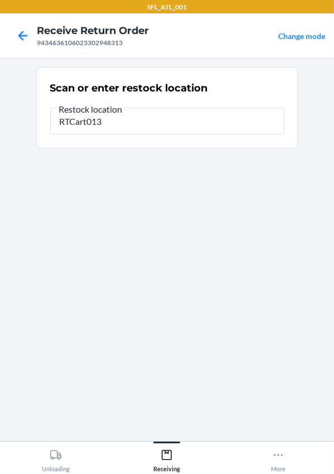
type input "RTCart013"
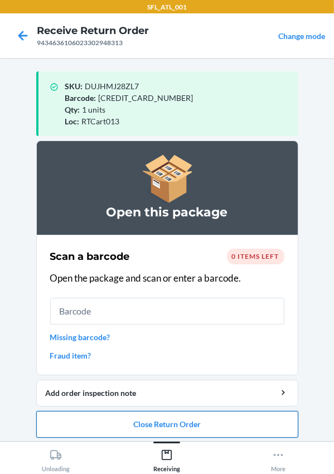
click at [184, 429] on button "Close Return Order" at bounding box center [167, 424] width 262 height 27
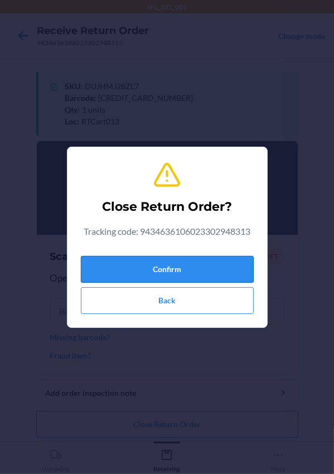
click at [178, 259] on button "Confirm" at bounding box center [167, 269] width 173 height 27
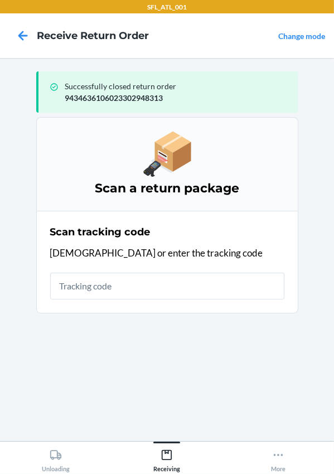
click at [93, 293] on input "text" at bounding box center [167, 286] width 234 height 27
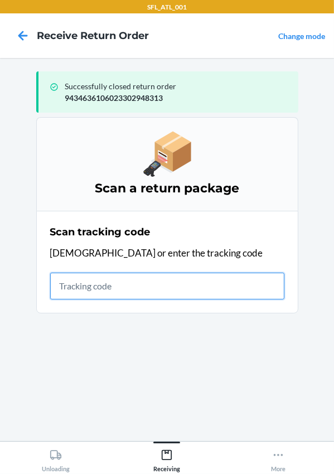
click at [101, 298] on input "text" at bounding box center [167, 286] width 234 height 27
type input "420302599434636106023304302410"
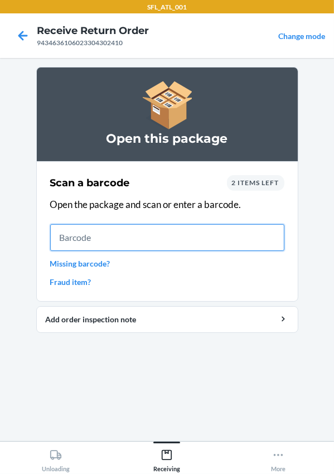
click at [60, 233] on input "text" at bounding box center [167, 237] width 234 height 27
type input "642461463552"
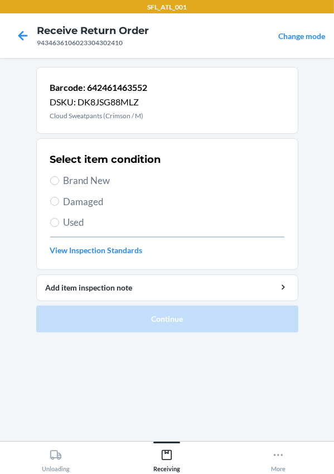
click at [75, 178] on span "Brand New" at bounding box center [174, 180] width 221 height 15
click at [59, 178] on input "Brand New" at bounding box center [54, 180] width 9 height 9
radio input "true"
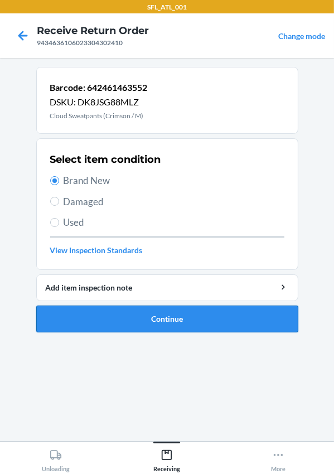
click at [125, 320] on button "Continue" at bounding box center [167, 319] width 262 height 27
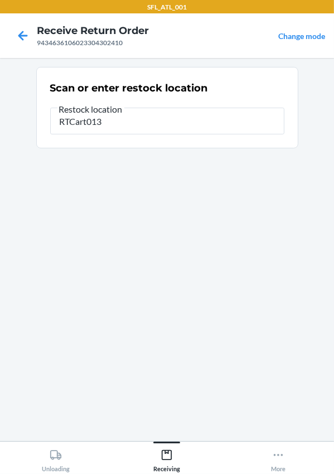
type input "RTCart013"
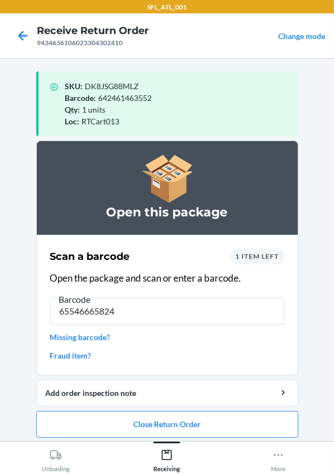
type input "[CREDIT_CARD_NUMBER]"
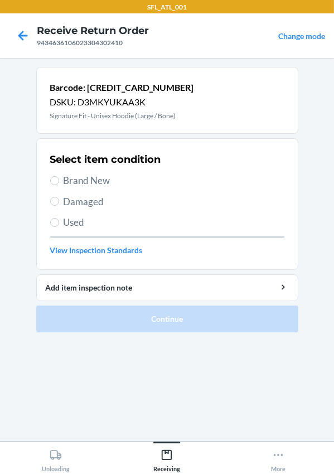
click at [65, 173] on span "Brand New" at bounding box center [174, 180] width 221 height 15
click at [59, 176] on input "Brand New" at bounding box center [54, 180] width 9 height 9
radio input "true"
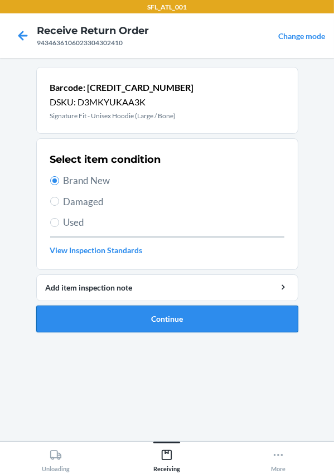
click at [100, 310] on button "Continue" at bounding box center [167, 319] width 262 height 27
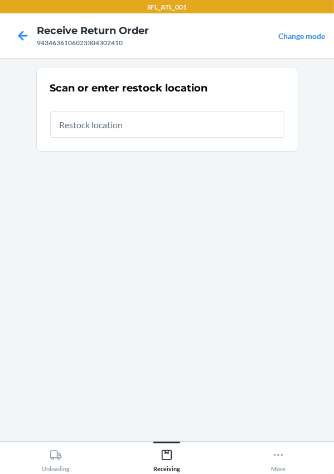
click at [115, 129] on input "text" at bounding box center [167, 124] width 234 height 27
type input "RTCart013"
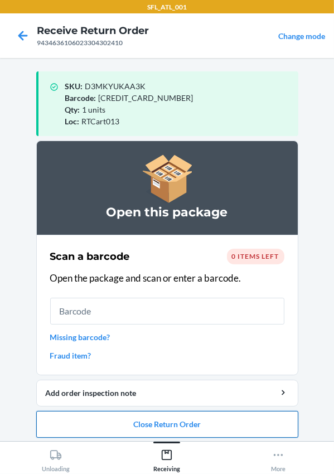
click at [144, 422] on button "Close Return Order" at bounding box center [167, 424] width 262 height 27
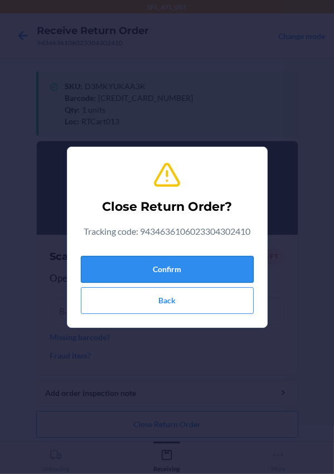
click at [128, 270] on button "Confirm" at bounding box center [167, 269] width 173 height 27
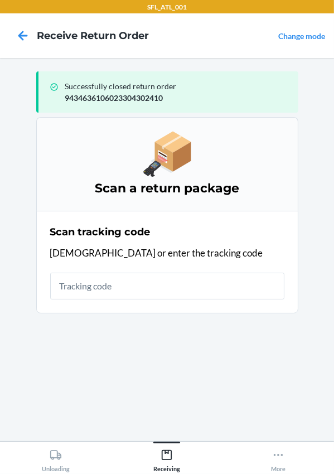
click at [108, 284] on input "text" at bounding box center [167, 286] width 234 height 27
click at [84, 100] on p "9434636106023304302410" at bounding box center [177, 98] width 224 height 12
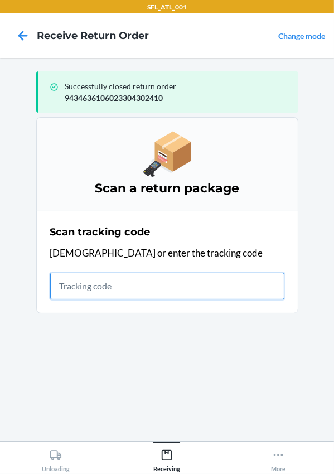
click at [102, 283] on input "text" at bounding box center [167, 286] width 234 height 27
type input "420302599434636106023304606969"
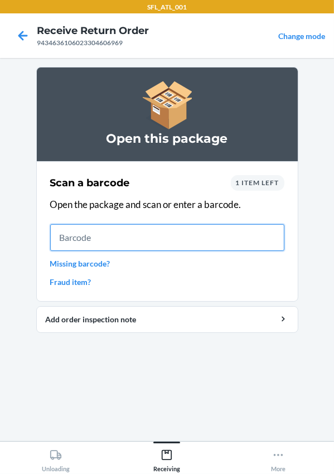
click at [68, 232] on input "text" at bounding box center [167, 237] width 234 height 27
type input "610655321308"
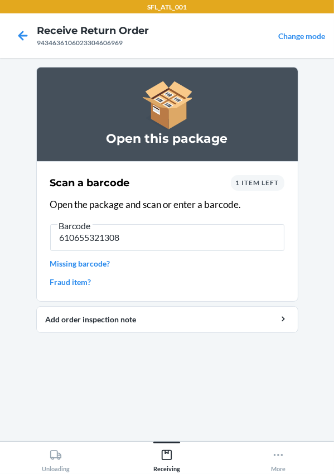
click at [182, 252] on div "Scan a barcode 1 item left Open the package and scan or enter a barcode. Barcod…" at bounding box center [167, 231] width 234 height 119
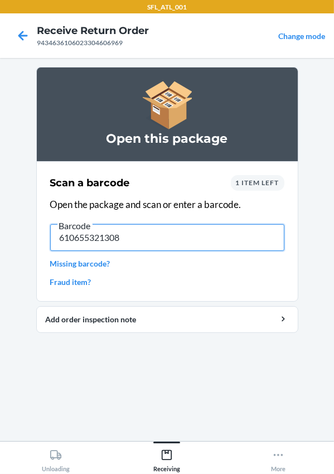
click at [184, 236] on input "610655321308" at bounding box center [167, 237] width 234 height 27
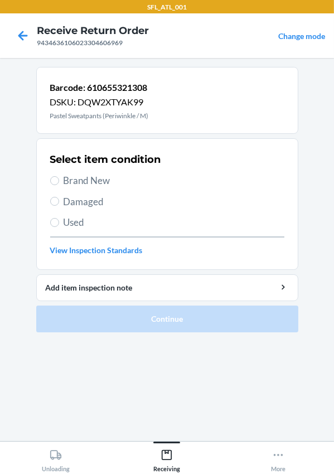
click at [65, 176] on span "Brand New" at bounding box center [174, 180] width 221 height 15
click at [59, 176] on input "Brand New" at bounding box center [54, 180] width 9 height 9
radio input "true"
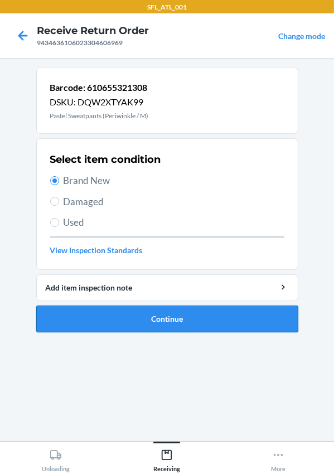
click at [168, 307] on button "Continue" at bounding box center [167, 319] width 262 height 27
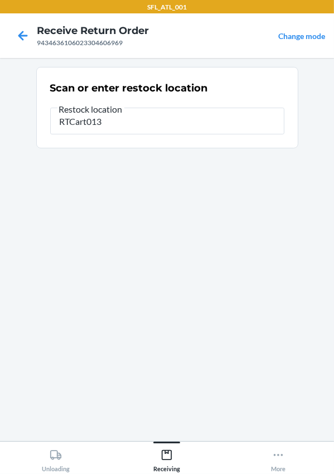
type input "RTCart013"
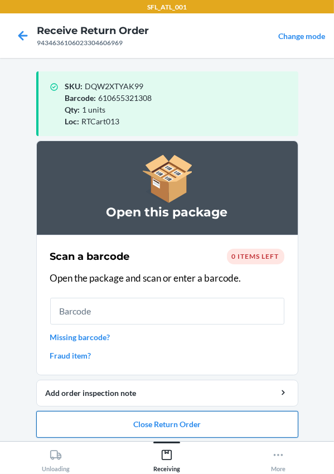
click at [170, 423] on button "Close Return Order" at bounding box center [167, 424] width 262 height 27
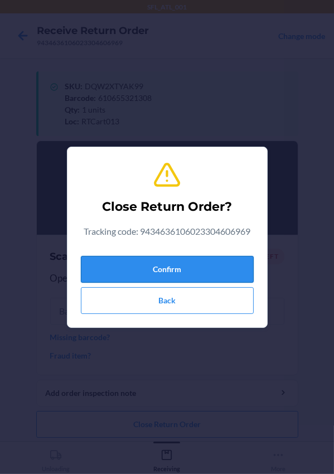
click at [129, 265] on button "Confirm" at bounding box center [167, 269] width 173 height 27
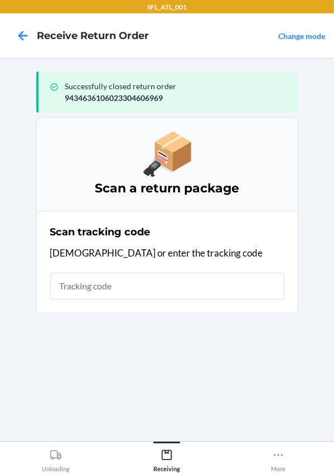
click at [77, 287] on input "text" at bounding box center [167, 286] width 234 height 27
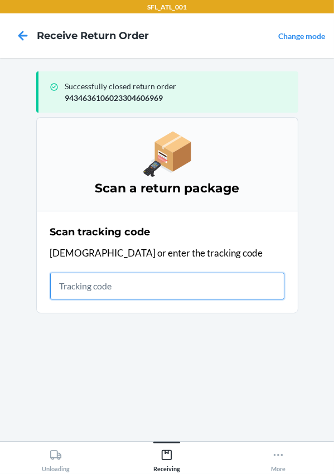
click at [107, 285] on input "text" at bounding box center [167, 286] width 234 height 27
type input "420302599434636106023305627581"
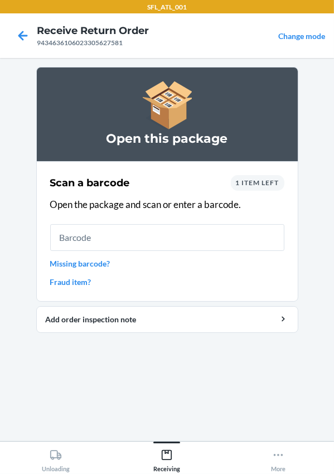
click at [131, 256] on div "Scan a barcode 1 item left Open the package and scan or enter a barcode. Missin…" at bounding box center [167, 231] width 234 height 119
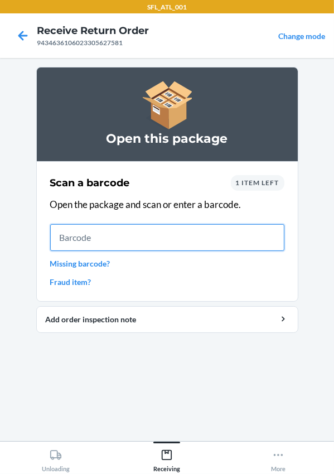
click at [136, 247] on input "text" at bounding box center [167, 237] width 234 height 27
type input "610655987375"
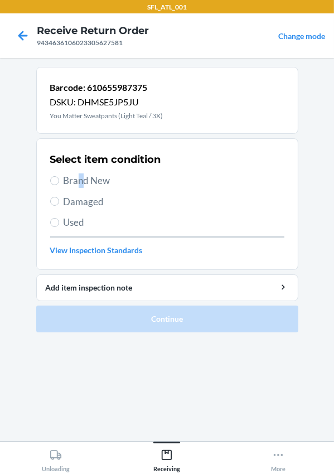
click at [80, 179] on span "Brand New" at bounding box center [174, 180] width 221 height 15
click at [55, 185] on label "Brand New" at bounding box center [167, 180] width 234 height 15
click at [55, 185] on input "Brand New" at bounding box center [54, 180] width 9 height 9
radio input "true"
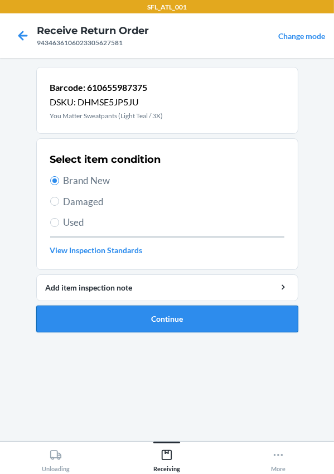
click at [167, 319] on button "Continue" at bounding box center [167, 319] width 262 height 27
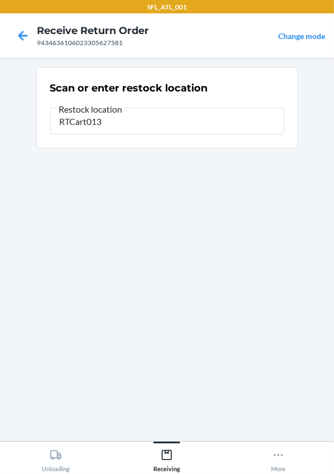
type input "RTCart013"
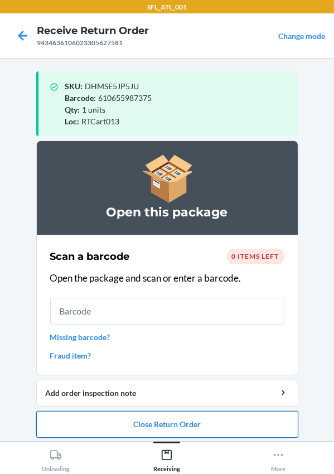
click at [145, 427] on button "Close Return Order" at bounding box center [167, 424] width 262 height 27
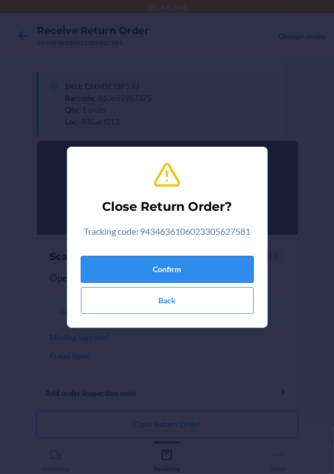
click at [154, 273] on button "Confirm" at bounding box center [167, 269] width 173 height 27
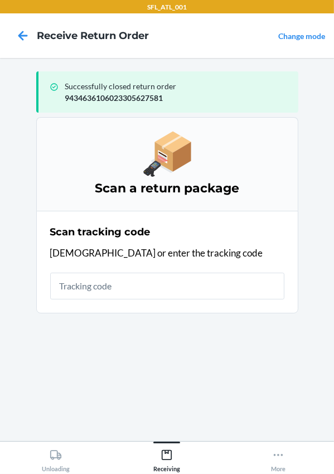
click at [91, 280] on input "text" at bounding box center [167, 286] width 234 height 27
type input "420302599434636106023305748651"
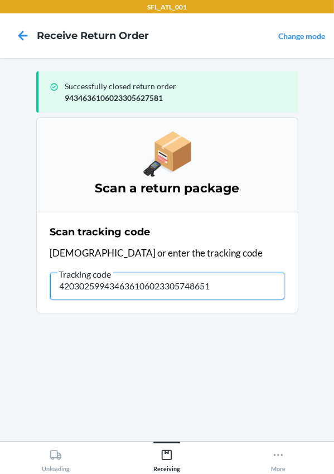
click at [230, 284] on input "420302599434636106023305748651" at bounding box center [167, 286] width 234 height 27
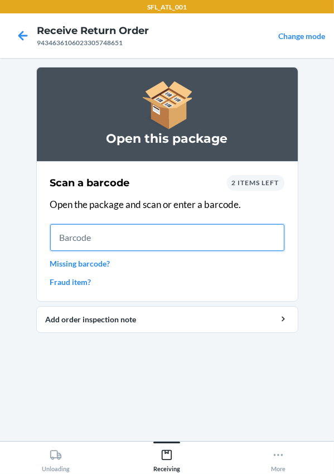
click at [73, 234] on input "text" at bounding box center [167, 237] width 234 height 27
type input "659359941634"
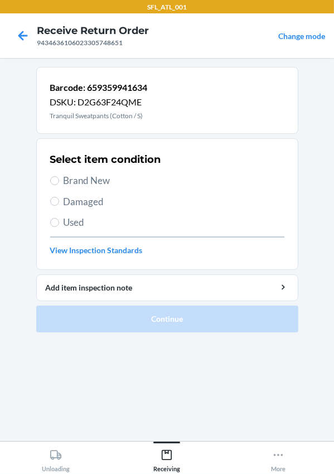
click at [94, 185] on span "Brand New" at bounding box center [174, 180] width 221 height 15
click at [59, 185] on input "Brand New" at bounding box center [54, 180] width 9 height 9
radio input "true"
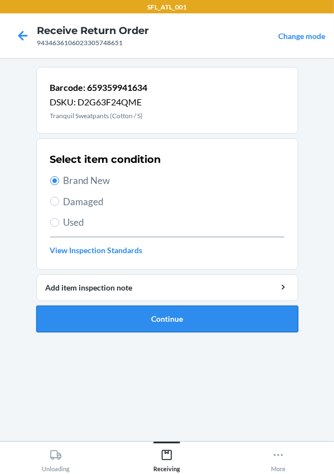
click at [175, 330] on button "Continue" at bounding box center [167, 319] width 262 height 27
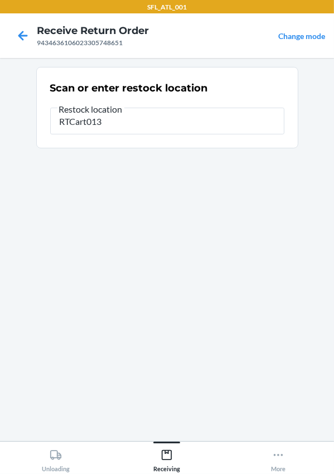
type input "RTCart013"
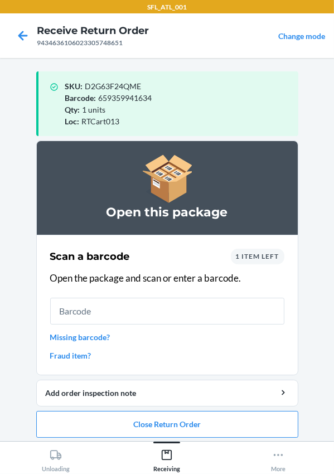
click at [141, 104] on div "Qty : 1 units" at bounding box center [177, 110] width 224 height 12
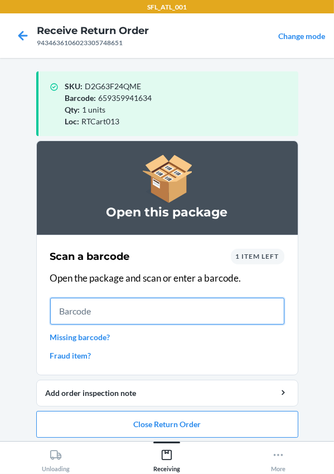
click at [69, 320] on input "text" at bounding box center [167, 311] width 234 height 27
type input "[CREDIT_CARD_NUMBER]"
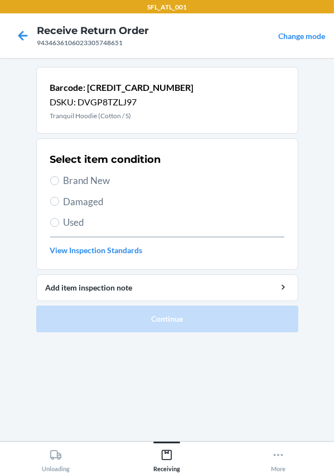
click at [88, 180] on span "Brand New" at bounding box center [174, 180] width 221 height 15
click at [59, 180] on input "Brand New" at bounding box center [54, 180] width 9 height 9
radio input "true"
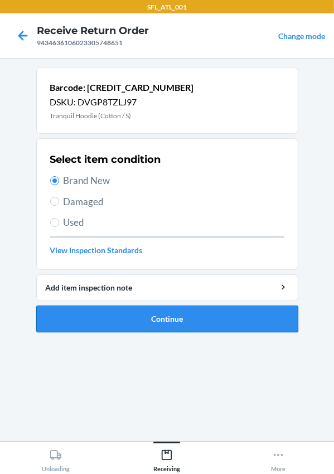
click at [125, 317] on button "Continue" at bounding box center [167, 319] width 262 height 27
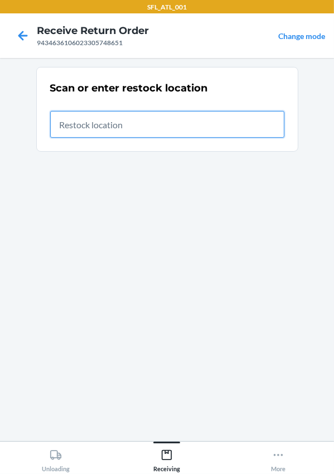
click at [85, 130] on input "text" at bounding box center [167, 124] width 234 height 27
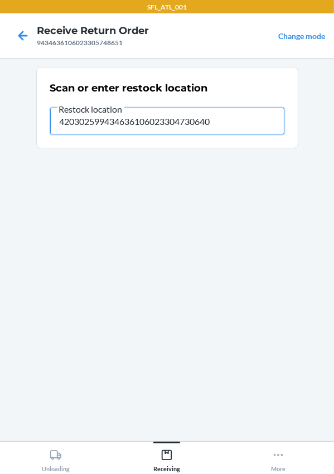
type input "420302599434636106023304730640"
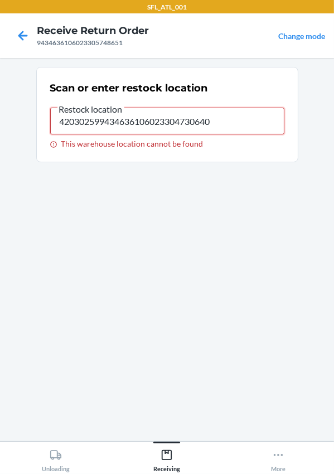
click at [245, 120] on input "420302599434636106023304730640" at bounding box center [167, 121] width 234 height 27
drag, startPoint x: 229, startPoint y: 127, endPoint x: -287, endPoint y: 108, distance: 516.8
click at [0, 108] on html "SFL_ATL_001 Receive Return Order 9434636106023305748651 Change mode Scan or ent…" at bounding box center [167, 237] width 334 height 474
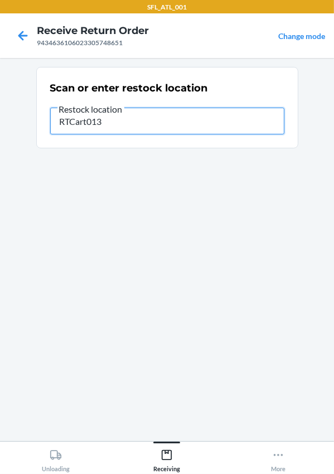
type input "RTCart013"
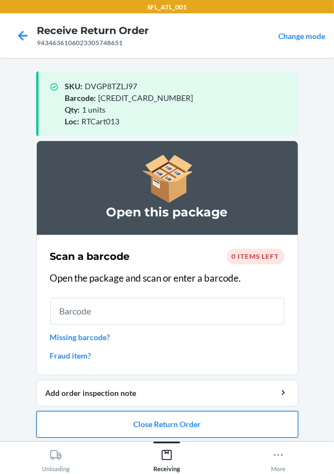
click at [181, 424] on button "Close Return Order" at bounding box center [167, 424] width 262 height 27
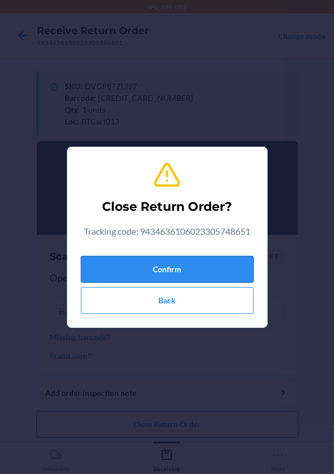
click at [151, 268] on button "Confirm" at bounding box center [167, 269] width 173 height 27
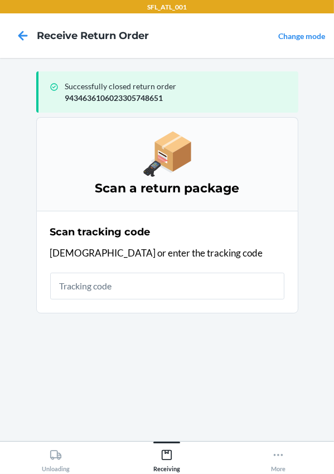
click at [95, 279] on input "text" at bounding box center [167, 286] width 234 height 27
type input "420302599434636106023304730640"
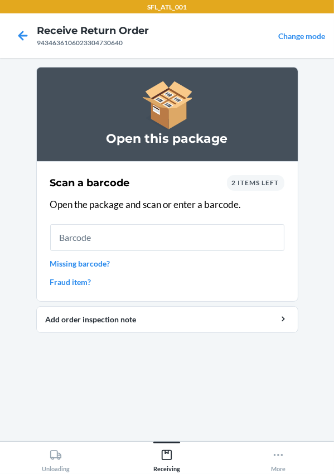
click at [82, 233] on input "text" at bounding box center [167, 237] width 234 height 27
type input "610655006830"
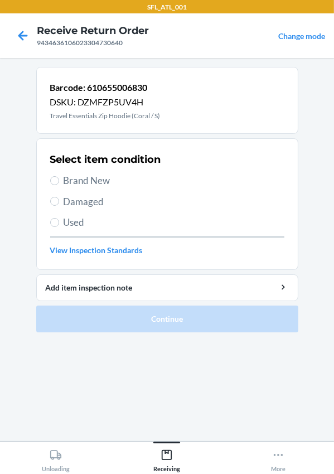
drag, startPoint x: 90, startPoint y: 177, endPoint x: 124, endPoint y: 197, distance: 39.2
click at [92, 177] on span "Brand New" at bounding box center [174, 180] width 221 height 15
click at [59, 177] on input "Brand New" at bounding box center [54, 180] width 9 height 9
radio input "true"
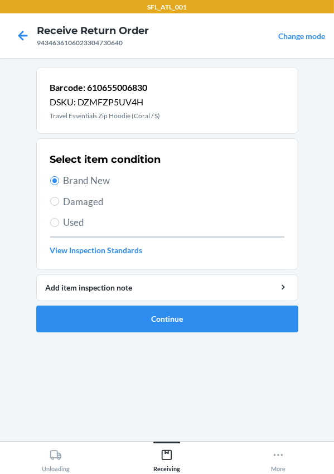
click at [148, 332] on ol "Barcode: 610655006830 DSKU: DZMFZP5UV4H Travel Essentials Zip Hoodie (Coral / S…" at bounding box center [167, 204] width 262 height 274
click at [149, 325] on button "Continue" at bounding box center [167, 319] width 262 height 27
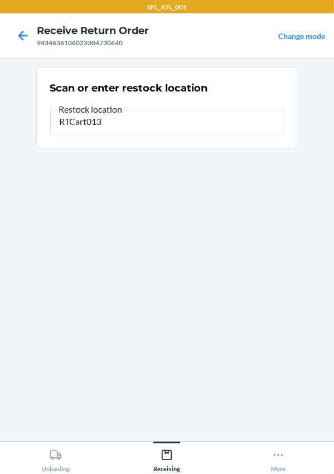
type input "RTCart013"
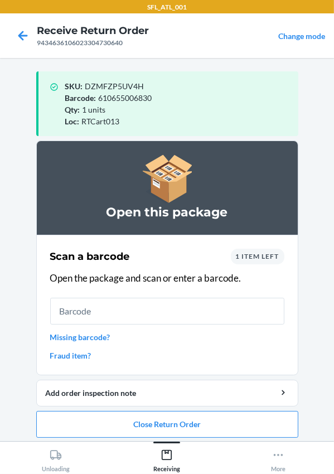
click at [75, 308] on input "text" at bounding box center [167, 311] width 234 height 27
type input "610655139132"
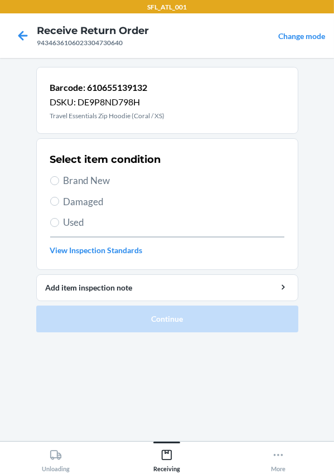
click at [60, 184] on label "Brand New" at bounding box center [167, 180] width 234 height 15
click at [59, 184] on input "Brand New" at bounding box center [54, 180] width 9 height 9
radio input "true"
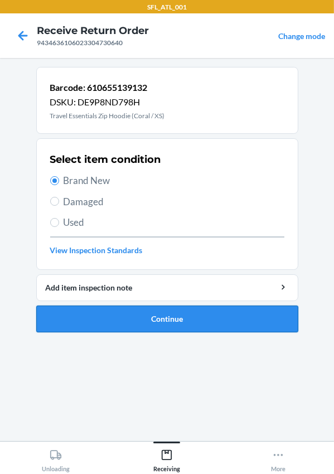
click at [134, 320] on button "Continue" at bounding box center [167, 319] width 262 height 27
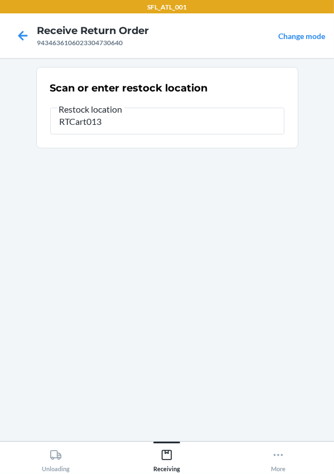
type input "RTCart013"
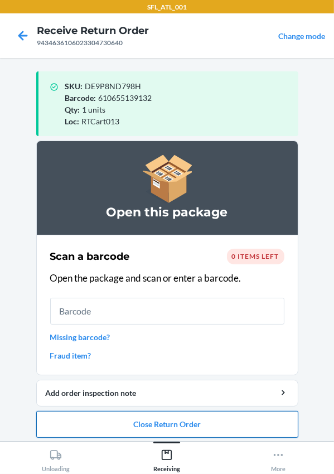
click at [155, 421] on button "Close Return Order" at bounding box center [167, 424] width 262 height 27
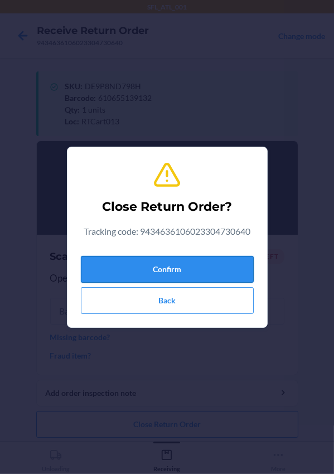
click at [118, 267] on button "Confirm" at bounding box center [167, 269] width 173 height 27
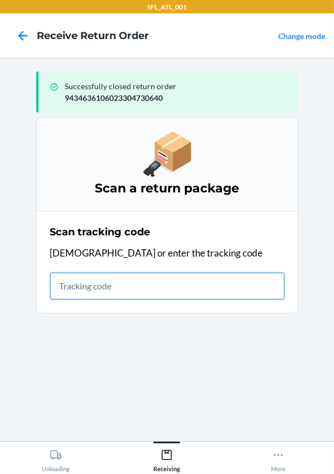
click at [97, 289] on input "text" at bounding box center [167, 286] width 234 height 27
type input "420302599434636106023304871022"
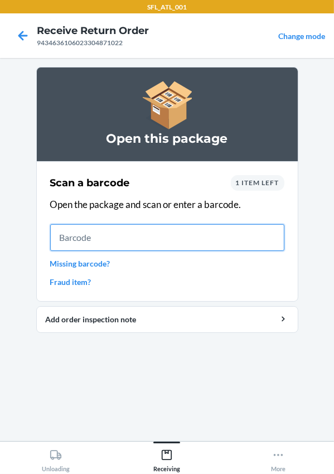
click at [95, 238] on input "text" at bounding box center [167, 237] width 234 height 27
type input "642461937107"
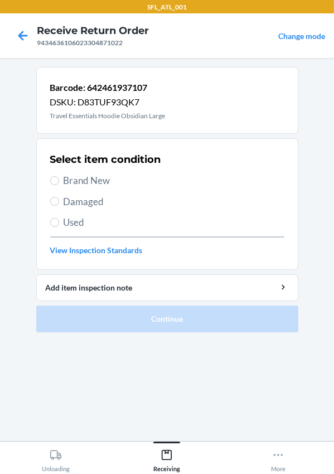
click at [83, 190] on div "Select item condition Brand New Damaged Used View Inspection Standards" at bounding box center [167, 204] width 234 height 110
click at [86, 182] on span "Brand New" at bounding box center [174, 180] width 221 height 15
click at [59, 182] on input "Brand New" at bounding box center [54, 180] width 9 height 9
radio input "true"
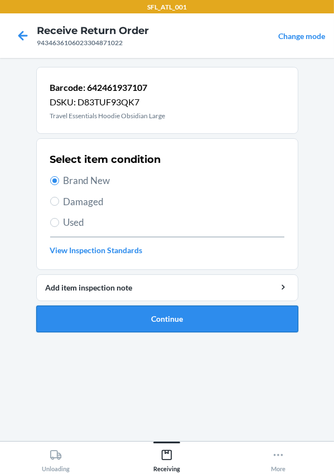
click at [151, 316] on button "Continue" at bounding box center [167, 319] width 262 height 27
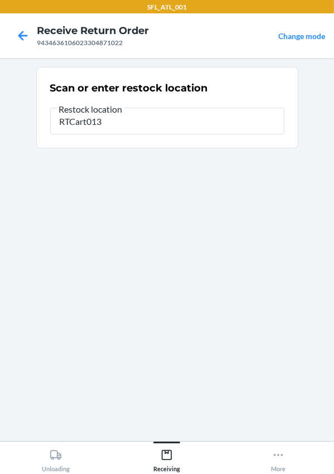
type input "RTCart013"
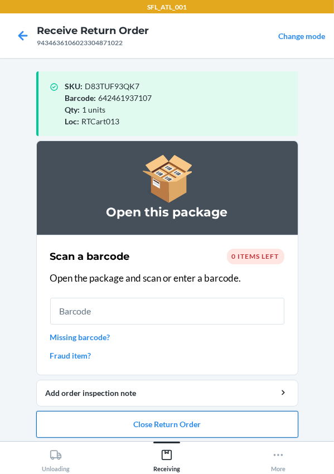
click at [202, 418] on button "Close Return Order" at bounding box center [167, 424] width 262 height 27
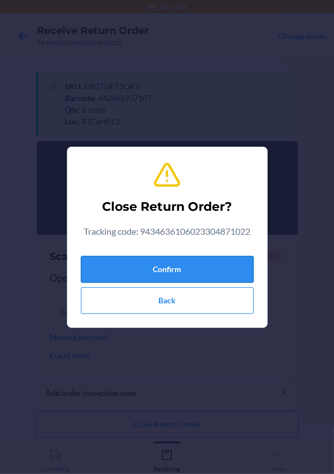
click at [181, 271] on button "Confirm" at bounding box center [167, 269] width 173 height 27
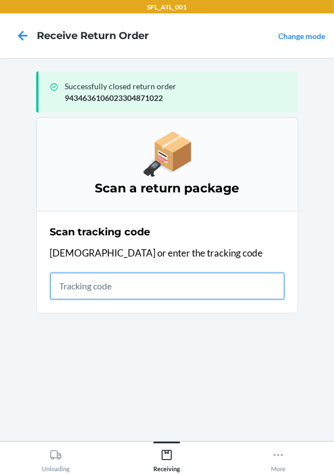
click at [112, 289] on input "text" at bounding box center [167, 286] width 234 height 27
type input "420302599434636106023305694545"
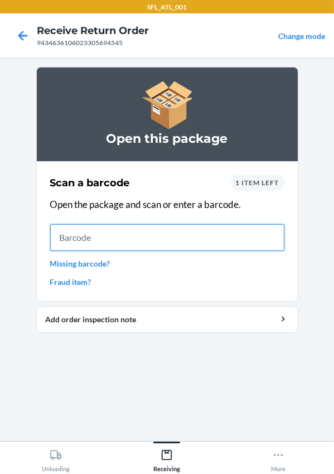
click at [93, 244] on input "text" at bounding box center [167, 237] width 234 height 27
type input "[CREDIT_CARD_NUMBER]"
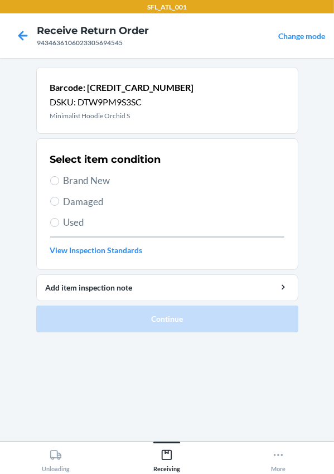
click at [100, 176] on span "Brand New" at bounding box center [174, 180] width 221 height 15
click at [59, 176] on input "Brand New" at bounding box center [54, 180] width 9 height 9
radio input "true"
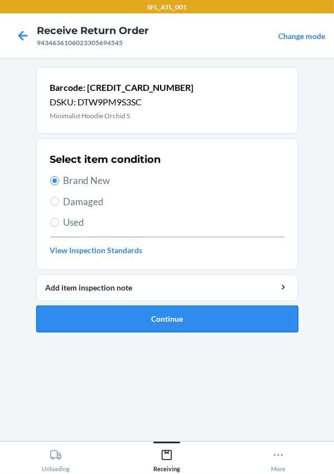
click at [157, 311] on button "Continue" at bounding box center [167, 319] width 262 height 27
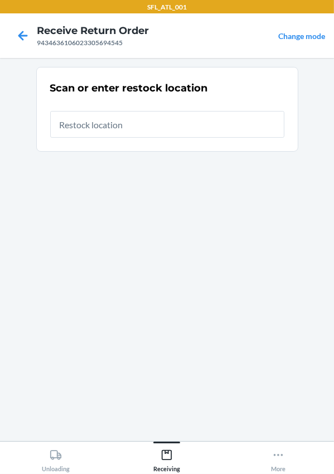
click at [114, 125] on input "text" at bounding box center [167, 124] width 234 height 27
type input "RTCart013"
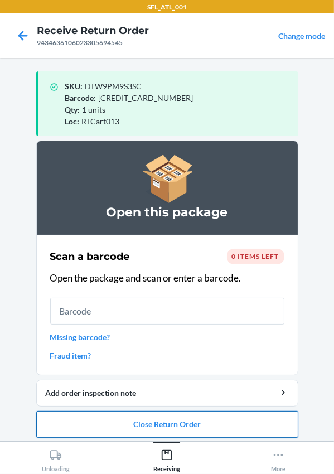
click at [118, 428] on button "Close Return Order" at bounding box center [167, 424] width 262 height 27
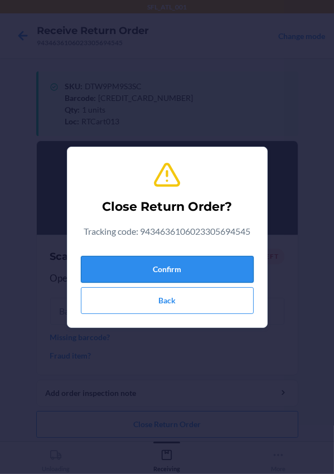
click at [167, 266] on button "Confirm" at bounding box center [167, 269] width 173 height 27
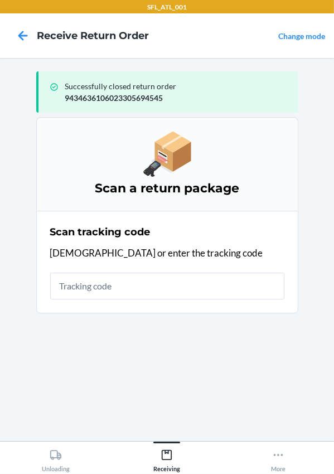
click at [161, 288] on input "text" at bounding box center [167, 286] width 234 height 27
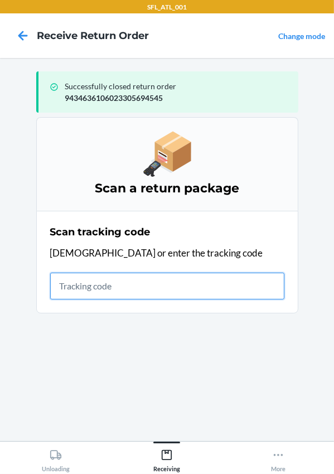
drag, startPoint x: 145, startPoint y: 291, endPoint x: 149, endPoint y: 270, distance: 20.6
click at [145, 291] on input "text" at bounding box center [167, 286] width 234 height 27
type input "420302599434636106023305043909"
click at [241, 289] on input "420302599434636106023305043909" at bounding box center [167, 286] width 234 height 27
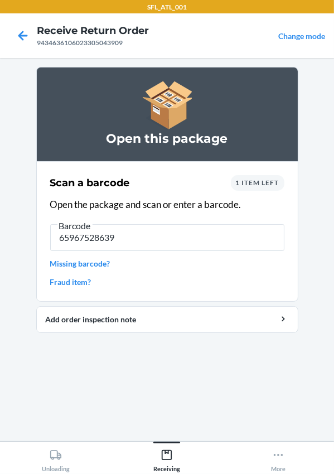
type input "659675286396"
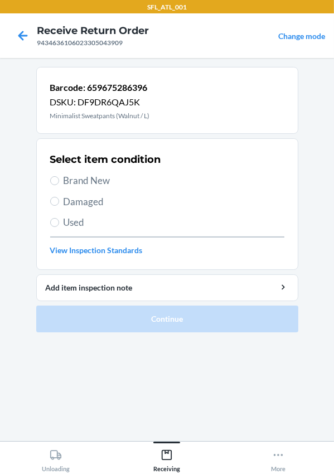
click at [79, 183] on span "Brand New" at bounding box center [174, 180] width 221 height 15
click at [59, 183] on input "Brand New" at bounding box center [54, 180] width 9 height 9
radio input "true"
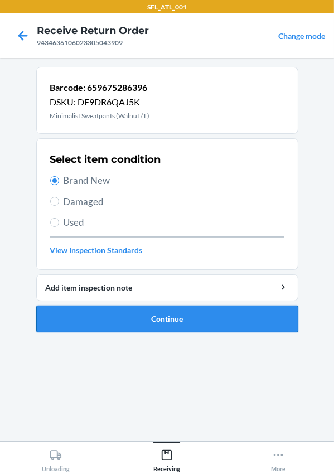
click at [113, 315] on button "Continue" at bounding box center [167, 319] width 262 height 27
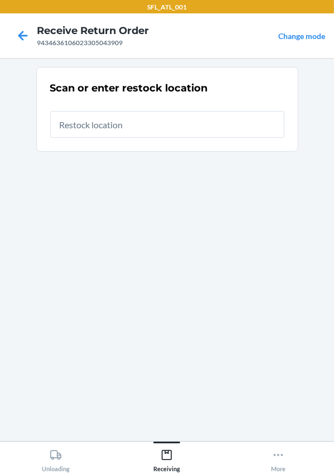
click at [84, 133] on input "text" at bounding box center [167, 124] width 234 height 27
type input "RTCart013"
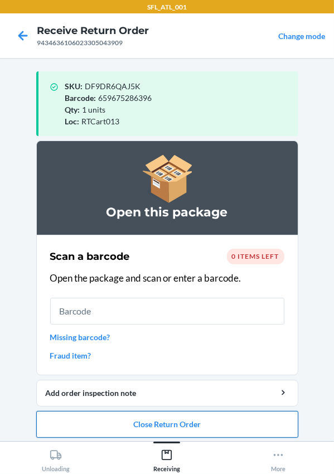
click at [167, 423] on button "Close Return Order" at bounding box center [167, 424] width 262 height 27
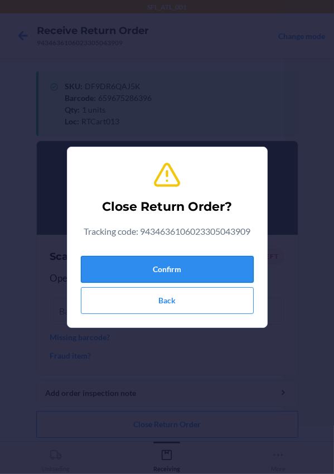
click at [154, 265] on button "Confirm" at bounding box center [167, 269] width 173 height 27
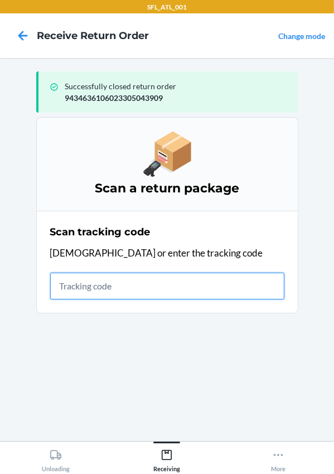
click at [167, 282] on input "text" at bounding box center [167, 286] width 234 height 27
type input "420302599434636106023305557154"
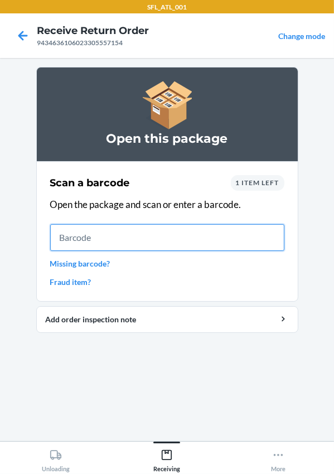
click at [105, 243] on input "text" at bounding box center [167, 237] width 234 height 27
type input "613527282769"
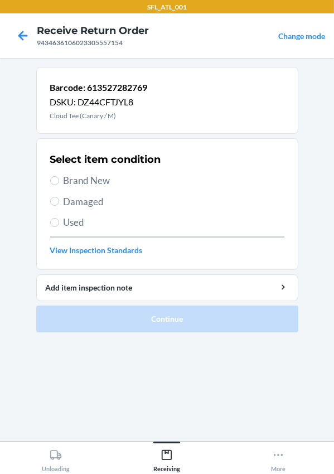
click at [88, 184] on span "Brand New" at bounding box center [174, 180] width 221 height 15
click at [59, 184] on input "Brand New" at bounding box center [54, 180] width 9 height 9
radio input "true"
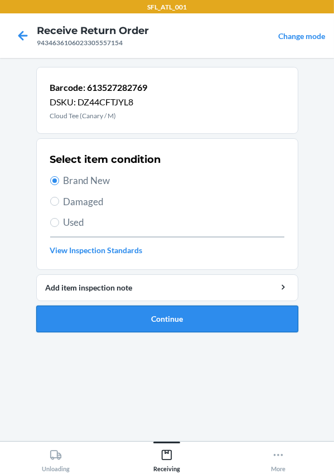
click at [150, 311] on button "Continue" at bounding box center [167, 319] width 262 height 27
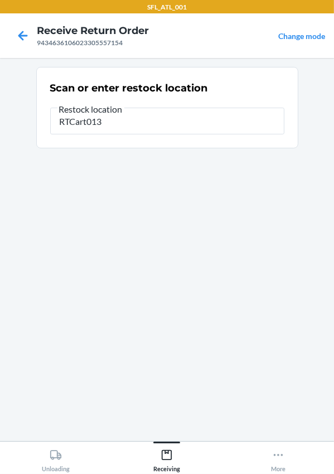
type input "RTCart013"
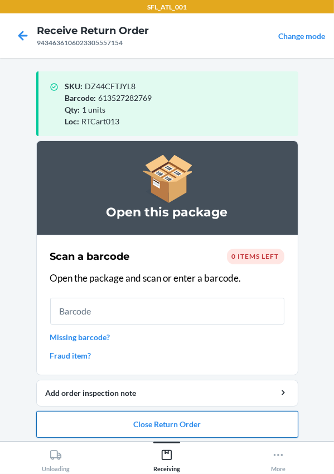
drag, startPoint x: 97, startPoint y: 428, endPoint x: 105, endPoint y: 417, distance: 13.6
click at [97, 428] on button "Close Return Order" at bounding box center [167, 424] width 262 height 27
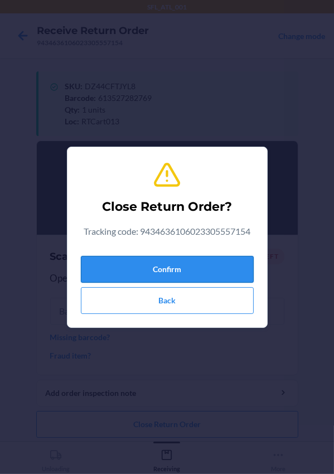
click at [166, 266] on button "Confirm" at bounding box center [167, 269] width 173 height 27
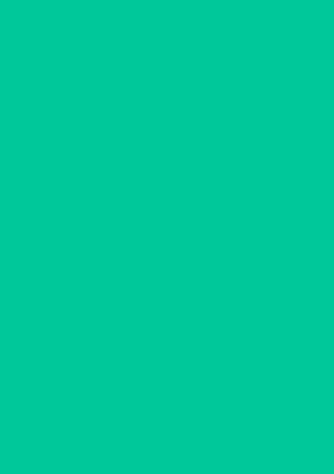
click at [217, 263] on div "Scan tracking code Scan or enter the tracking code" at bounding box center [167, 261] width 234 height 81
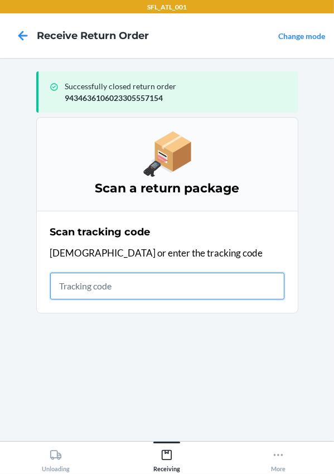
click at [67, 292] on input "text" at bounding box center [167, 286] width 234 height 27
type input "420302599434636106023305573185"
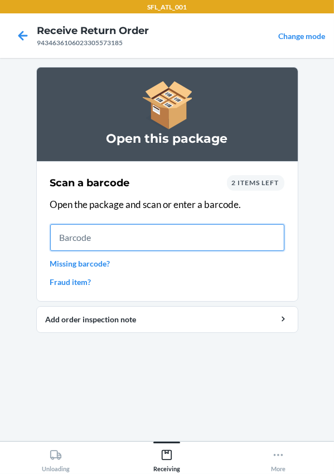
click at [57, 231] on input "text" at bounding box center [167, 237] width 234 height 27
type input "659359723865"
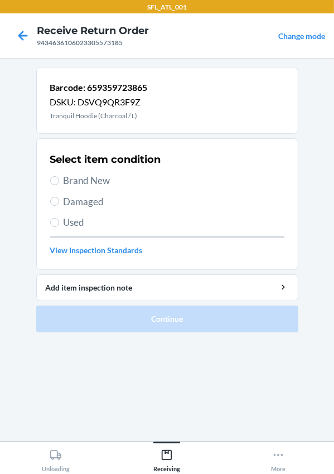
click at [95, 192] on div "Select item condition Brand New Damaged Used View Inspection Standards" at bounding box center [167, 204] width 234 height 110
click at [90, 189] on div "Select item condition Brand New Damaged Used View Inspection Standards" at bounding box center [167, 204] width 234 height 110
click at [91, 178] on span "Brand New" at bounding box center [174, 180] width 221 height 15
click at [59, 178] on input "Brand New" at bounding box center [54, 180] width 9 height 9
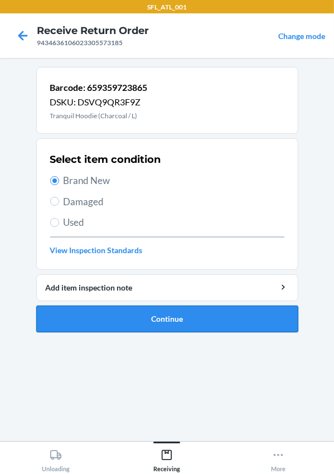
click at [154, 318] on button "Continue" at bounding box center [167, 319] width 262 height 27
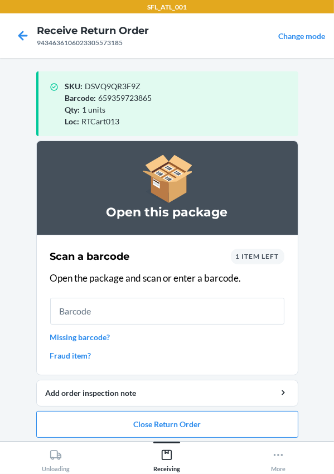
click at [96, 317] on input "text" at bounding box center [167, 311] width 234 height 27
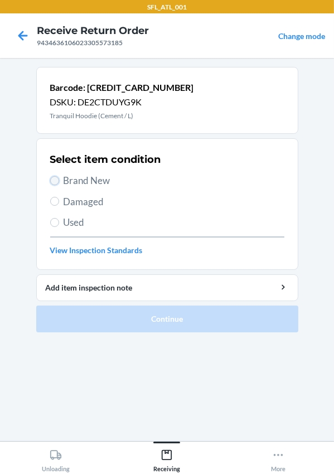
click at [56, 177] on input "Brand New" at bounding box center [54, 180] width 9 height 9
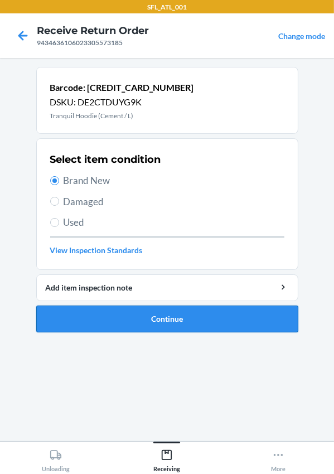
click at [142, 326] on button "Continue" at bounding box center [167, 319] width 262 height 27
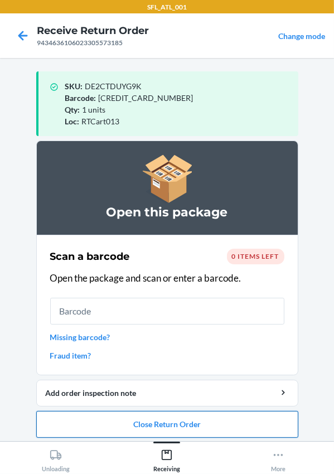
click at [153, 415] on button "Close Return Order" at bounding box center [167, 424] width 262 height 27
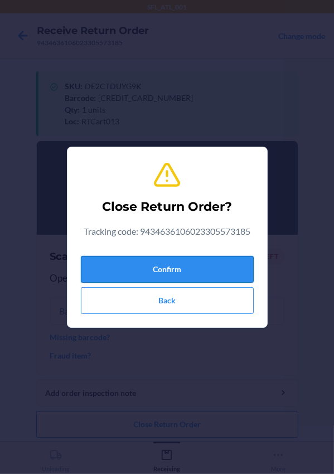
click at [117, 262] on button "Confirm" at bounding box center [167, 269] width 173 height 27
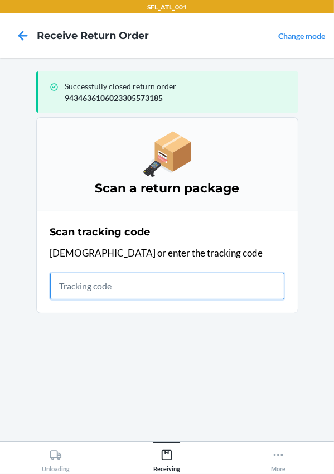
click at [93, 280] on input "text" at bounding box center [167, 286] width 234 height 27
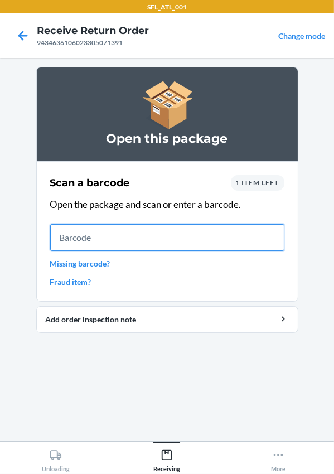
click at [83, 226] on input "text" at bounding box center [167, 237] width 234 height 27
click at [84, 225] on input "text" at bounding box center [167, 237] width 234 height 27
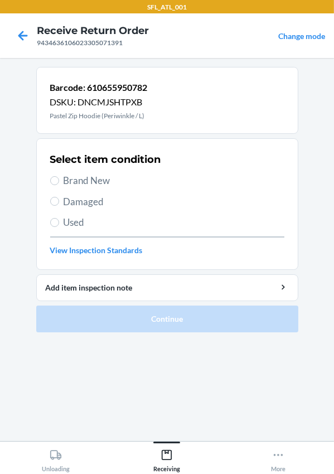
click at [66, 177] on span "Brand New" at bounding box center [174, 180] width 221 height 15
click at [59, 177] on input "Brand New" at bounding box center [54, 180] width 9 height 9
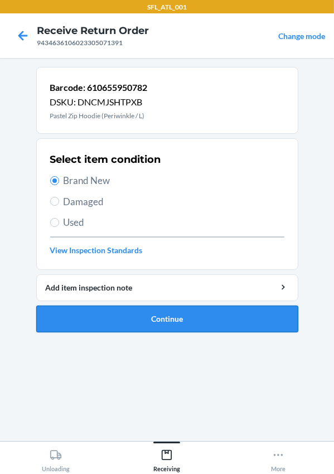
click at [173, 327] on button "Continue" at bounding box center [167, 319] width 262 height 27
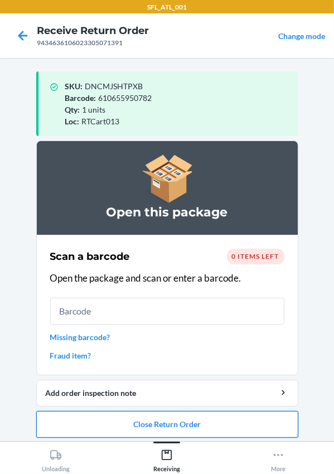
click at [154, 419] on button "Close Return Order" at bounding box center [167, 424] width 262 height 27
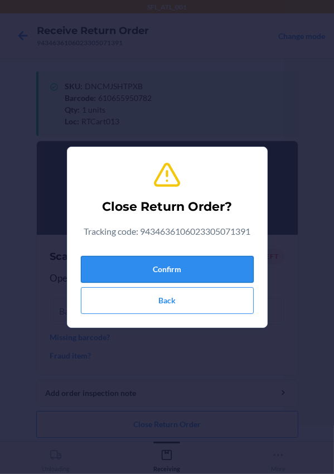
click at [145, 269] on button "Confirm" at bounding box center [167, 269] width 173 height 27
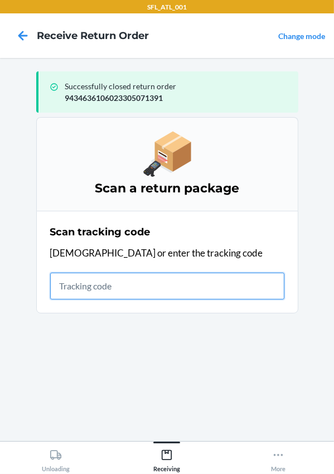
click at [114, 294] on input "text" at bounding box center [167, 286] width 234 height 27
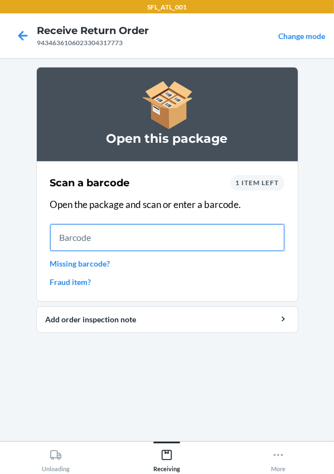
click at [74, 240] on input "text" at bounding box center [167, 237] width 234 height 27
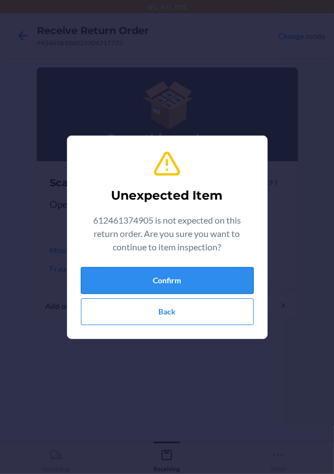
click at [142, 282] on button "Confirm" at bounding box center [167, 280] width 173 height 27
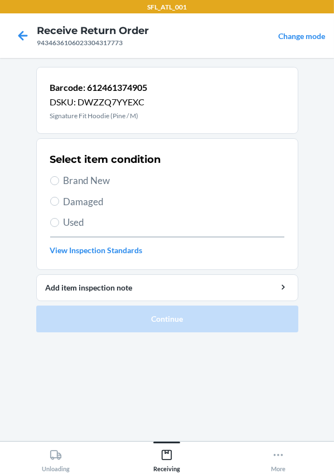
click at [69, 184] on span "Brand New" at bounding box center [174, 180] width 221 height 15
click at [59, 184] on input "Brand New" at bounding box center [54, 180] width 9 height 9
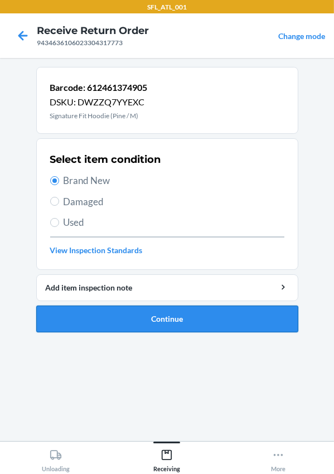
click at [144, 323] on button "Continue" at bounding box center [167, 319] width 262 height 27
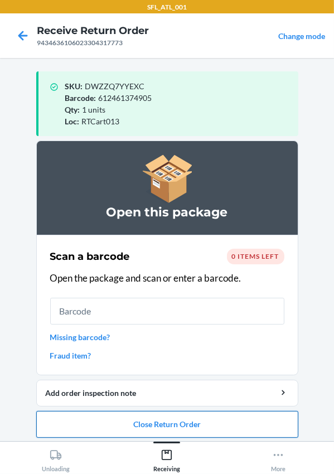
click at [167, 432] on button "Close Return Order" at bounding box center [167, 424] width 262 height 27
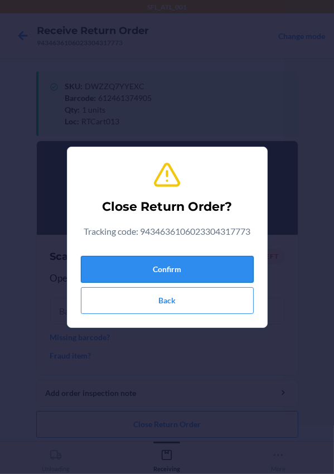
click at [112, 273] on button "Confirm" at bounding box center [167, 269] width 173 height 27
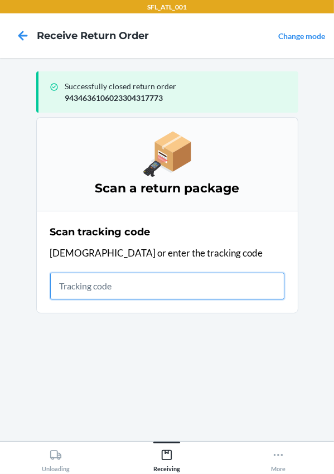
click at [104, 290] on input "text" at bounding box center [167, 286] width 234 height 27
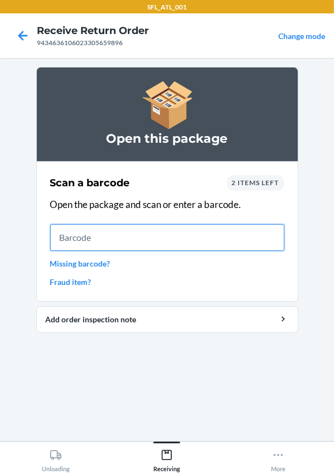
click at [130, 244] on input "text" at bounding box center [167, 237] width 234 height 27
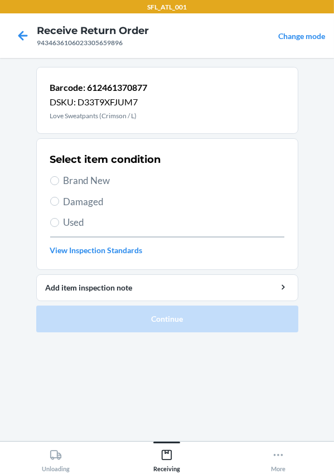
click at [85, 183] on span "Brand New" at bounding box center [174, 180] width 221 height 15
click at [54, 181] on input "Brand New" at bounding box center [54, 180] width 9 height 9
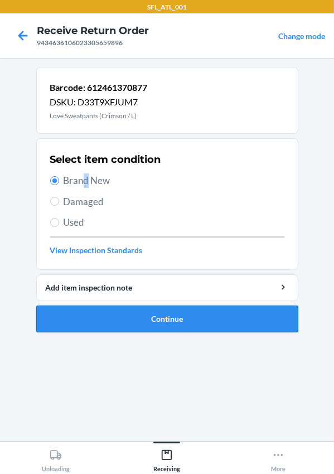
click at [134, 312] on button "Continue" at bounding box center [167, 319] width 262 height 27
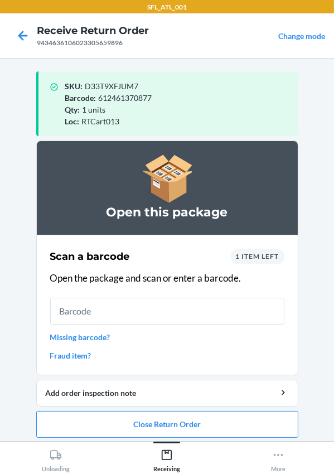
click at [107, 308] on input "text" at bounding box center [167, 311] width 234 height 27
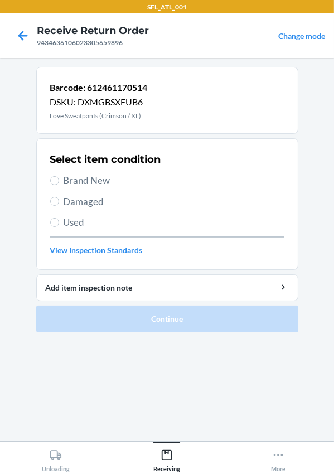
click at [71, 184] on span "Brand New" at bounding box center [174, 180] width 221 height 15
click at [59, 184] on input "Brand New" at bounding box center [54, 180] width 9 height 9
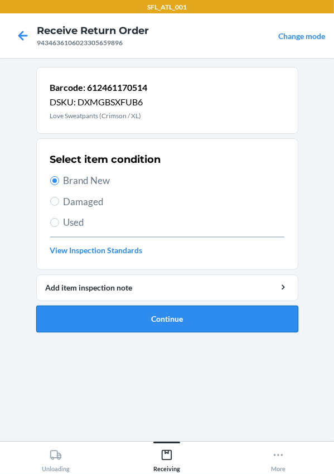
click at [148, 320] on button "Continue" at bounding box center [167, 319] width 262 height 27
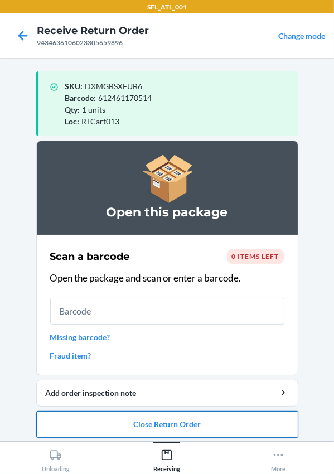
click at [176, 429] on button "Close Return Order" at bounding box center [167, 424] width 262 height 27
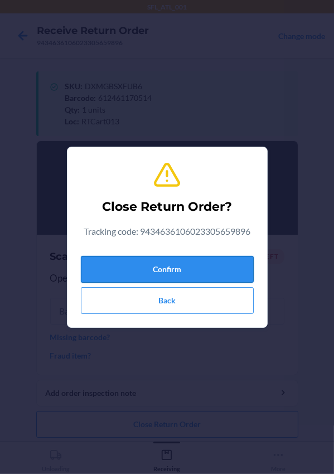
click at [127, 272] on button "Confirm" at bounding box center [167, 269] width 173 height 27
